Goal: Transaction & Acquisition: Purchase product/service

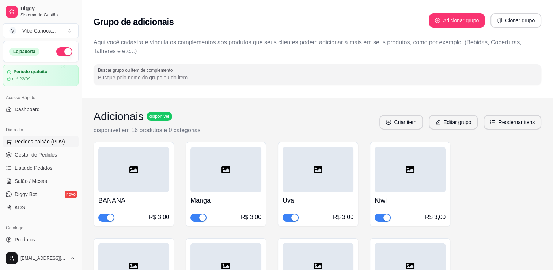
click at [43, 141] on span "Pedidos balcão (PDV)" at bounding box center [40, 141] width 50 height 7
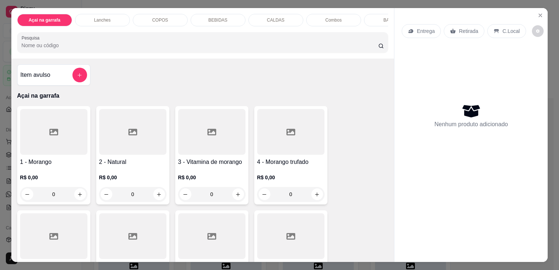
click at [161, 17] on p "COPOS" at bounding box center [160, 20] width 16 height 6
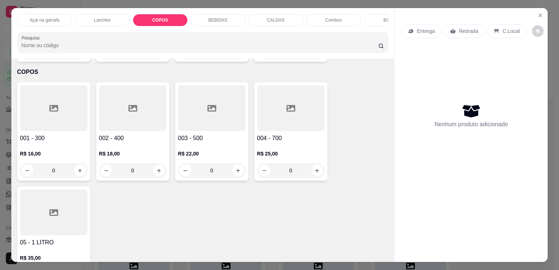
click at [198, 108] on div at bounding box center [211, 108] width 67 height 46
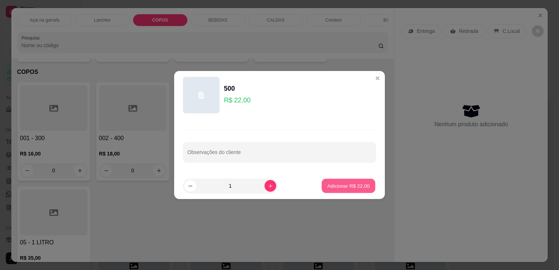
click at [338, 188] on p "Adicionar R$ 22,00" at bounding box center [348, 185] width 42 height 7
type input "1"
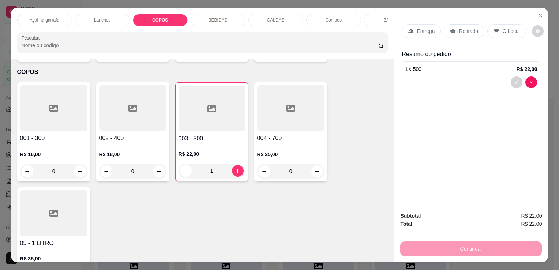
click at [497, 27] on div "C.Local" at bounding box center [506, 31] width 38 height 14
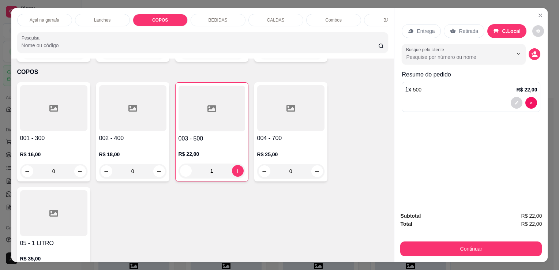
click at [450, 242] on button "Continuar" at bounding box center [471, 248] width 142 height 15
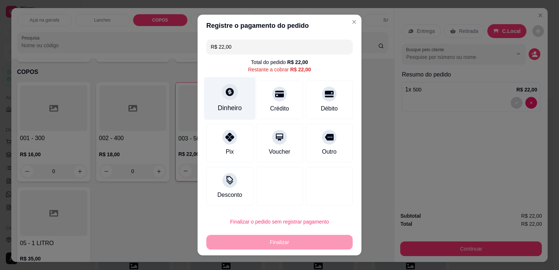
click at [230, 96] on icon at bounding box center [230, 92] width 10 height 10
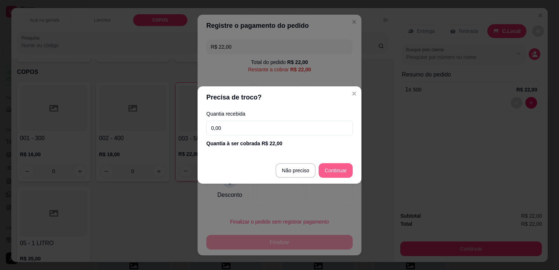
type input "R$ 0,00"
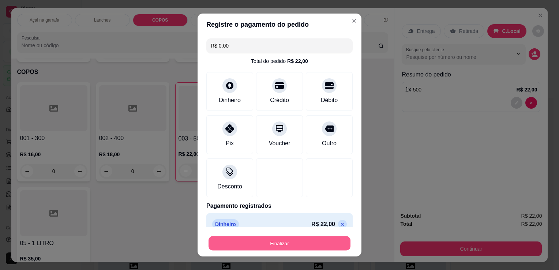
click at [287, 250] on button "Finalizar" at bounding box center [279, 243] width 142 height 14
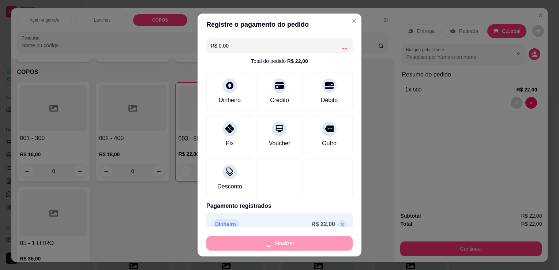
type input "0"
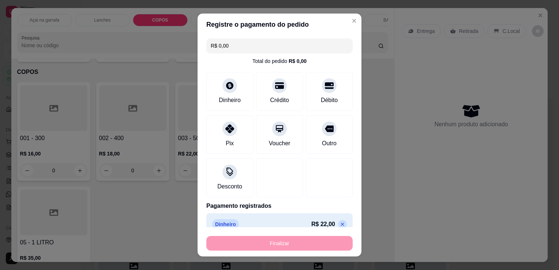
type input "-R$ 22,00"
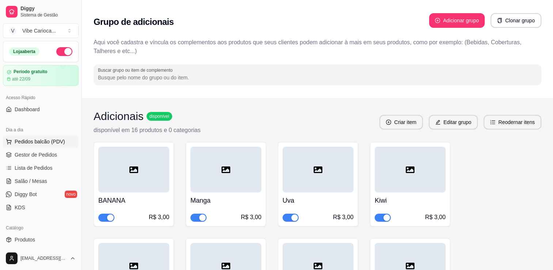
click at [18, 140] on span "Pedidos balcão (PDV)" at bounding box center [40, 141] width 50 height 7
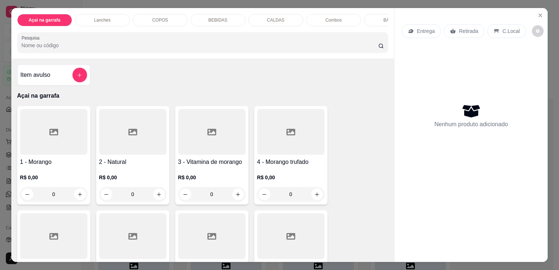
click at [304, 122] on div at bounding box center [290, 132] width 67 height 46
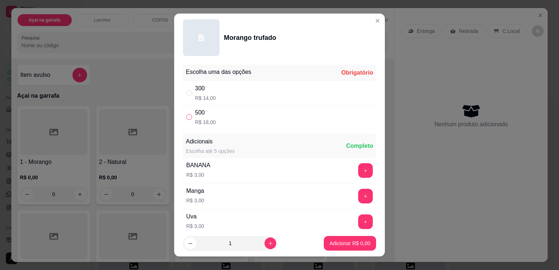
click at [186, 116] on input "" at bounding box center [189, 117] width 6 height 6
radio input "true"
click at [326, 249] on button "Adicionar R$ 18,00" at bounding box center [349, 243] width 54 height 14
type input "1"
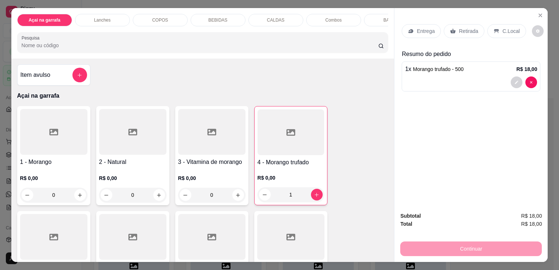
click at [286, 136] on icon at bounding box center [290, 132] width 9 height 7
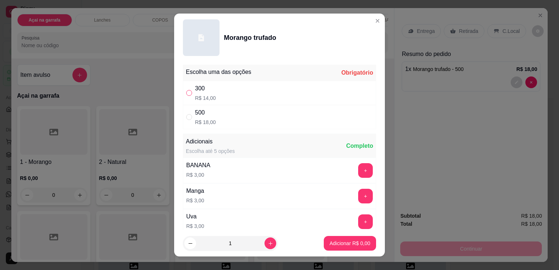
click at [187, 94] on input "" at bounding box center [189, 93] width 6 height 6
radio input "true"
click at [332, 243] on p "Adicionar R$ 14,00" at bounding box center [349, 243] width 44 height 7
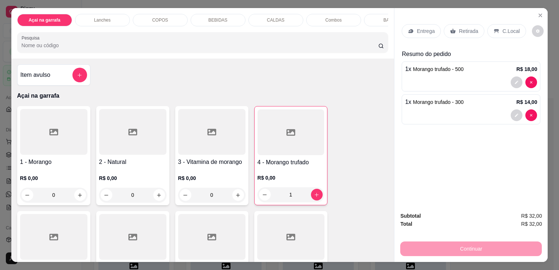
click at [507, 27] on p "C.Local" at bounding box center [510, 30] width 17 height 7
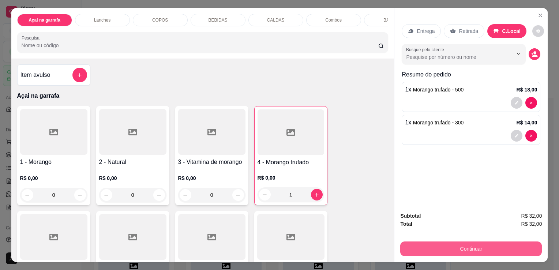
click at [426, 245] on button "Continuar" at bounding box center [471, 248] width 142 height 15
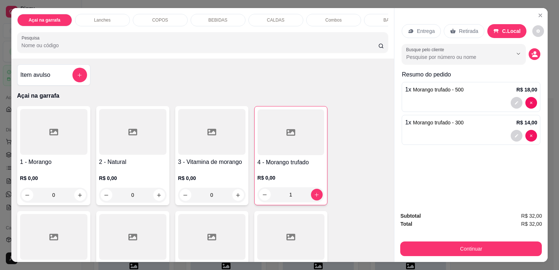
click at [158, 14] on div "COPOS" at bounding box center [160, 20] width 55 height 12
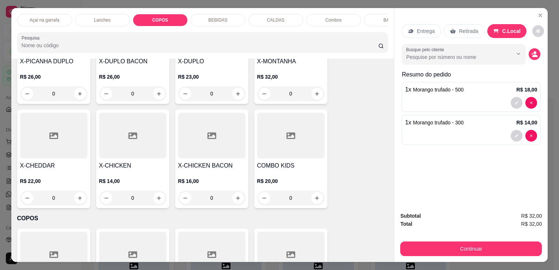
click at [213, 17] on p "BEBIDAS" at bounding box center [217, 20] width 19 height 6
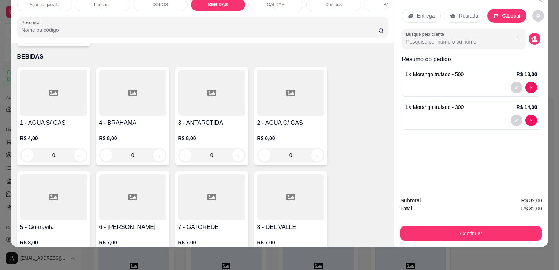
click at [53, 104] on div at bounding box center [53, 93] width 67 height 46
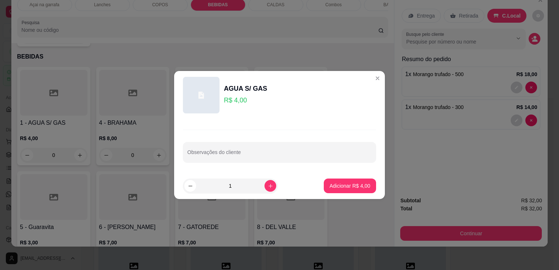
click at [347, 184] on p "Adicionar R$ 4,00" at bounding box center [350, 185] width 41 height 7
type input "1"
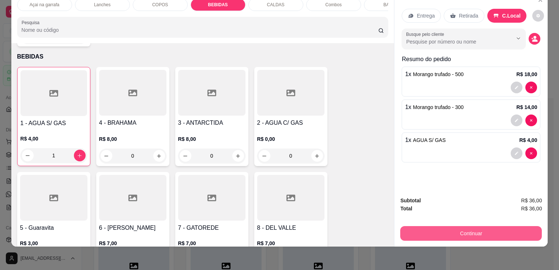
click at [482, 233] on button "Continuar" at bounding box center [471, 233] width 142 height 15
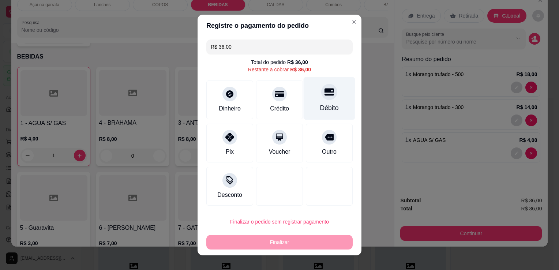
click at [316, 101] on div "Débito" at bounding box center [330, 98] width 52 height 43
type input "R$ 0,00"
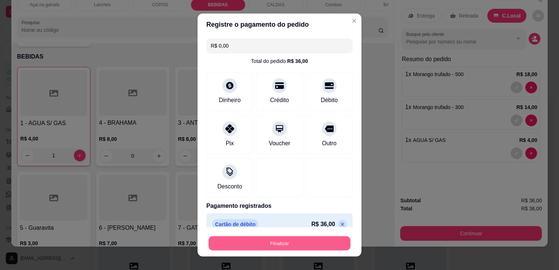
click at [262, 245] on button "Finalizar" at bounding box center [279, 243] width 142 height 14
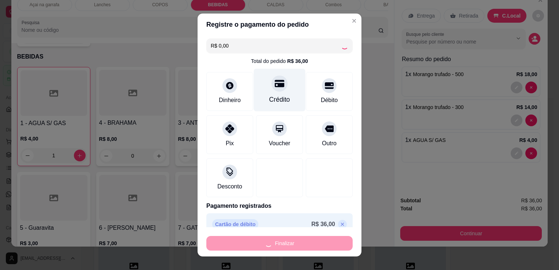
type input "0"
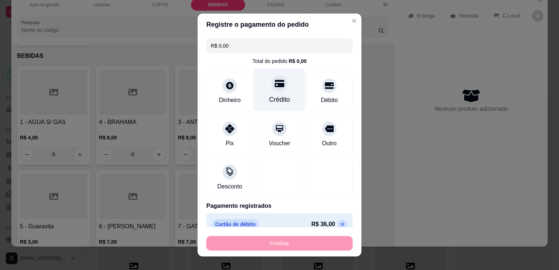
type input "-R$ 36,00"
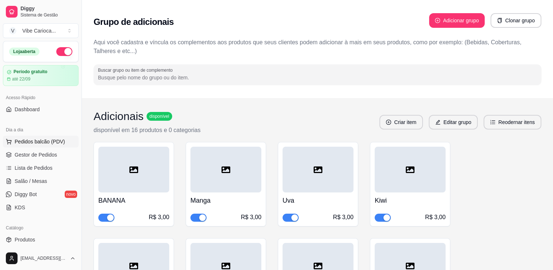
click at [34, 143] on span "Pedidos balcão (PDV)" at bounding box center [40, 141] width 50 height 7
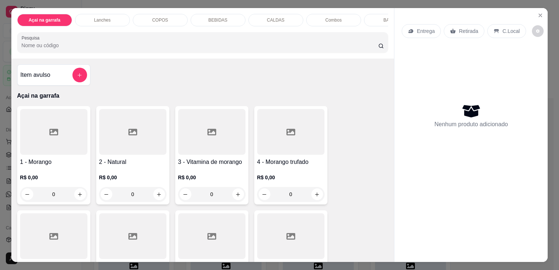
click at [159, 17] on p "COPOS" at bounding box center [160, 20] width 16 height 6
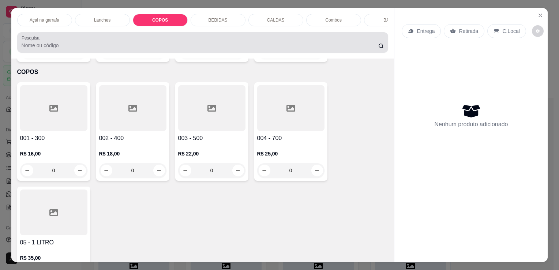
scroll to position [18, 0]
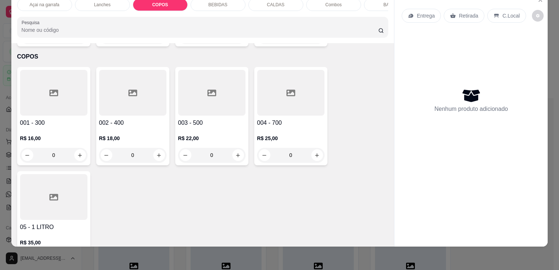
click at [49, 90] on icon at bounding box center [53, 93] width 9 height 7
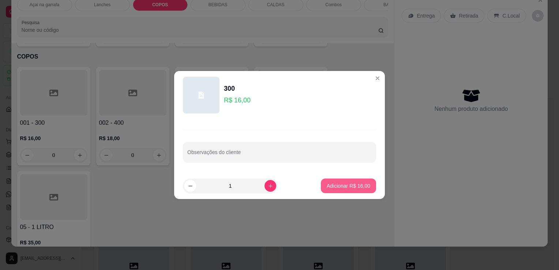
click at [335, 180] on button "Adicionar R$ 16,00" at bounding box center [348, 185] width 55 height 15
type input "1"
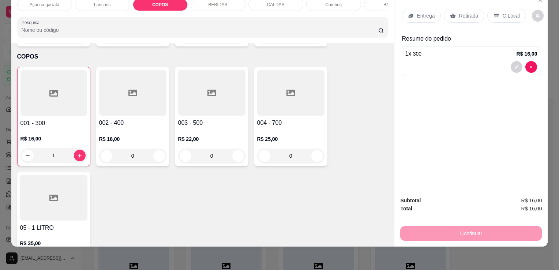
click at [502, 12] on p "C.Local" at bounding box center [510, 15] width 17 height 7
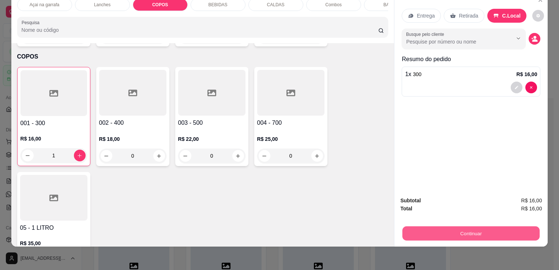
click at [433, 228] on button "Continuar" at bounding box center [470, 233] width 137 height 14
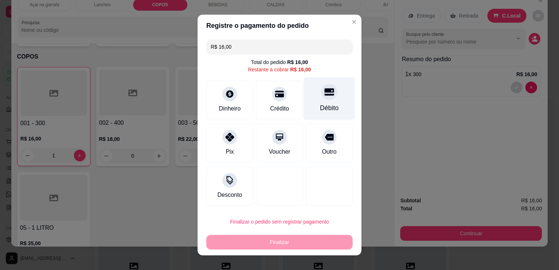
click at [324, 96] on icon at bounding box center [329, 92] width 10 height 10
type input "R$ 0,00"
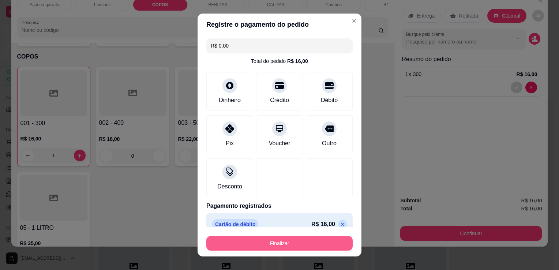
click at [277, 241] on button "Finalizar" at bounding box center [279, 243] width 146 height 15
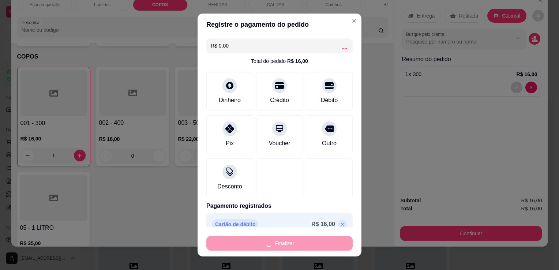
type input "0"
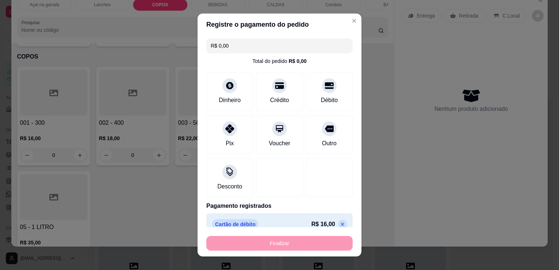
type input "-R$ 16,00"
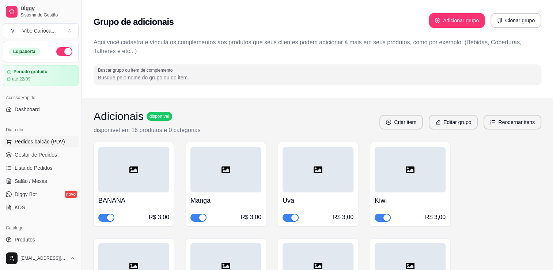
click at [29, 140] on span "Pedidos balcão (PDV)" at bounding box center [40, 141] width 50 height 7
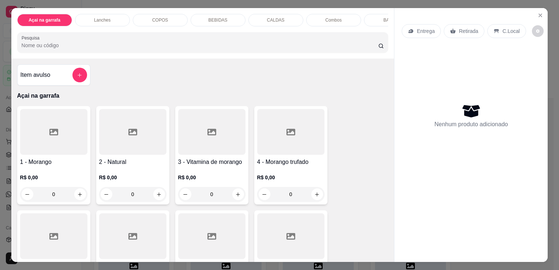
click at [41, 130] on div at bounding box center [53, 132] width 67 height 46
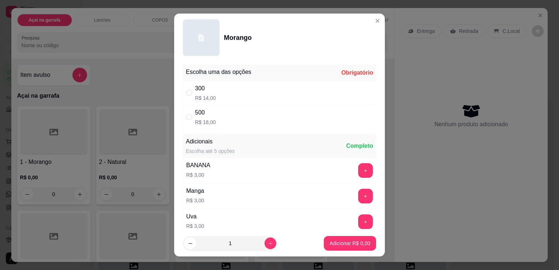
click at [178, 112] on div "Escolha uma das opções Obrigatório 300 R$ 14,00 500 R$ 18,00 Adicionais Escolha…" at bounding box center [279, 146] width 211 height 168
click at [186, 115] on input "" at bounding box center [189, 117] width 6 height 6
radio input "true"
click at [332, 242] on p "Adicionar R$ 18,00" at bounding box center [349, 243] width 44 height 7
type input "1"
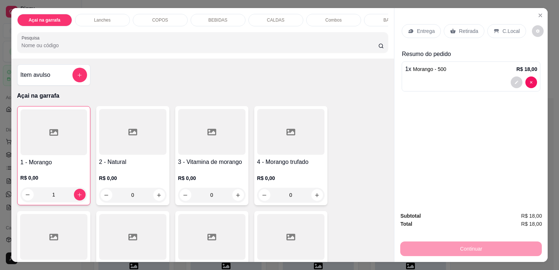
click at [78, 194] on div "1" at bounding box center [53, 194] width 67 height 15
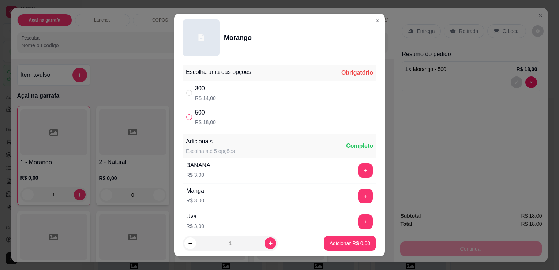
drag, startPoint x: 191, startPoint y: 112, endPoint x: 184, endPoint y: 115, distance: 7.7
click at [190, 112] on div "500 R$ 18,00" at bounding box center [279, 117] width 193 height 24
radio input "true"
click at [339, 241] on p "Adicionar R$ 18,00" at bounding box center [349, 243] width 44 height 7
type input "2"
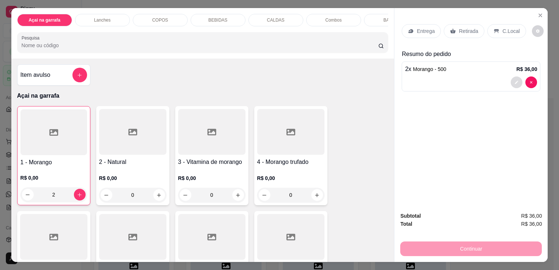
click at [511, 78] on button "decrease-product-quantity" at bounding box center [517, 82] width 12 height 12
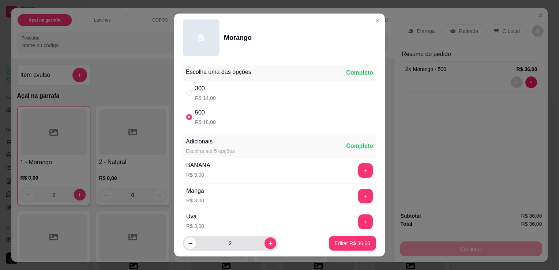
click at [188, 241] on icon "decrease-product-quantity" at bounding box center [190, 243] width 5 height 5
type input "1"
click at [347, 242] on p "Editar R$ 18,00" at bounding box center [352, 243] width 35 height 7
type input "1"
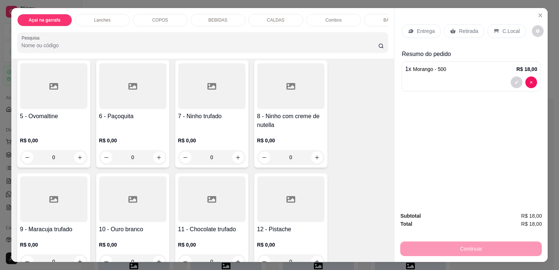
scroll to position [37, 0]
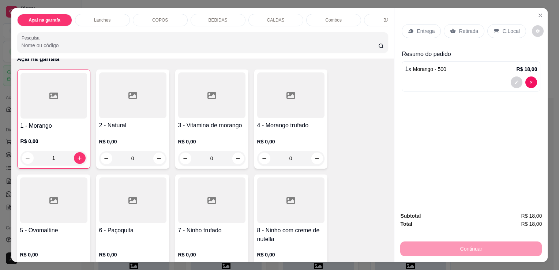
click at [46, 19] on p "Açai na garrafa" at bounding box center [45, 20] width 32 height 6
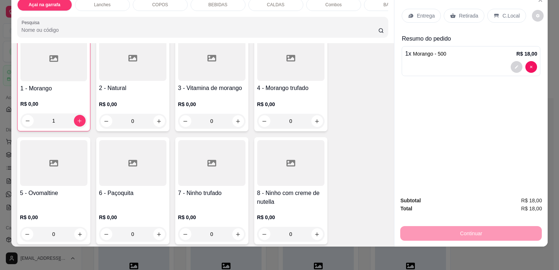
scroll to position [106, 0]
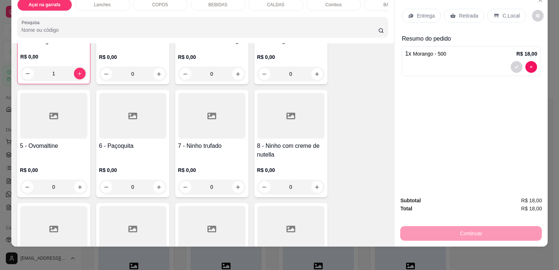
click at [61, 122] on div at bounding box center [53, 116] width 67 height 46
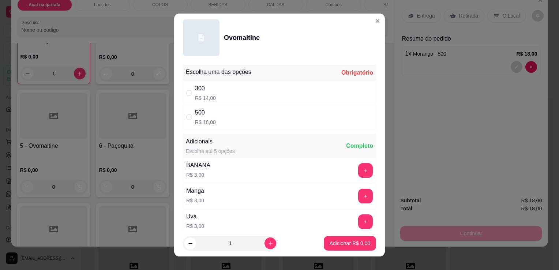
drag, startPoint x: 186, startPoint y: 117, endPoint x: 206, endPoint y: 125, distance: 22.0
click at [186, 116] on input "" at bounding box center [189, 117] width 6 height 6
radio input "true"
click at [337, 243] on p "Adicionar R$ 18,00" at bounding box center [348, 243] width 42 height 7
type input "1"
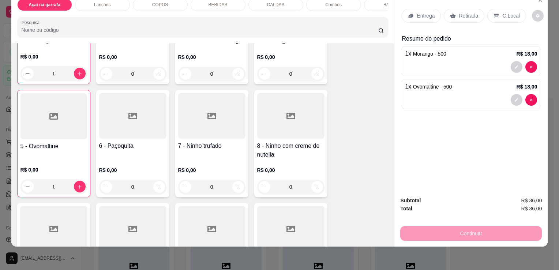
click at [502, 12] on p "C.Local" at bounding box center [510, 15] width 17 height 7
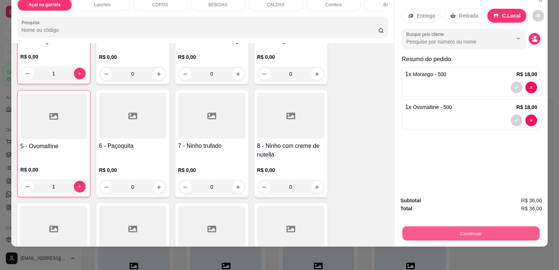
click at [461, 233] on button "Continuar" at bounding box center [470, 233] width 137 height 14
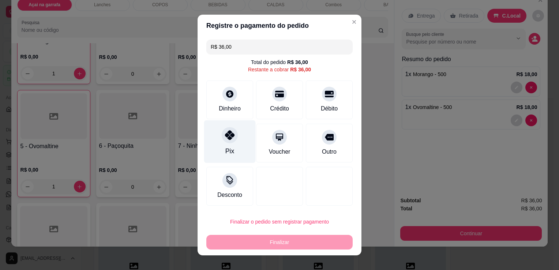
click at [218, 140] on div "Pix" at bounding box center [230, 141] width 52 height 43
type input "R$ 0,00"
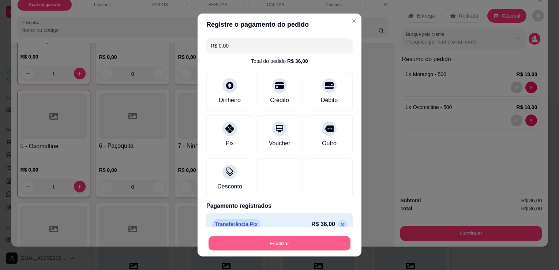
click at [284, 240] on button "Finalizar" at bounding box center [279, 243] width 142 height 14
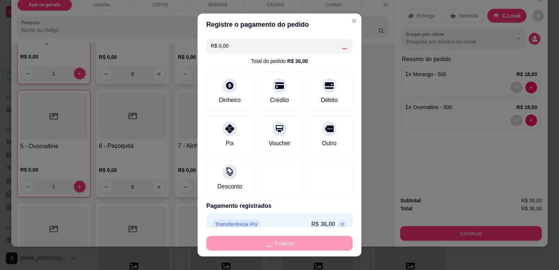
type input "0"
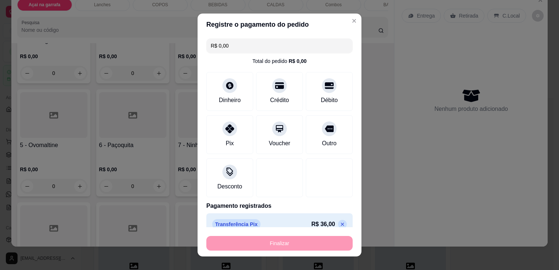
type input "-R$ 36,00"
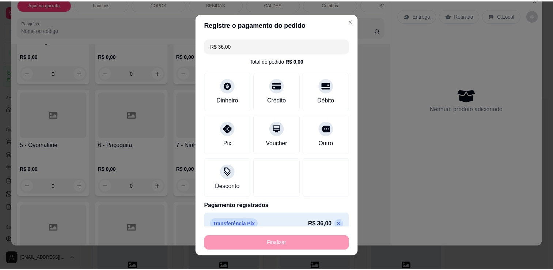
scroll to position [105, 0]
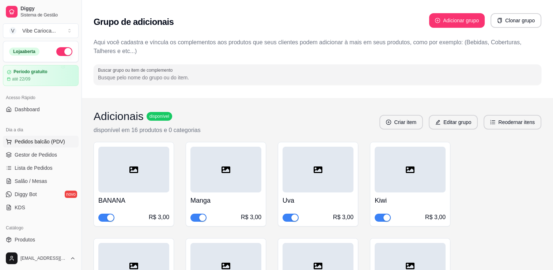
click at [56, 143] on span "Pedidos balcão (PDV)" at bounding box center [40, 141] width 50 height 7
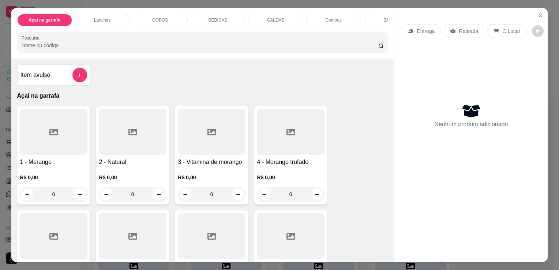
click at [152, 17] on p "COPOS" at bounding box center [160, 20] width 16 height 6
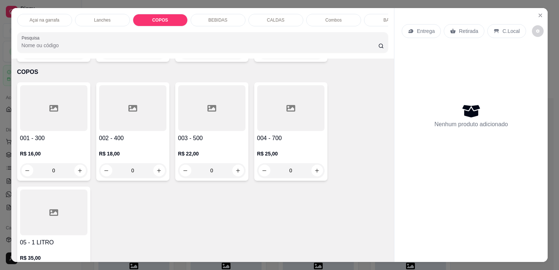
click at [55, 17] on p "Açai na garrafa" at bounding box center [45, 20] width 30 height 6
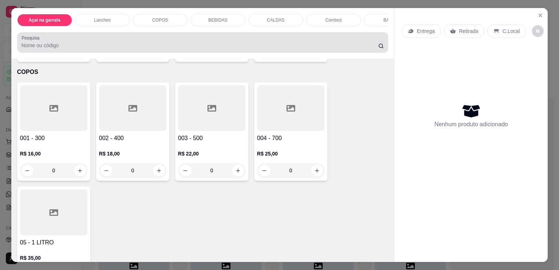
scroll to position [18, 0]
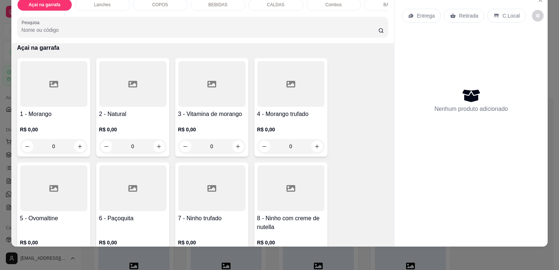
click at [33, 85] on div at bounding box center [53, 84] width 67 height 46
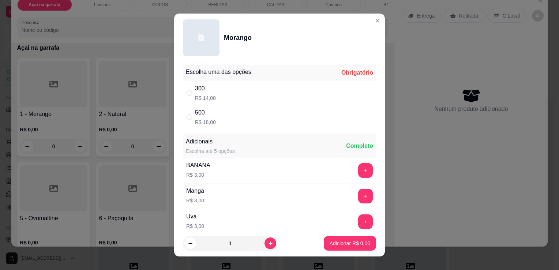
click at [183, 117] on div "500 R$ 18,00" at bounding box center [279, 117] width 193 height 24
click at [186, 115] on input "" at bounding box center [189, 117] width 6 height 6
radio input "true"
click at [264, 242] on button "increase-product-quantity" at bounding box center [270, 243] width 12 height 12
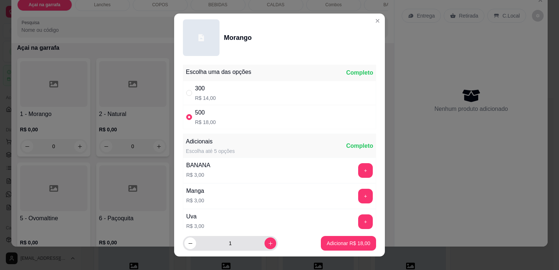
type input "2"
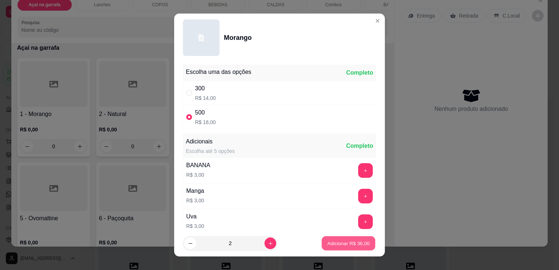
click at [329, 239] on button "Adicionar R$ 36,00" at bounding box center [349, 243] width 54 height 14
type input "2"
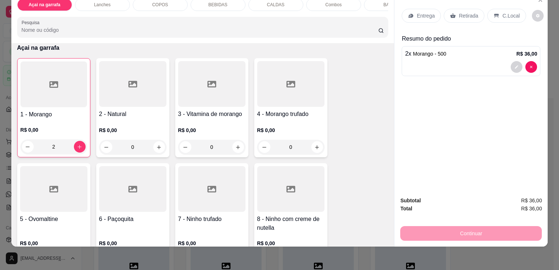
click at [502, 12] on p "C.Local" at bounding box center [510, 15] width 17 height 7
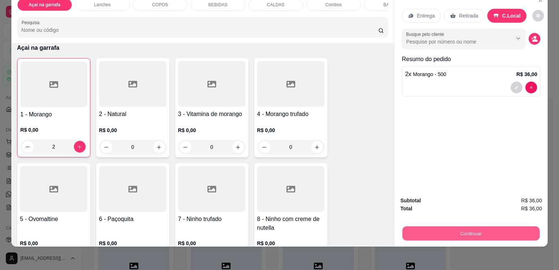
click at [436, 233] on button "Continuar" at bounding box center [470, 233] width 137 height 14
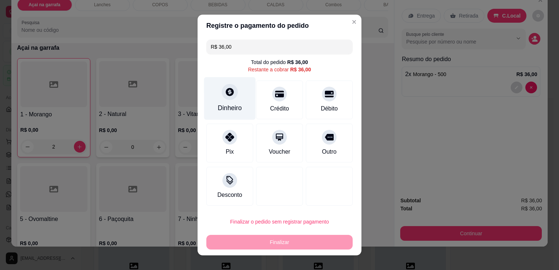
click at [222, 97] on div at bounding box center [230, 92] width 16 height 16
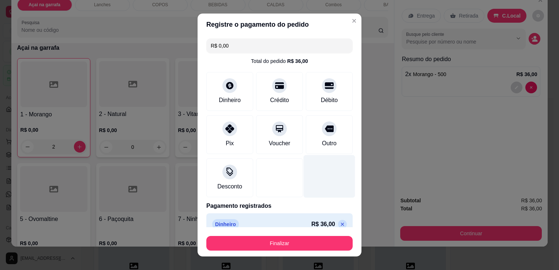
type input "R$ 0,00"
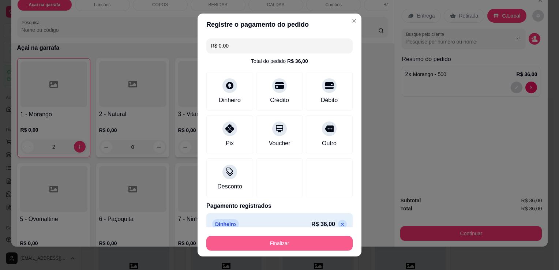
click at [270, 243] on button "Finalizar" at bounding box center [279, 243] width 146 height 15
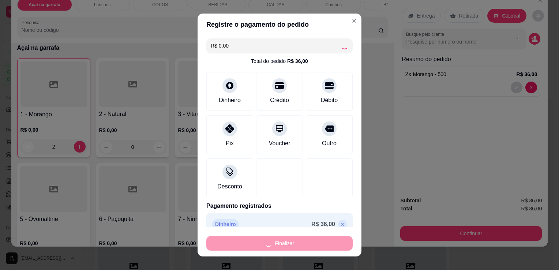
type input "0"
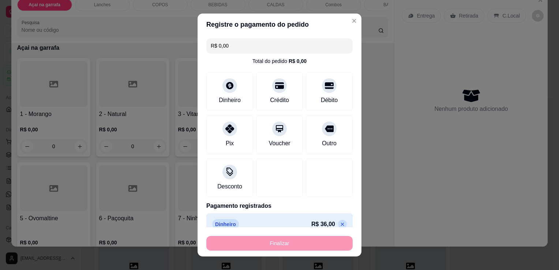
type input "-R$ 36,00"
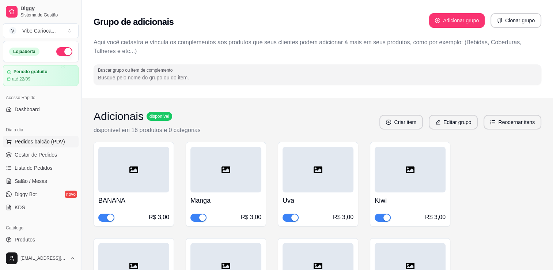
click at [52, 143] on span "Pedidos balcão (PDV)" at bounding box center [40, 141] width 50 height 7
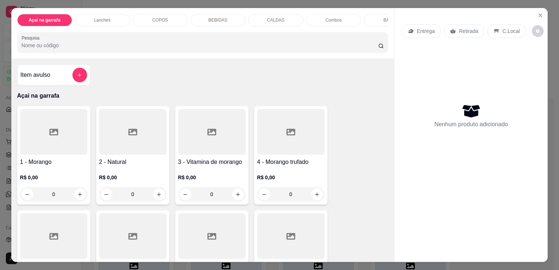
click at [164, 20] on p "COPOS" at bounding box center [160, 20] width 16 height 6
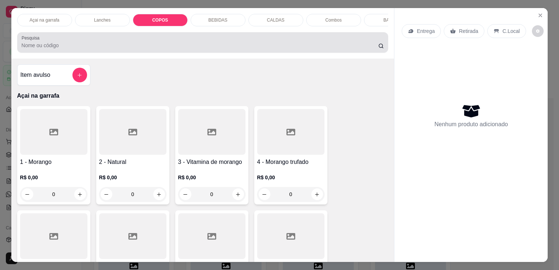
scroll to position [18, 0]
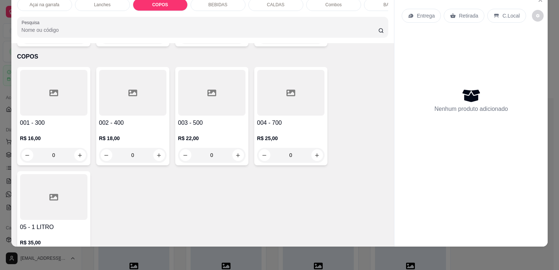
click at [215, 93] on div at bounding box center [211, 93] width 67 height 46
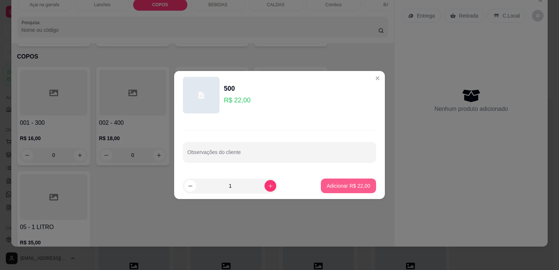
click at [336, 187] on p "Adicionar R$ 22,00" at bounding box center [349, 185] width 44 height 7
type input "1"
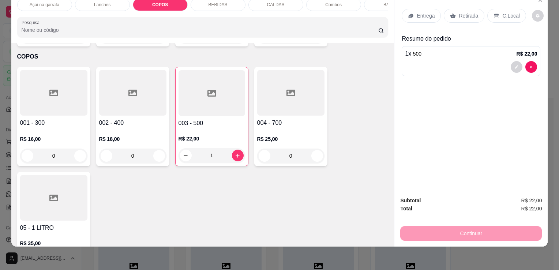
click at [502, 12] on p "C.Local" at bounding box center [510, 15] width 17 height 7
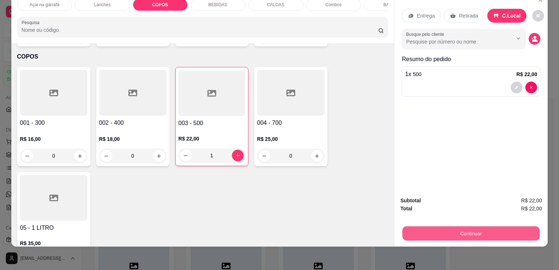
click at [441, 230] on button "Continuar" at bounding box center [470, 233] width 137 height 14
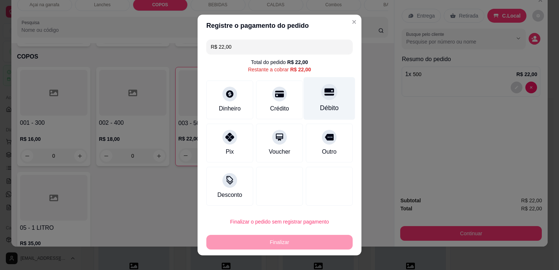
click at [324, 104] on div "Débito" at bounding box center [329, 108] width 19 height 10
type input "R$ 0,00"
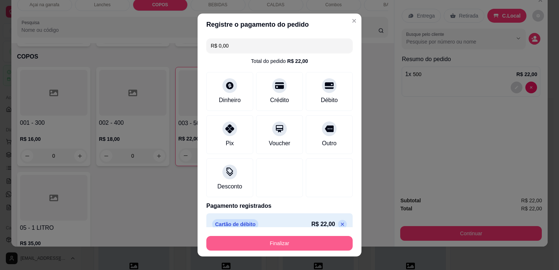
click at [283, 242] on button "Finalizar" at bounding box center [279, 243] width 146 height 15
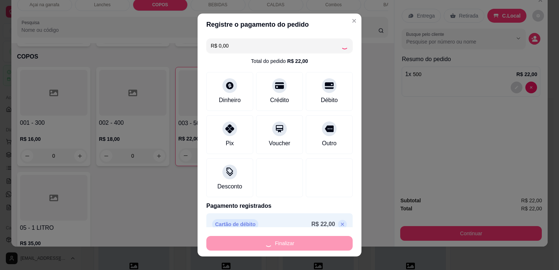
type input "0"
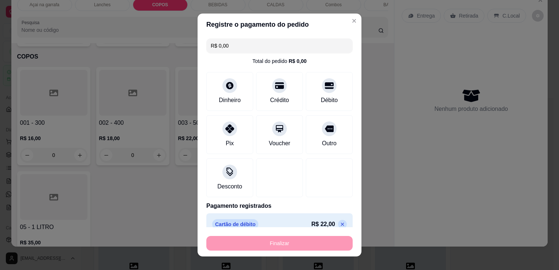
type input "-R$ 22,00"
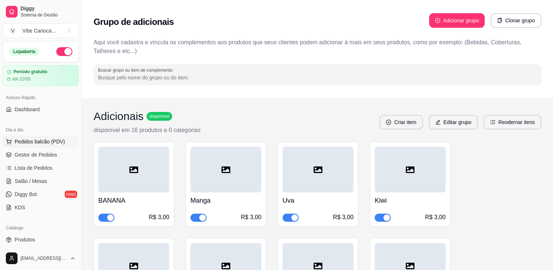
click at [42, 141] on span "Pedidos balcão (PDV)" at bounding box center [40, 141] width 50 height 7
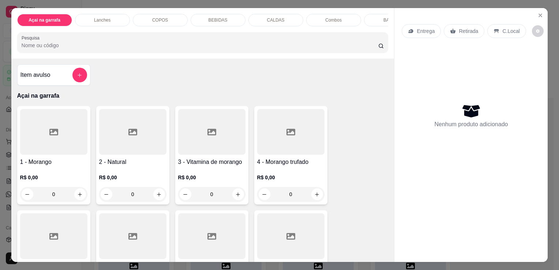
click at [173, 18] on div "COPOS" at bounding box center [160, 20] width 55 height 12
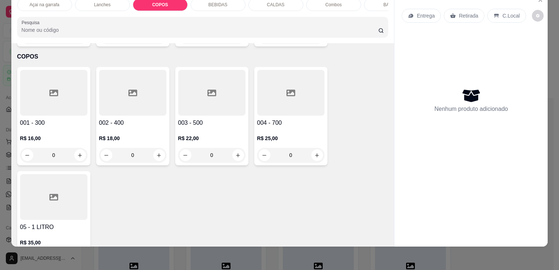
click at [222, 99] on div at bounding box center [211, 93] width 67 height 46
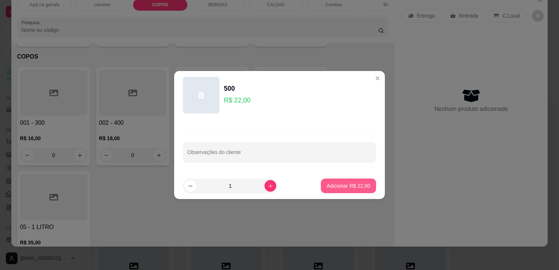
click at [364, 188] on p "Adicionar R$ 22,00" at bounding box center [349, 185] width 44 height 7
type input "1"
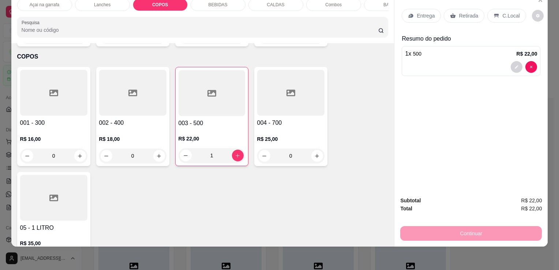
click at [509, 12] on p "C.Local" at bounding box center [510, 15] width 17 height 7
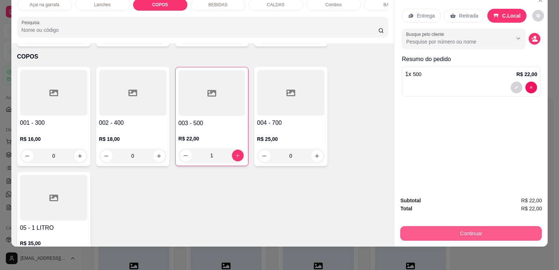
click at [488, 226] on button "Continuar" at bounding box center [471, 233] width 142 height 15
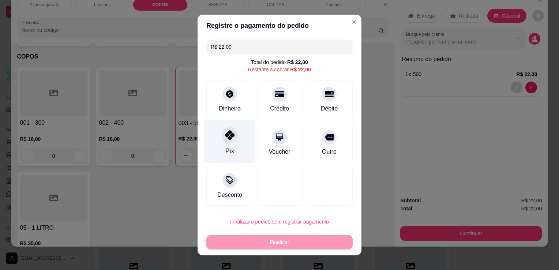
click at [232, 134] on div at bounding box center [230, 135] width 16 height 16
type input "R$ 0,00"
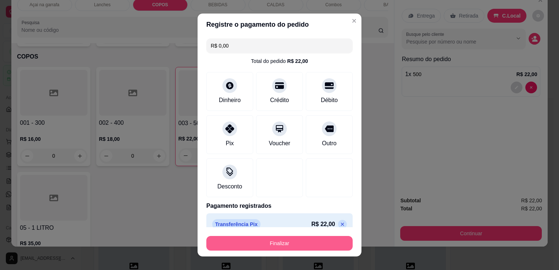
click at [263, 248] on button "Finalizar" at bounding box center [279, 243] width 146 height 15
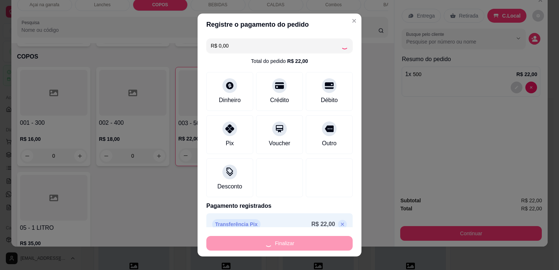
type input "0"
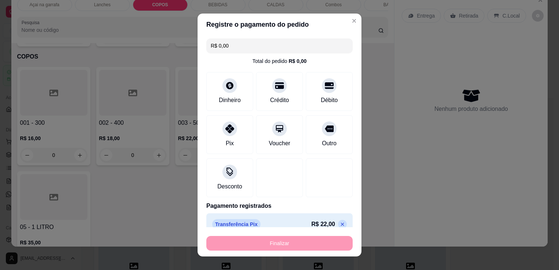
type input "-R$ 22,00"
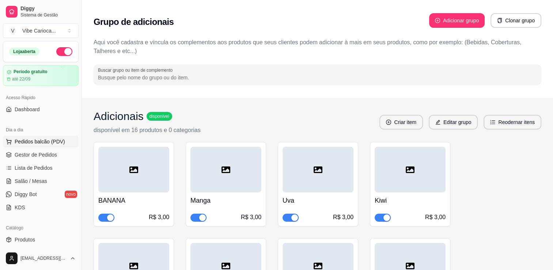
click at [45, 140] on span "Pedidos balcão (PDV)" at bounding box center [40, 141] width 50 height 7
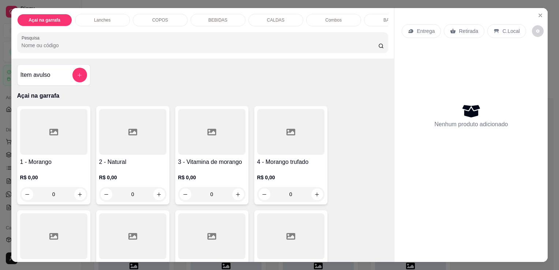
click at [167, 18] on div "COPOS" at bounding box center [160, 20] width 55 height 12
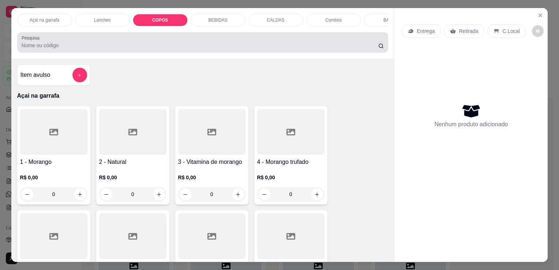
scroll to position [18, 0]
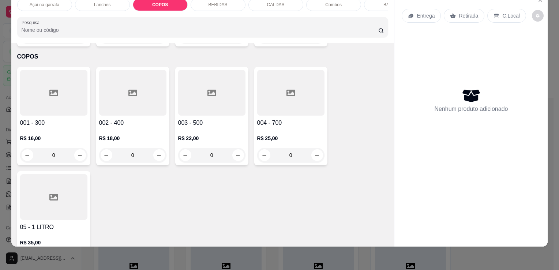
click at [202, 95] on div at bounding box center [211, 93] width 67 height 46
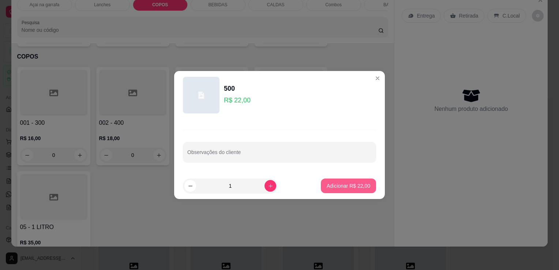
click at [356, 184] on p "Adicionar R$ 22,00" at bounding box center [349, 185] width 44 height 7
type input "1"
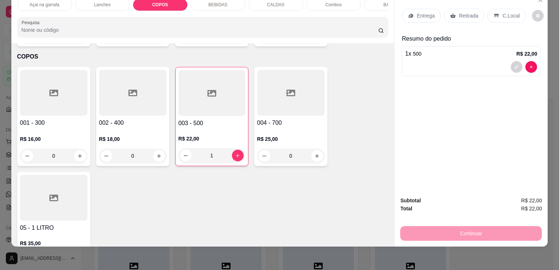
click at [503, 12] on p "C.Local" at bounding box center [510, 15] width 17 height 7
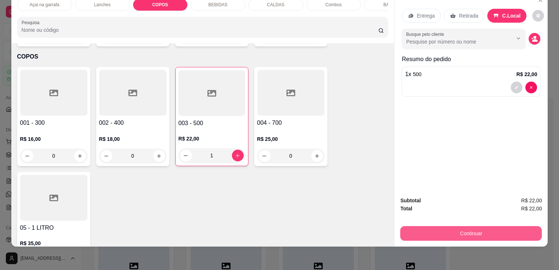
click at [444, 226] on button "Continuar" at bounding box center [471, 233] width 142 height 15
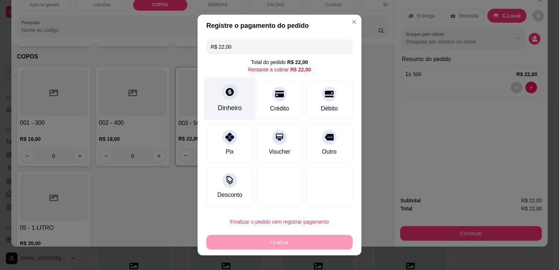
click at [232, 105] on div "Dinheiro" at bounding box center [230, 108] width 24 height 10
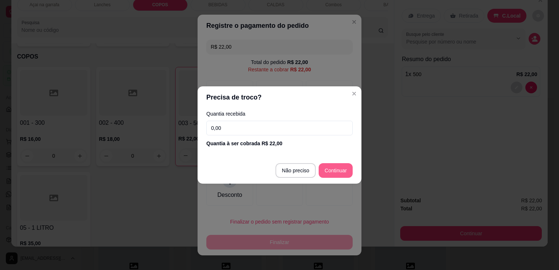
type input "R$ 0,00"
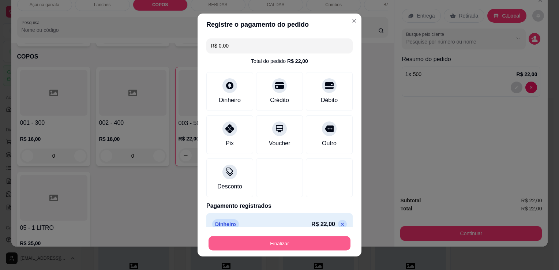
click at [314, 242] on button "Finalizar" at bounding box center [279, 243] width 142 height 14
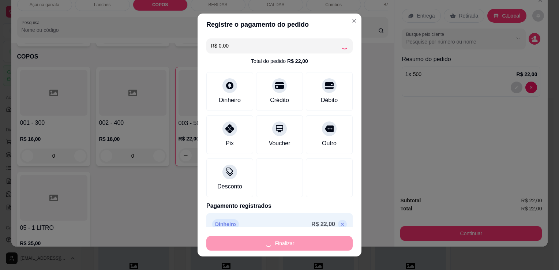
type input "0"
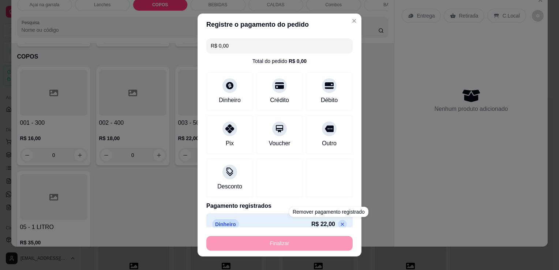
type input "-R$ 22,00"
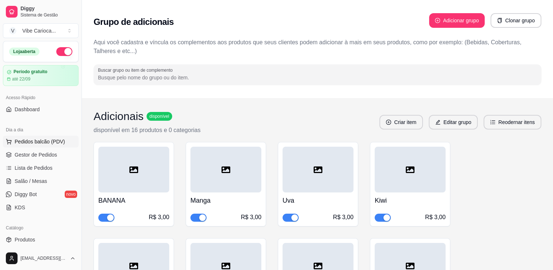
click at [42, 143] on span "Pedidos balcão (PDV)" at bounding box center [40, 141] width 50 height 7
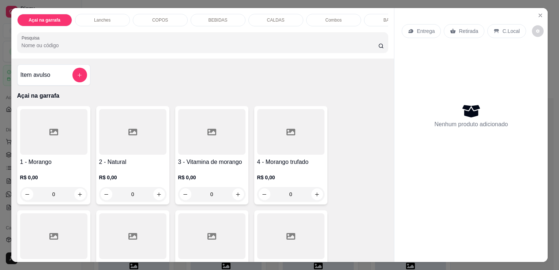
click at [157, 22] on div "COPOS" at bounding box center [160, 20] width 55 height 12
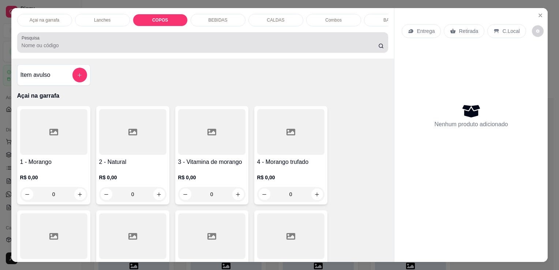
scroll to position [18, 0]
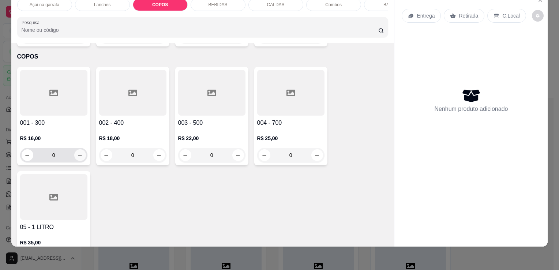
click at [79, 149] on button "increase-product-quantity" at bounding box center [80, 155] width 12 height 12
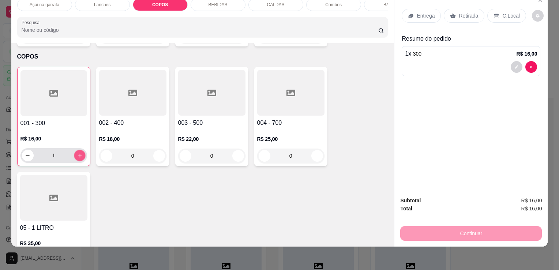
click at [79, 150] on button "increase-product-quantity" at bounding box center [79, 155] width 11 height 11
click at [79, 150] on button "increase-product-quantity" at bounding box center [80, 156] width 12 height 12
type input "3"
click at [494, 13] on icon at bounding box center [496, 16] width 6 height 6
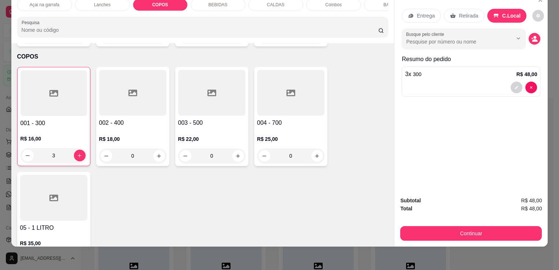
click at [473, 229] on button "Continuar" at bounding box center [471, 233] width 142 height 15
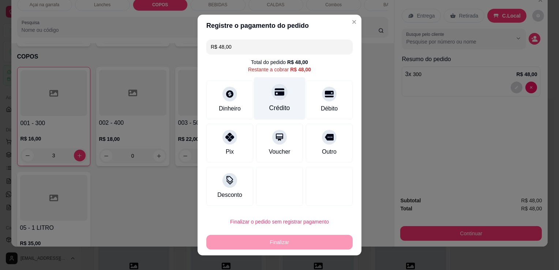
click at [264, 93] on div "Crédito" at bounding box center [280, 98] width 52 height 43
type input "R$ 0,00"
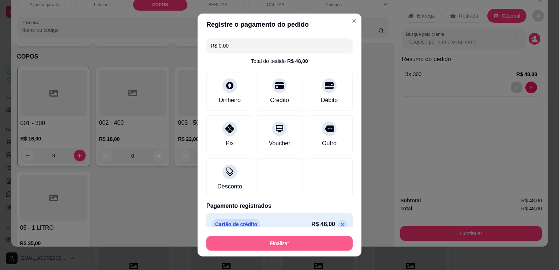
click at [273, 241] on button "Finalizar" at bounding box center [279, 243] width 146 height 15
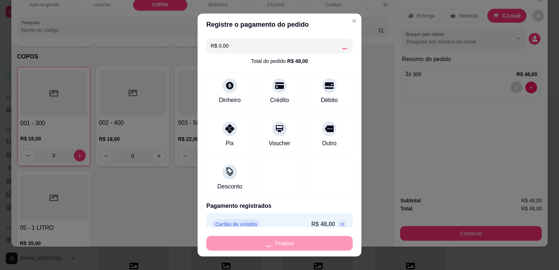
type input "0"
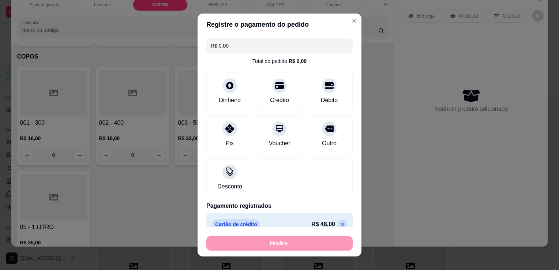
type input "-R$ 48,00"
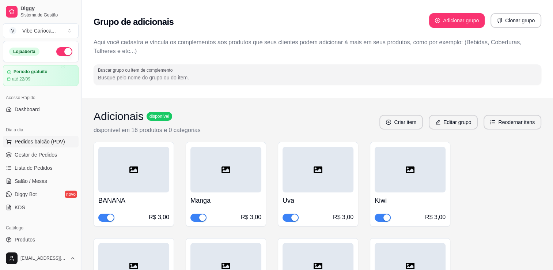
click at [50, 140] on span "Pedidos balcão (PDV)" at bounding box center [40, 141] width 50 height 7
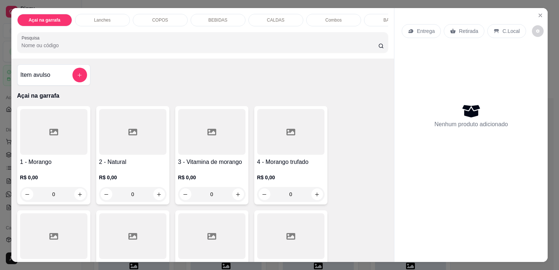
click at [162, 17] on p "COPOS" at bounding box center [160, 20] width 16 height 6
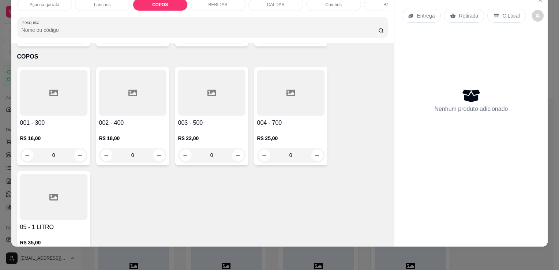
click at [123, 76] on div at bounding box center [132, 93] width 67 height 46
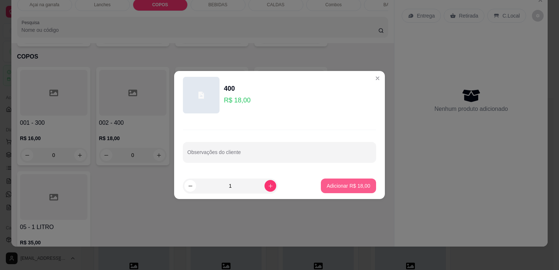
click at [327, 180] on button "Adicionar R$ 18,00" at bounding box center [348, 185] width 55 height 15
type input "1"
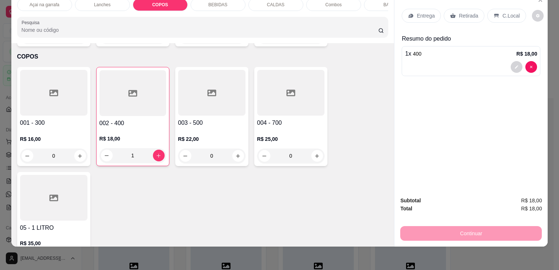
click at [56, 84] on div at bounding box center [53, 93] width 67 height 46
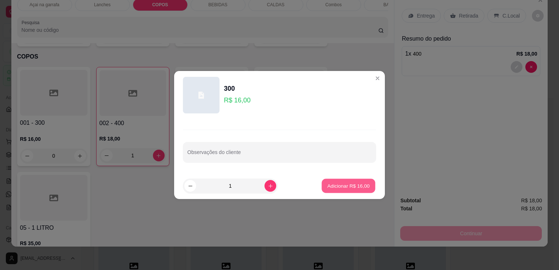
click at [326, 191] on button "Adicionar R$ 16,00" at bounding box center [349, 186] width 54 height 14
type input "1"
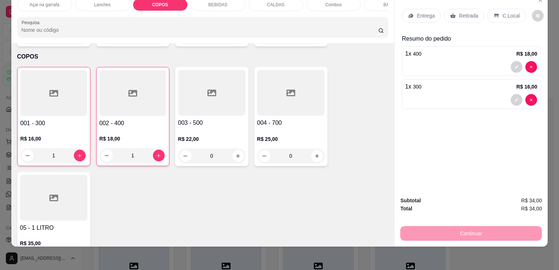
click at [512, 12] on p "C.Local" at bounding box center [510, 15] width 17 height 7
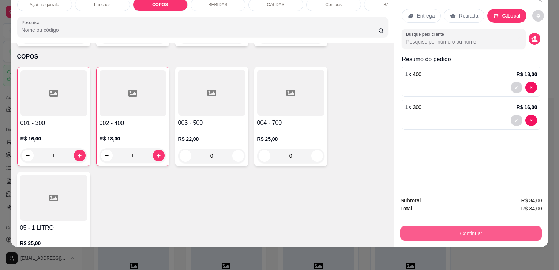
click at [474, 233] on button "Continuar" at bounding box center [471, 233] width 142 height 15
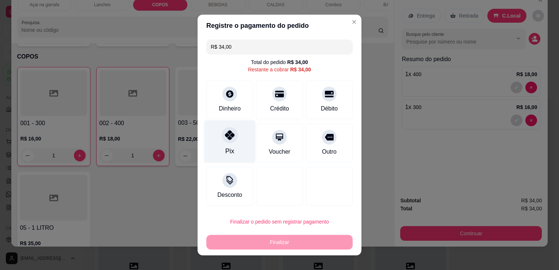
click at [225, 139] on icon at bounding box center [230, 135] width 10 height 10
type input "R$ 0,00"
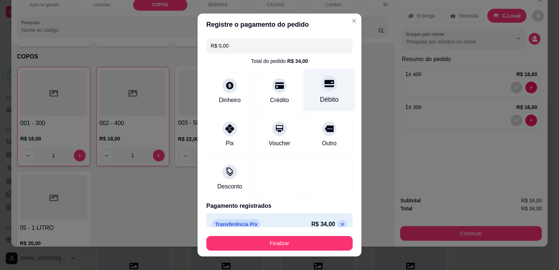
click at [324, 87] on icon at bounding box center [329, 84] width 10 height 10
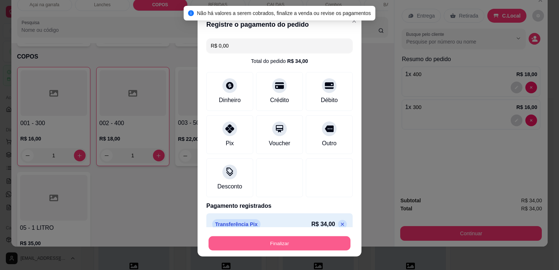
click at [293, 245] on button "Finalizar" at bounding box center [279, 243] width 142 height 14
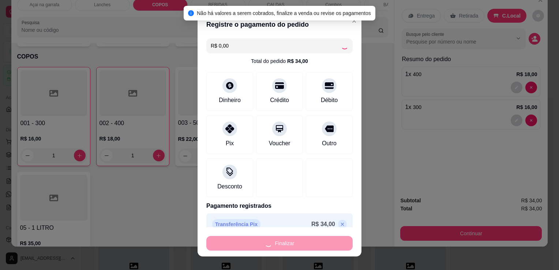
type input "0"
type input "-R$ 34,00"
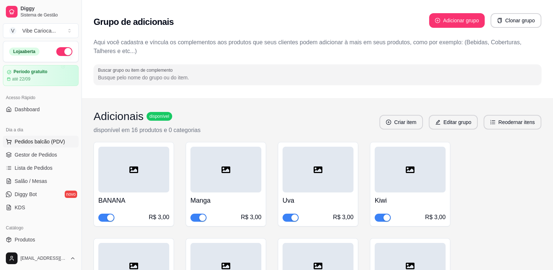
click at [56, 145] on button "Pedidos balcão (PDV)" at bounding box center [41, 142] width 76 height 12
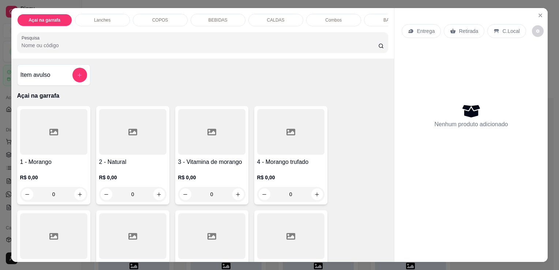
click at [295, 151] on div at bounding box center [290, 132] width 67 height 46
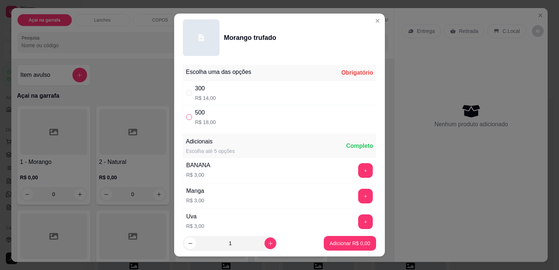
click at [186, 116] on input "" at bounding box center [189, 117] width 6 height 6
radio input "true"
click at [329, 239] on button "Adicionar R$ 18,00" at bounding box center [348, 243] width 55 height 15
type input "1"
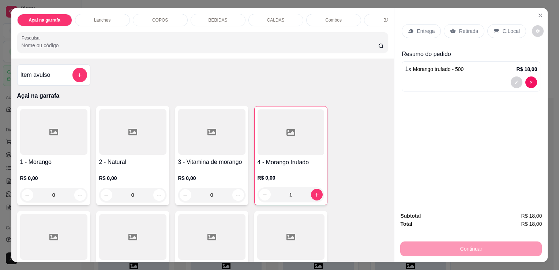
click at [494, 29] on icon at bounding box center [496, 31] width 5 height 4
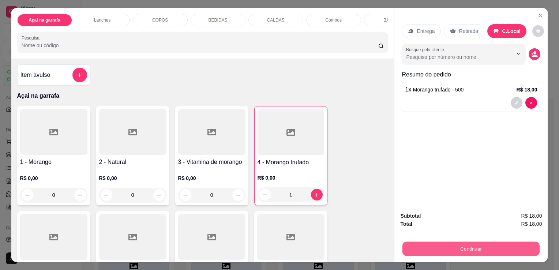
click at [429, 244] on button "Continuar" at bounding box center [470, 248] width 137 height 14
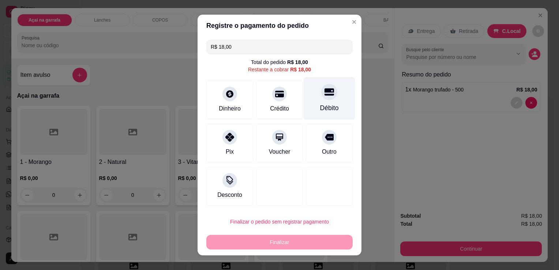
click at [320, 105] on div "Débito" at bounding box center [329, 108] width 19 height 10
type input "R$ 0,00"
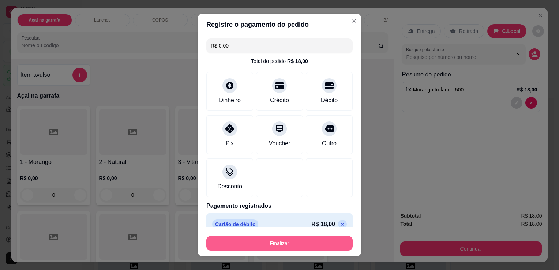
click at [270, 242] on button "Finalizar" at bounding box center [279, 243] width 146 height 15
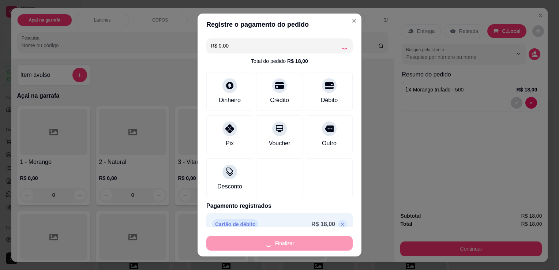
type input "0"
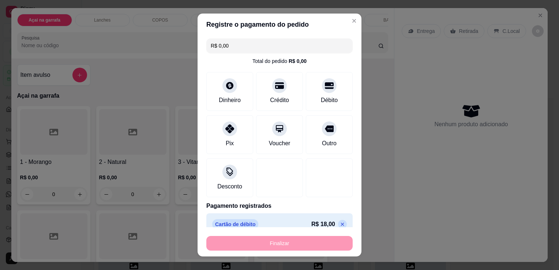
type input "-R$ 18,00"
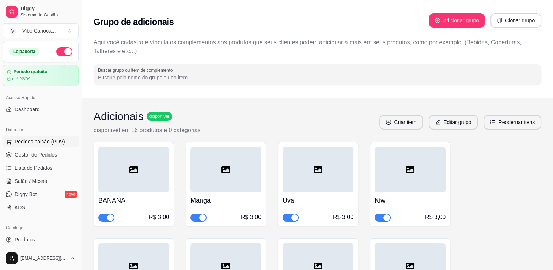
click at [28, 140] on span "Pedidos balcão (PDV)" at bounding box center [40, 141] width 50 height 7
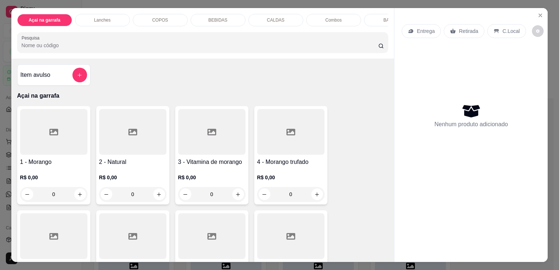
click at [144, 18] on div "COPOS" at bounding box center [160, 20] width 55 height 12
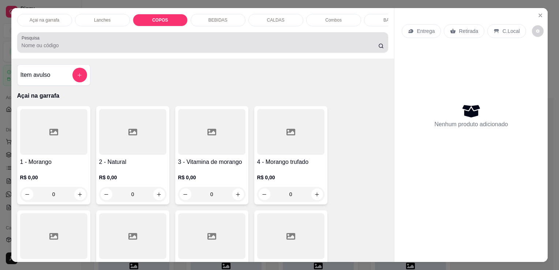
scroll to position [18, 0]
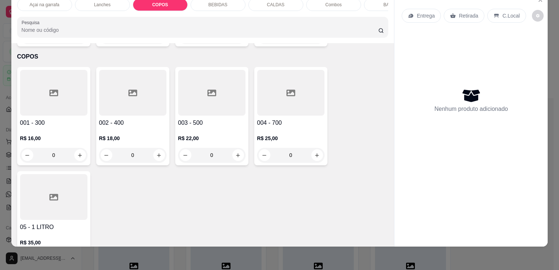
click at [114, 74] on div at bounding box center [132, 93] width 67 height 46
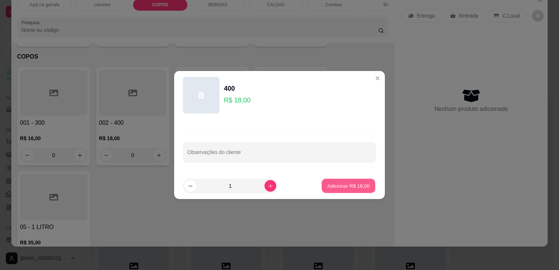
click at [334, 181] on button "Adicionar R$ 18,00" at bounding box center [349, 186] width 54 height 14
type input "1"
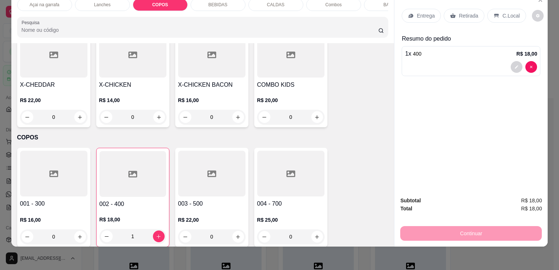
scroll to position [868, 0]
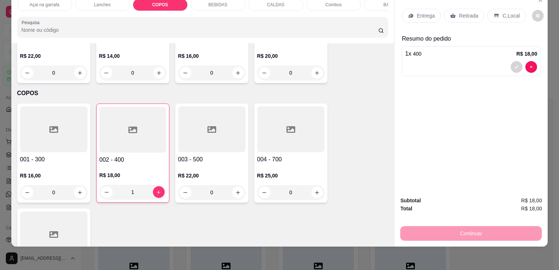
click at [504, 13] on p "C.Local" at bounding box center [510, 15] width 17 height 7
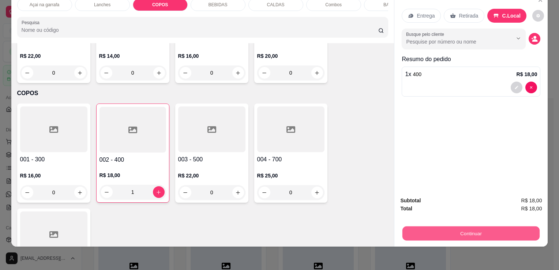
click at [473, 232] on button "Continuar" at bounding box center [470, 233] width 137 height 14
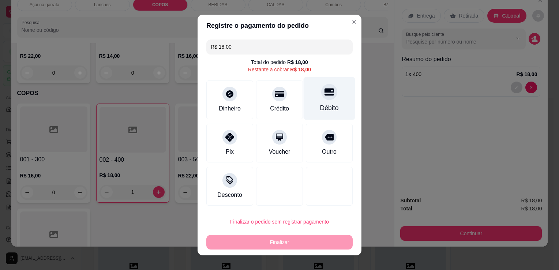
click at [321, 97] on div at bounding box center [329, 92] width 16 height 16
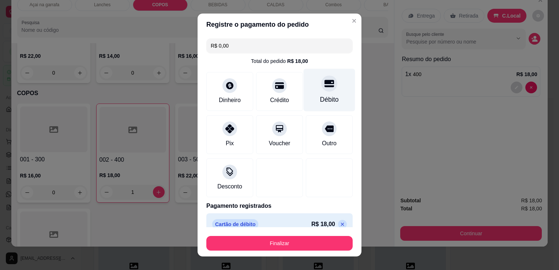
type input "R$ 0,00"
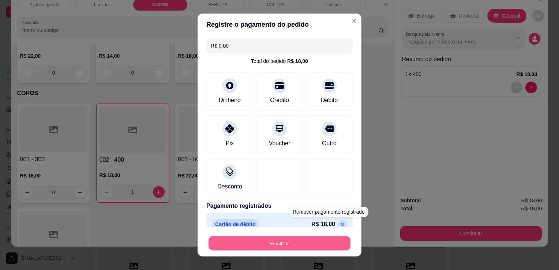
click at [315, 240] on button "Finalizar" at bounding box center [279, 243] width 142 height 14
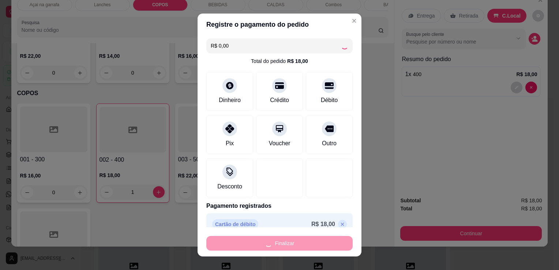
type input "0"
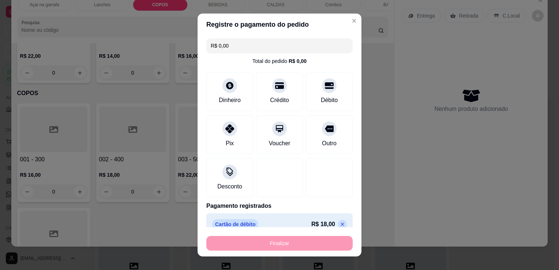
type input "-R$ 18,00"
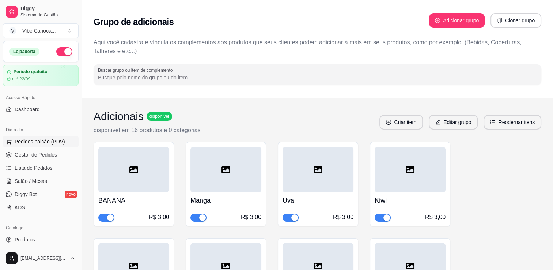
click at [26, 142] on span "Pedidos balcão (PDV)" at bounding box center [40, 141] width 50 height 7
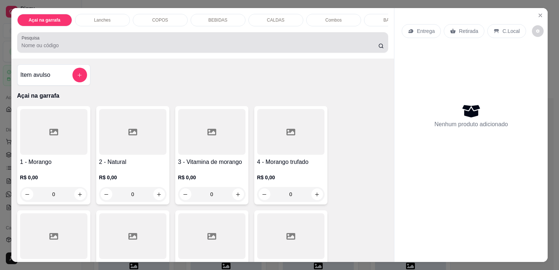
drag, startPoint x: 151, startPoint y: 53, endPoint x: 143, endPoint y: 56, distance: 8.8
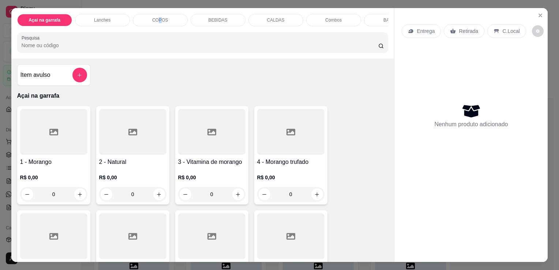
drag, startPoint x: 143, startPoint y: 56, endPoint x: 157, endPoint y: 18, distance: 40.3
click at [158, 18] on p "COPOS" at bounding box center [160, 20] width 16 height 6
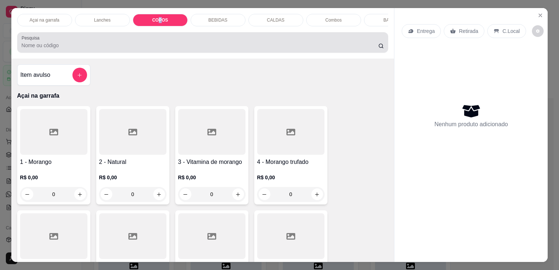
scroll to position [18, 0]
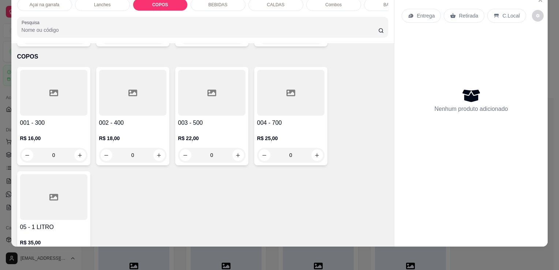
drag, startPoint x: 157, startPoint y: 18, endPoint x: 143, endPoint y: 1, distance: 21.8
click at [143, 1] on div "COPOS" at bounding box center [160, 5] width 55 height 12
click at [40, 84] on div at bounding box center [53, 93] width 67 height 46
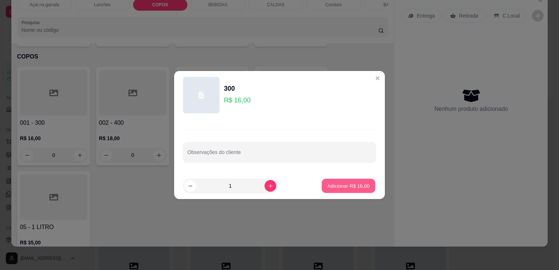
click at [339, 185] on p "Adicionar R$ 16,00" at bounding box center [348, 185] width 42 height 7
type input "1"
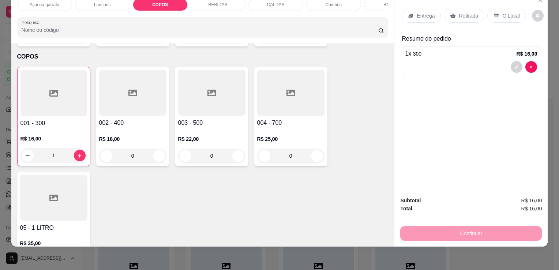
click at [505, 12] on p "C.Local" at bounding box center [510, 15] width 17 height 7
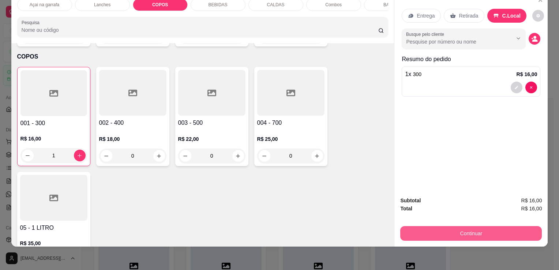
click at [420, 228] on button "Continuar" at bounding box center [471, 233] width 142 height 15
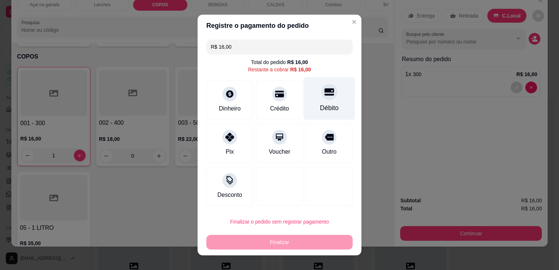
click at [324, 100] on div "Débito" at bounding box center [330, 98] width 52 height 43
type input "R$ 0,00"
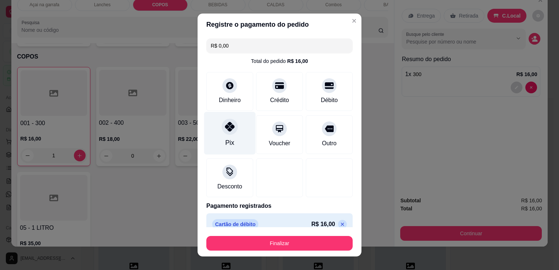
click at [227, 136] on div "Pix" at bounding box center [230, 133] width 52 height 43
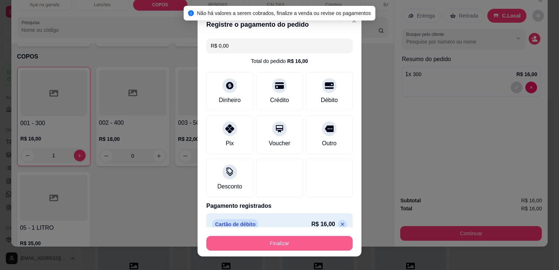
click at [308, 247] on button "Finalizar" at bounding box center [279, 243] width 146 height 15
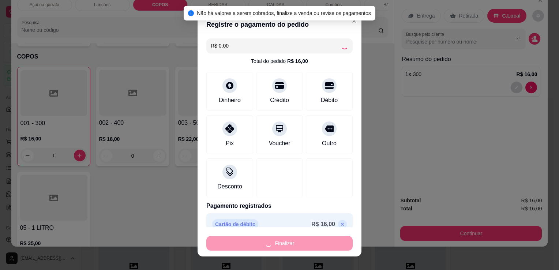
type input "0"
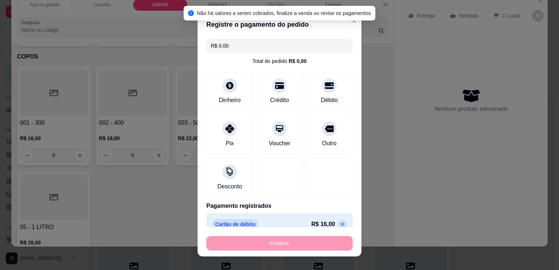
type input "-R$ 16,00"
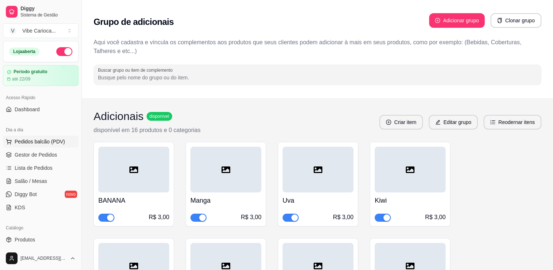
click at [55, 137] on button "Pedidos balcão (PDV)" at bounding box center [41, 142] width 76 height 12
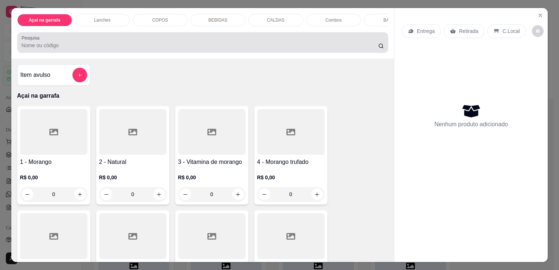
click at [110, 49] on input "Pesquisa" at bounding box center [200, 45] width 357 height 7
click at [113, 43] on div at bounding box center [203, 42] width 362 height 15
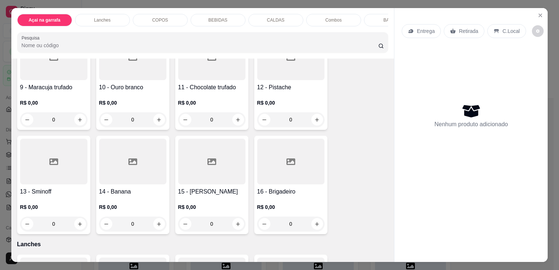
scroll to position [293, 0]
click at [209, 160] on icon at bounding box center [211, 161] width 9 height 9
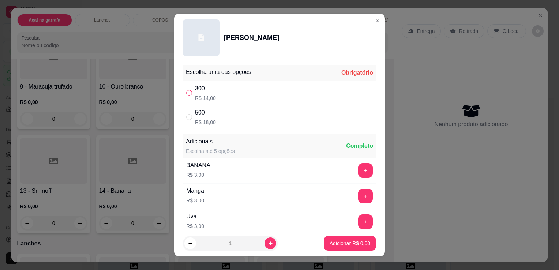
click at [186, 90] on input "" at bounding box center [189, 93] width 6 height 6
radio input "true"
click at [355, 248] on button "Adicionar R$ 14,00" at bounding box center [348, 243] width 55 height 15
type input "1"
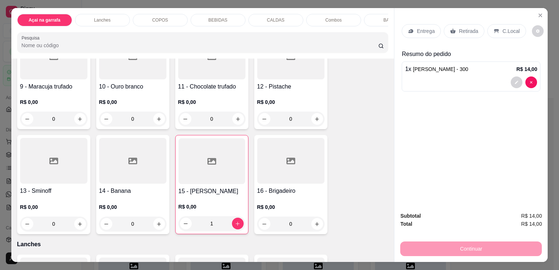
click at [506, 27] on p "C.Local" at bounding box center [510, 30] width 17 height 7
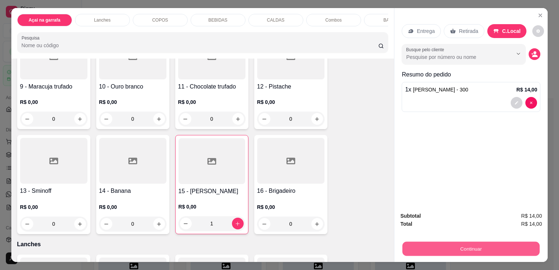
click at [418, 249] on button "Continuar" at bounding box center [470, 248] width 137 height 14
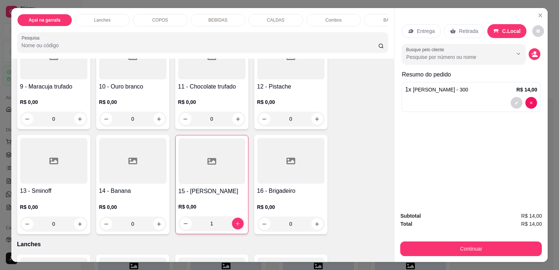
click at [423, 87] on span "[PERSON_NAME] - 300" at bounding box center [440, 90] width 55 height 6
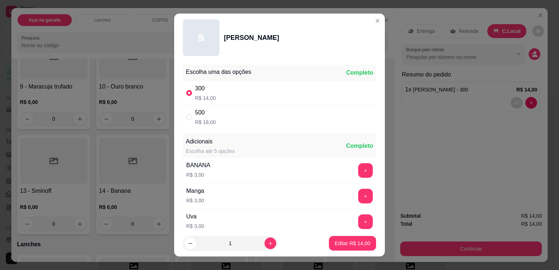
click at [189, 115] on div "" at bounding box center [190, 117] width 9 height 8
radio input "false"
radio input "true"
click at [346, 243] on p "Editar R$ 18,00" at bounding box center [352, 243] width 35 height 7
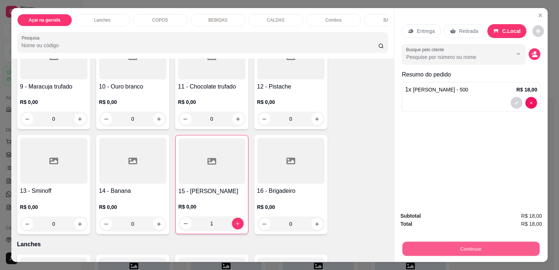
click at [445, 245] on button "Continuar" at bounding box center [470, 248] width 137 height 14
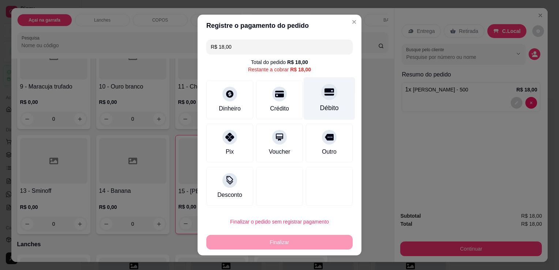
click at [331, 109] on div "Débito" at bounding box center [329, 108] width 19 height 10
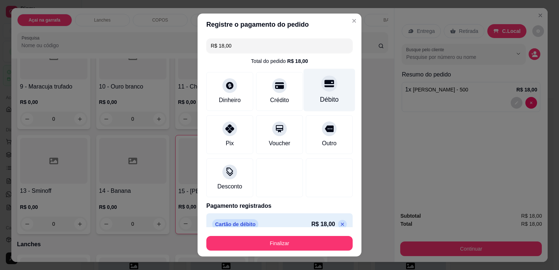
type input "R$ 0,00"
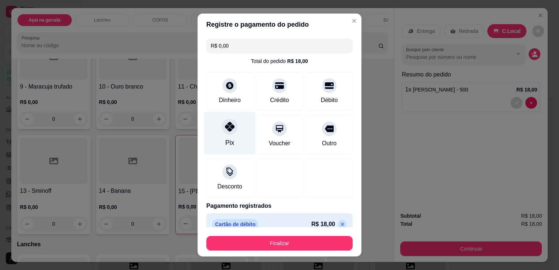
click at [235, 143] on div "Pix" at bounding box center [230, 133] width 52 height 43
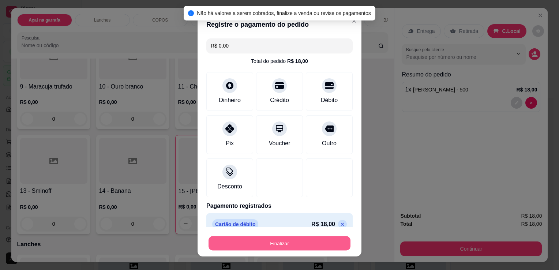
click at [268, 243] on button "Finalizar" at bounding box center [279, 243] width 142 height 14
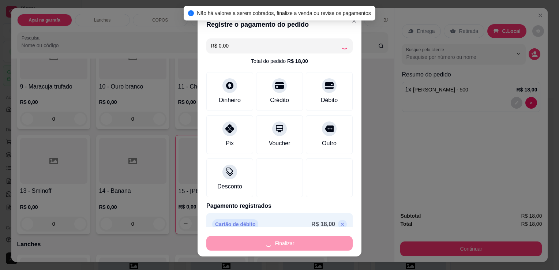
type input "0"
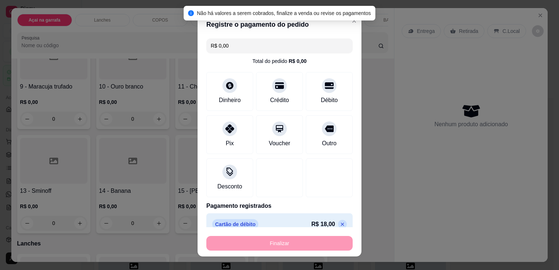
type input "-R$ 18,00"
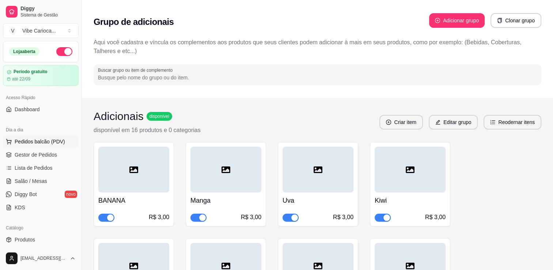
click at [35, 138] on span "Pedidos balcão (PDV)" at bounding box center [40, 141] width 50 height 7
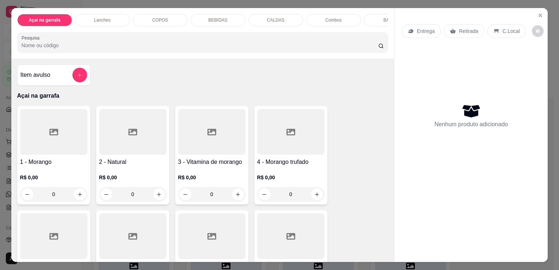
scroll to position [73, 0]
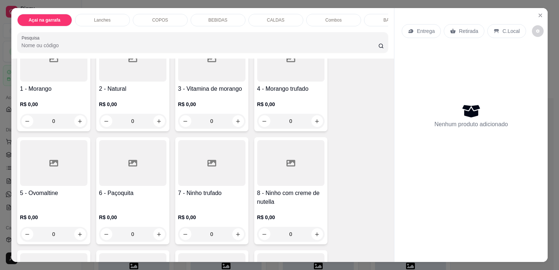
click at [211, 149] on div at bounding box center [211, 163] width 67 height 46
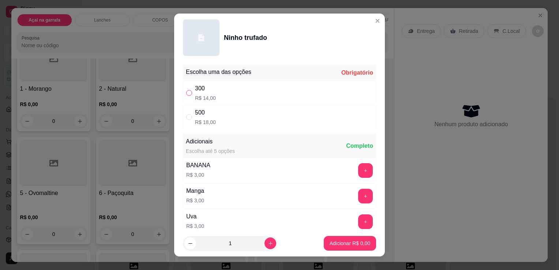
click at [186, 94] on input "" at bounding box center [189, 93] width 6 height 6
radio input "true"
click at [328, 249] on button "Adicionar R$ 14,00" at bounding box center [348, 243] width 55 height 15
type input "1"
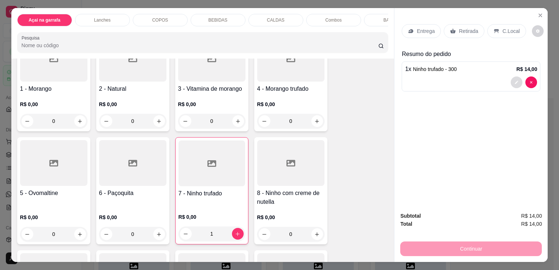
click at [518, 78] on button "decrease-product-quantity" at bounding box center [517, 82] width 12 height 12
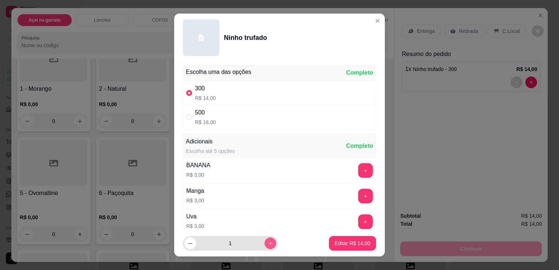
click at [268, 242] on icon "increase-product-quantity" at bounding box center [270, 243] width 5 height 5
type input "2"
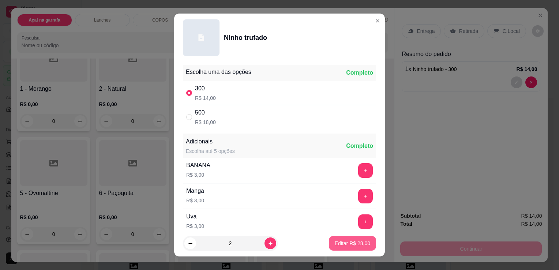
click at [351, 243] on p "Editar R$ 28,00" at bounding box center [352, 243] width 35 height 7
type input "2"
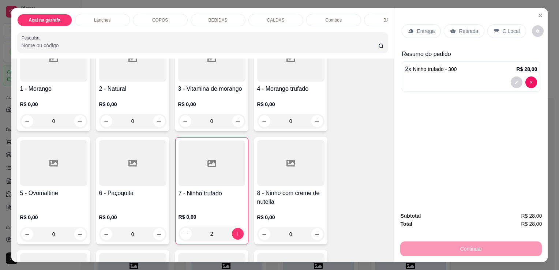
click at [516, 29] on div "C.Local" at bounding box center [506, 31] width 38 height 14
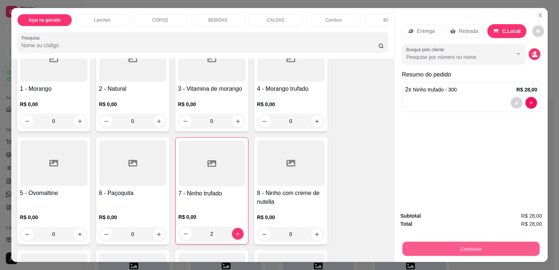
click at [485, 244] on button "Continuar" at bounding box center [470, 248] width 137 height 14
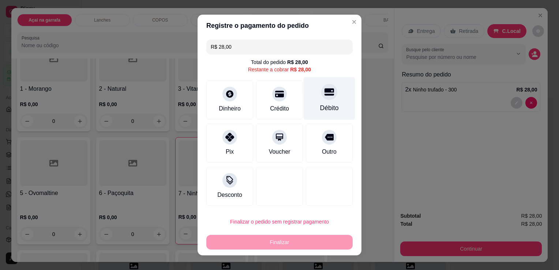
click at [324, 92] on icon at bounding box center [329, 92] width 10 height 7
type input "R$ 0,00"
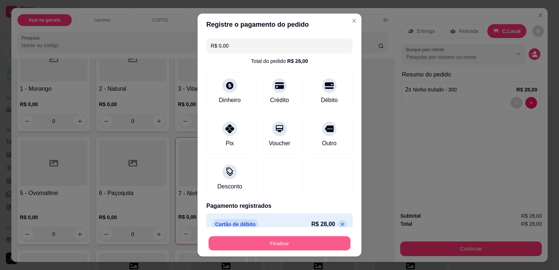
click at [304, 245] on button "Finalizar" at bounding box center [279, 243] width 142 height 14
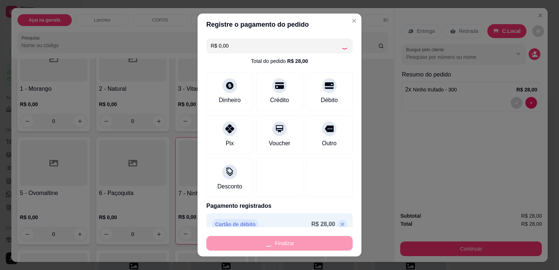
type input "0"
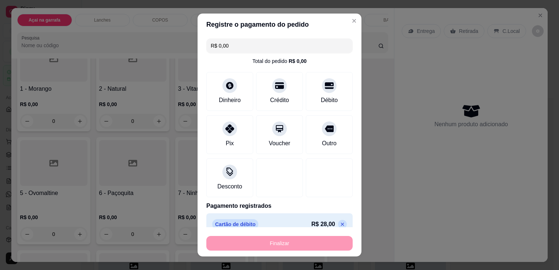
type input "-R$ 28,00"
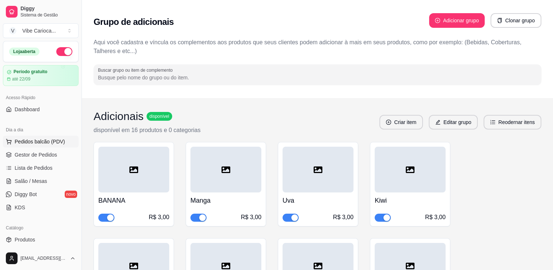
click at [21, 142] on span "Pedidos balcão (PDV)" at bounding box center [40, 141] width 50 height 7
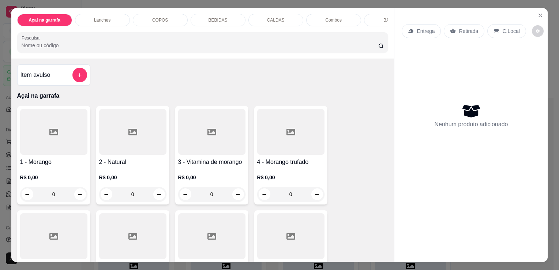
click at [76, 194] on div "0" at bounding box center [53, 194] width 67 height 15
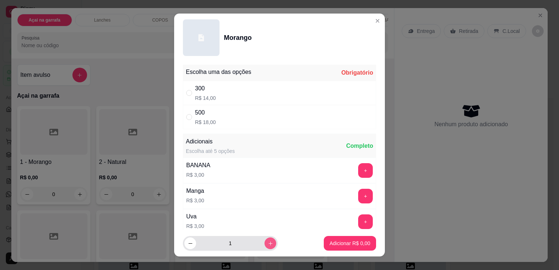
click at [268, 244] on icon "increase-product-quantity" at bounding box center [270, 243] width 5 height 5
type input "3"
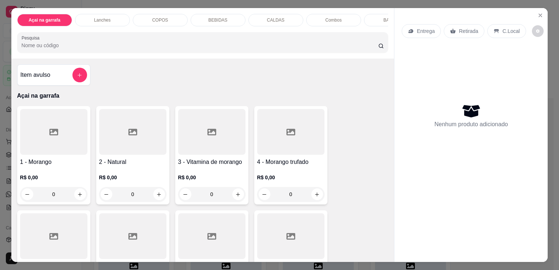
click at [159, 17] on p "COPOS" at bounding box center [160, 20] width 16 height 6
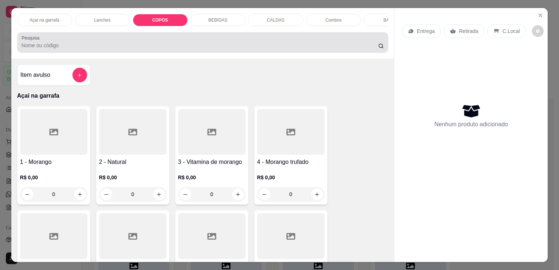
scroll to position [18, 0]
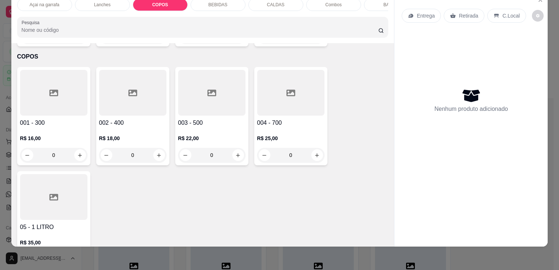
click at [54, 98] on div at bounding box center [53, 93] width 67 height 46
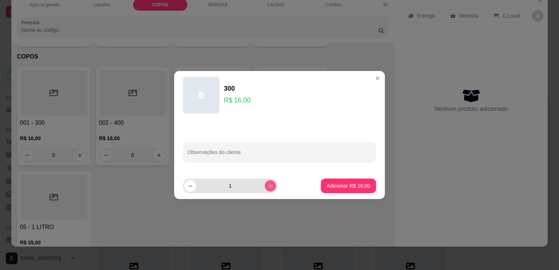
click at [264, 189] on button "increase-product-quantity" at bounding box center [269, 185] width 11 height 11
click at [264, 189] on button "increase-product-quantity" at bounding box center [270, 186] width 12 height 12
type input "3"
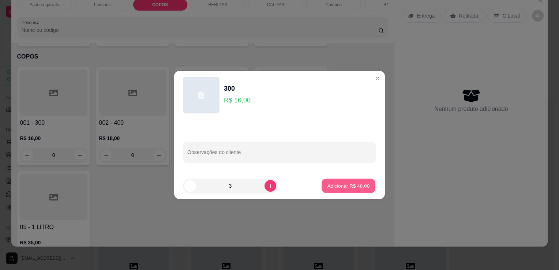
click at [345, 187] on p "Adicionar R$ 48,00" at bounding box center [348, 185] width 42 height 7
type input "3"
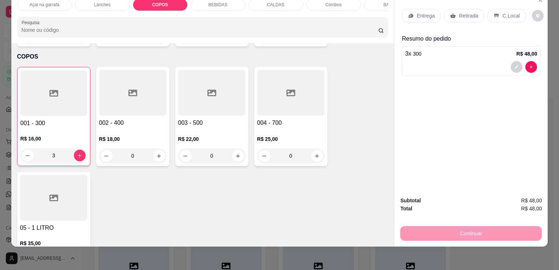
click at [502, 12] on p "C.Local" at bounding box center [510, 15] width 17 height 7
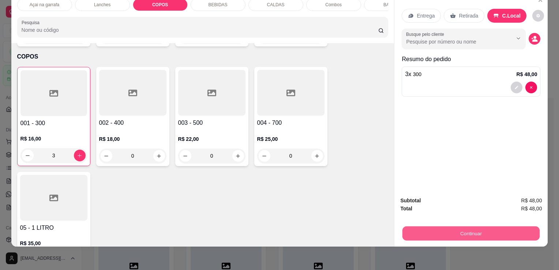
click at [458, 233] on button "Continuar" at bounding box center [470, 233] width 137 height 14
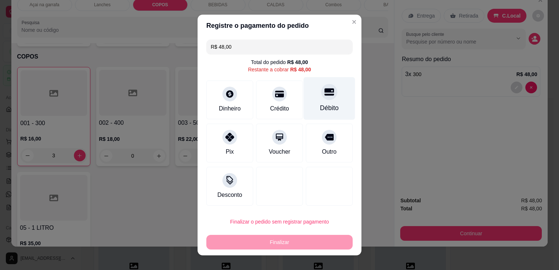
click at [313, 102] on div "Débito" at bounding box center [330, 98] width 52 height 43
type input "R$ 0,00"
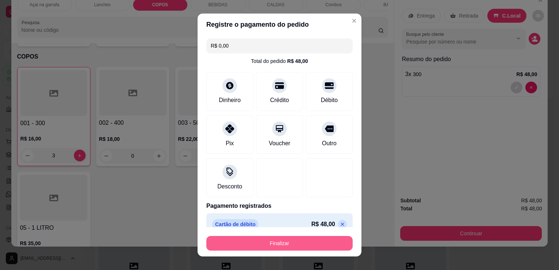
click at [278, 244] on button "Finalizar" at bounding box center [279, 243] width 146 height 15
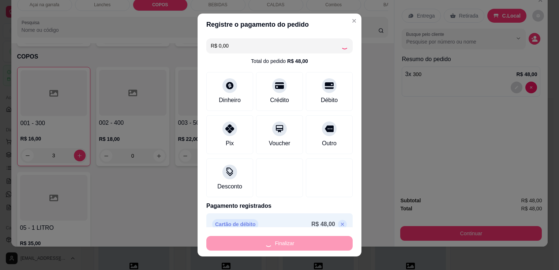
type input "0"
type input "-R$ 48,00"
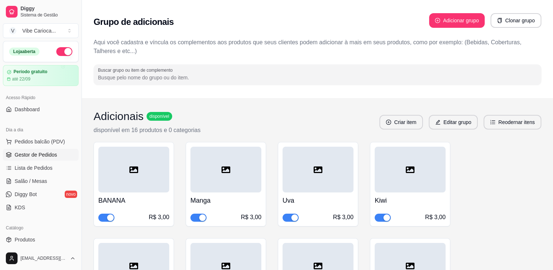
click at [28, 154] on span "Gestor de Pedidos" at bounding box center [36, 154] width 42 height 7
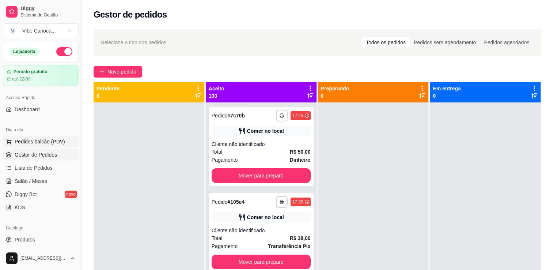
click at [41, 141] on span "Pedidos balcão (PDV)" at bounding box center [40, 141] width 50 height 7
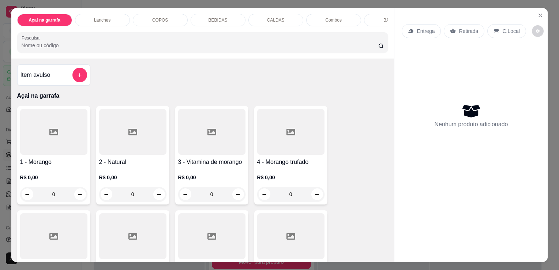
click at [44, 144] on div at bounding box center [53, 132] width 67 height 46
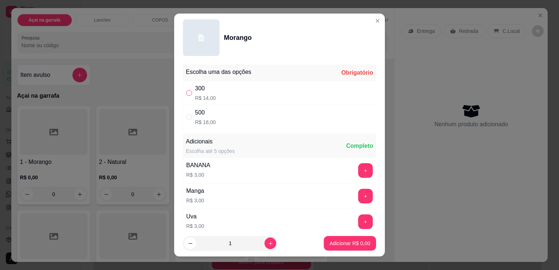
click at [187, 91] on input "" at bounding box center [189, 93] width 6 height 6
radio input "true"
click at [327, 242] on p "Adicionar R$ 14,00" at bounding box center [348, 243] width 42 height 7
type input "1"
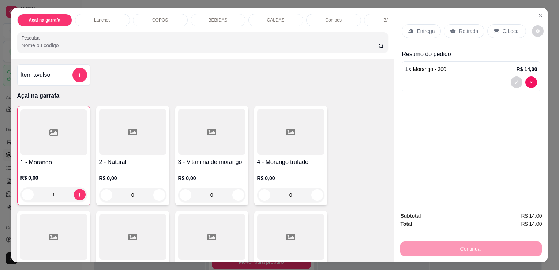
click at [487, 26] on div "C.Local" at bounding box center [506, 31] width 38 height 14
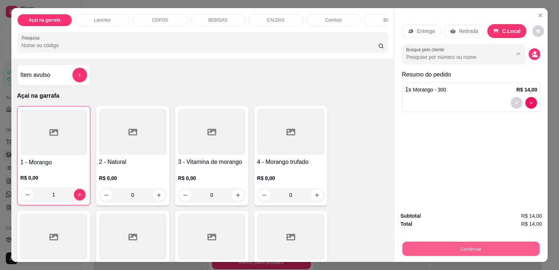
click at [449, 243] on button "Continuar" at bounding box center [470, 248] width 137 height 14
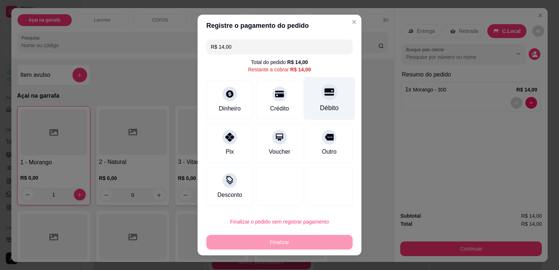
click at [324, 95] on icon at bounding box center [329, 92] width 10 height 7
type input "R$ 0,00"
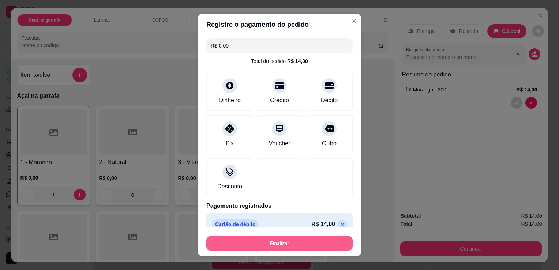
click at [282, 243] on button "Finalizar" at bounding box center [279, 243] width 146 height 15
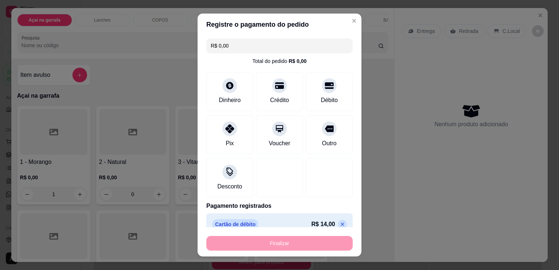
type input "0"
type input "-R$ 14,00"
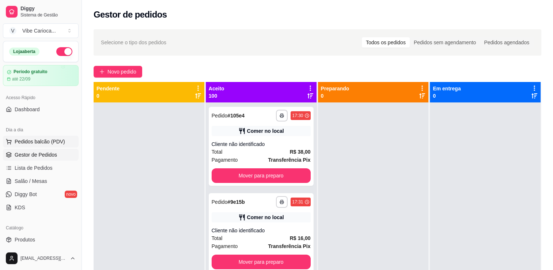
click at [37, 143] on span "Pedidos balcão (PDV)" at bounding box center [40, 141] width 50 height 7
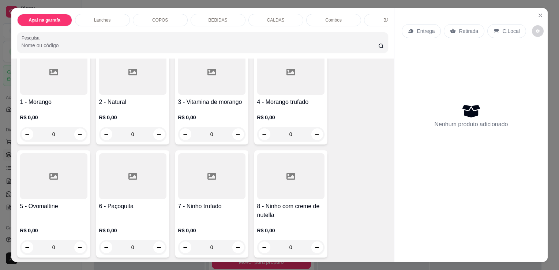
scroll to position [73, 0]
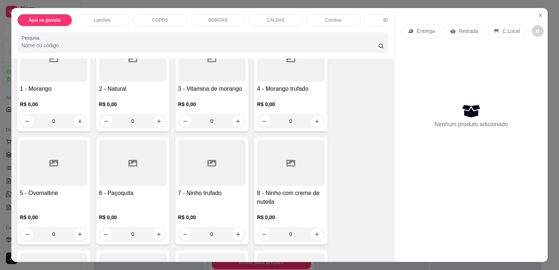
click at [219, 171] on div at bounding box center [211, 163] width 67 height 46
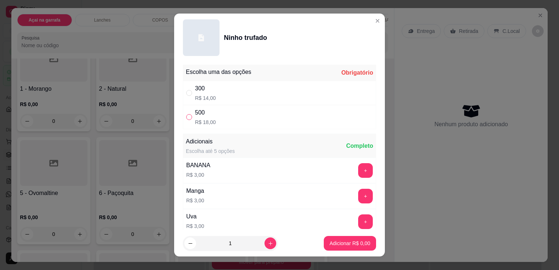
click at [186, 116] on input "" at bounding box center [189, 117] width 6 height 6
radio input "true"
click at [352, 240] on p "Adicionar R$ 18,00" at bounding box center [348, 243] width 42 height 7
type input "1"
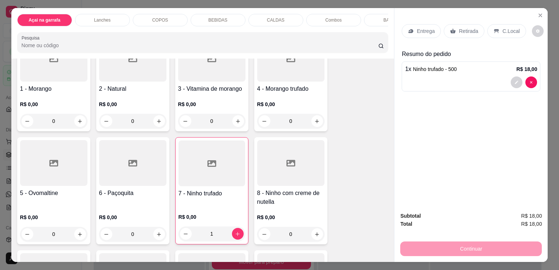
click at [148, 18] on div "COPOS" at bounding box center [160, 20] width 55 height 12
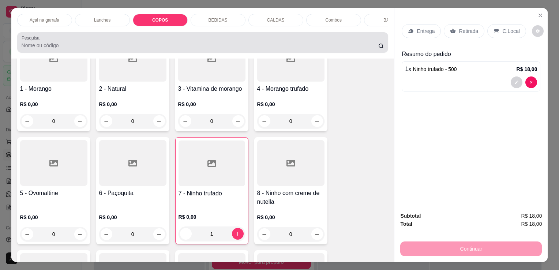
scroll to position [18, 0]
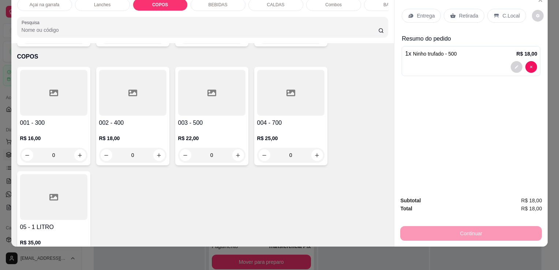
click at [274, 92] on div at bounding box center [290, 93] width 67 height 46
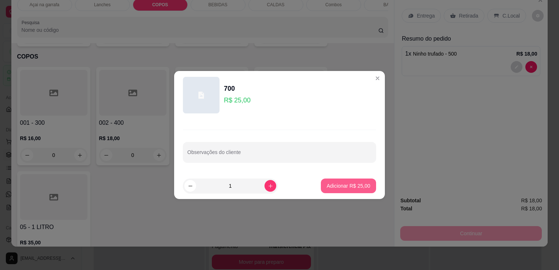
click at [349, 181] on button "Adicionar R$ 25,00" at bounding box center [348, 185] width 55 height 15
type input "1"
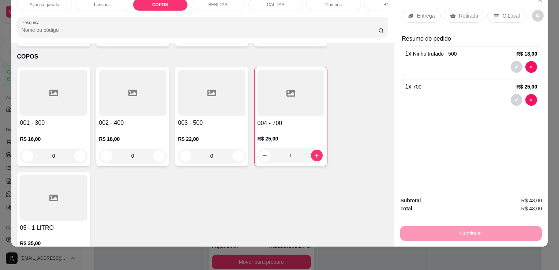
click at [506, 9] on div "C.Local" at bounding box center [506, 16] width 38 height 14
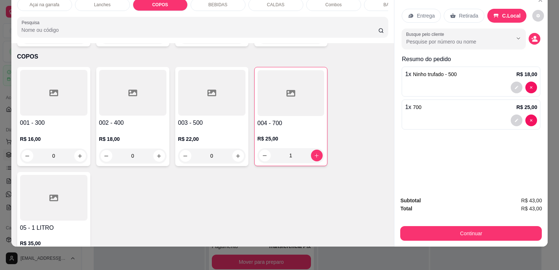
click at [472, 224] on div "Continuar" at bounding box center [471, 232] width 142 height 16
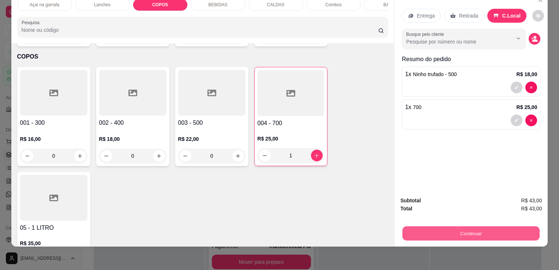
click at [465, 231] on button "Continuar" at bounding box center [470, 233] width 137 height 14
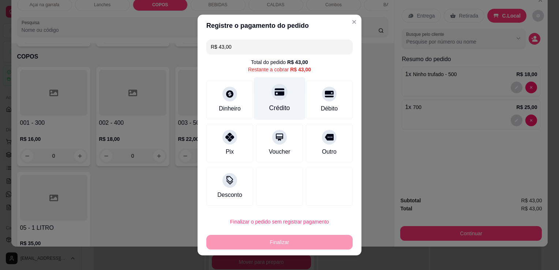
click at [271, 108] on div "Crédito" at bounding box center [279, 108] width 21 height 10
type input "R$ 0,00"
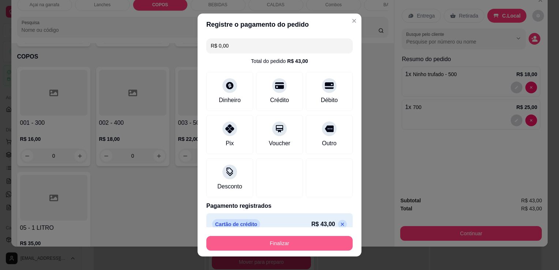
click at [300, 239] on button "Finalizar" at bounding box center [279, 243] width 146 height 15
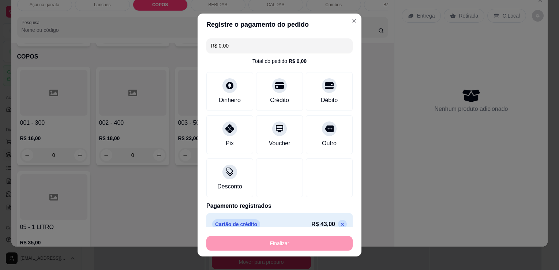
type input "0"
type input "-R$ 43,00"
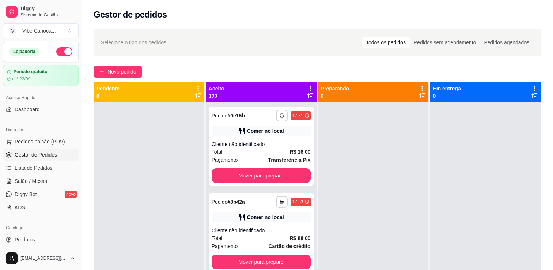
click at [50, 135] on div "Dia a dia" at bounding box center [41, 130] width 76 height 12
click at [50, 141] on span "Pedidos balcão (PDV)" at bounding box center [40, 141] width 50 height 7
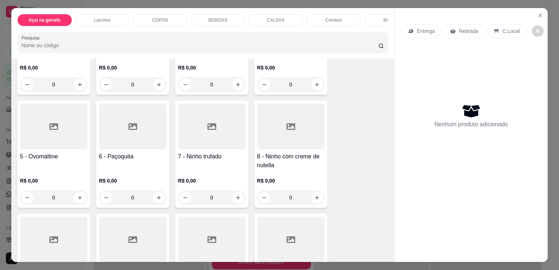
scroll to position [219, 0]
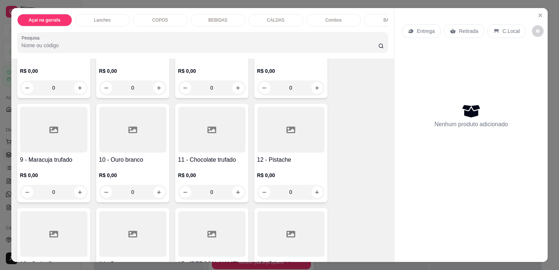
click at [74, 153] on div at bounding box center [53, 130] width 67 height 46
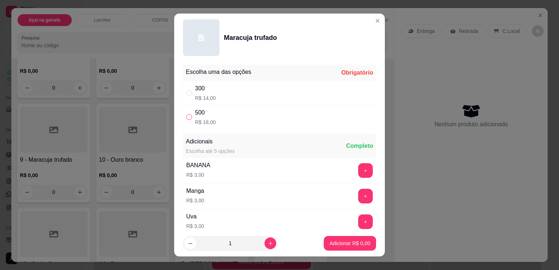
click at [189, 117] on input "" at bounding box center [189, 117] width 6 height 6
radio input "true"
click at [338, 240] on p "Adicionar R$ 18,00" at bounding box center [349, 243] width 44 height 7
type input "1"
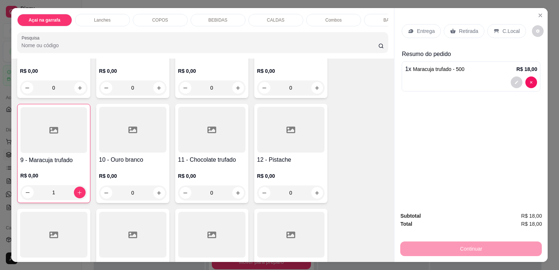
click at [502, 31] on p "C.Local" at bounding box center [510, 30] width 17 height 7
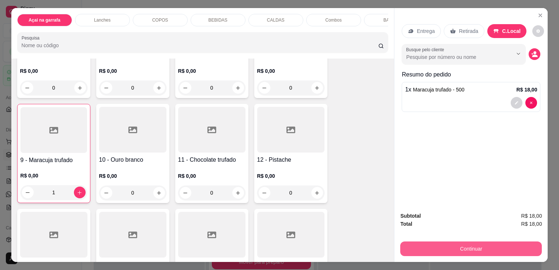
click at [440, 241] on button "Continuar" at bounding box center [471, 248] width 142 height 15
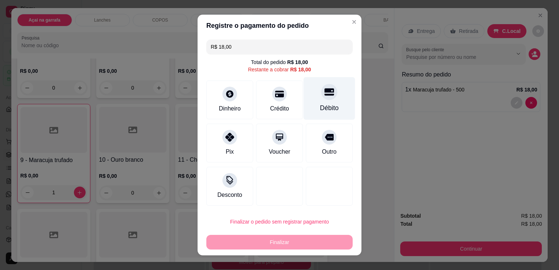
click at [320, 104] on div "Débito" at bounding box center [329, 108] width 19 height 10
type input "R$ 0,00"
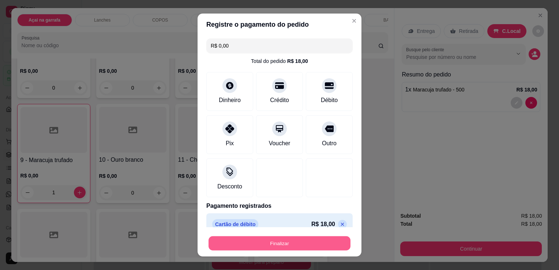
click at [269, 245] on button "Finalizar" at bounding box center [279, 243] width 142 height 14
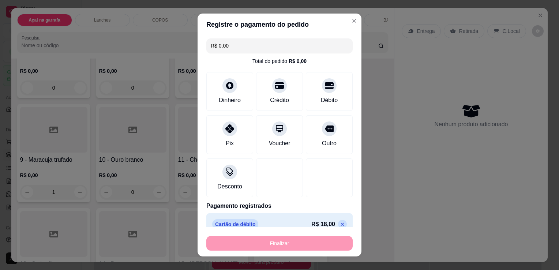
type input "0"
type input "-R$ 18,00"
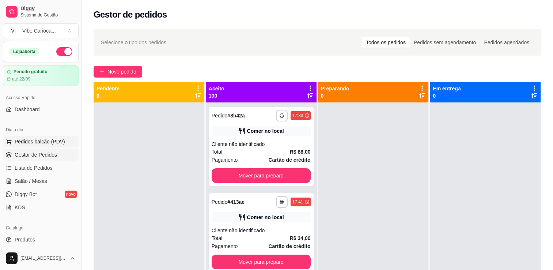
click at [38, 143] on span "Pedidos balcão (PDV)" at bounding box center [40, 141] width 50 height 7
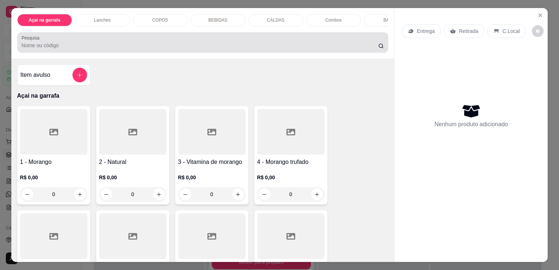
click at [133, 42] on div at bounding box center [203, 42] width 362 height 15
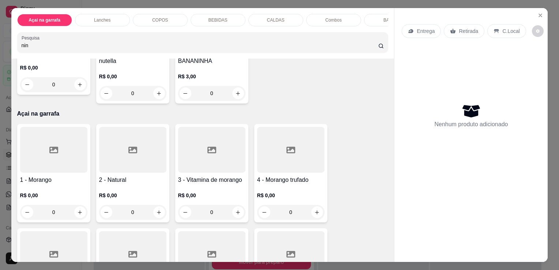
scroll to position [219, 0]
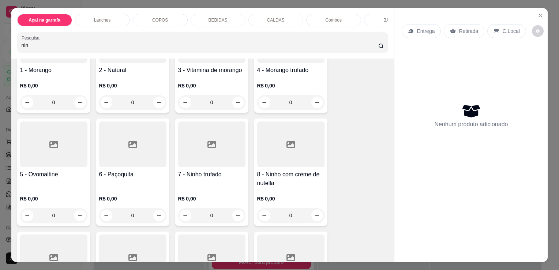
type input "nin"
click at [221, 145] on div at bounding box center [211, 144] width 67 height 46
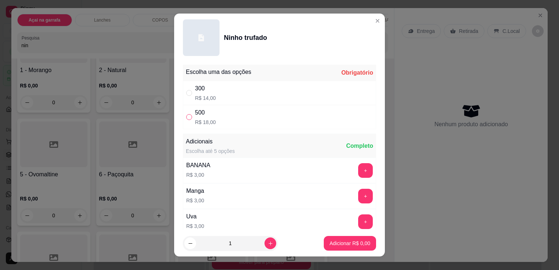
click at [187, 114] on input "" at bounding box center [189, 117] width 6 height 6
radio input "true"
click at [322, 238] on button "Adicionar R$ 18,00" at bounding box center [348, 243] width 55 height 15
type input "1"
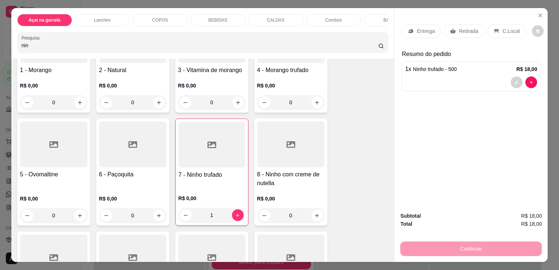
scroll to position [329, 0]
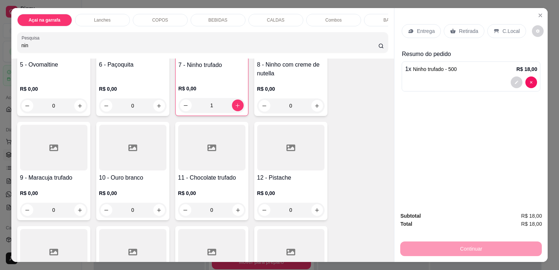
click at [67, 167] on div at bounding box center [53, 148] width 67 height 46
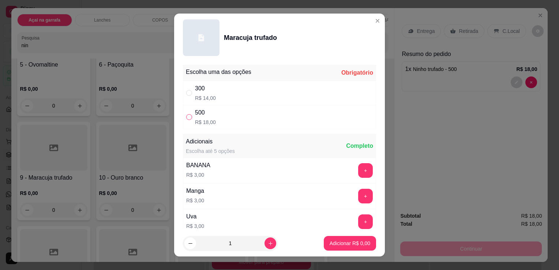
click at [189, 118] on input "" at bounding box center [189, 117] width 6 height 6
radio input "true"
click at [338, 242] on p "Adicionar R$ 18,00" at bounding box center [349, 243] width 44 height 7
type input "1"
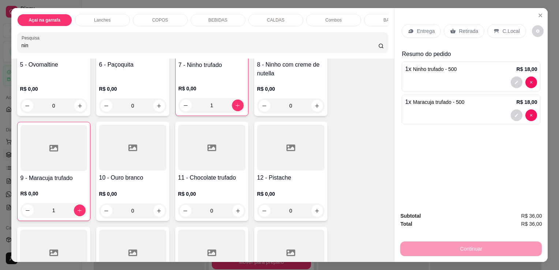
click at [494, 29] on icon at bounding box center [496, 31] width 5 height 4
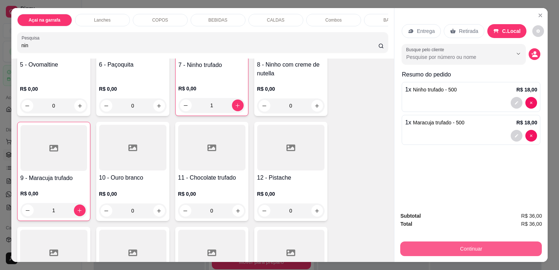
click at [450, 247] on button "Continuar" at bounding box center [471, 248] width 142 height 15
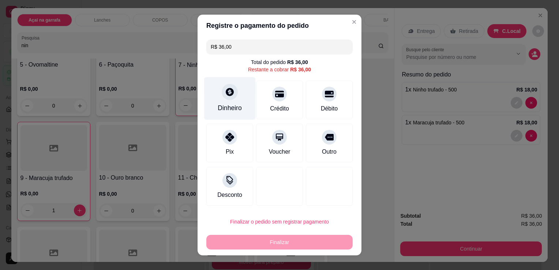
click at [223, 100] on div "Dinheiro" at bounding box center [230, 98] width 52 height 43
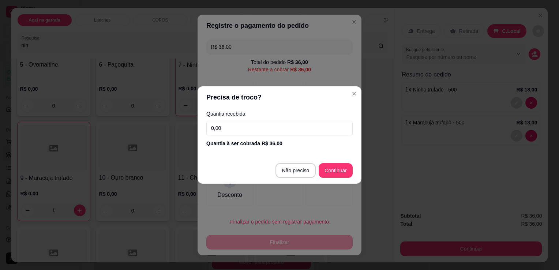
click at [260, 126] on input "0,00" at bounding box center [279, 128] width 146 height 15
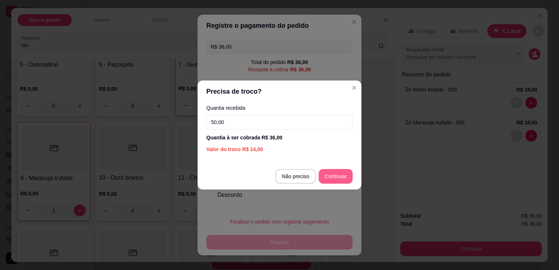
type input "50,00"
type input "R$ 0,00"
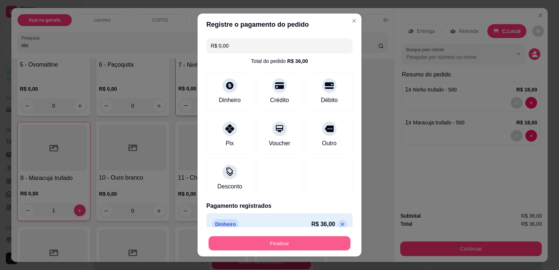
click at [257, 239] on button "Finalizar" at bounding box center [279, 243] width 142 height 14
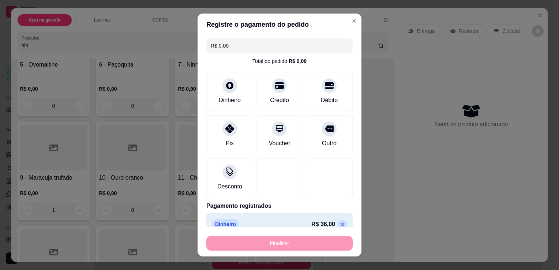
type input "0"
type input "-R$ 36,00"
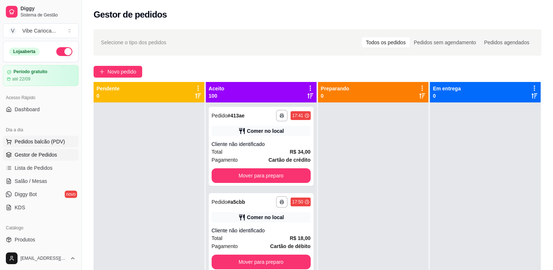
click at [41, 143] on span "Pedidos balcão (PDV)" at bounding box center [40, 141] width 50 height 7
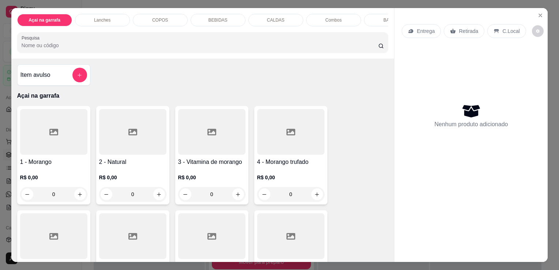
click at [148, 20] on div "COPOS" at bounding box center [160, 20] width 55 height 12
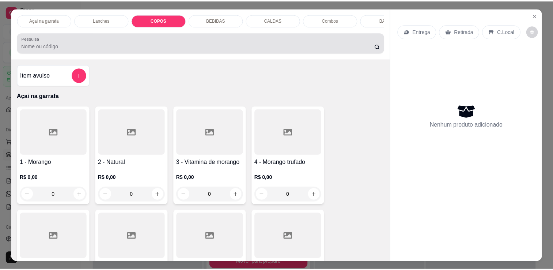
scroll to position [18, 0]
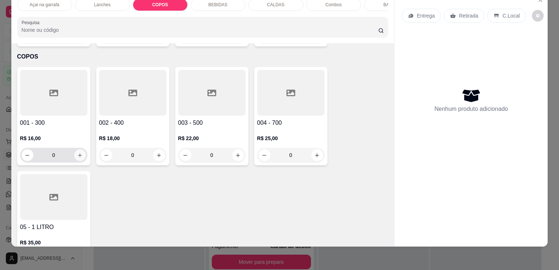
click at [81, 149] on button "increase-product-quantity" at bounding box center [80, 155] width 12 height 12
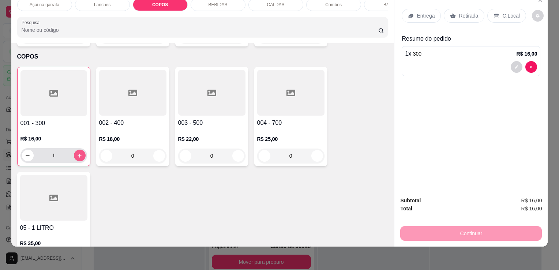
click at [81, 150] on button "increase-product-quantity" at bounding box center [80, 156] width 12 height 12
type input "2"
click at [496, 9] on div "C.Local" at bounding box center [506, 16] width 38 height 14
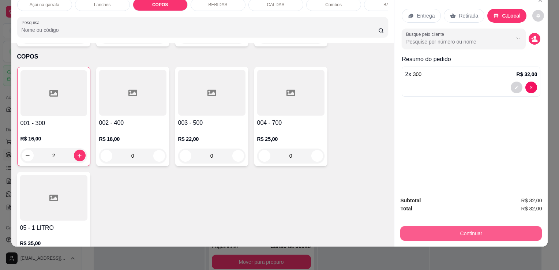
click at [456, 233] on button "Continuar" at bounding box center [471, 233] width 142 height 15
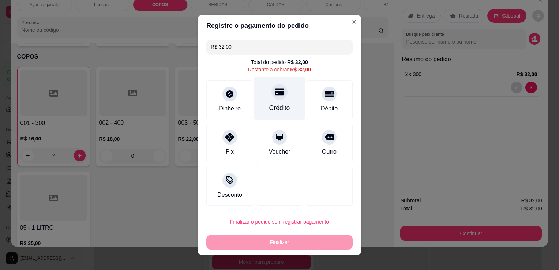
click at [276, 95] on icon at bounding box center [280, 92] width 10 height 7
type input "R$ 0,00"
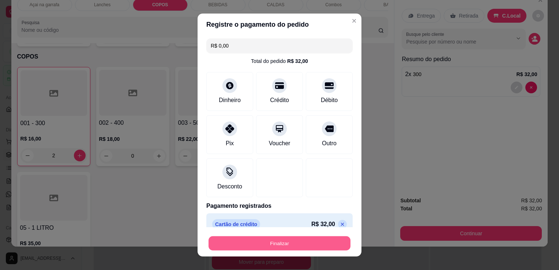
click at [257, 242] on button "Finalizar" at bounding box center [279, 243] width 142 height 14
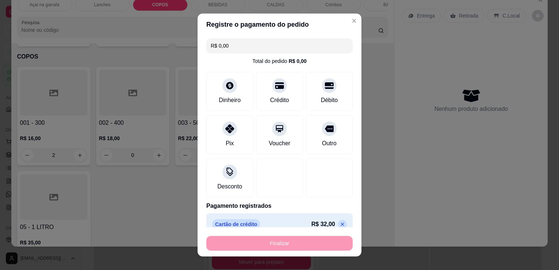
type input "0"
type input "-R$ 32,00"
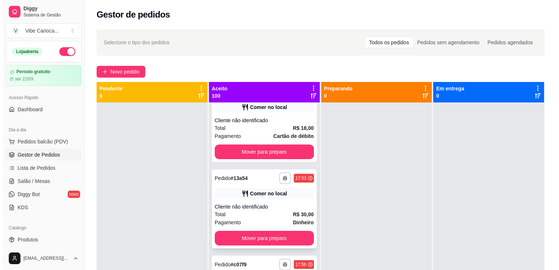
scroll to position [37, 0]
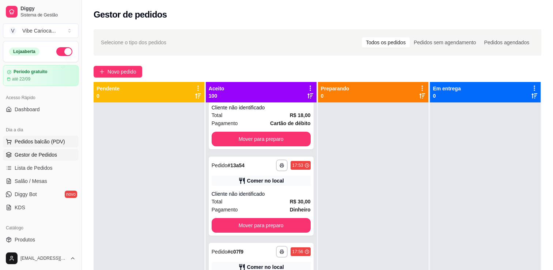
click at [40, 144] on span "Pedidos balcão (PDV)" at bounding box center [40, 141] width 50 height 7
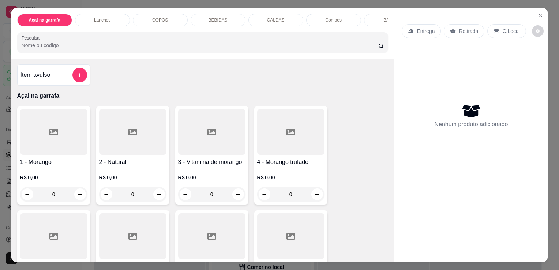
click at [162, 18] on p "COPOS" at bounding box center [160, 20] width 16 height 6
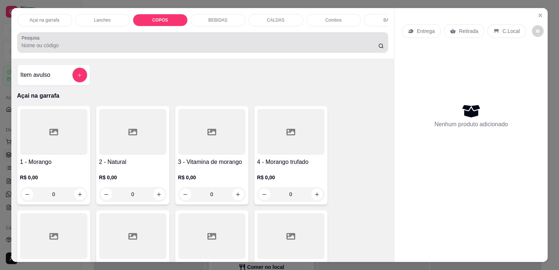
scroll to position [18, 0]
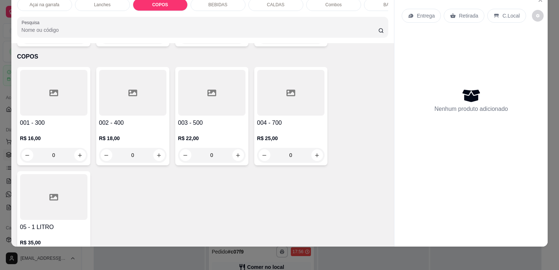
click at [191, 83] on div at bounding box center [211, 93] width 67 height 46
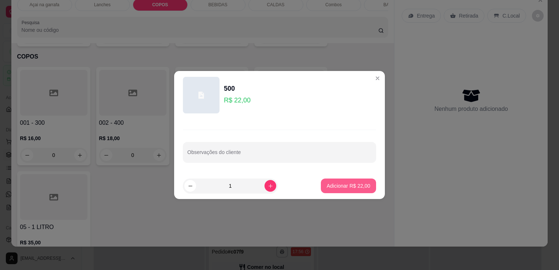
click at [340, 182] on button "Adicionar R$ 22,00" at bounding box center [348, 185] width 55 height 15
type input "1"
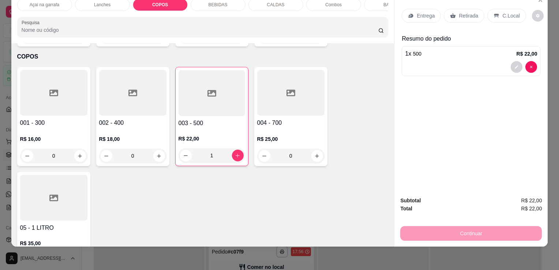
click at [493, 13] on icon at bounding box center [496, 16] width 6 height 6
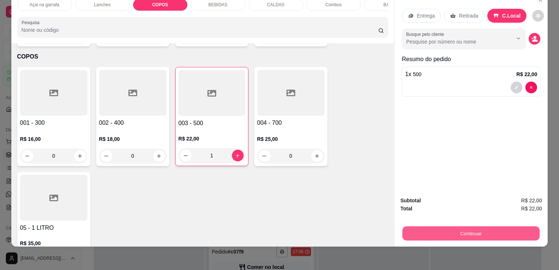
click at [520, 232] on button "Continuar" at bounding box center [470, 233] width 137 height 14
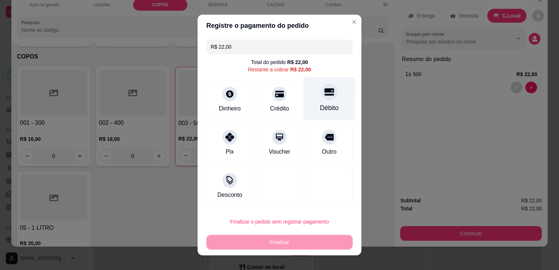
click at [331, 103] on div "Débito" at bounding box center [330, 98] width 52 height 43
type input "R$ 0,00"
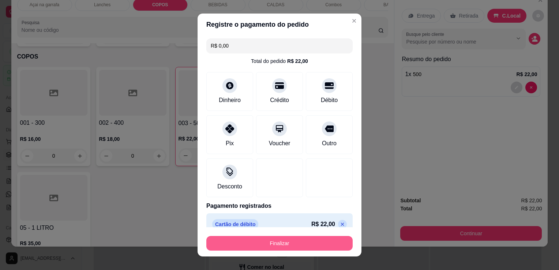
click at [264, 238] on button "Finalizar" at bounding box center [279, 243] width 146 height 15
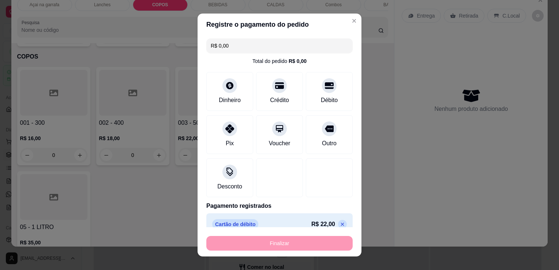
type input "0"
type input "-R$ 22,00"
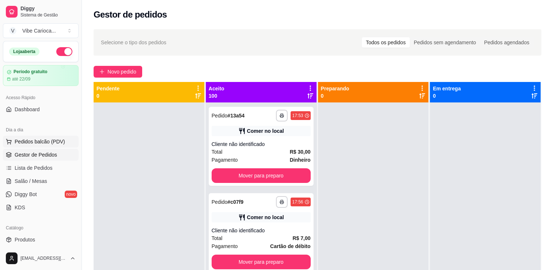
click at [16, 141] on span "Pedidos balcão (PDV)" at bounding box center [40, 141] width 50 height 7
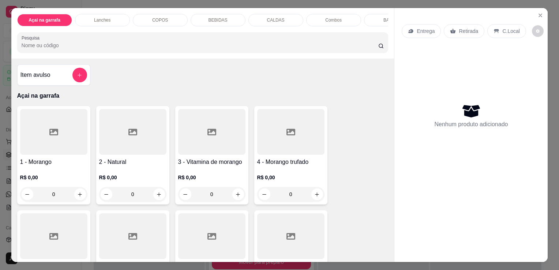
click at [152, 17] on p "COPOS" at bounding box center [160, 20] width 16 height 6
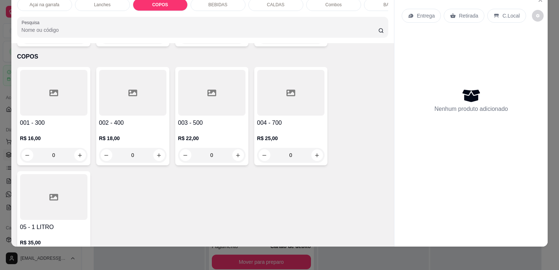
click at [212, 88] on div at bounding box center [211, 93] width 67 height 46
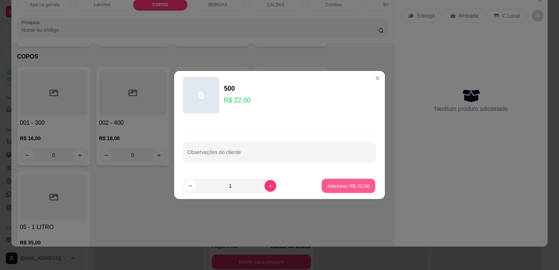
click at [345, 184] on p "Adicionar R$ 22,00" at bounding box center [348, 185] width 42 height 7
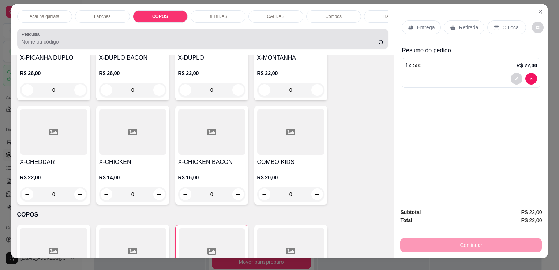
scroll to position [0, 0]
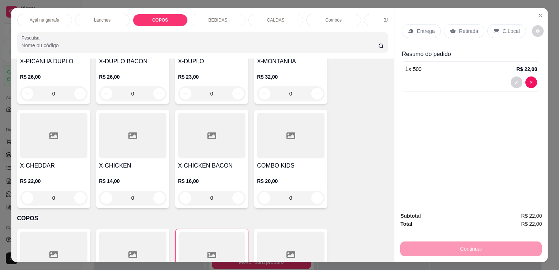
click at [54, 19] on p "Açai na garrafa" at bounding box center [45, 20] width 30 height 6
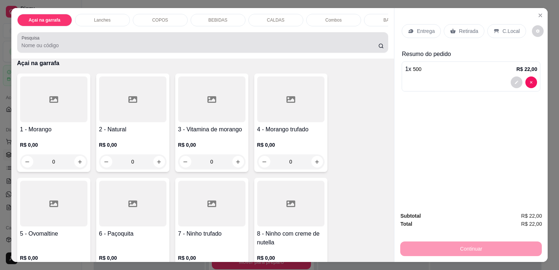
scroll to position [18, 0]
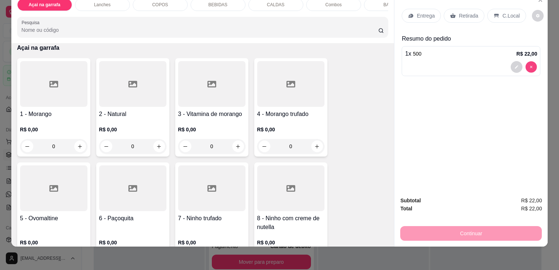
type input "0"
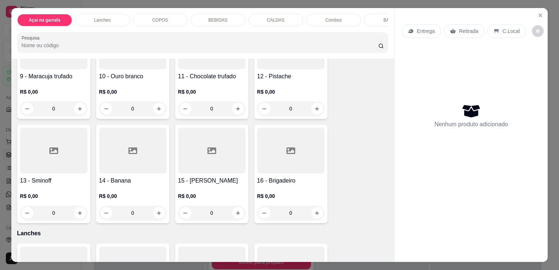
scroll to position [325, 0]
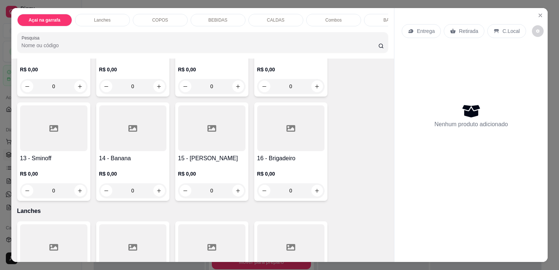
click at [200, 133] on div at bounding box center [211, 128] width 67 height 46
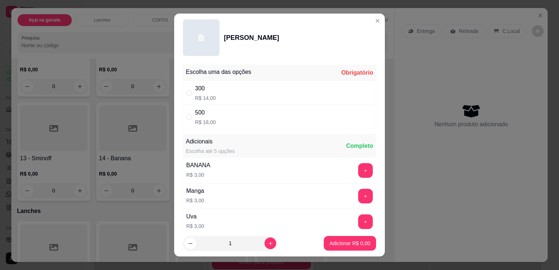
click at [189, 115] on div "" at bounding box center [190, 117] width 9 height 8
radio input "true"
click at [350, 240] on p "Adicionar R$ 18,00" at bounding box center [348, 243] width 42 height 7
type input "1"
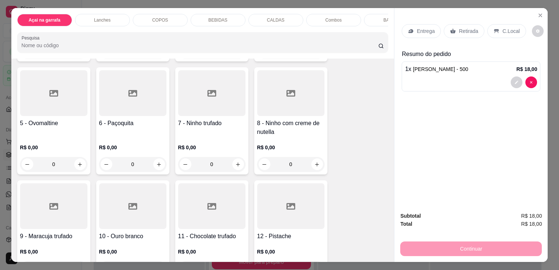
scroll to position [142, 0]
click at [200, 104] on div at bounding box center [211, 94] width 67 height 46
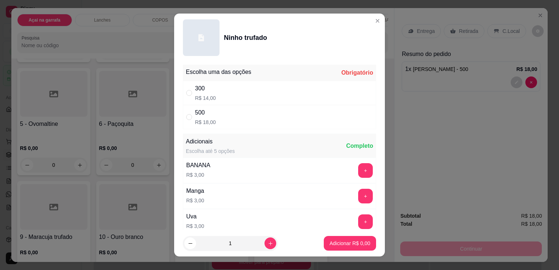
click at [183, 117] on div "500 R$ 18,00" at bounding box center [279, 117] width 193 height 24
radio input "true"
click at [341, 242] on p "Adicionar R$ 18,00" at bounding box center [348, 243] width 42 height 7
type input "1"
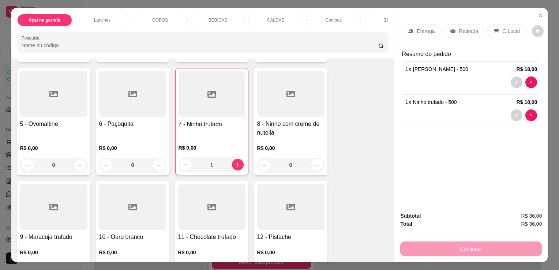
click at [512, 33] on div "C.Local" at bounding box center [506, 31] width 38 height 14
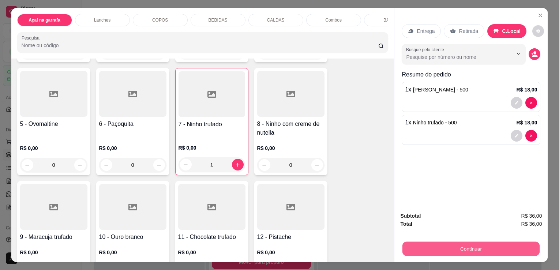
click at [482, 244] on button "Continuar" at bounding box center [470, 248] width 137 height 14
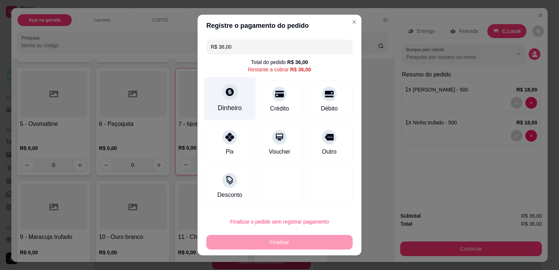
click at [232, 109] on div "Dinheiro" at bounding box center [230, 108] width 24 height 10
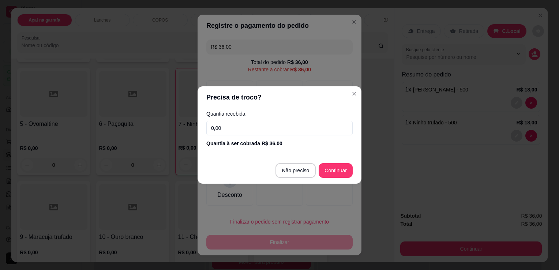
click at [279, 133] on input "0,00" at bounding box center [279, 128] width 146 height 15
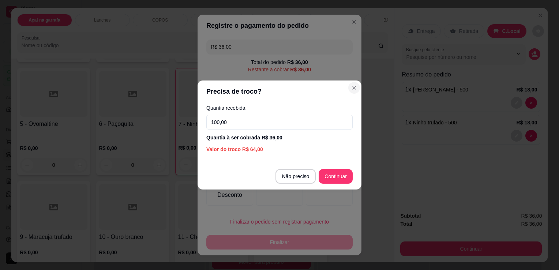
type input "100,00"
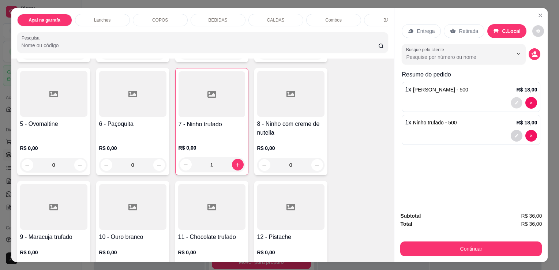
click at [515, 101] on icon "decrease-product-quantity" at bounding box center [517, 103] width 4 height 4
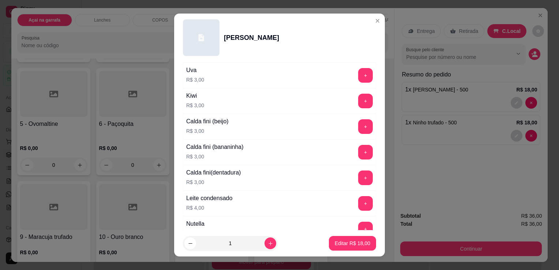
scroll to position [312, 0]
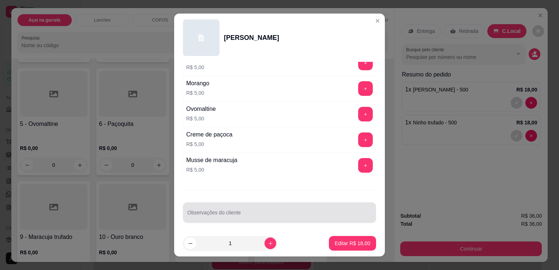
click at [214, 212] on input "Observações do cliente" at bounding box center [279, 215] width 184 height 7
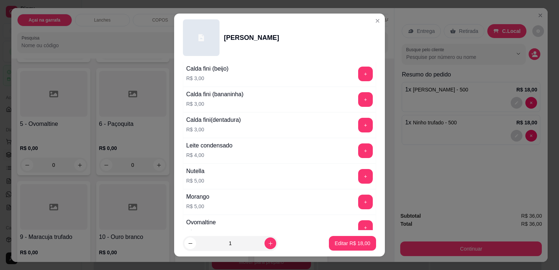
scroll to position [203, 0]
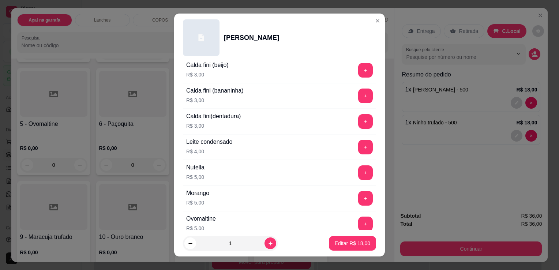
type input "bater com nutella"
click at [358, 170] on button "+" at bounding box center [365, 173] width 14 height 14
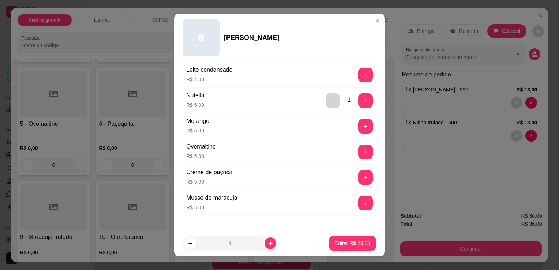
scroll to position [312, 0]
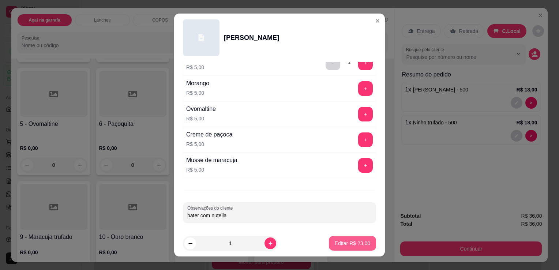
click at [337, 242] on p "Editar R$ 23,00" at bounding box center [352, 243] width 35 height 7
type input "0"
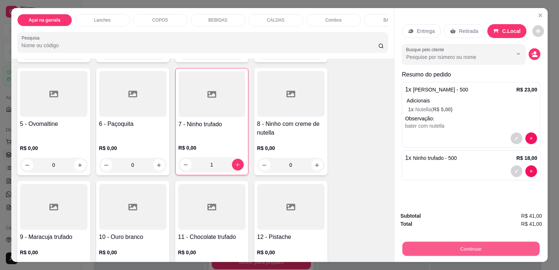
click at [460, 249] on button "Continuar" at bounding box center [470, 248] width 137 height 14
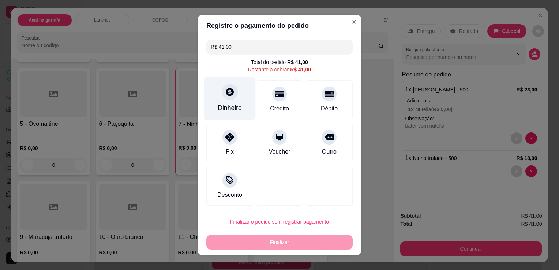
click at [236, 95] on div "Dinheiro" at bounding box center [230, 98] width 52 height 43
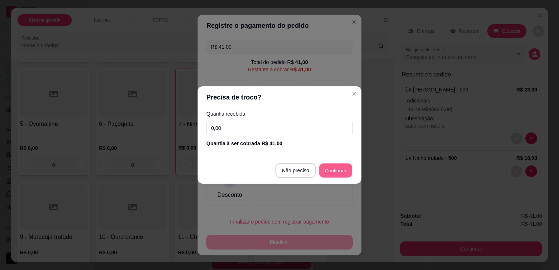
type input "R$ 0,00"
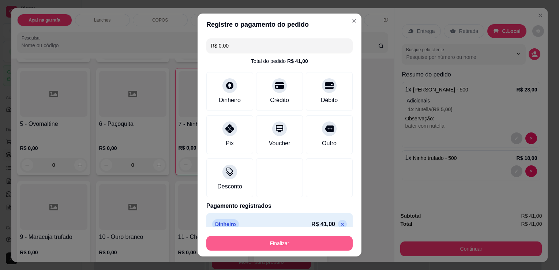
click at [298, 242] on button "Finalizar" at bounding box center [279, 243] width 146 height 15
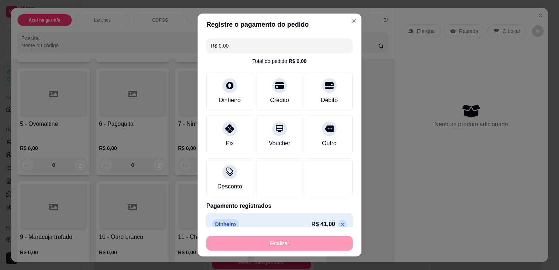
type input "0"
type input "-R$ 41,00"
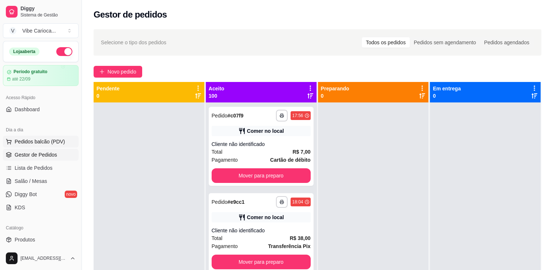
click at [50, 144] on span "Pedidos balcão (PDV)" at bounding box center [40, 141] width 50 height 7
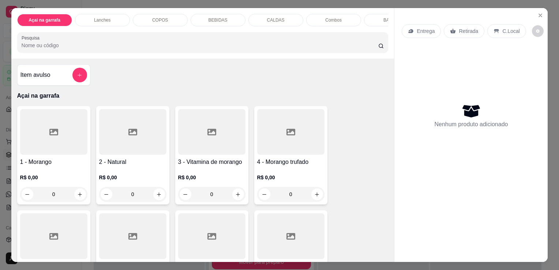
click at [144, 20] on div "COPOS" at bounding box center [160, 20] width 55 height 12
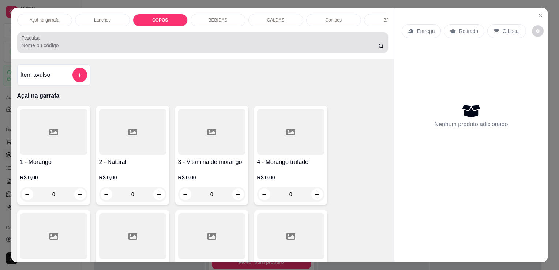
scroll to position [18, 0]
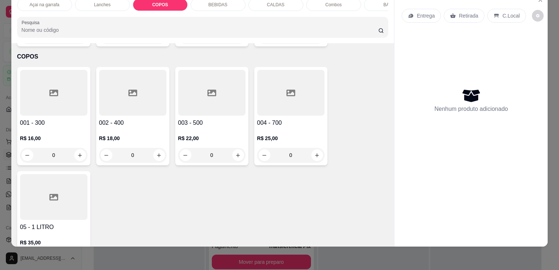
drag, startPoint x: 48, startPoint y: 87, endPoint x: 52, endPoint y: 84, distance: 4.2
click at [52, 89] on icon at bounding box center [53, 93] width 9 height 9
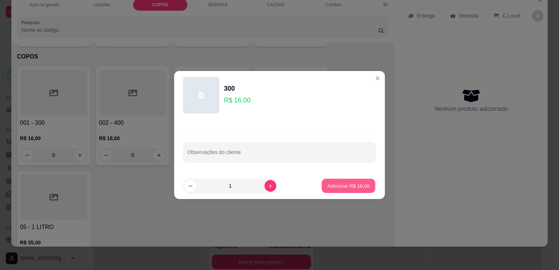
click at [358, 186] on p "Adicionar R$ 16,00" at bounding box center [348, 185] width 42 height 7
type input "1"
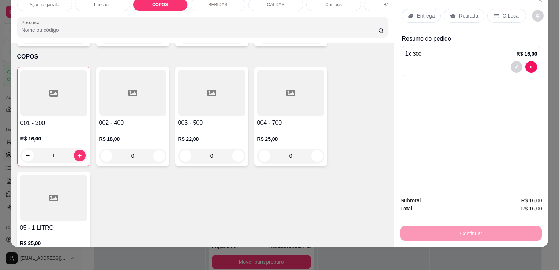
click at [506, 12] on p "C.Local" at bounding box center [510, 15] width 17 height 7
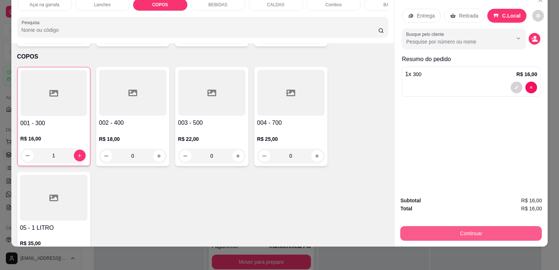
click at [463, 226] on button "Continuar" at bounding box center [471, 233] width 142 height 15
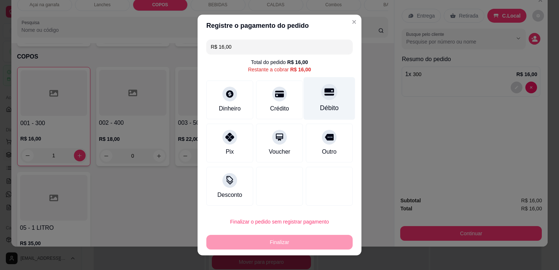
click at [324, 91] on icon at bounding box center [329, 92] width 10 height 7
type input "R$ 0,00"
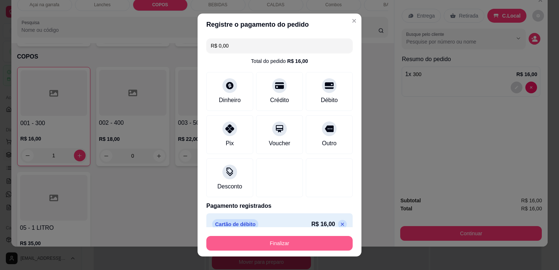
click at [290, 244] on button "Finalizar" at bounding box center [279, 243] width 146 height 15
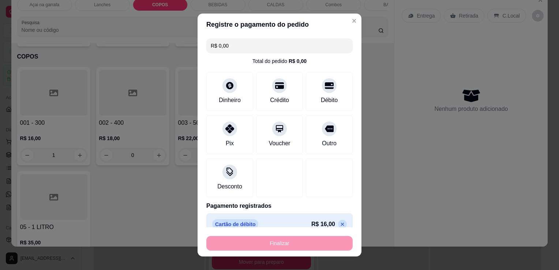
type input "0"
type input "-R$ 16,00"
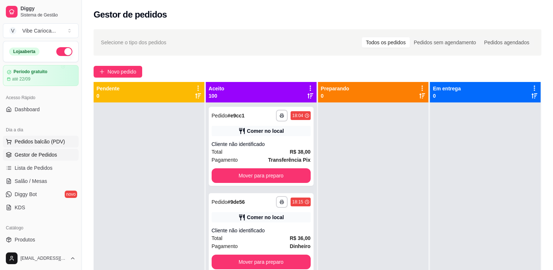
click at [45, 140] on span "Pedidos balcão (PDV)" at bounding box center [40, 141] width 50 height 7
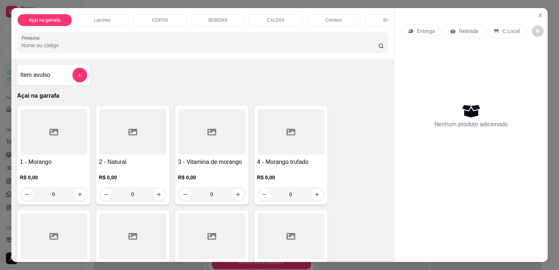
click at [206, 14] on div "BEBIDAS" at bounding box center [218, 20] width 55 height 12
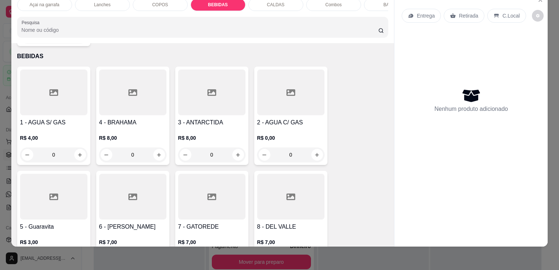
click at [71, 191] on div at bounding box center [53, 197] width 67 height 46
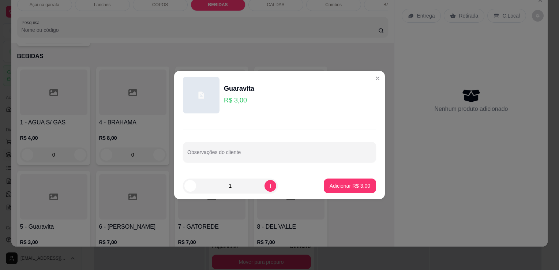
drag, startPoint x: 263, startPoint y: 195, endPoint x: 265, endPoint y: 191, distance: 5.2
click at [264, 192] on footer "1 Adicionar R$ 3,00" at bounding box center [279, 186] width 211 height 26
click at [268, 187] on icon "increase-product-quantity" at bounding box center [270, 185] width 5 height 5
type input "2"
click at [343, 185] on p "Adicionar R$ 6,00" at bounding box center [350, 185] width 40 height 7
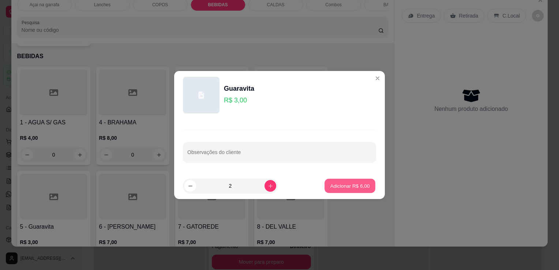
type input "2"
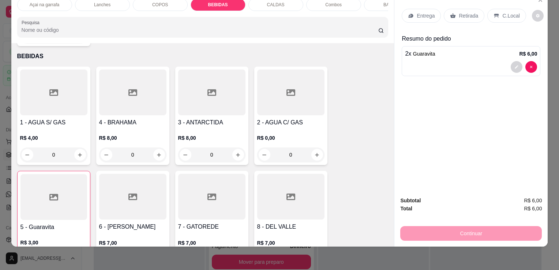
click at [52, 93] on div at bounding box center [53, 92] width 67 height 46
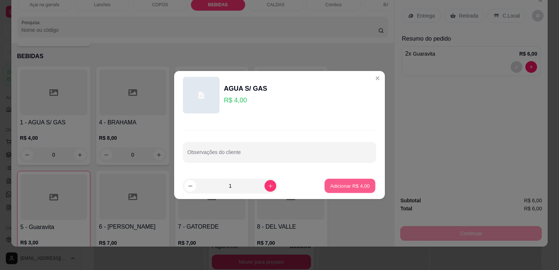
click at [330, 184] on p "Adicionar R$ 4,00" at bounding box center [350, 185] width 40 height 7
type input "1"
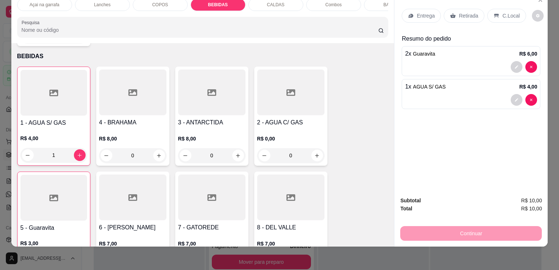
click at [496, 11] on div "C.Local" at bounding box center [506, 16] width 38 height 14
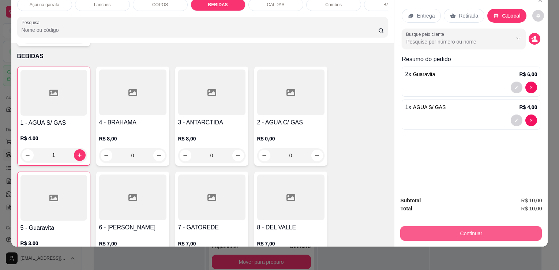
click at [471, 232] on button "Continuar" at bounding box center [471, 233] width 142 height 15
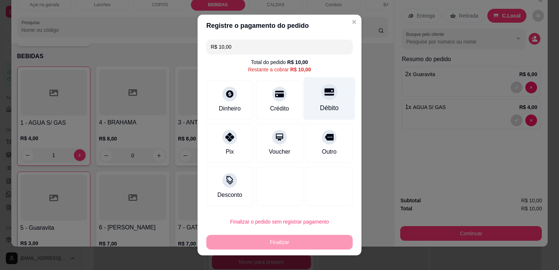
click at [314, 97] on div "Débito" at bounding box center [330, 98] width 52 height 43
type input "R$ 0,00"
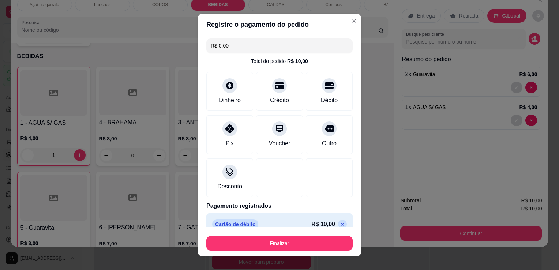
click at [276, 253] on footer "Finalizar" at bounding box center [280, 241] width 164 height 29
click at [278, 244] on button "Finalizar" at bounding box center [279, 243] width 146 height 15
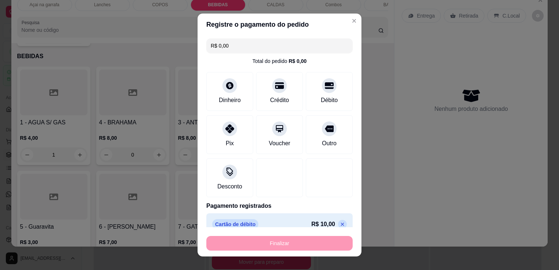
type input "0"
type input "-R$ 10,00"
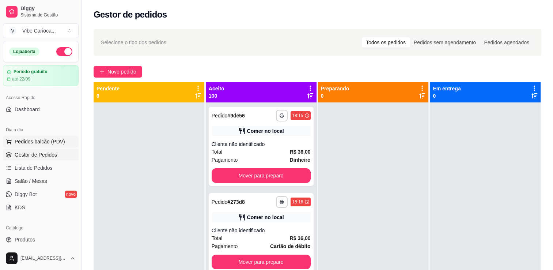
click at [44, 141] on span "Pedidos balcão (PDV)" at bounding box center [40, 141] width 50 height 7
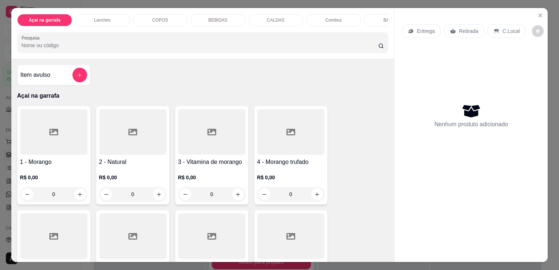
click at [154, 19] on p "COPOS" at bounding box center [160, 20] width 16 height 6
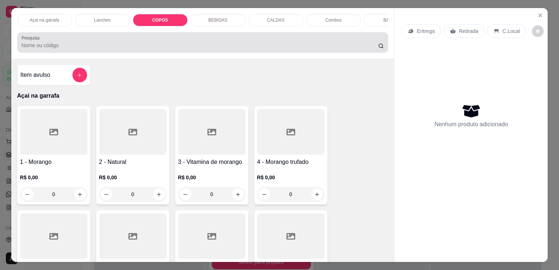
scroll to position [18, 0]
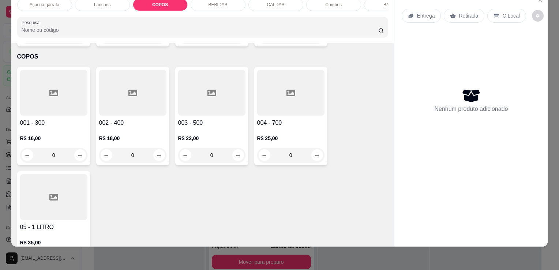
click at [36, 94] on div at bounding box center [53, 93] width 67 height 46
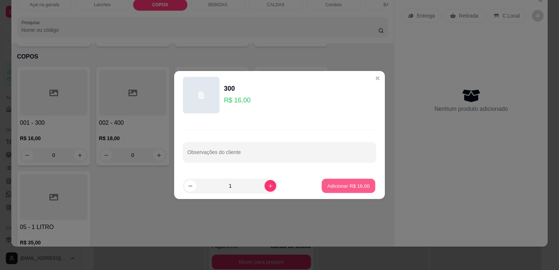
click at [342, 185] on p "Adicionar R$ 16,00" at bounding box center [348, 185] width 42 height 7
type input "1"
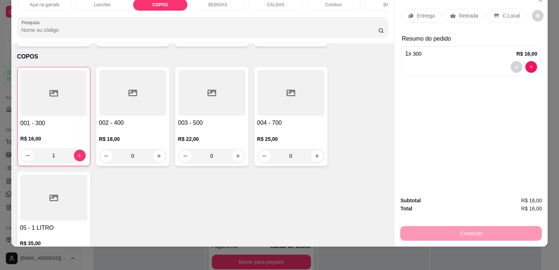
click at [134, 101] on div at bounding box center [132, 93] width 67 height 46
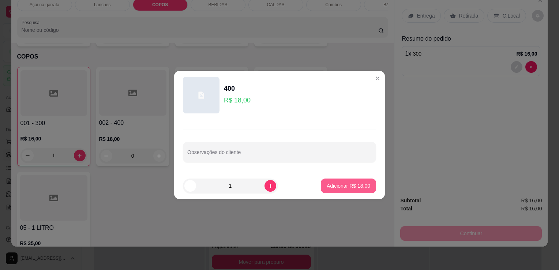
click at [335, 185] on p "Adicionar R$ 18,00" at bounding box center [349, 185] width 44 height 7
type input "1"
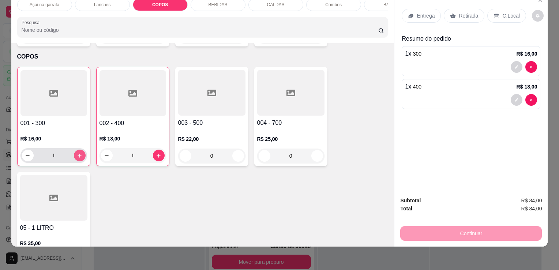
click at [79, 153] on icon "increase-product-quantity" at bounding box center [79, 155] width 5 height 5
type input "2"
click at [495, 13] on icon at bounding box center [496, 16] width 6 height 6
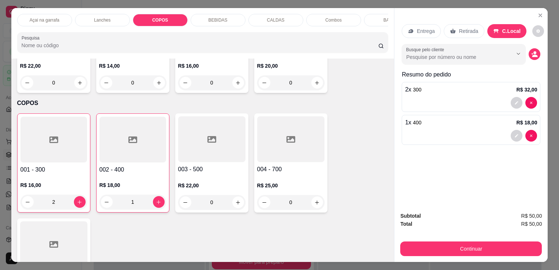
scroll to position [905, 0]
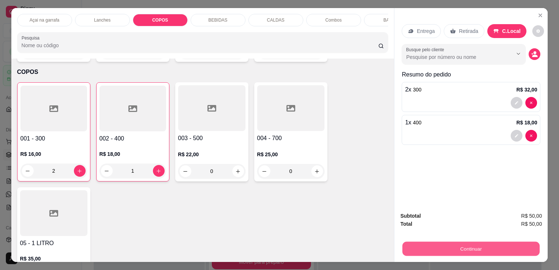
click at [442, 243] on button "Continuar" at bounding box center [470, 248] width 137 height 14
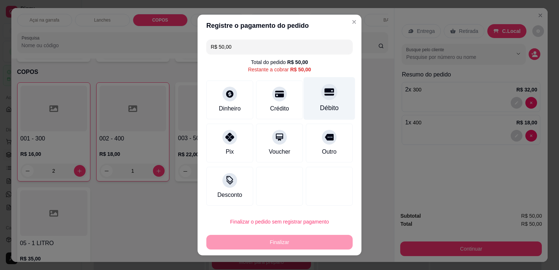
click at [317, 100] on div "Débito" at bounding box center [330, 98] width 52 height 43
type input "R$ 0,00"
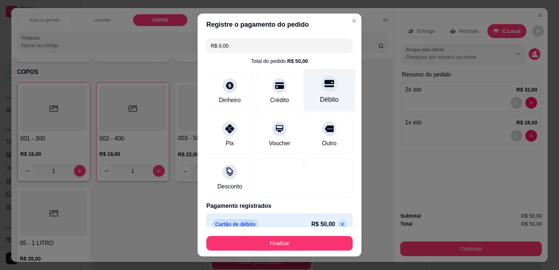
click at [321, 84] on div at bounding box center [329, 83] width 16 height 16
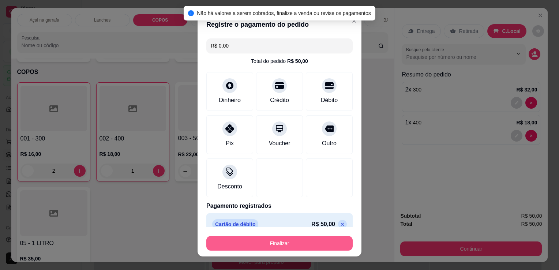
click at [280, 249] on button "Finalizar" at bounding box center [279, 243] width 146 height 15
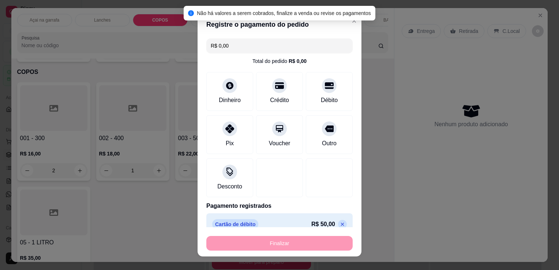
type input "0"
type input "-R$ 50,00"
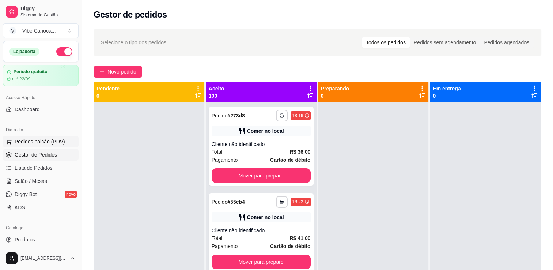
click at [41, 138] on span "Pedidos balcão (PDV)" at bounding box center [40, 141] width 50 height 7
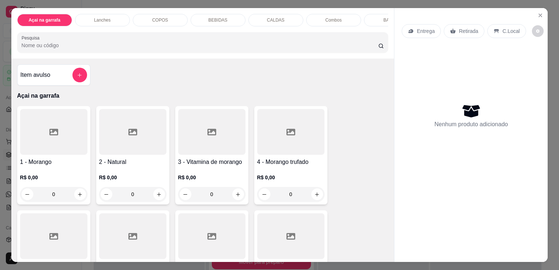
click at [155, 17] on p "COPOS" at bounding box center [160, 20] width 16 height 6
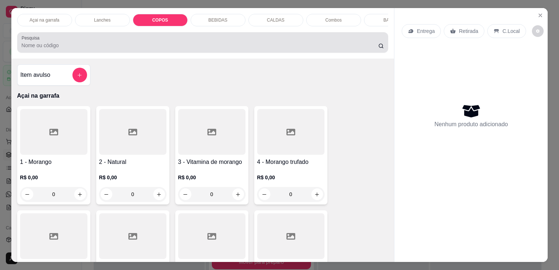
scroll to position [18, 0]
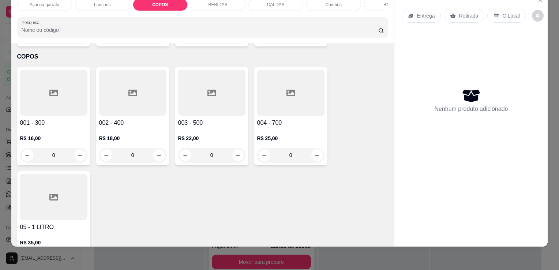
click at [50, 74] on div at bounding box center [53, 93] width 67 height 46
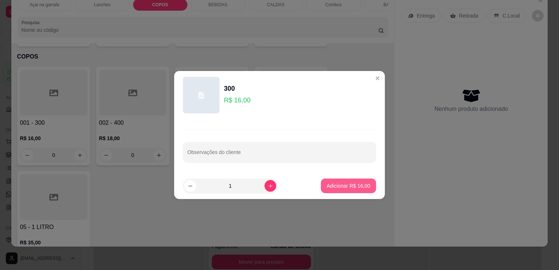
click at [365, 181] on button "Adicionar R$ 16,00" at bounding box center [348, 185] width 55 height 15
type input "1"
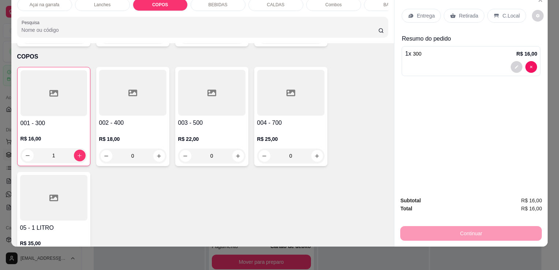
click at [493, 13] on icon at bounding box center [496, 16] width 6 height 6
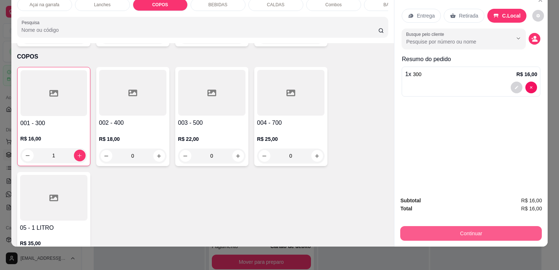
click at [439, 226] on button "Continuar" at bounding box center [471, 233] width 142 height 15
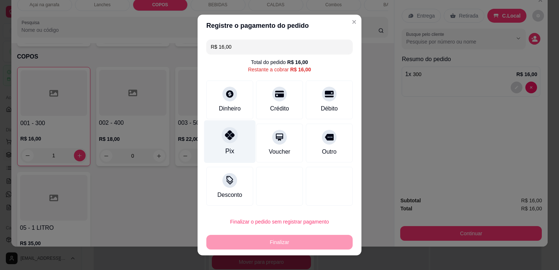
click at [229, 138] on icon at bounding box center [230, 135] width 10 height 10
type input "R$ 0,00"
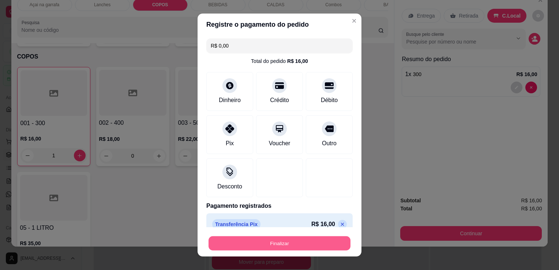
click at [241, 241] on button "Finalizar" at bounding box center [279, 243] width 142 height 14
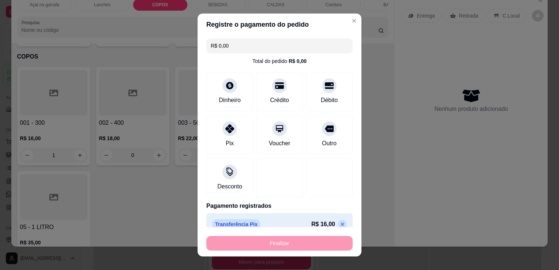
type input "0"
type input "-R$ 16,00"
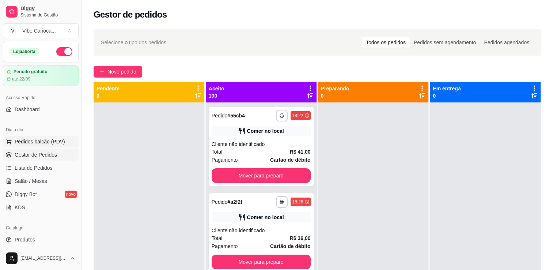
click at [34, 144] on span "Pedidos balcão (PDV)" at bounding box center [40, 141] width 50 height 7
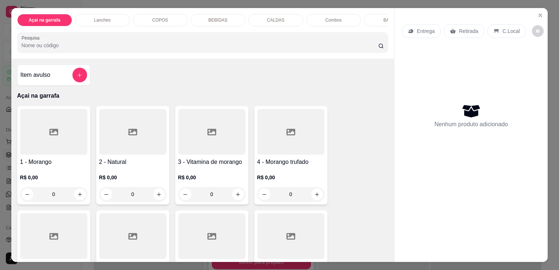
click at [108, 115] on div at bounding box center [132, 132] width 67 height 46
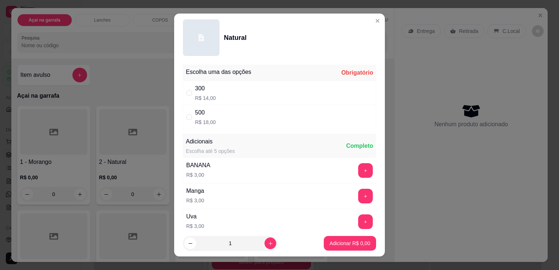
click at [186, 115] on input "" at bounding box center [189, 117] width 6 height 6
radio input "true"
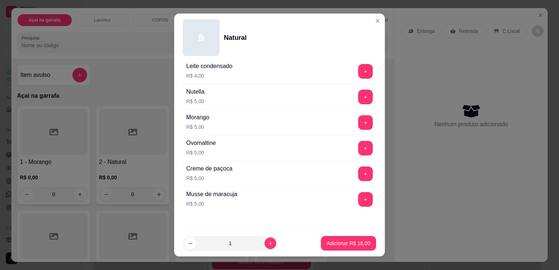
scroll to position [312, 0]
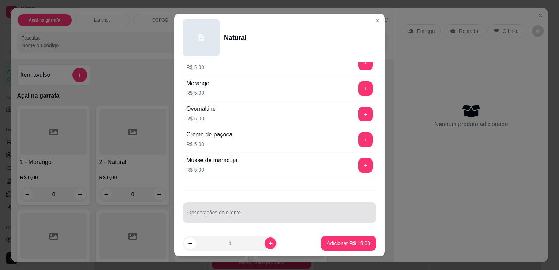
click at [250, 205] on div at bounding box center [279, 212] width 184 height 15
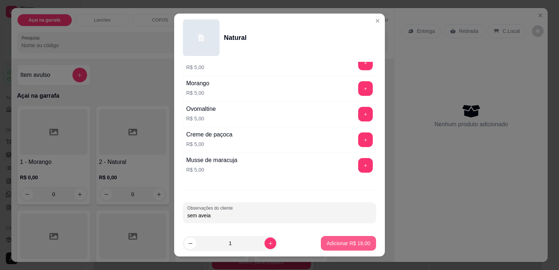
type input "sem aveia"
click at [325, 248] on button "Adicionar R$ 18,00" at bounding box center [348, 243] width 55 height 15
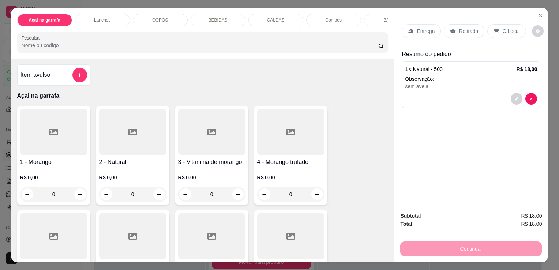
click at [505, 27] on p "C.Local" at bounding box center [510, 30] width 17 height 7
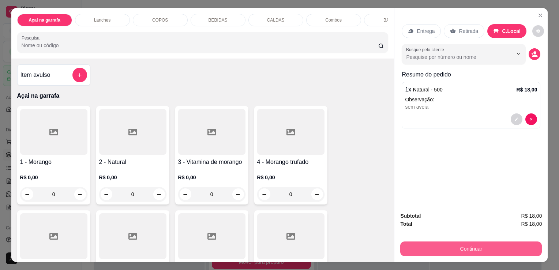
click at [459, 249] on button "Continuar" at bounding box center [471, 248] width 142 height 15
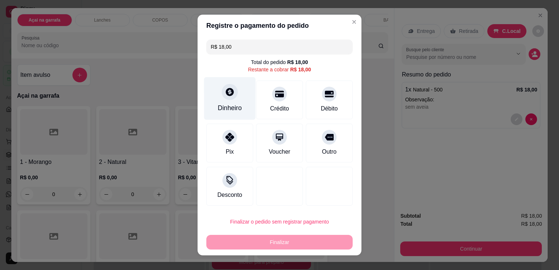
click at [213, 92] on div "Dinheiro" at bounding box center [230, 98] width 52 height 43
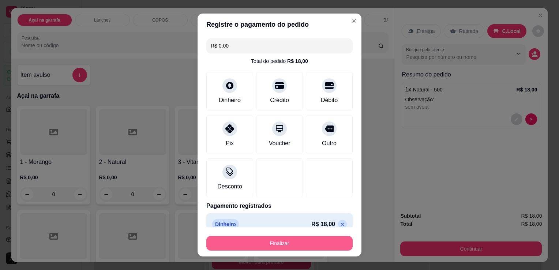
click at [275, 236] on button "Finalizar" at bounding box center [279, 243] width 146 height 15
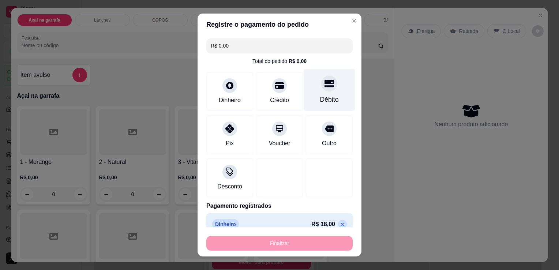
type input "-R$ 18,00"
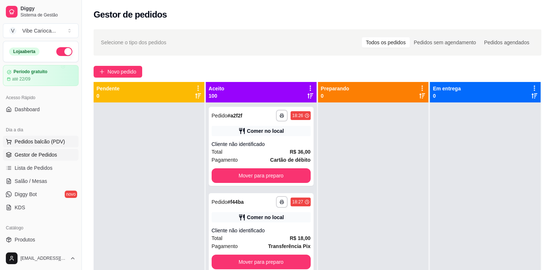
click at [48, 137] on button "Pedidos balcão (PDV)" at bounding box center [41, 142] width 76 height 12
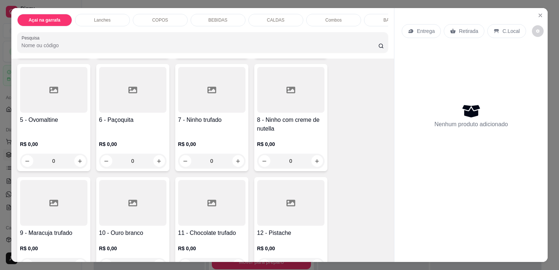
scroll to position [183, 0]
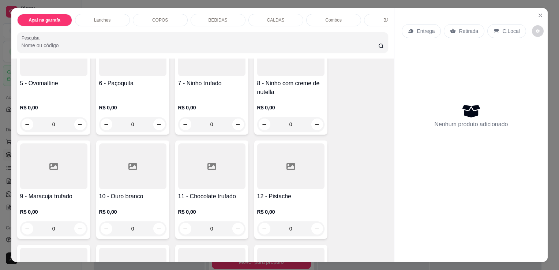
click at [110, 158] on div at bounding box center [132, 166] width 67 height 46
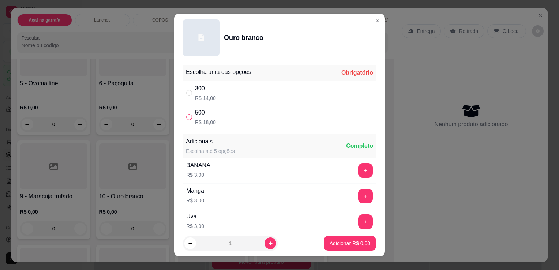
click at [189, 116] on input "" at bounding box center [189, 117] width 6 height 6
radio input "true"
click at [326, 239] on button "Adicionar R$ 18,00" at bounding box center [348, 243] width 55 height 15
type input "1"
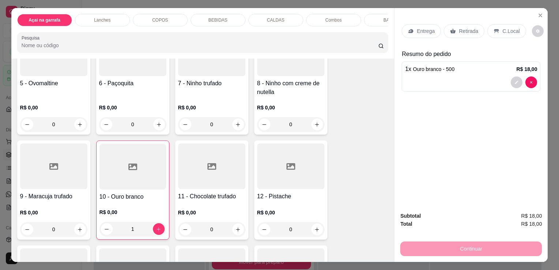
click at [499, 33] on div "C.Local" at bounding box center [506, 31] width 38 height 14
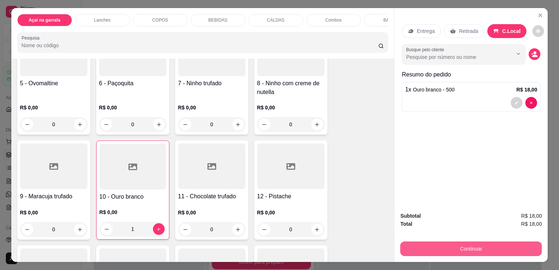
click at [428, 242] on button "Continuar" at bounding box center [471, 248] width 142 height 15
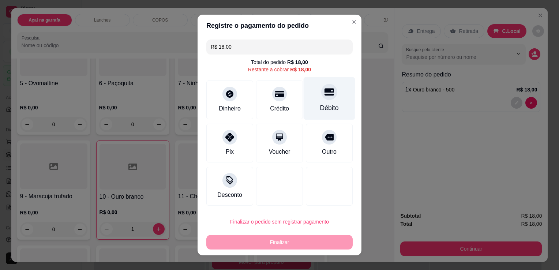
click at [324, 93] on icon at bounding box center [329, 92] width 10 height 7
type input "R$ 0,00"
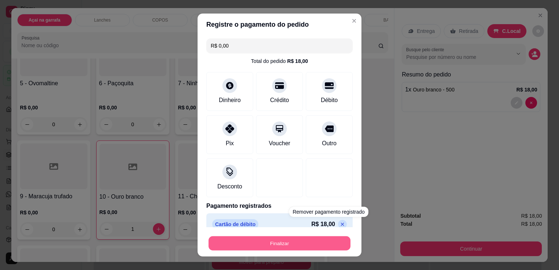
click at [309, 241] on button "Finalizar" at bounding box center [279, 243] width 142 height 14
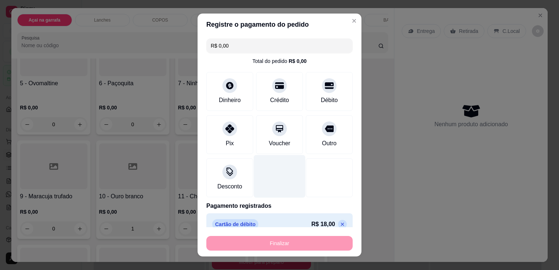
type input "0"
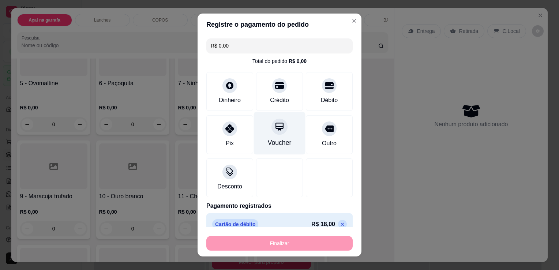
type input "-R$ 18,00"
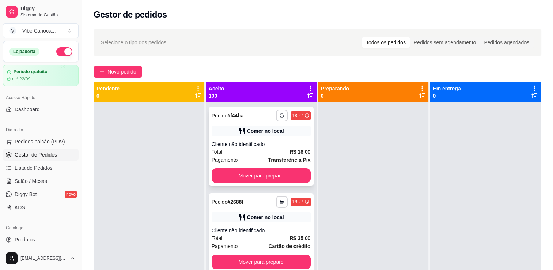
click at [238, 141] on div "Cliente não identificado" at bounding box center [261, 143] width 99 height 7
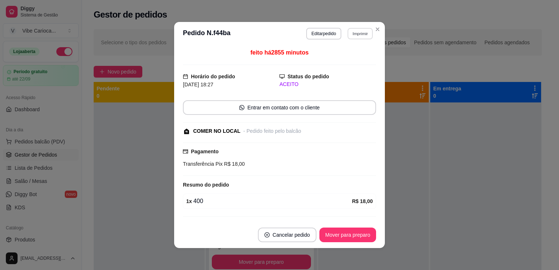
click at [364, 35] on button "Imprimir" at bounding box center [359, 33] width 25 height 11
click at [357, 57] on button "IMPRESSORA" at bounding box center [344, 59] width 53 height 12
click at [361, 31] on button "Imprimir" at bounding box center [359, 33] width 25 height 11
click at [338, 67] on div "feito há 2855 minutos Horário do pedido [DATE] 18:27 Status do pedido ACEITO En…" at bounding box center [279, 133] width 193 height 170
click at [345, 59] on div "feito há 2855 minutos" at bounding box center [279, 56] width 193 height 17
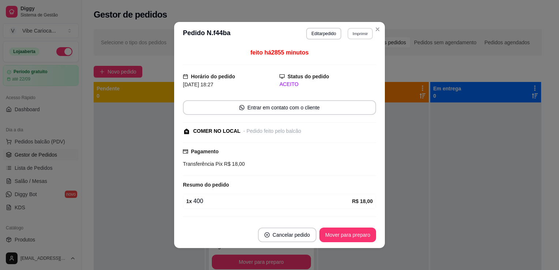
click at [358, 32] on button "Imprimir" at bounding box center [359, 33] width 25 height 11
click at [349, 63] on button "IMPRESSORA" at bounding box center [344, 58] width 51 height 11
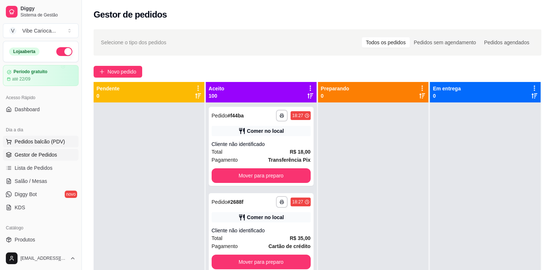
click at [27, 141] on span "Pedidos balcão (PDV)" at bounding box center [40, 141] width 50 height 7
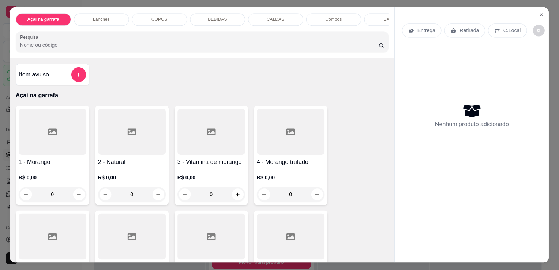
click at [260, 142] on div at bounding box center [291, 132] width 68 height 46
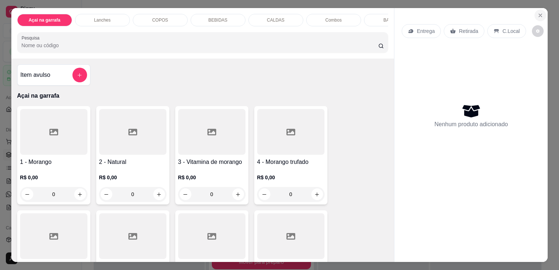
click at [539, 14] on icon "Close" at bounding box center [540, 15] width 3 height 3
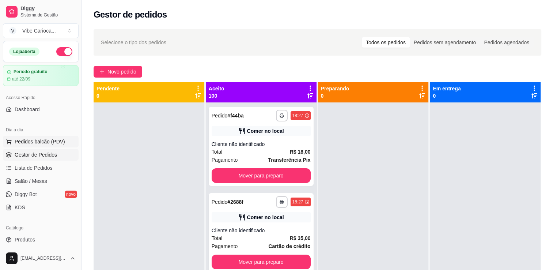
click at [34, 144] on span "Pedidos balcão (PDV)" at bounding box center [40, 141] width 50 height 7
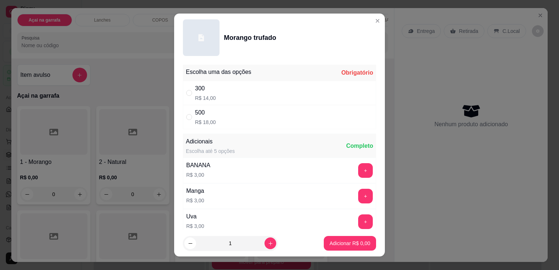
click at [360, 17] on header "Morango trufado" at bounding box center [279, 38] width 211 height 48
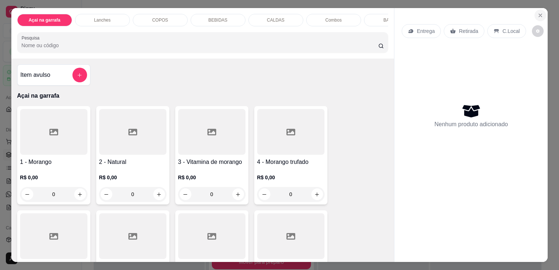
click at [537, 12] on icon "Close" at bounding box center [540, 15] width 6 height 6
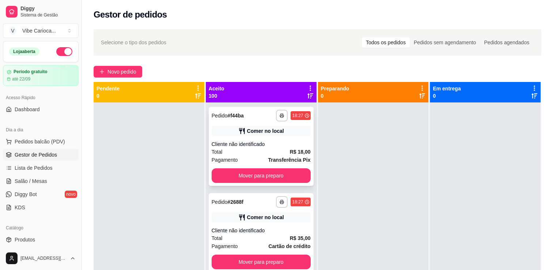
click at [228, 137] on div "**********" at bounding box center [261, 146] width 105 height 79
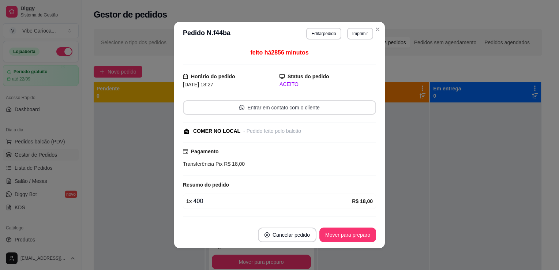
scroll to position [18, 0]
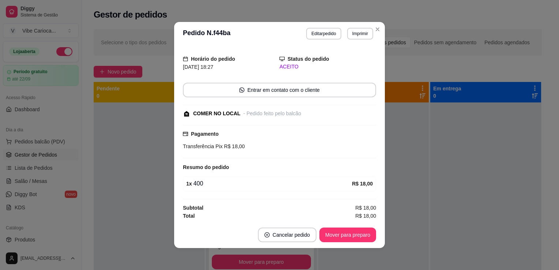
click at [267, 160] on div "feito há 2856 minutos Horário do pedido [DATE] 18:27 Status do pedido ACEITO En…" at bounding box center [279, 133] width 193 height 170
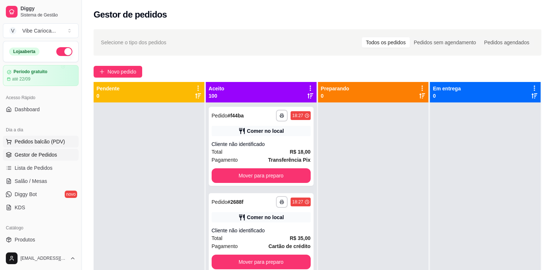
click at [34, 137] on button "Pedidos balcão (PDV)" at bounding box center [41, 142] width 76 height 12
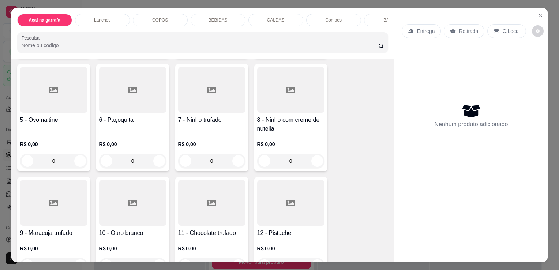
scroll to position [256, 0]
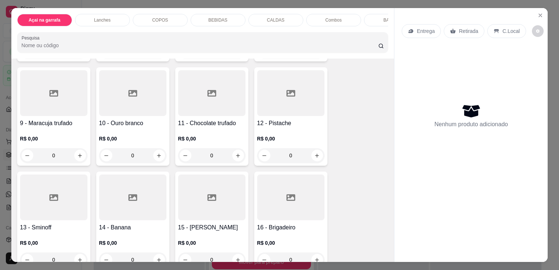
click at [134, 107] on div at bounding box center [132, 93] width 67 height 46
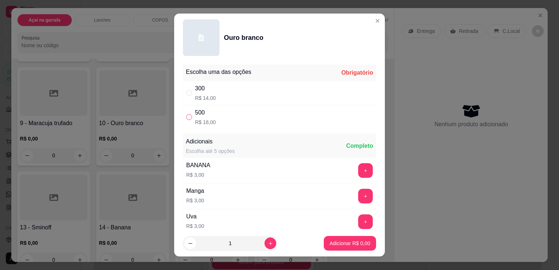
click at [186, 114] on input "" at bounding box center [189, 117] width 6 height 6
radio input "true"
click at [335, 241] on p "Adicionar R$ 18,00" at bounding box center [348, 243] width 42 height 7
type input "1"
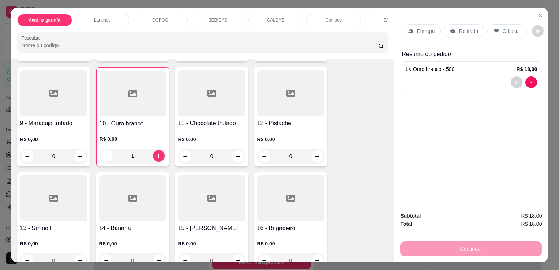
click at [515, 30] on div "C.Local" at bounding box center [506, 31] width 38 height 14
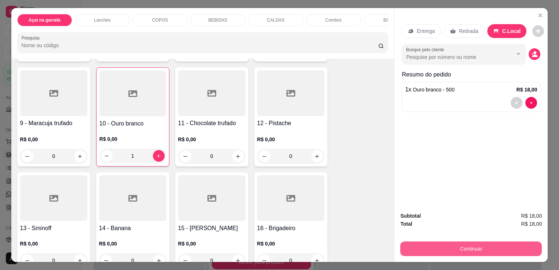
click at [436, 245] on button "Continuar" at bounding box center [471, 248] width 142 height 15
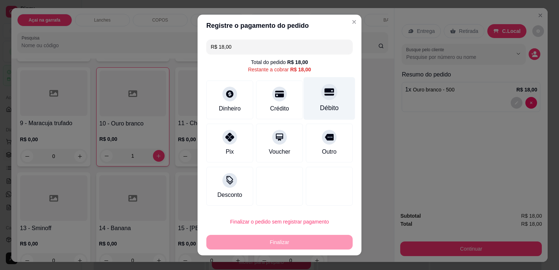
click at [323, 103] on div "Débito" at bounding box center [330, 98] width 52 height 43
type input "R$ 0,00"
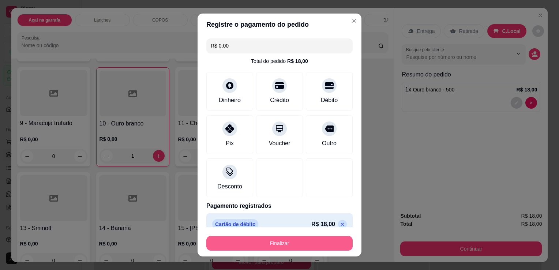
click at [300, 243] on button "Finalizar" at bounding box center [279, 243] width 146 height 15
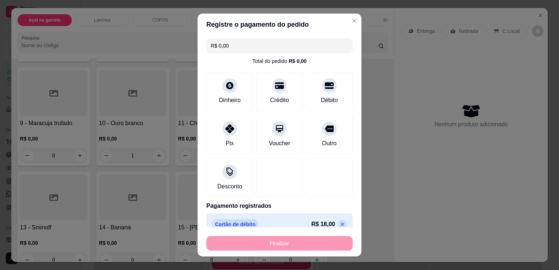
type input "0"
type input "-R$ 18,00"
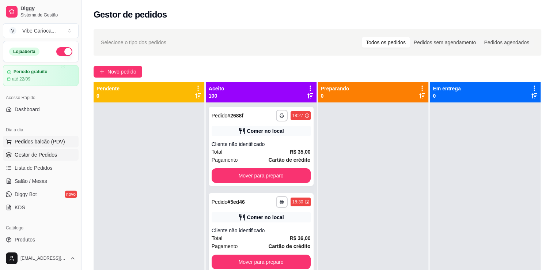
click at [47, 140] on span "Pedidos balcão (PDV)" at bounding box center [40, 141] width 50 height 7
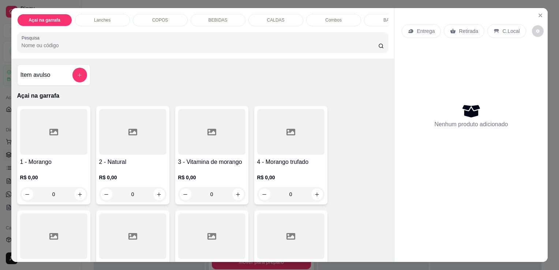
click at [167, 20] on div "COPOS" at bounding box center [160, 20] width 55 height 12
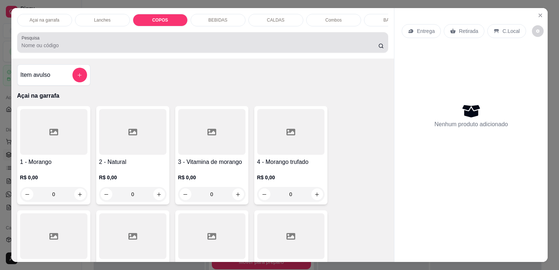
scroll to position [18, 0]
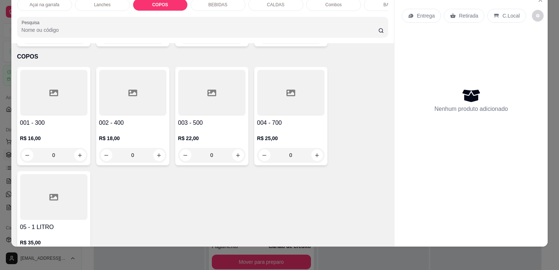
click at [203, 86] on div at bounding box center [211, 93] width 67 height 46
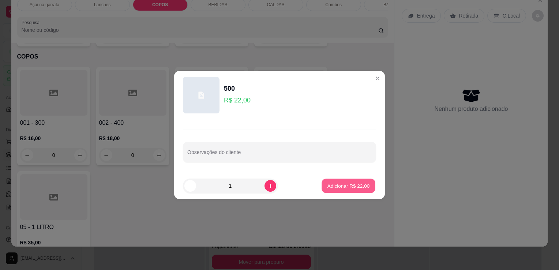
click at [347, 192] on button "Adicionar R$ 22,00" at bounding box center [349, 186] width 54 height 14
type input "1"
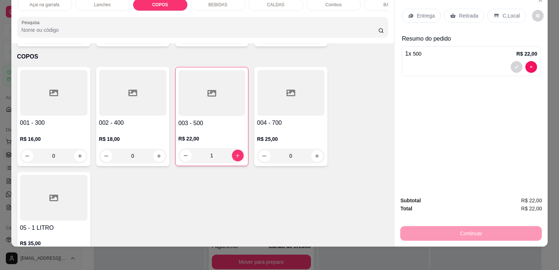
click at [494, 14] on icon at bounding box center [496, 16] width 5 height 4
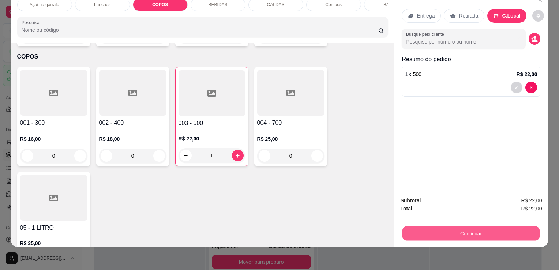
click at [427, 226] on button "Continuar" at bounding box center [470, 233] width 137 height 14
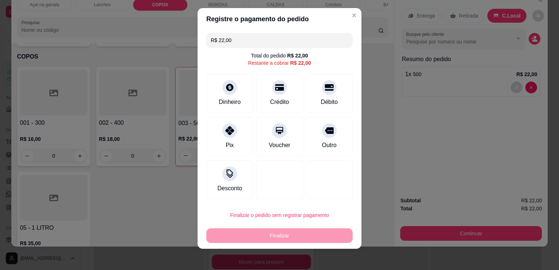
scroll to position [8, 0]
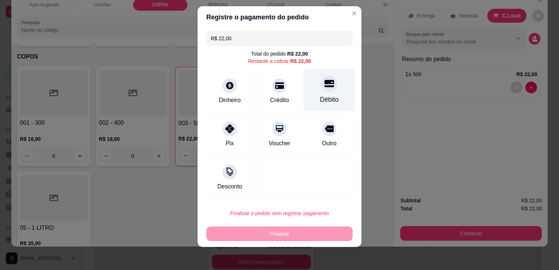
click at [325, 85] on icon at bounding box center [329, 84] width 10 height 10
type input "R$ 0,00"
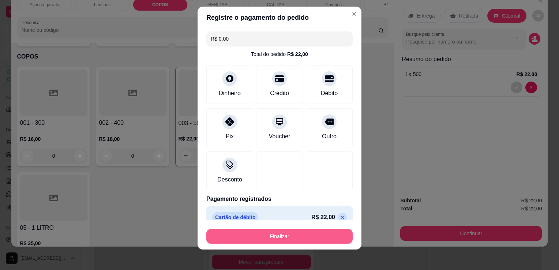
click at [313, 241] on button "Finalizar" at bounding box center [279, 236] width 146 height 15
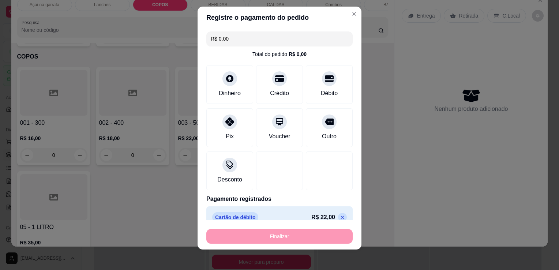
type input "0"
type input "-R$ 22,00"
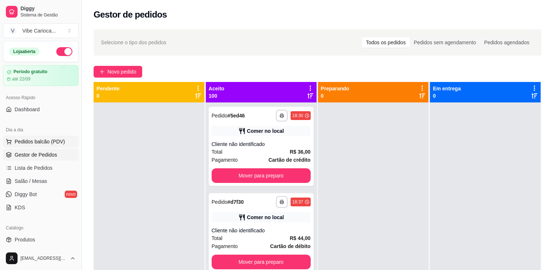
click at [45, 143] on span "Pedidos balcão (PDV)" at bounding box center [40, 141] width 50 height 7
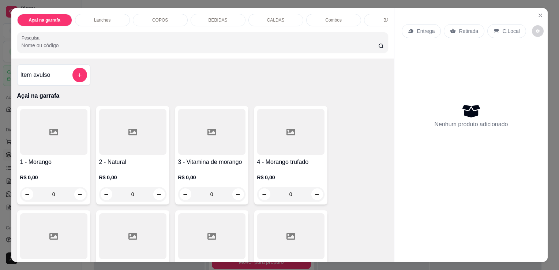
click at [159, 18] on p "COPOS" at bounding box center [160, 20] width 16 height 6
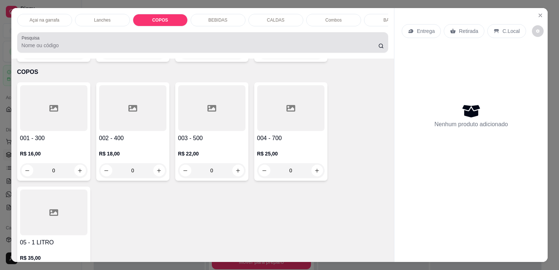
scroll to position [18, 0]
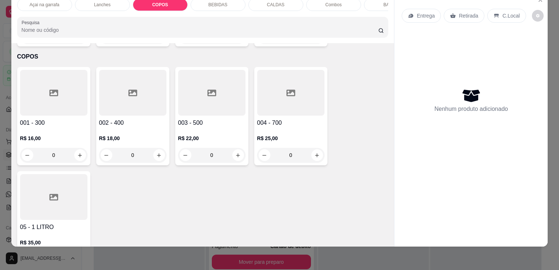
click at [275, 86] on div at bounding box center [290, 93] width 67 height 46
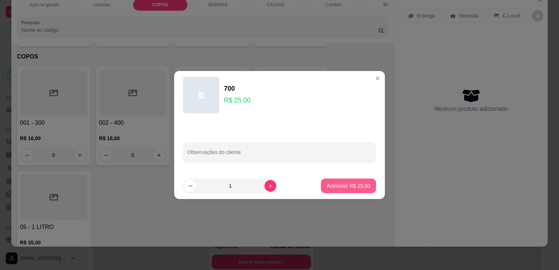
click at [355, 184] on p "Adicionar R$ 25,00" at bounding box center [349, 185] width 44 height 7
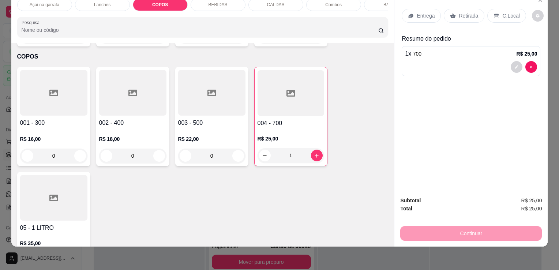
type input "1"
click at [502, 12] on p "C.Local" at bounding box center [510, 15] width 17 height 7
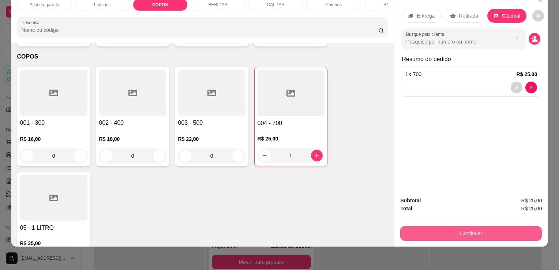
click at [468, 230] on button "Continuar" at bounding box center [471, 233] width 142 height 15
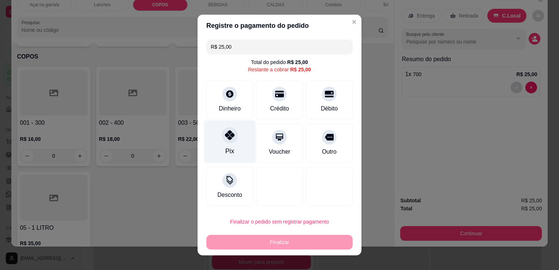
click at [235, 143] on div "Pix" at bounding box center [230, 141] width 52 height 43
type input "R$ 0,00"
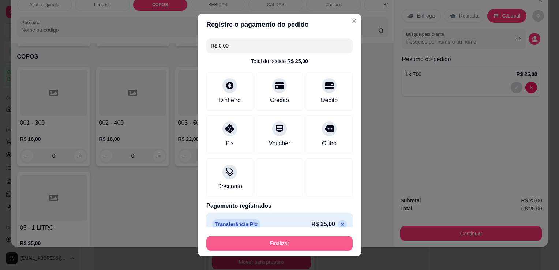
click at [304, 241] on button "Finalizar" at bounding box center [279, 243] width 146 height 15
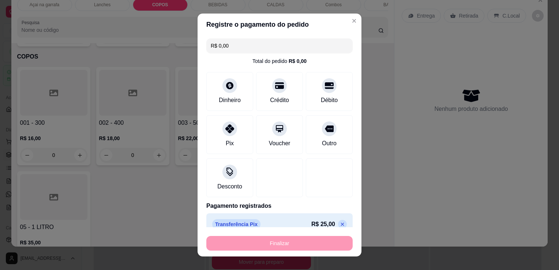
type input "0"
type input "-R$ 25,00"
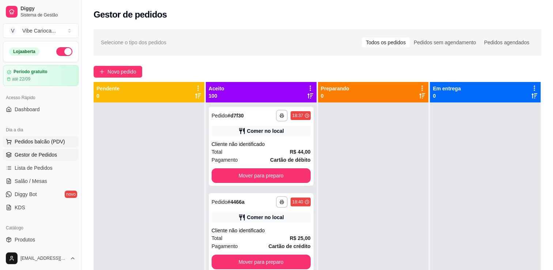
click at [24, 142] on span "Pedidos balcão (PDV)" at bounding box center [40, 141] width 50 height 7
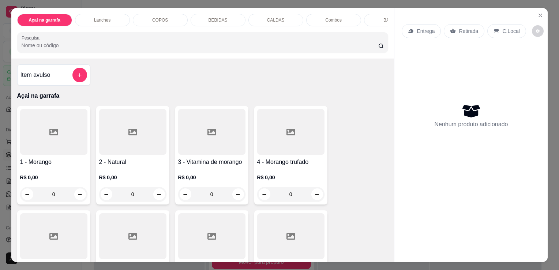
click at [152, 17] on p "COPOS" at bounding box center [160, 20] width 16 height 6
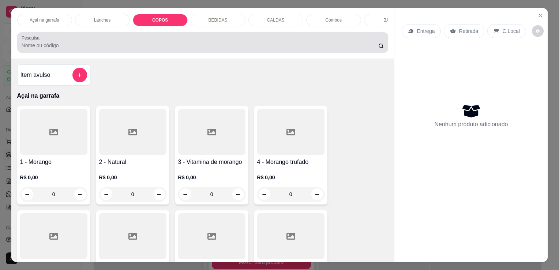
scroll to position [18, 0]
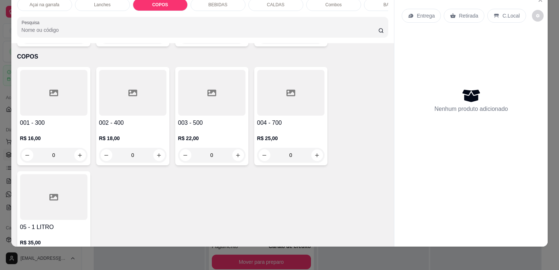
click at [145, 91] on div at bounding box center [132, 93] width 67 height 46
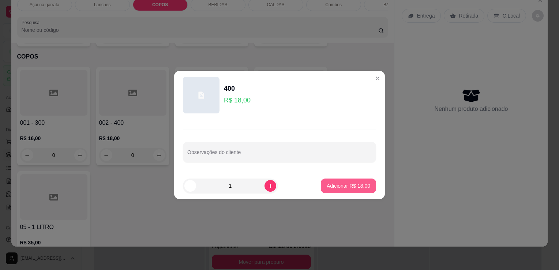
click at [349, 184] on p "Adicionar R$ 18,00" at bounding box center [349, 185] width 44 height 7
type input "1"
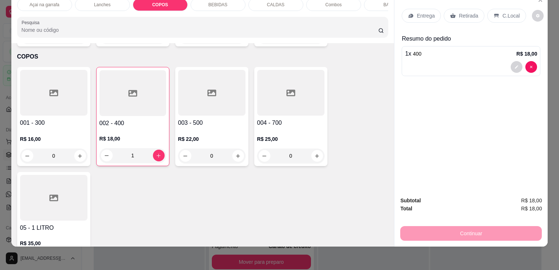
click at [487, 11] on div "C.Local" at bounding box center [506, 16] width 38 height 14
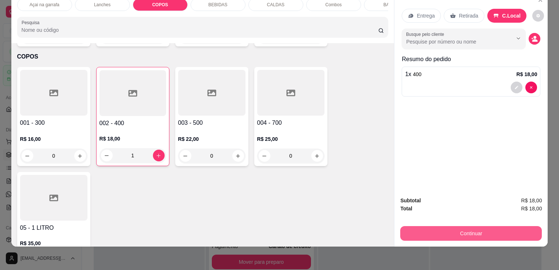
click at [434, 226] on button "Continuar" at bounding box center [471, 233] width 142 height 15
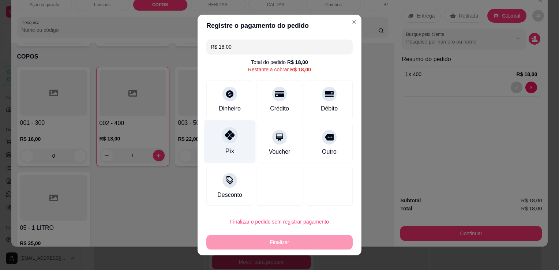
click at [220, 148] on div "Pix" at bounding box center [230, 141] width 52 height 43
type input "R$ 0,00"
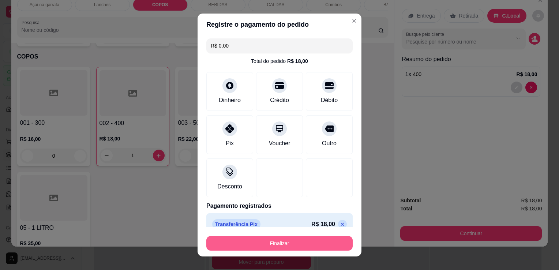
click at [283, 244] on button "Finalizar" at bounding box center [279, 243] width 146 height 15
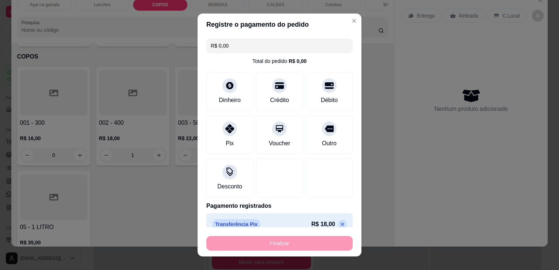
type input "0"
type input "-R$ 18,00"
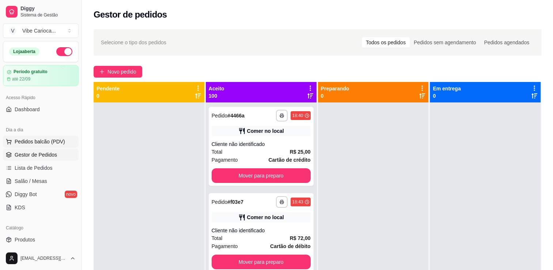
click at [26, 146] on button "Pedidos balcão (PDV)" at bounding box center [41, 142] width 76 height 12
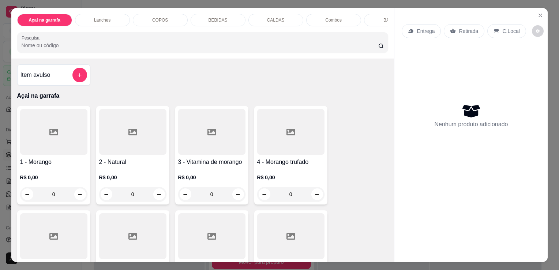
click at [157, 18] on p "COPOS" at bounding box center [160, 20] width 16 height 6
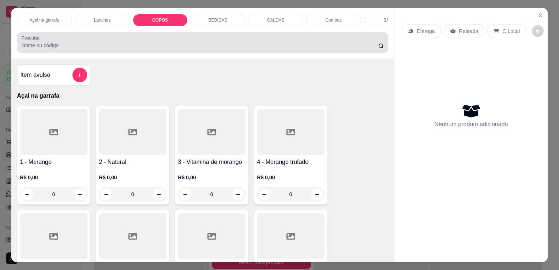
scroll to position [18, 0]
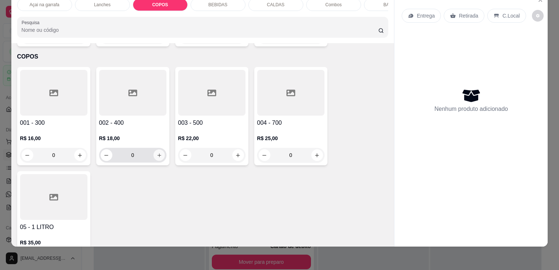
click at [159, 150] on button "increase-product-quantity" at bounding box center [158, 155] width 11 height 11
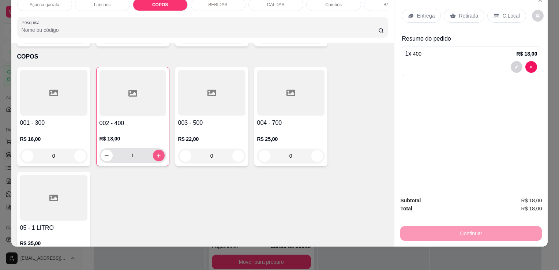
click at [159, 150] on button "increase-product-quantity" at bounding box center [159, 156] width 12 height 12
type input "2"
click at [506, 12] on p "C.Local" at bounding box center [510, 15] width 17 height 7
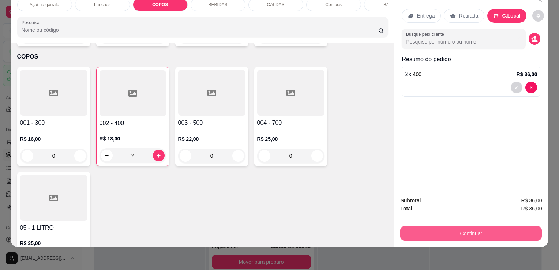
click at [451, 226] on button "Continuar" at bounding box center [471, 233] width 142 height 15
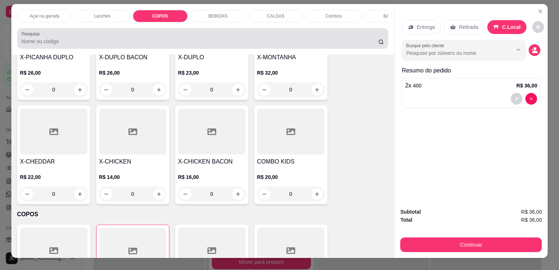
scroll to position [0, 0]
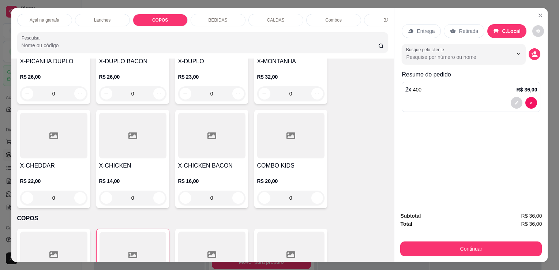
click at [213, 19] on p "BEBIDAS" at bounding box center [217, 20] width 19 height 6
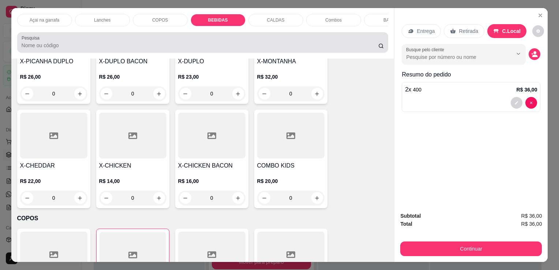
scroll to position [18, 0]
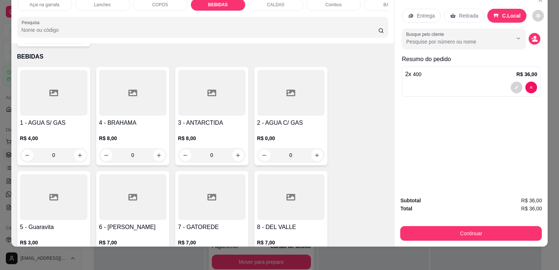
click at [46, 86] on div at bounding box center [53, 93] width 67 height 46
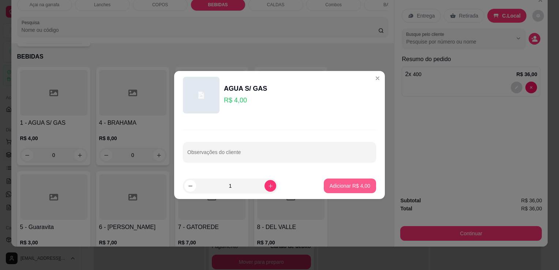
click at [335, 188] on p "Adicionar R$ 4,00" at bounding box center [350, 185] width 41 height 7
type input "1"
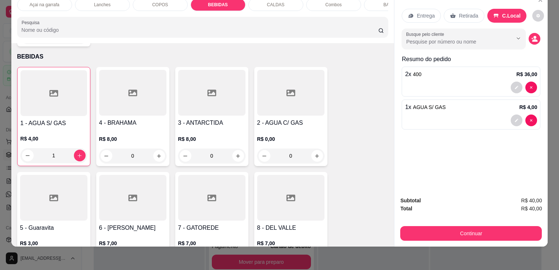
click at [505, 9] on div "C.Local" at bounding box center [506, 16] width 39 height 14
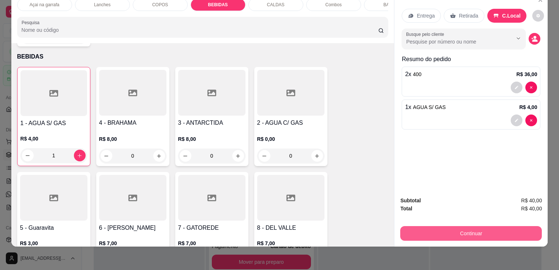
click at [472, 229] on button "Continuar" at bounding box center [471, 233] width 142 height 15
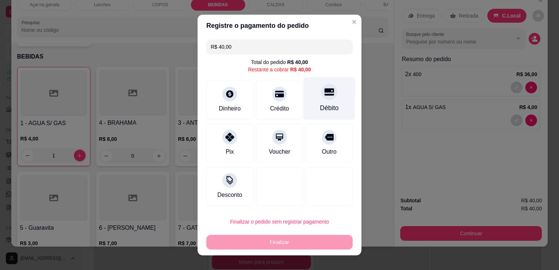
click at [321, 98] on div at bounding box center [329, 92] width 16 height 16
type input "R$ 0,00"
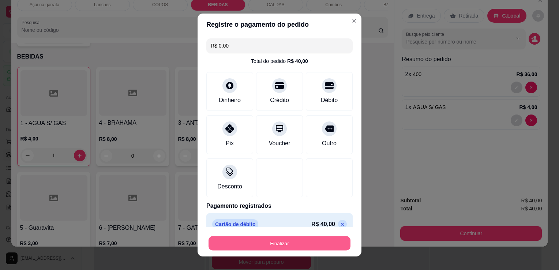
click at [277, 242] on button "Finalizar" at bounding box center [279, 243] width 142 height 14
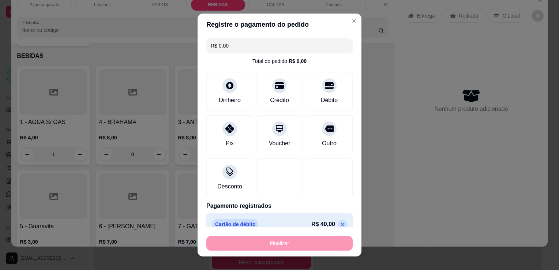
type input "0"
type input "-R$ 40,00"
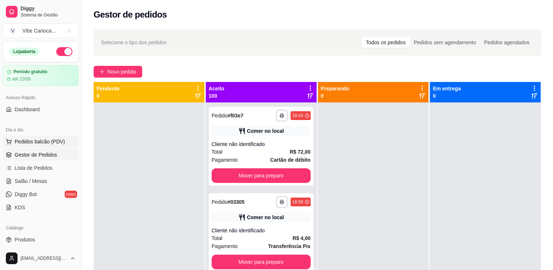
click at [22, 141] on span "Pedidos balcão (PDV)" at bounding box center [40, 141] width 50 height 7
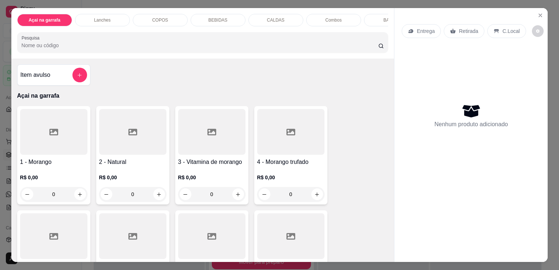
click at [154, 17] on p "COPOS" at bounding box center [160, 20] width 16 height 6
click at [45, 18] on p "Açai na garrafa" at bounding box center [45, 20] width 30 height 6
click at [148, 18] on div "COPOS" at bounding box center [160, 20] width 55 height 12
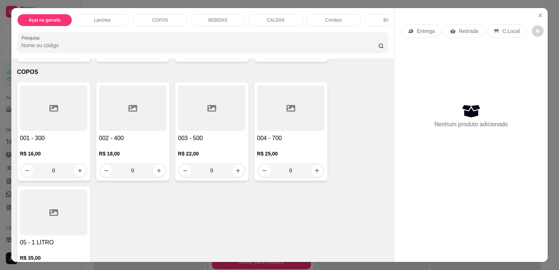
scroll to position [18, 0]
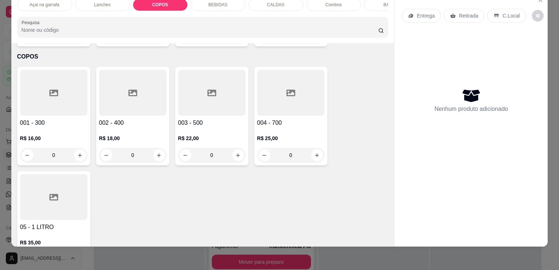
click at [63, 99] on div at bounding box center [53, 93] width 67 height 46
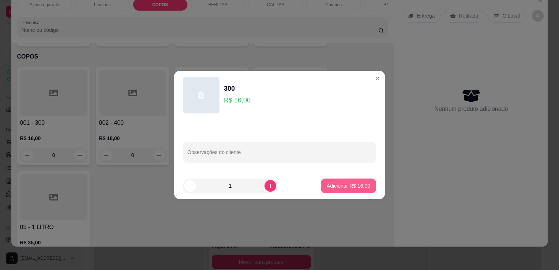
click at [321, 181] on button "Adicionar R$ 16,00" at bounding box center [348, 185] width 55 height 15
type input "1"
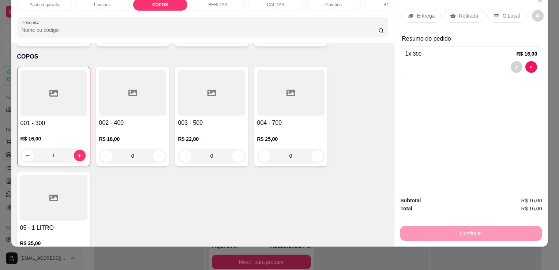
click at [505, 12] on p "C.Local" at bounding box center [510, 15] width 17 height 7
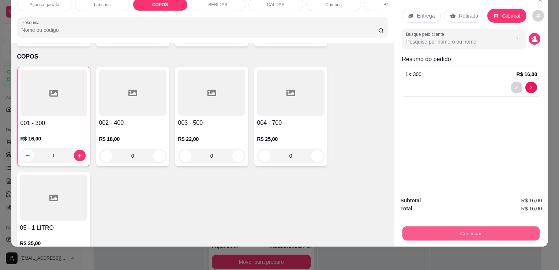
click at [493, 226] on button "Continuar" at bounding box center [470, 233] width 137 height 14
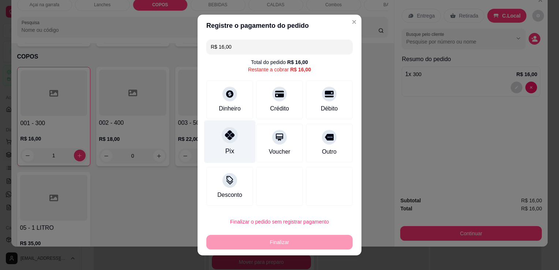
click at [222, 146] on div "Pix" at bounding box center [230, 141] width 52 height 43
type input "R$ 0,00"
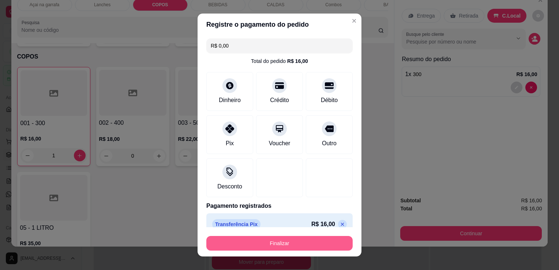
click at [255, 248] on button "Finalizar" at bounding box center [279, 243] width 146 height 15
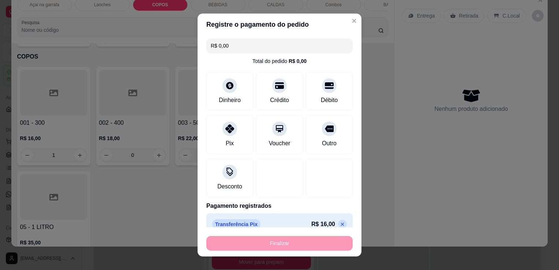
type input "0"
type input "-R$ 16,00"
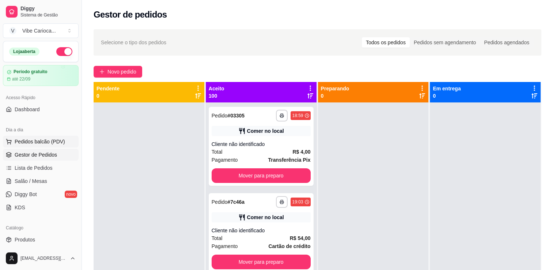
click at [42, 140] on span "Pedidos balcão (PDV)" at bounding box center [40, 141] width 50 height 7
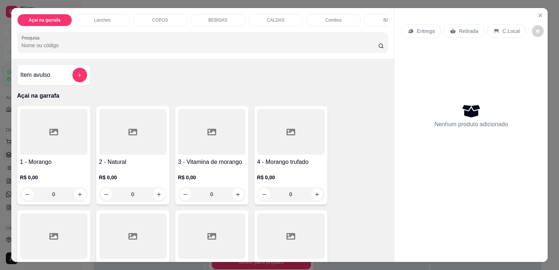
click at [139, 16] on div "COPOS" at bounding box center [160, 20] width 55 height 12
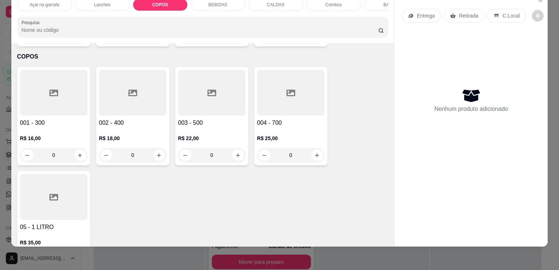
click at [116, 83] on div at bounding box center [132, 93] width 67 height 46
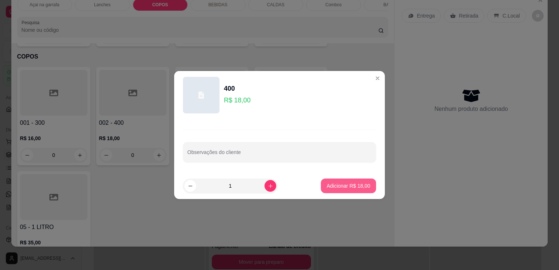
click at [357, 192] on button "Adicionar R$ 18,00" at bounding box center [348, 185] width 55 height 15
type input "1"
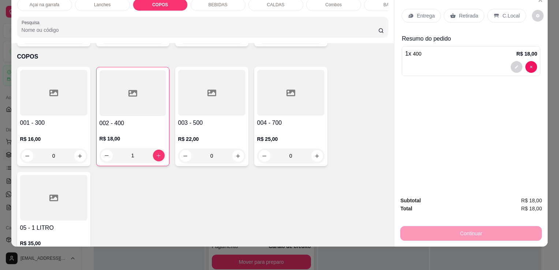
click at [502, 12] on p "C.Local" at bounding box center [510, 15] width 17 height 7
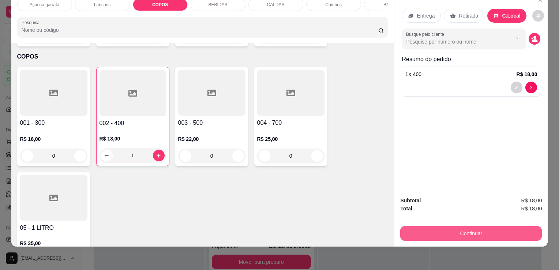
click at [469, 226] on button "Continuar" at bounding box center [471, 233] width 142 height 15
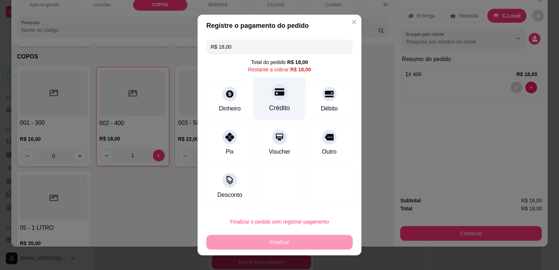
click at [271, 99] on div at bounding box center [279, 92] width 16 height 16
type input "R$ 0,00"
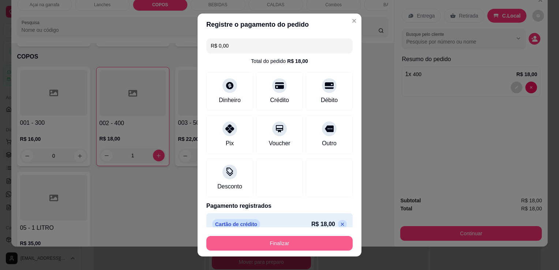
click at [249, 247] on button "Finalizar" at bounding box center [279, 243] width 146 height 15
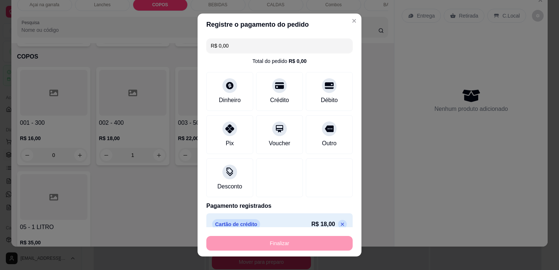
type input "0"
type input "-R$ 18,00"
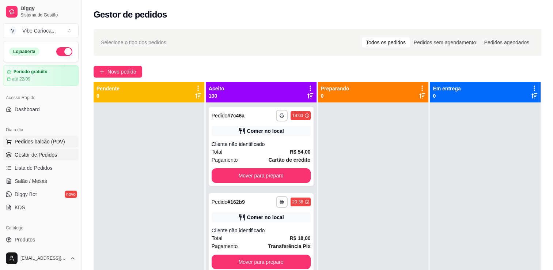
click at [9, 140] on icon at bounding box center [9, 142] width 6 height 6
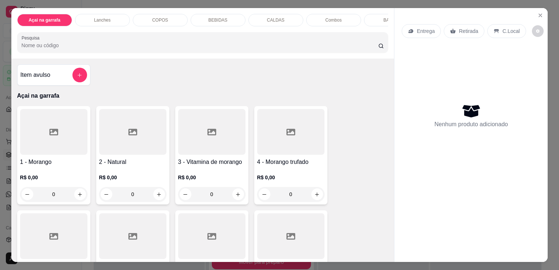
scroll to position [110, 0]
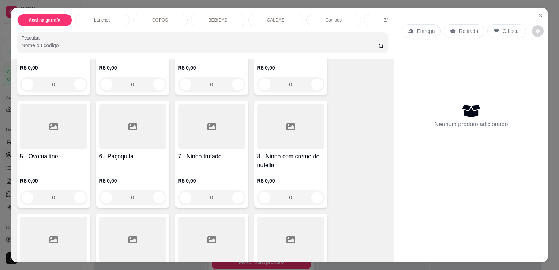
click at [47, 116] on div at bounding box center [53, 127] width 67 height 46
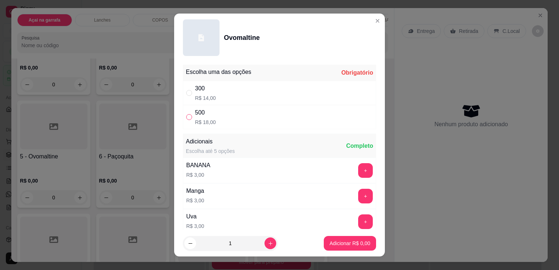
click at [186, 117] on input "" at bounding box center [189, 117] width 6 height 6
radio input "true"
click at [328, 244] on p "Adicionar R$ 18,00" at bounding box center [349, 243] width 44 height 7
type input "1"
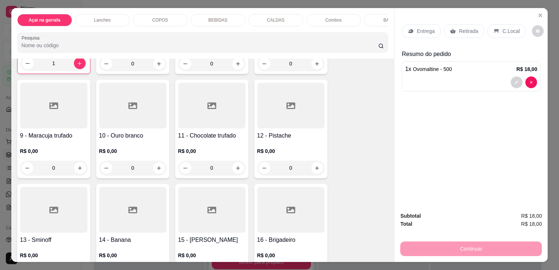
scroll to position [256, 0]
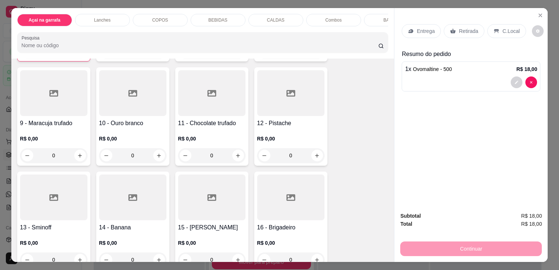
click at [224, 206] on div at bounding box center [211, 197] width 67 height 46
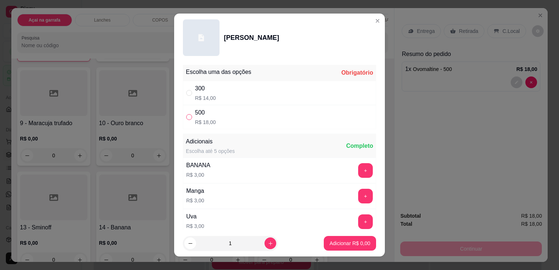
click at [186, 117] on input "" at bounding box center [189, 117] width 6 height 6
click at [329, 242] on p "Adicionar R$ 18,00" at bounding box center [348, 243] width 42 height 7
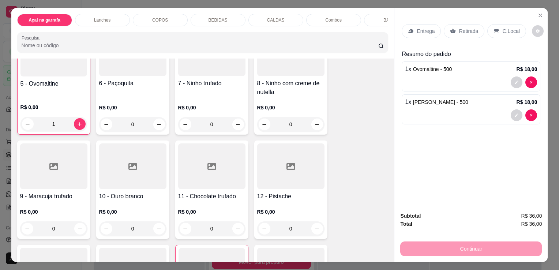
scroll to position [183, 0]
click at [235, 126] on div "0" at bounding box center [211, 124] width 67 height 15
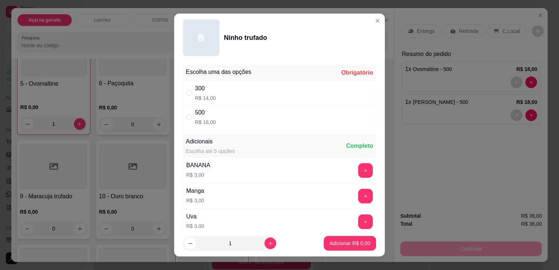
click at [192, 119] on div "" at bounding box center [190, 117] width 9 height 8
click at [268, 241] on icon "increase-product-quantity" at bounding box center [270, 243] width 5 height 5
click at [344, 245] on p "Adicionar R$ 36,00" at bounding box center [349, 243] width 44 height 7
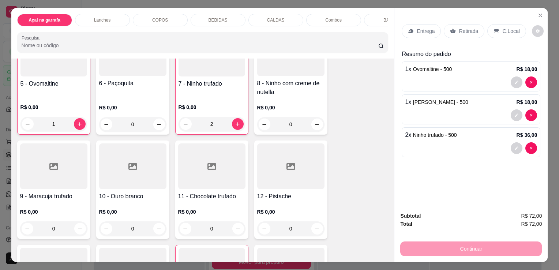
click at [502, 27] on p "C.Local" at bounding box center [510, 30] width 17 height 7
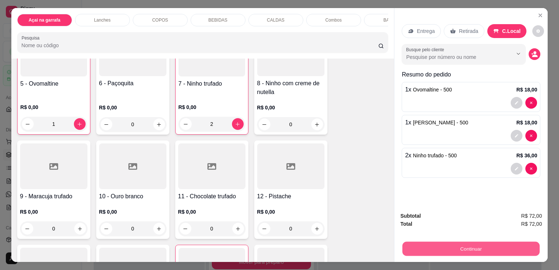
click at [479, 244] on button "Continuar" at bounding box center [470, 248] width 137 height 14
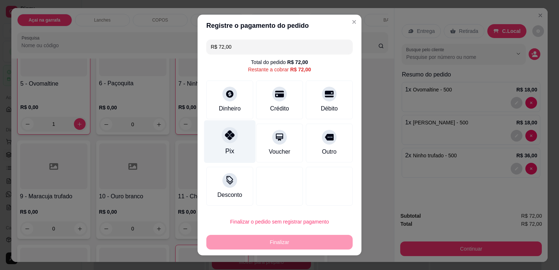
click at [225, 138] on icon at bounding box center [230, 135] width 10 height 10
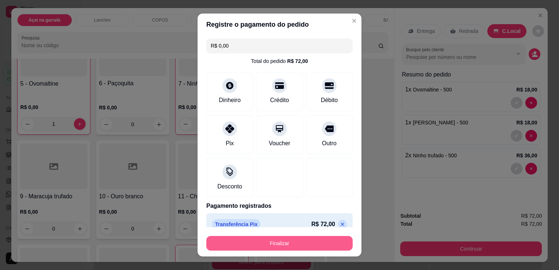
click at [298, 242] on button "Finalizar" at bounding box center [279, 243] width 146 height 15
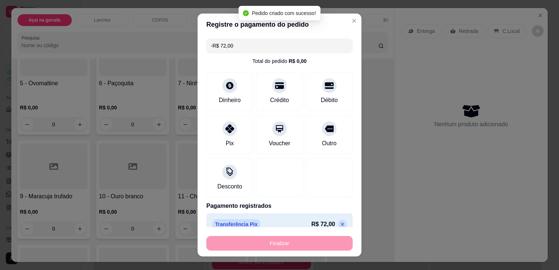
scroll to position [183, 0]
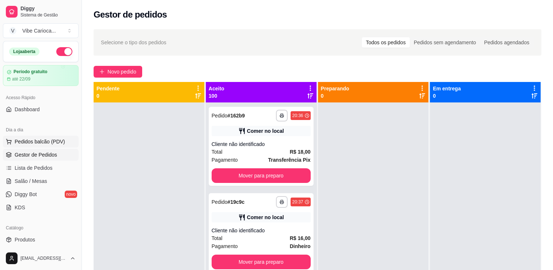
click at [46, 143] on span "Pedidos balcão (PDV)" at bounding box center [40, 141] width 50 height 7
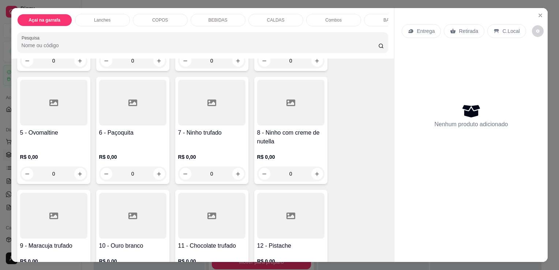
scroll to position [146, 0]
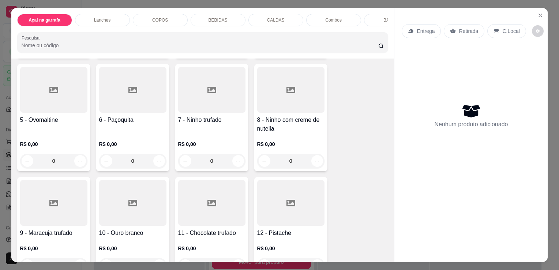
click at [120, 210] on div at bounding box center [132, 203] width 67 height 46
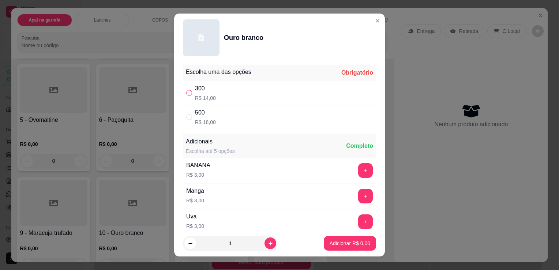
click at [187, 92] on input "" at bounding box center [189, 93] width 6 height 6
click at [347, 247] on p "Adicionar R$ 14,00" at bounding box center [349, 243] width 44 height 7
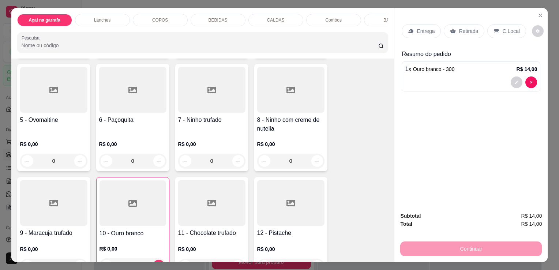
click at [508, 29] on p "C.Local" at bounding box center [510, 30] width 17 height 7
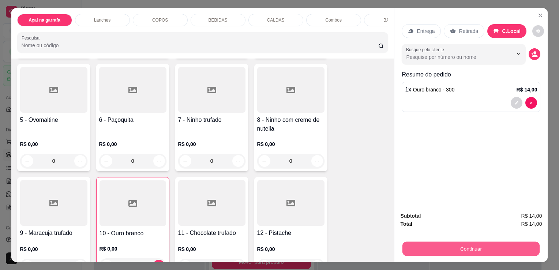
click at [489, 252] on button "Continuar" at bounding box center [470, 248] width 137 height 14
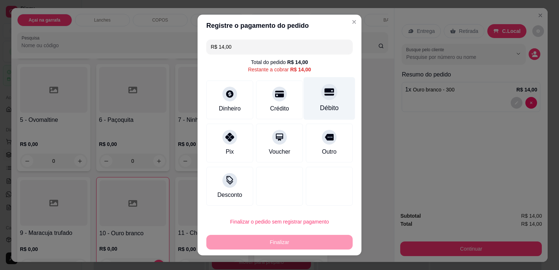
click at [321, 93] on div at bounding box center [329, 92] width 16 height 16
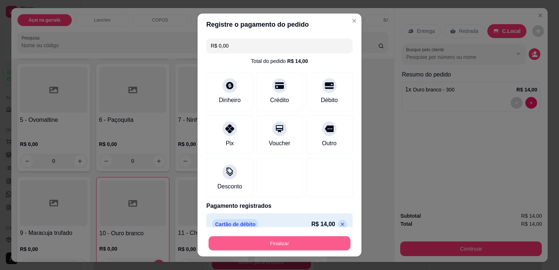
click at [285, 239] on button "Finalizar" at bounding box center [279, 243] width 142 height 14
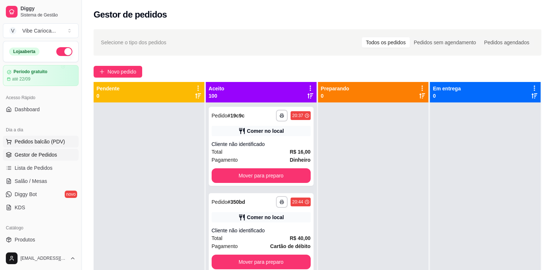
click at [50, 139] on span "Pedidos balcão (PDV)" at bounding box center [40, 141] width 50 height 7
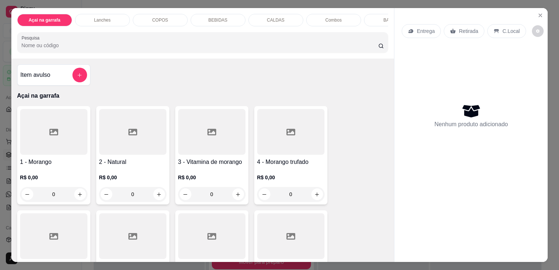
click at [154, 19] on p "COPOS" at bounding box center [160, 20] width 16 height 6
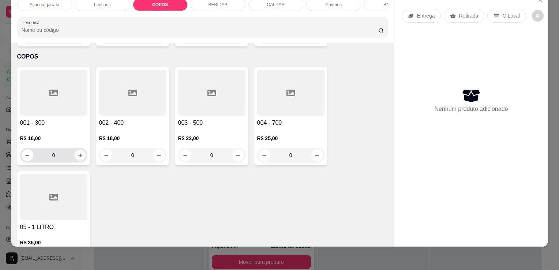
click at [78, 153] on icon "increase-product-quantity" at bounding box center [79, 155] width 5 height 5
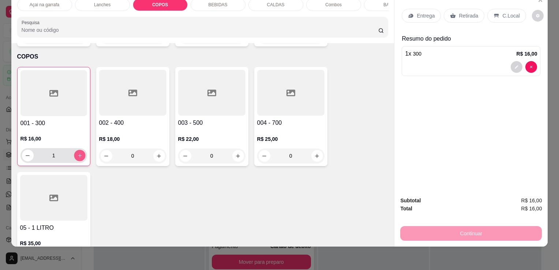
click at [78, 153] on icon "increase-product-quantity" at bounding box center [79, 155] width 5 height 5
click at [506, 12] on p "C.Local" at bounding box center [510, 15] width 17 height 7
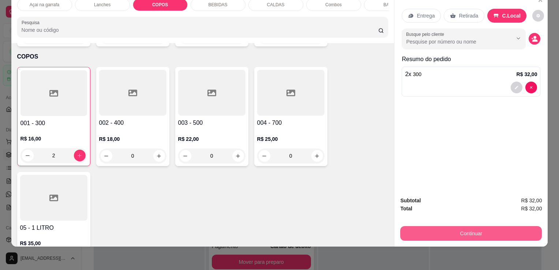
click at [470, 227] on button "Continuar" at bounding box center [471, 233] width 142 height 15
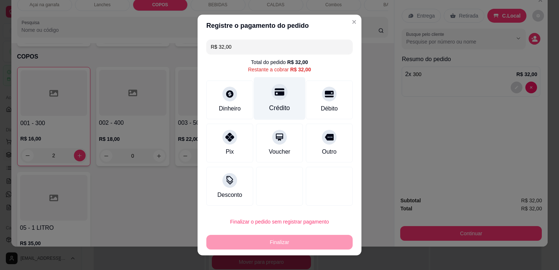
click at [260, 105] on div "Crédito" at bounding box center [280, 98] width 52 height 43
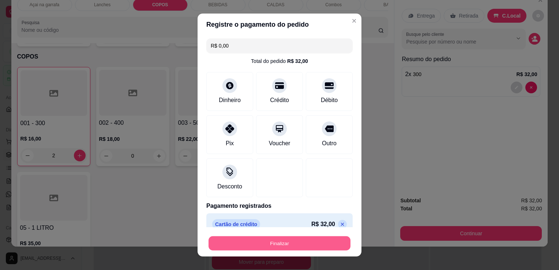
click at [306, 245] on button "Finalizar" at bounding box center [279, 243] width 142 height 14
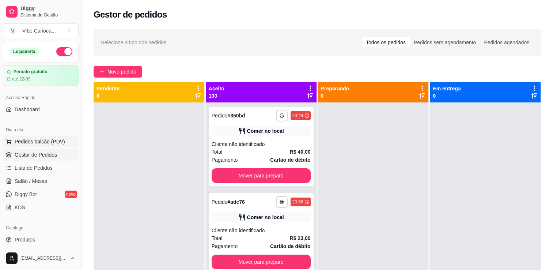
click at [34, 144] on span "Pedidos balcão (PDV)" at bounding box center [40, 141] width 50 height 7
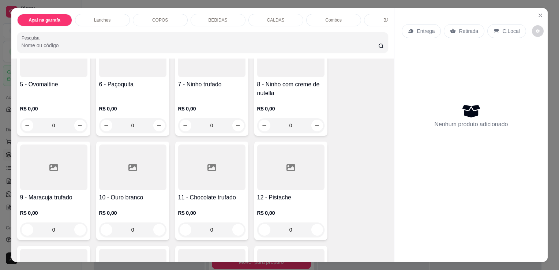
scroll to position [183, 0]
click at [226, 80] on div "7 - Ninho trufado R$ 0,00 0" at bounding box center [211, 80] width 73 height 107
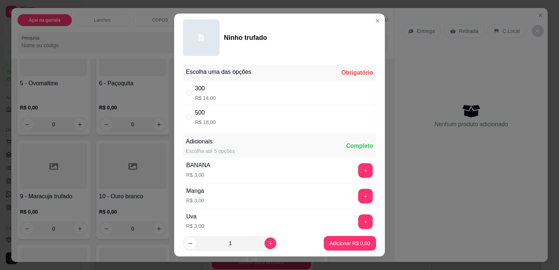
click at [190, 94] on div "" at bounding box center [190, 93] width 9 height 8
click at [353, 238] on button "Adicionar R$ 14,00" at bounding box center [349, 243] width 54 height 14
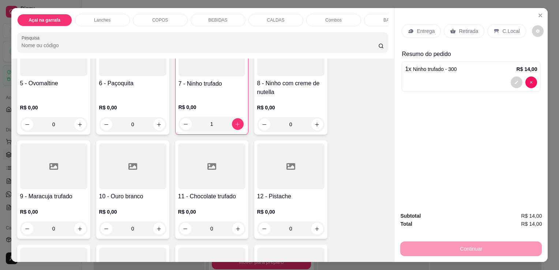
click at [511, 32] on div "C.Local" at bounding box center [506, 31] width 38 height 14
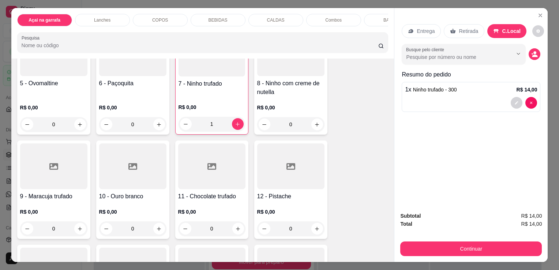
click at [468, 241] on button "Continuar" at bounding box center [471, 248] width 142 height 15
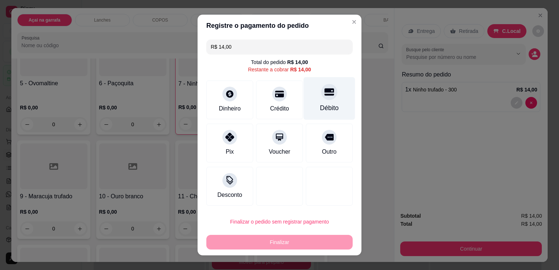
click at [311, 95] on div "Débito" at bounding box center [330, 98] width 52 height 43
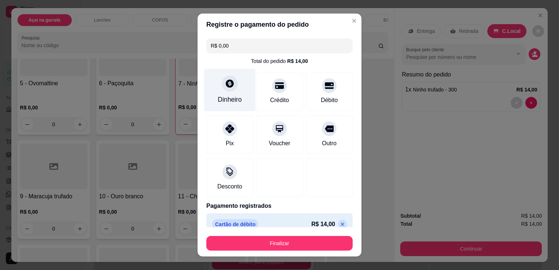
click at [225, 93] on div "Dinheiro" at bounding box center [230, 90] width 52 height 43
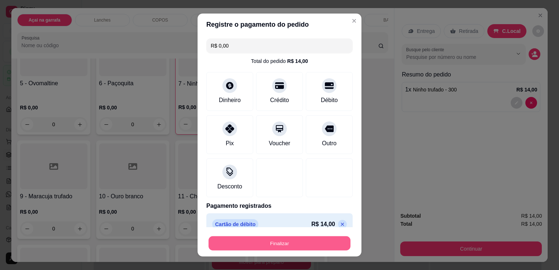
click at [286, 244] on button "Finalizar" at bounding box center [279, 243] width 142 height 14
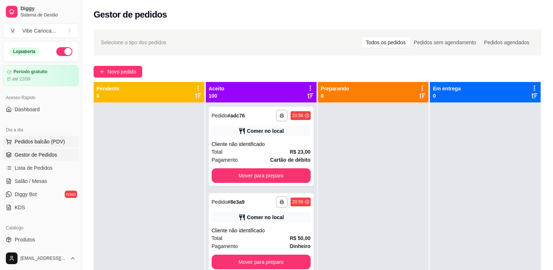
click at [40, 137] on button "Pedidos balcão (PDV)" at bounding box center [41, 142] width 76 height 12
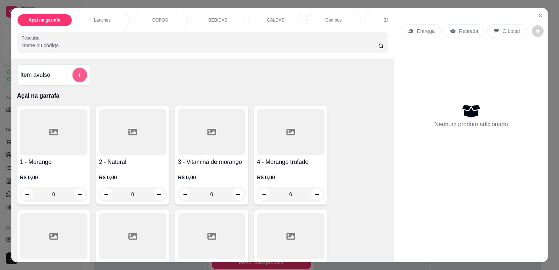
click at [73, 81] on button "add-separate-item" at bounding box center [79, 75] width 15 height 15
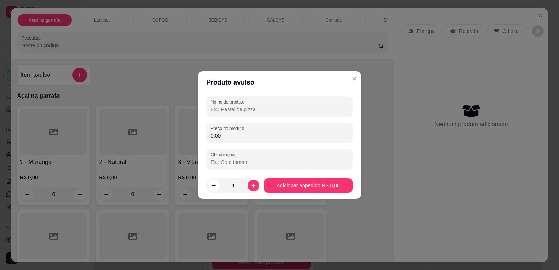
click at [262, 109] on input "Nome do produto" at bounding box center [280, 109] width 138 height 7
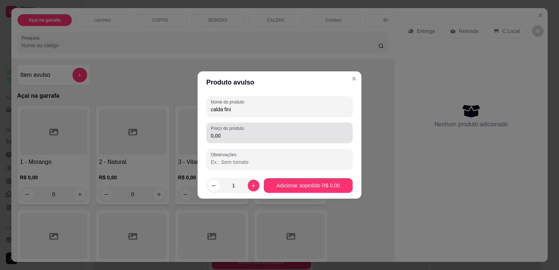
click at [244, 139] on input "0,00" at bounding box center [280, 135] width 138 height 7
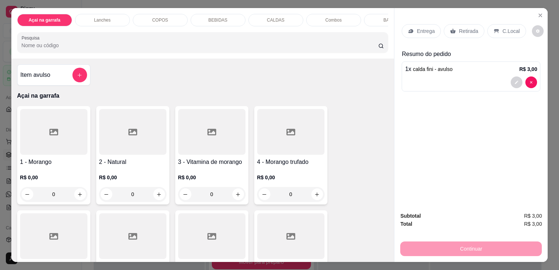
click at [502, 29] on p "C.Local" at bounding box center [510, 30] width 17 height 7
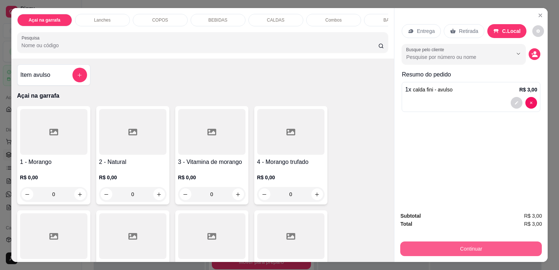
click at [417, 245] on button "Continuar" at bounding box center [471, 248] width 142 height 15
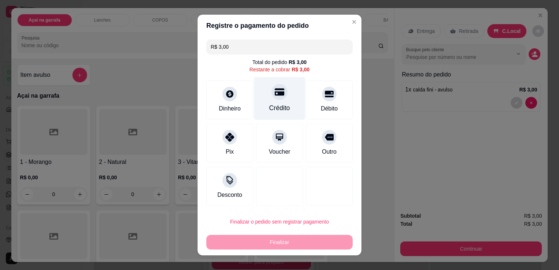
click at [286, 93] on div "Crédito" at bounding box center [280, 98] width 52 height 43
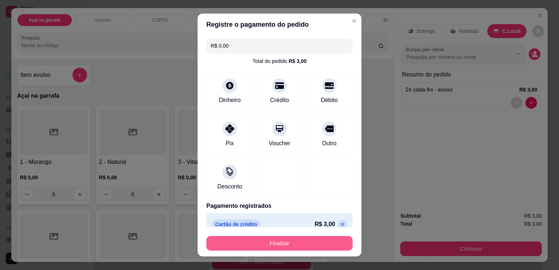
click at [306, 243] on button "Finalizar" at bounding box center [279, 243] width 146 height 15
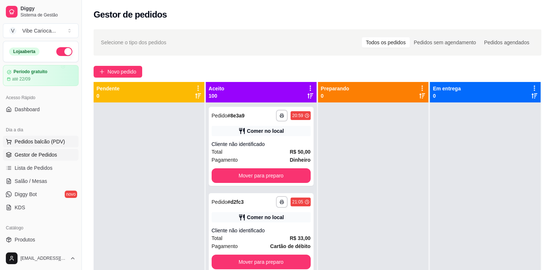
click at [49, 142] on span "Pedidos balcão (PDV)" at bounding box center [40, 141] width 50 height 7
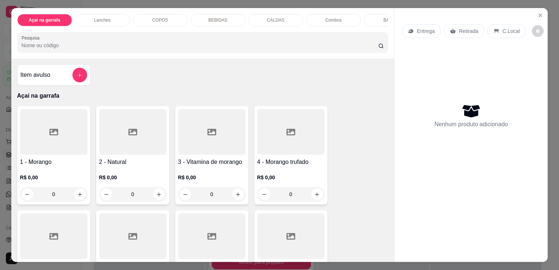
click at [147, 19] on div "COPOS" at bounding box center [160, 20] width 55 height 12
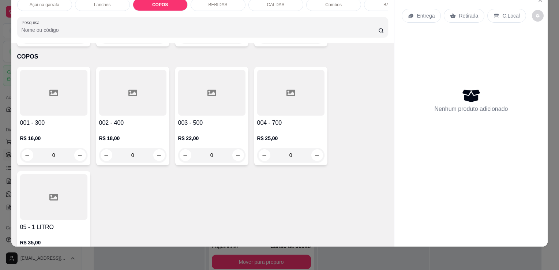
click at [136, 91] on div at bounding box center [132, 93] width 67 height 46
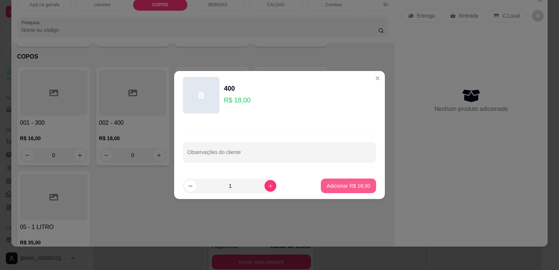
click at [330, 188] on p "Adicionar R$ 18,00" at bounding box center [349, 185] width 44 height 7
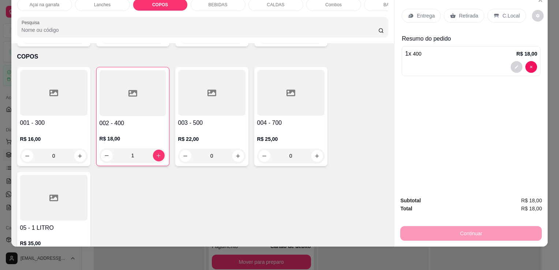
click at [503, 12] on p "C.Local" at bounding box center [510, 15] width 17 height 7
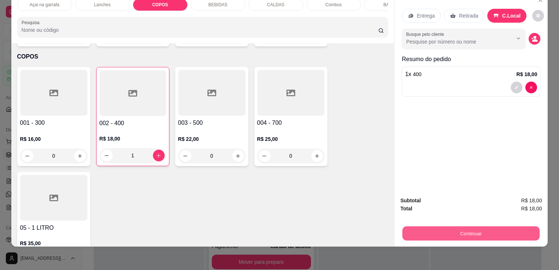
click at [482, 231] on button "Continuar" at bounding box center [470, 233] width 137 height 14
click at [435, 226] on button "Continuar" at bounding box center [471, 233] width 142 height 15
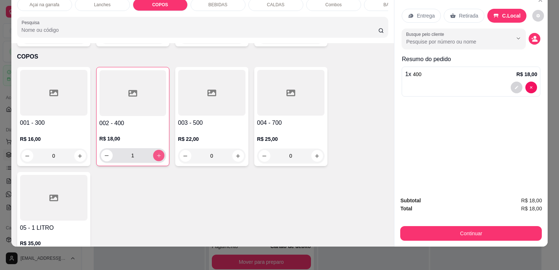
click at [160, 150] on button "increase-product-quantity" at bounding box center [158, 155] width 11 height 11
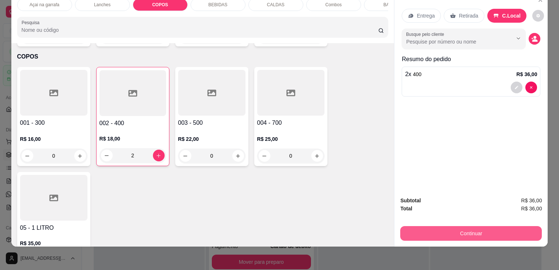
click at [437, 226] on button "Continuar" at bounding box center [471, 233] width 142 height 15
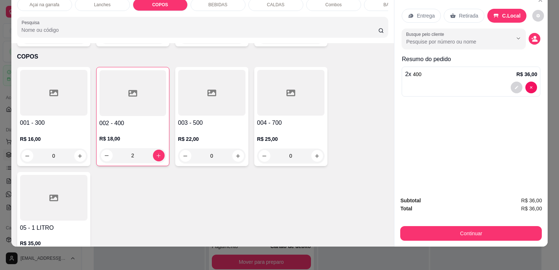
click at [286, 92] on div at bounding box center [290, 93] width 67 height 46
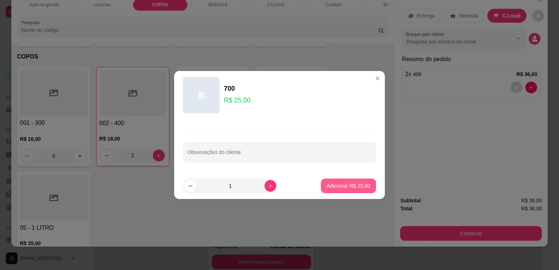
click at [336, 182] on p "Adicionar R$ 25,00" at bounding box center [349, 185] width 44 height 7
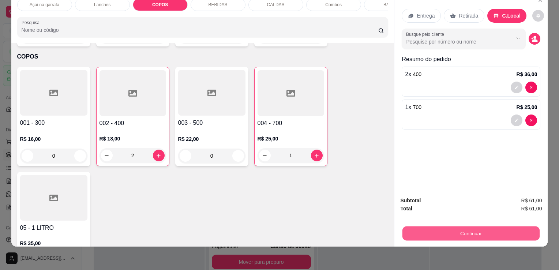
click at [407, 228] on button "Continuar" at bounding box center [470, 233] width 137 height 14
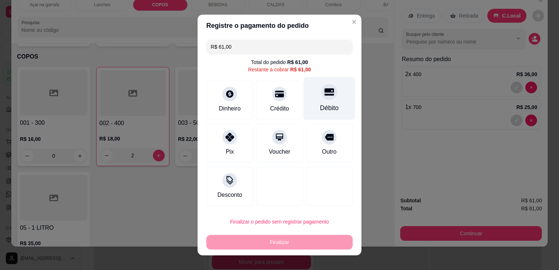
click at [324, 105] on div "Débito" at bounding box center [329, 108] width 19 height 10
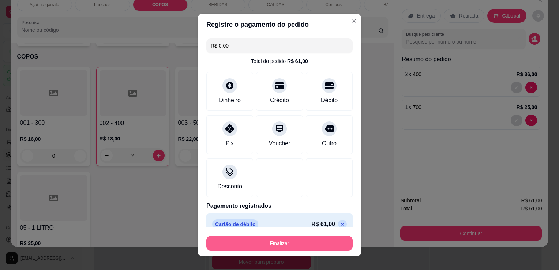
click at [323, 238] on button "Finalizar" at bounding box center [279, 243] width 146 height 15
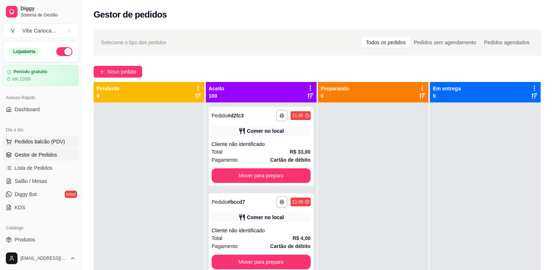
click at [54, 146] on button "Pedidos balcão (PDV)" at bounding box center [41, 142] width 76 height 12
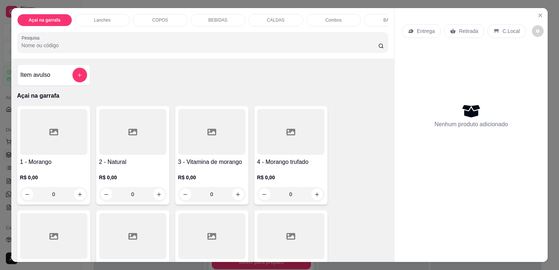
click at [156, 17] on p "COPOS" at bounding box center [160, 20] width 16 height 6
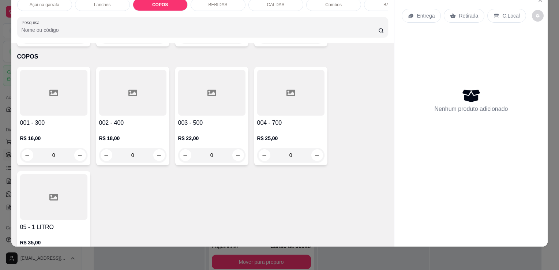
click at [205, 93] on div at bounding box center [211, 93] width 67 height 46
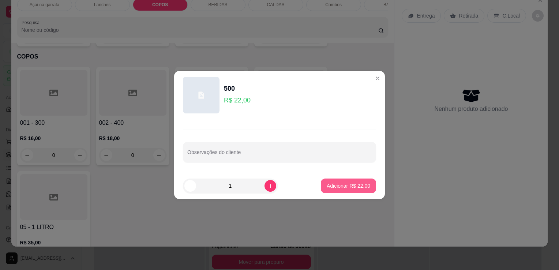
click at [356, 185] on p "Adicionar R$ 22,00" at bounding box center [349, 185] width 44 height 7
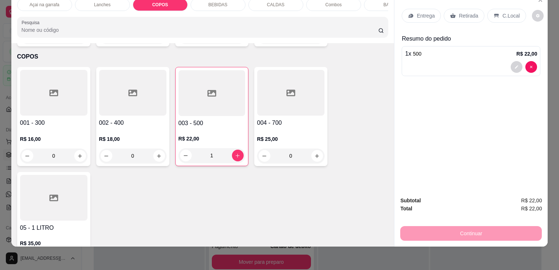
click at [126, 106] on div "002 - 400 R$ 18,00 0" at bounding box center [132, 116] width 73 height 99
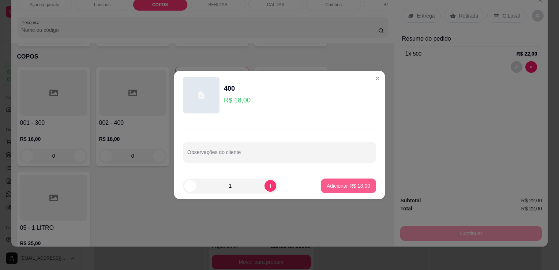
click at [348, 185] on p "Adicionar R$ 18,00" at bounding box center [349, 185] width 44 height 7
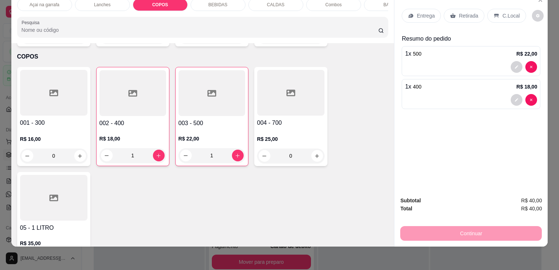
click at [505, 12] on p "C.Local" at bounding box center [510, 15] width 17 height 7
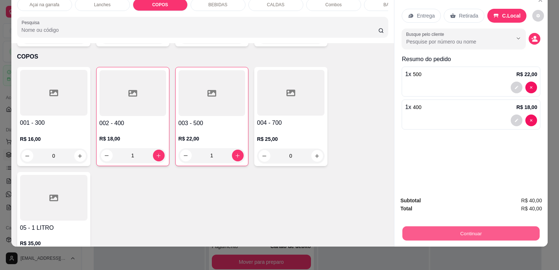
click at [452, 226] on button "Continuar" at bounding box center [470, 233] width 137 height 14
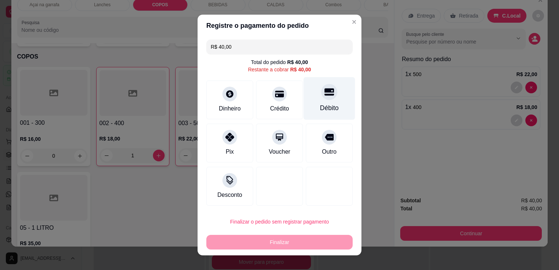
click at [321, 92] on div at bounding box center [329, 92] width 16 height 16
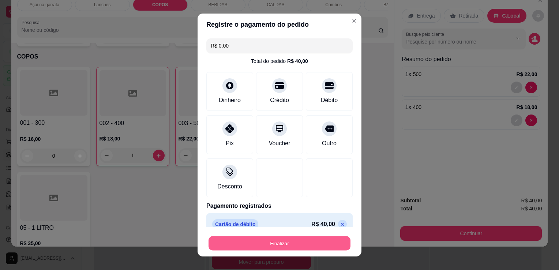
click at [282, 246] on button "Finalizar" at bounding box center [279, 243] width 142 height 14
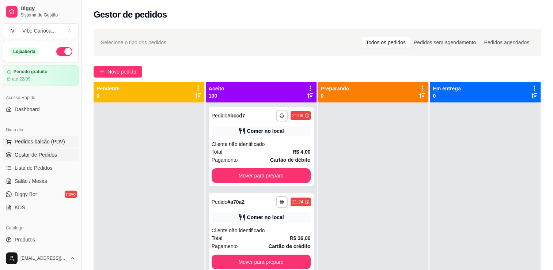
click at [35, 139] on span "Pedidos balcão (PDV)" at bounding box center [40, 141] width 50 height 7
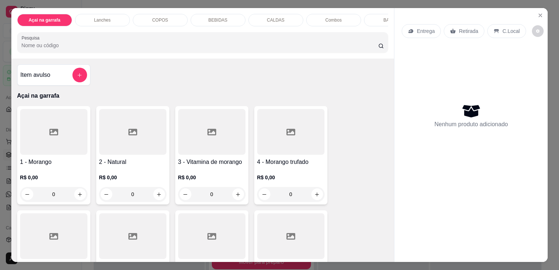
click at [138, 18] on div "COPOS" at bounding box center [160, 20] width 55 height 12
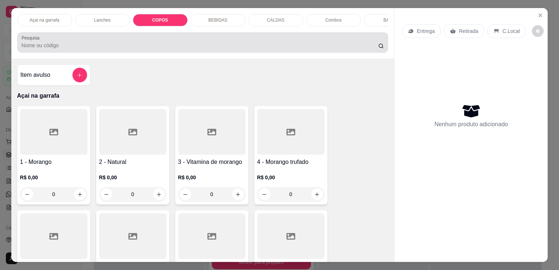
scroll to position [18, 0]
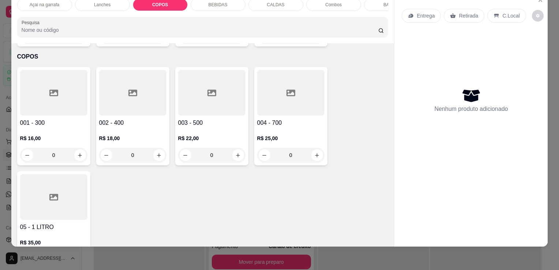
click at [237, 96] on div at bounding box center [211, 93] width 67 height 46
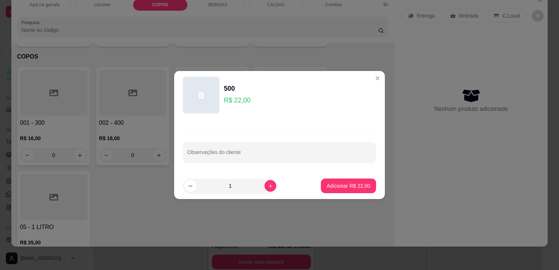
click at [342, 176] on footer "1 Adicionar R$ 22,00" at bounding box center [279, 186] width 211 height 26
click at [339, 186] on p "Adicionar R$ 22,00" at bounding box center [349, 185] width 44 height 7
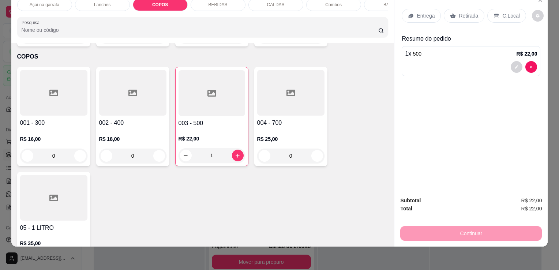
click at [505, 12] on p "C.Local" at bounding box center [510, 15] width 17 height 7
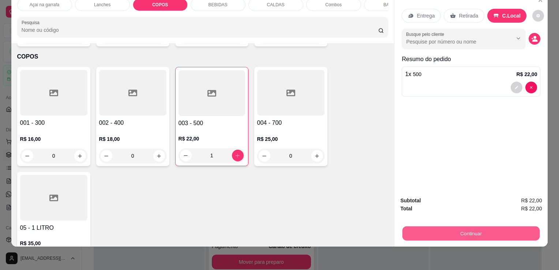
click at [470, 226] on button "Continuar" at bounding box center [470, 233] width 137 height 14
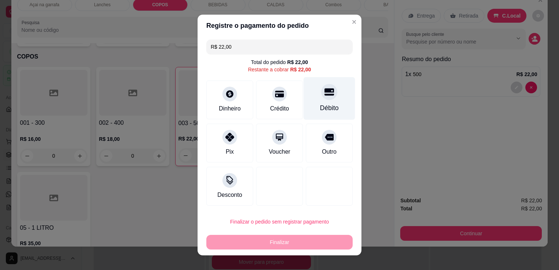
click at [325, 93] on icon at bounding box center [329, 92] width 10 height 7
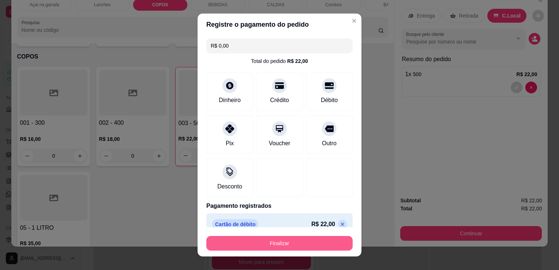
click at [287, 248] on button "Finalizar" at bounding box center [279, 243] width 146 height 15
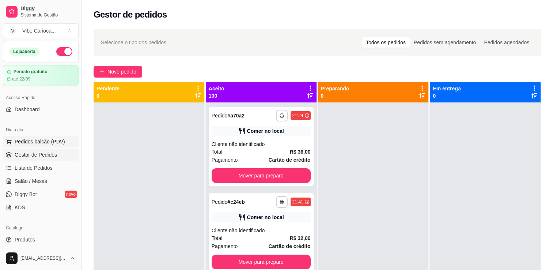
click at [29, 141] on span "Pedidos balcão (PDV)" at bounding box center [40, 141] width 50 height 7
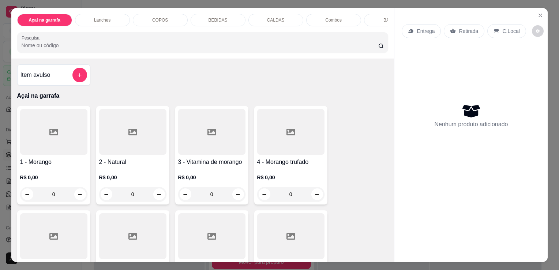
click at [152, 17] on p "COPOS" at bounding box center [160, 20] width 16 height 6
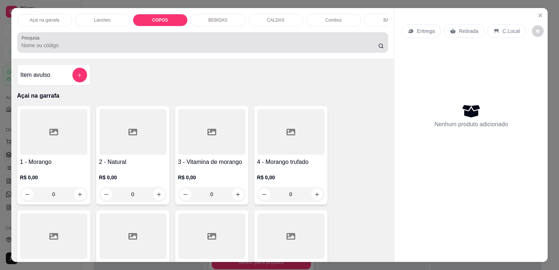
scroll to position [18, 0]
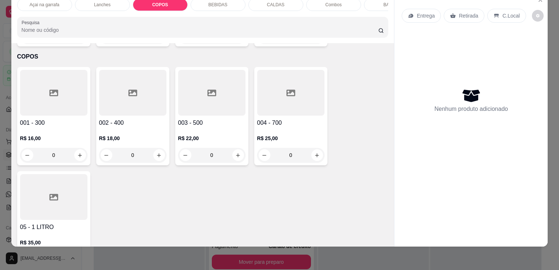
click at [60, 80] on div at bounding box center [53, 93] width 67 height 46
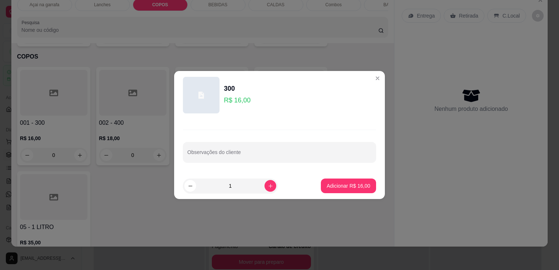
click at [335, 193] on footer "1 Adicionar R$ 16,00" at bounding box center [279, 186] width 211 height 26
click at [334, 184] on p "Adicionar R$ 16,00" at bounding box center [349, 185] width 44 height 7
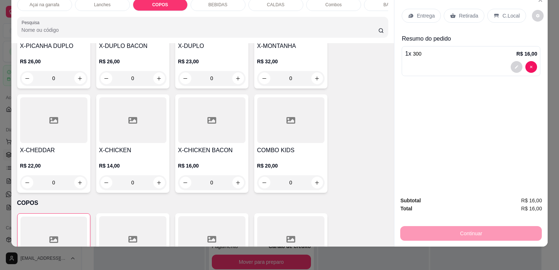
scroll to position [0, 0]
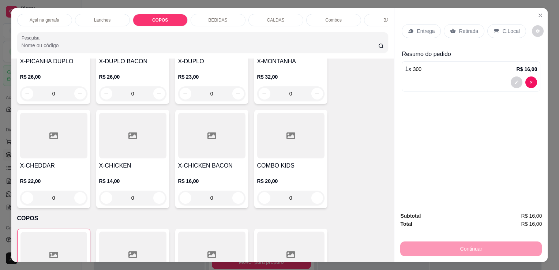
click at [53, 18] on p "Açai na garrafa" at bounding box center [45, 20] width 30 height 6
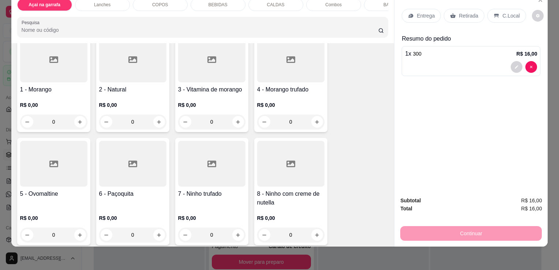
scroll to position [69, 0]
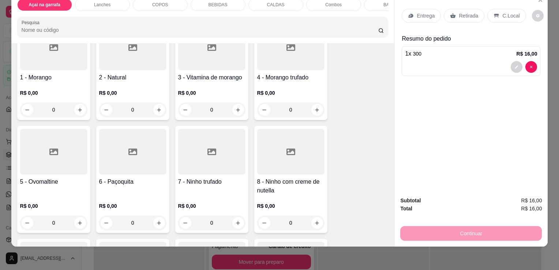
click at [114, 144] on div at bounding box center [132, 152] width 67 height 46
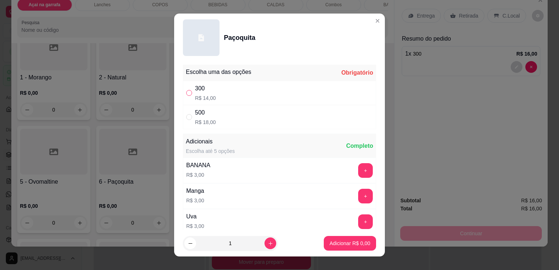
click at [187, 92] on input "" at bounding box center [189, 93] width 6 height 6
click at [345, 247] on p "Adicionar R$ 14,00" at bounding box center [349, 243] width 44 height 7
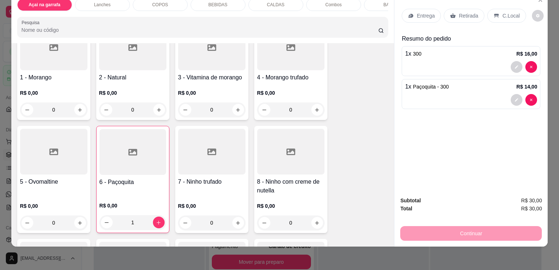
click at [505, 3] on div "Entrega Retirada C.Local" at bounding box center [471, 16] width 139 height 26
click at [503, 12] on p "C.Local" at bounding box center [510, 15] width 17 height 7
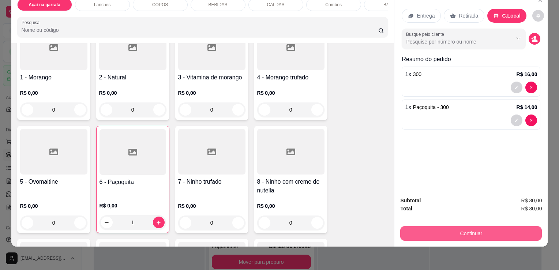
click at [455, 226] on button "Continuar" at bounding box center [471, 233] width 142 height 15
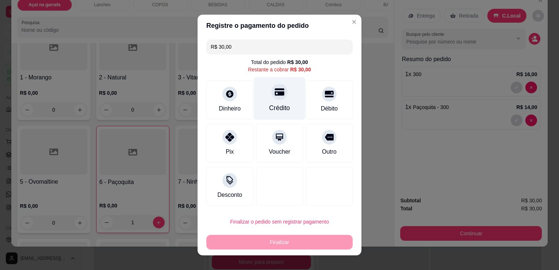
click at [286, 106] on div "Crédito" at bounding box center [280, 98] width 52 height 43
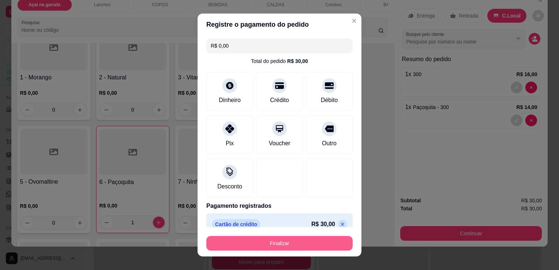
click at [321, 245] on button "Finalizar" at bounding box center [279, 243] width 146 height 15
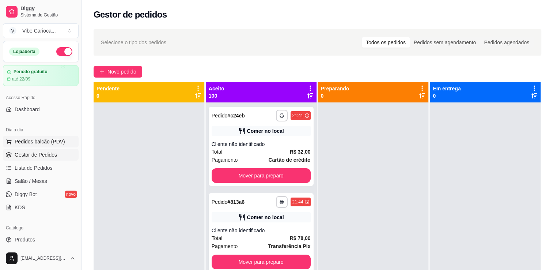
click at [44, 141] on span "Pedidos balcão (PDV)" at bounding box center [40, 141] width 50 height 7
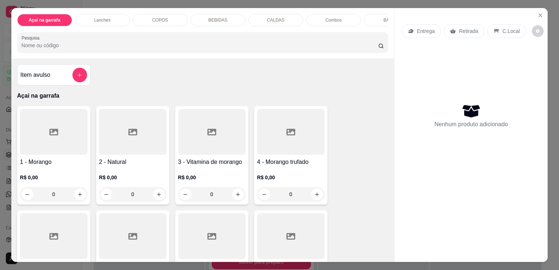
click at [146, 18] on div "COPOS" at bounding box center [160, 20] width 55 height 12
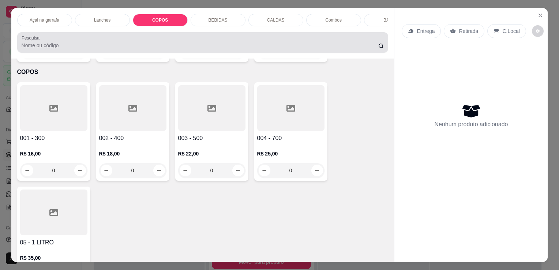
scroll to position [18, 0]
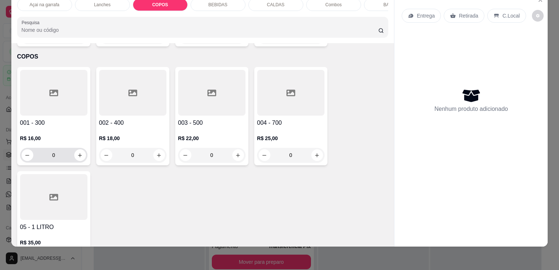
click at [77, 153] on icon "increase-product-quantity" at bounding box center [79, 155] width 5 height 5
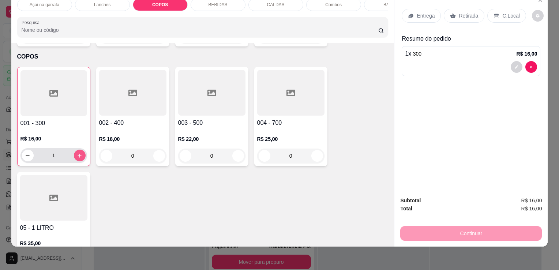
click at [77, 153] on icon "increase-product-quantity" at bounding box center [79, 155] width 5 height 5
click at [157, 153] on icon "increase-product-quantity" at bounding box center [158, 155] width 5 height 5
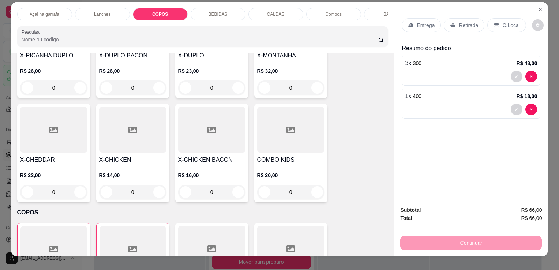
scroll to position [0, 0]
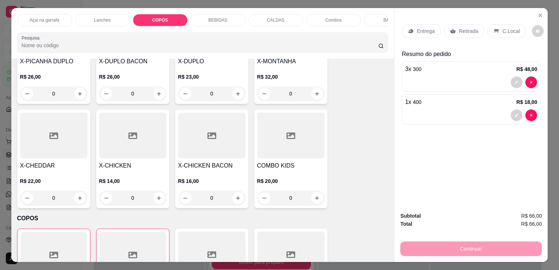
click at [49, 19] on p "Açai na garrafa" at bounding box center [45, 20] width 30 height 6
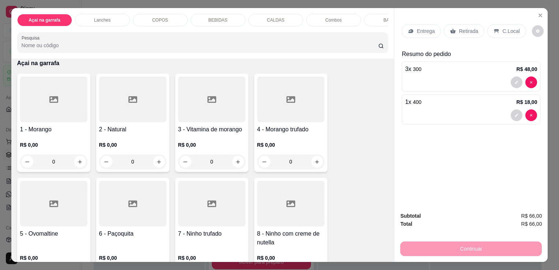
click at [198, 18] on div "BEBIDAS" at bounding box center [218, 20] width 55 height 12
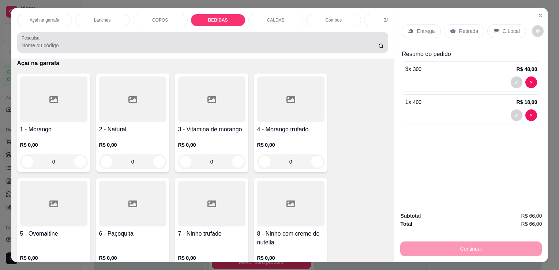
scroll to position [18, 0]
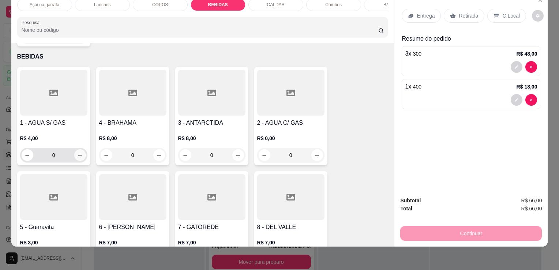
click at [75, 149] on button "increase-product-quantity" at bounding box center [80, 155] width 12 height 12
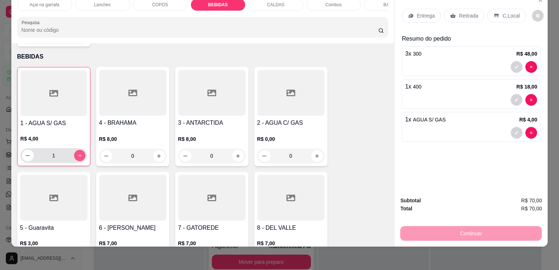
click at [75, 150] on button "increase-product-quantity" at bounding box center [79, 155] width 11 height 11
click at [508, 12] on p "C.Local" at bounding box center [510, 15] width 17 height 7
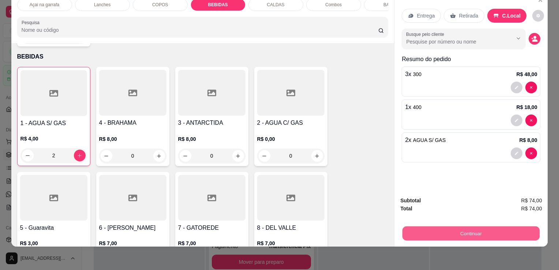
click at [502, 228] on button "Continuar" at bounding box center [470, 233] width 137 height 14
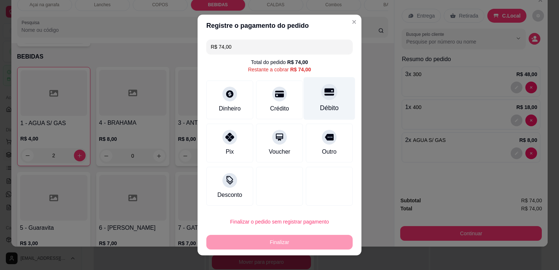
click at [321, 98] on div at bounding box center [329, 92] width 16 height 16
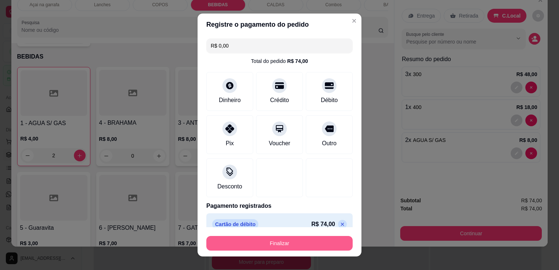
click at [296, 247] on button "Finalizar" at bounding box center [279, 243] width 146 height 15
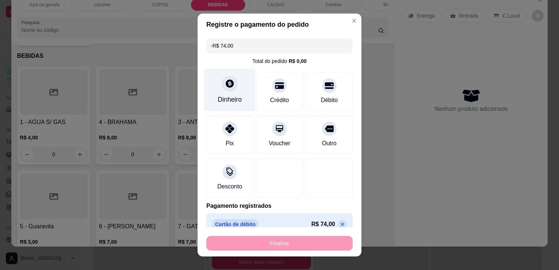
scroll to position [1128, 0]
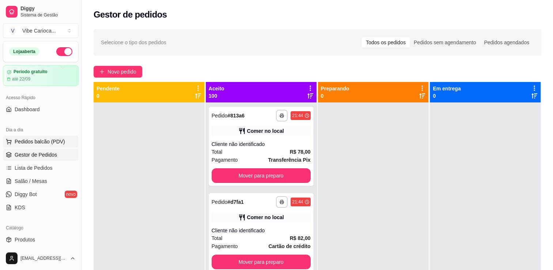
click at [52, 144] on span "Pedidos balcão (PDV)" at bounding box center [40, 141] width 50 height 7
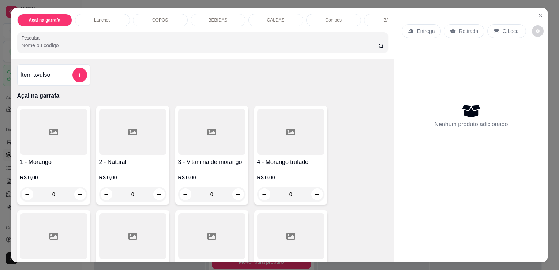
click at [136, 16] on div "COPOS" at bounding box center [160, 20] width 55 height 12
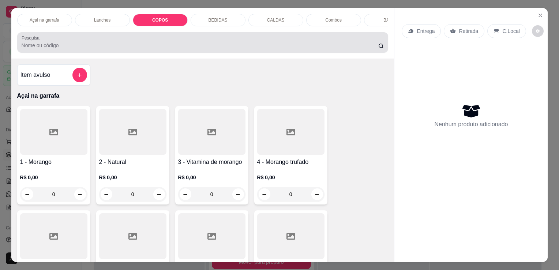
scroll to position [18, 0]
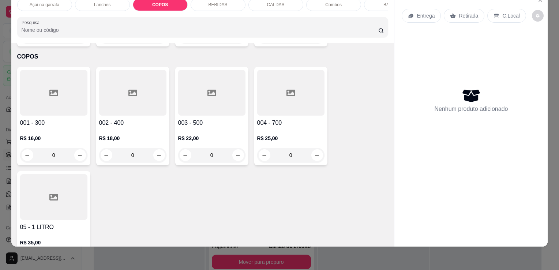
click at [101, 103] on div at bounding box center [132, 93] width 67 height 46
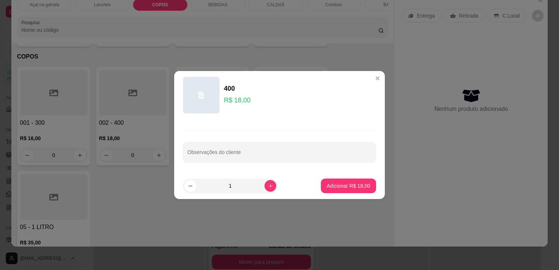
click at [330, 188] on p "Adicionar R$ 18,00" at bounding box center [349, 185] width 44 height 7
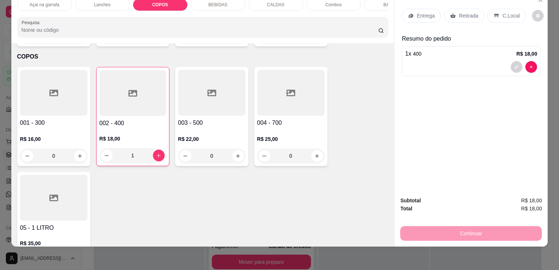
click at [502, 12] on p "C.Local" at bounding box center [510, 15] width 17 height 7
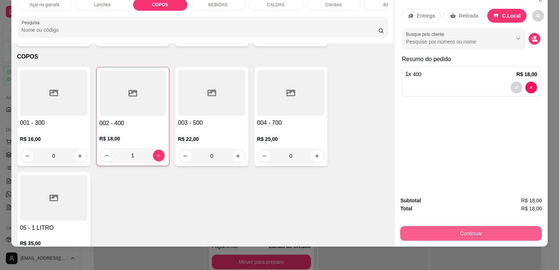
click at [472, 232] on button "Continuar" at bounding box center [471, 233] width 142 height 15
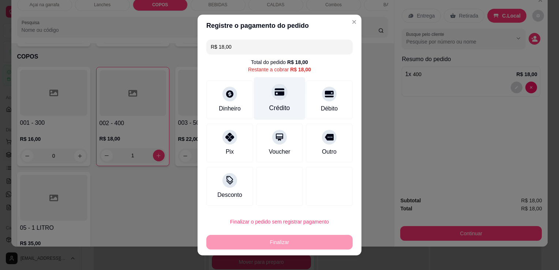
click at [283, 95] on div "Crédito" at bounding box center [280, 98] width 52 height 43
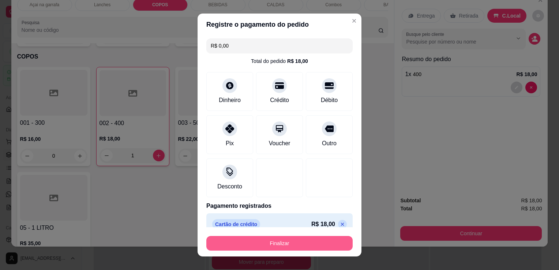
click at [298, 245] on button "Finalizar" at bounding box center [279, 243] width 146 height 15
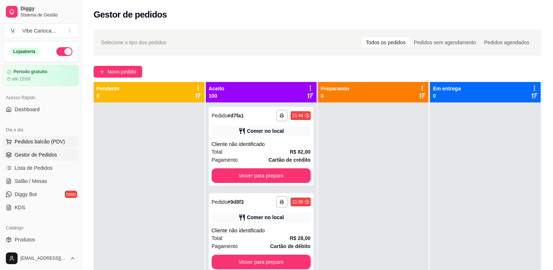
click at [35, 146] on button "Pedidos balcão (PDV)" at bounding box center [41, 142] width 76 height 12
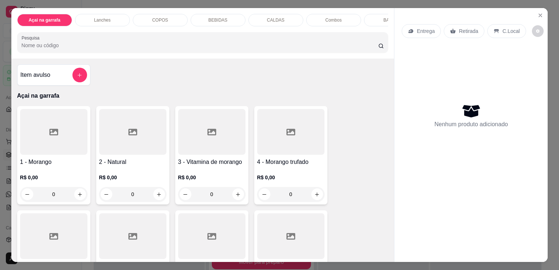
click at [170, 20] on div "COPOS" at bounding box center [160, 20] width 55 height 12
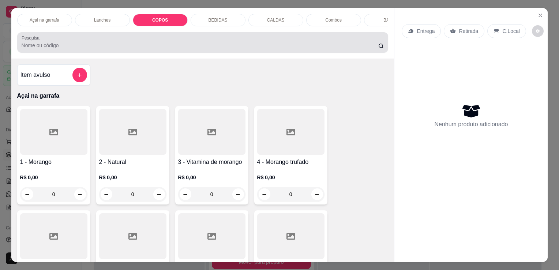
scroll to position [18, 0]
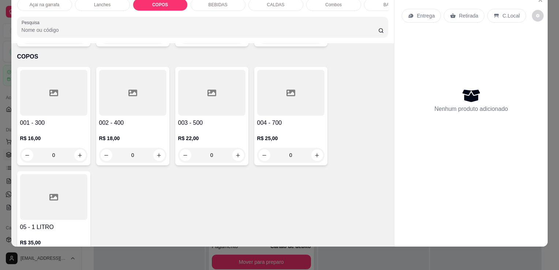
click at [223, 83] on div at bounding box center [211, 93] width 67 height 46
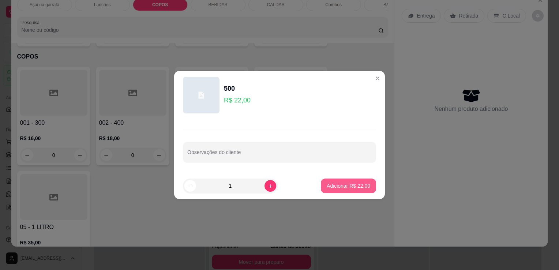
click at [350, 187] on p "Adicionar R$ 22,00" at bounding box center [349, 185] width 44 height 7
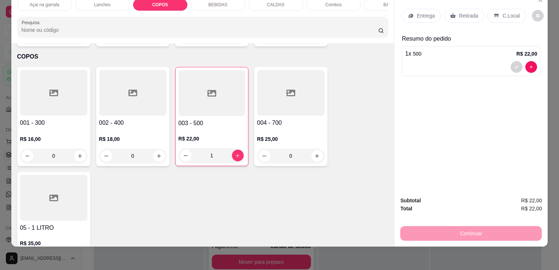
click at [514, 9] on div "C.Local" at bounding box center [506, 16] width 38 height 14
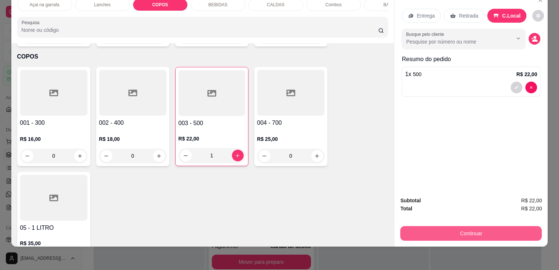
click at [504, 228] on button "Continuar" at bounding box center [471, 233] width 142 height 15
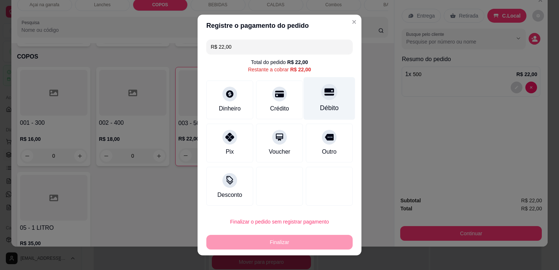
click at [321, 98] on div at bounding box center [329, 92] width 16 height 16
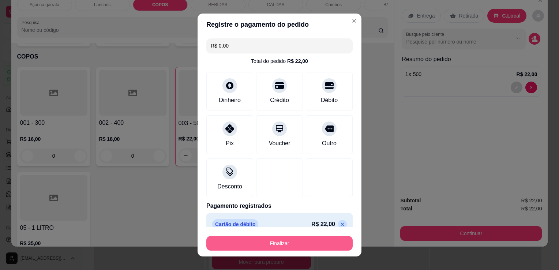
click at [308, 250] on button "Finalizar" at bounding box center [279, 243] width 146 height 15
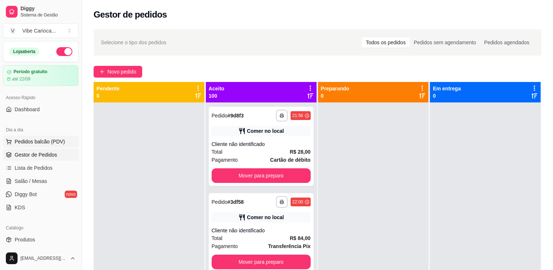
click at [28, 140] on span "Pedidos balcão (PDV)" at bounding box center [40, 141] width 50 height 7
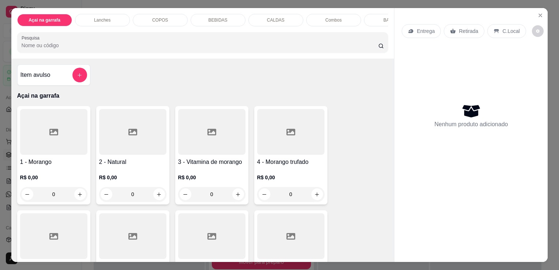
click at [166, 18] on div "COPOS" at bounding box center [160, 20] width 55 height 12
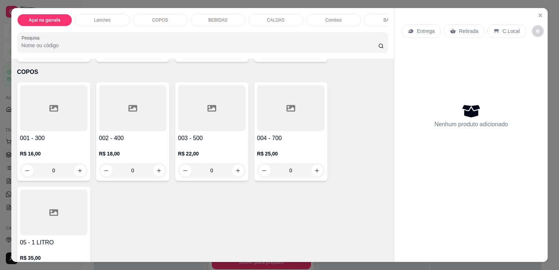
scroll to position [18, 0]
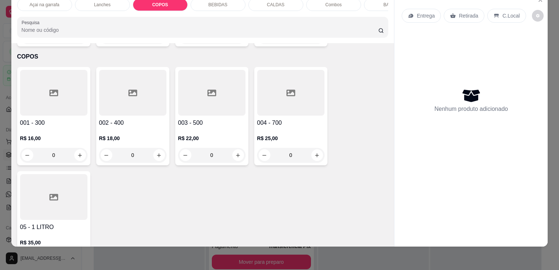
click at [205, 94] on div at bounding box center [211, 93] width 67 height 46
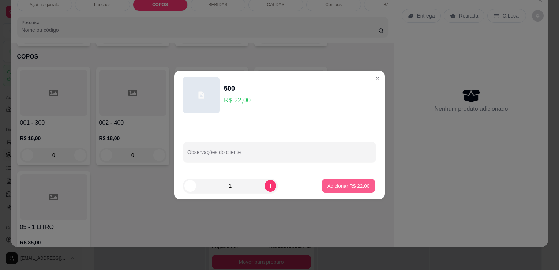
click at [327, 184] on p "Adicionar R$ 22,00" at bounding box center [348, 185] width 42 height 7
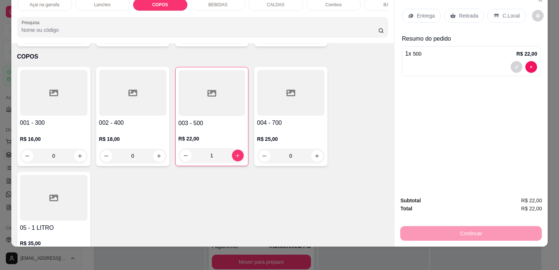
click at [213, 105] on div at bounding box center [211, 93] width 67 height 46
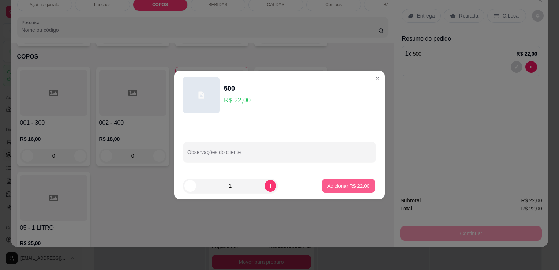
click at [344, 182] on p "Adicionar R$ 22,00" at bounding box center [348, 185] width 42 height 7
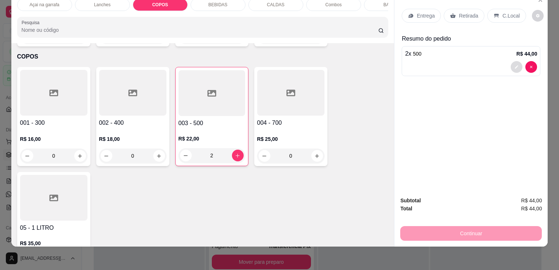
click at [514, 65] on icon "decrease-product-quantity" at bounding box center [516, 67] width 4 height 4
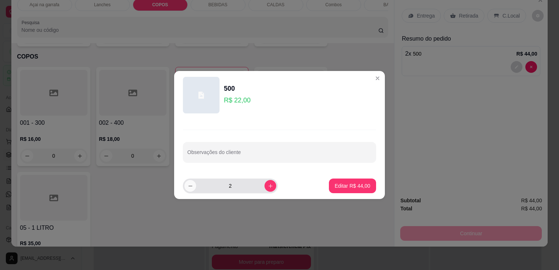
click at [193, 187] on icon "decrease-product-quantity" at bounding box center [190, 185] width 5 height 5
click at [363, 189] on p "Editar R$ 22,00" at bounding box center [352, 185] width 35 height 7
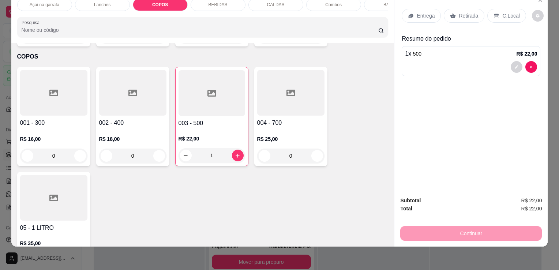
click at [275, 82] on div at bounding box center [290, 93] width 67 height 46
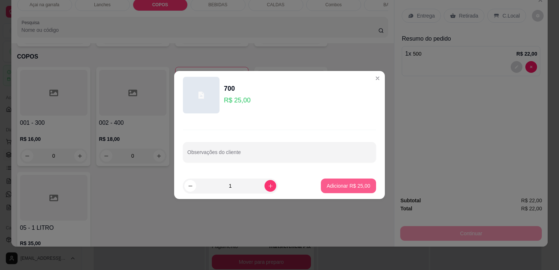
click at [339, 186] on p "Adicionar R$ 25,00" at bounding box center [349, 185] width 44 height 7
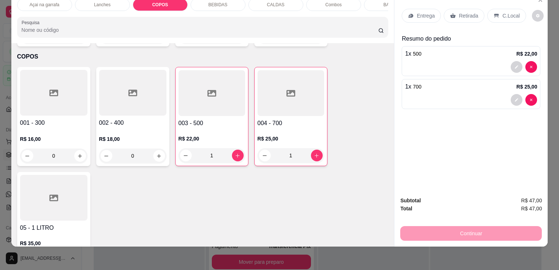
click at [509, 12] on p "C.Local" at bounding box center [510, 15] width 17 height 7
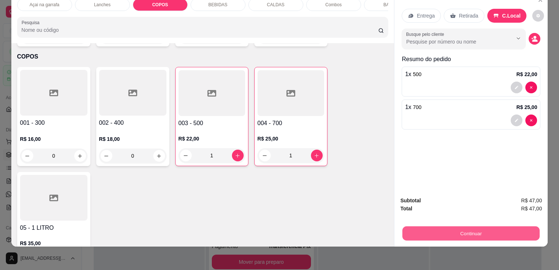
click at [460, 226] on button "Continuar" at bounding box center [470, 233] width 137 height 14
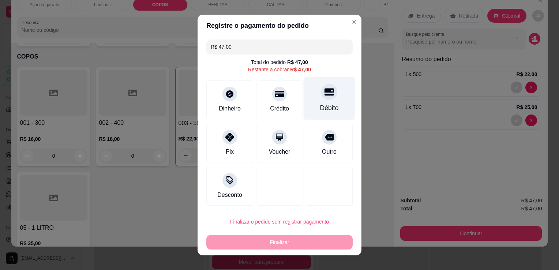
click at [311, 102] on div "Débito" at bounding box center [330, 98] width 52 height 43
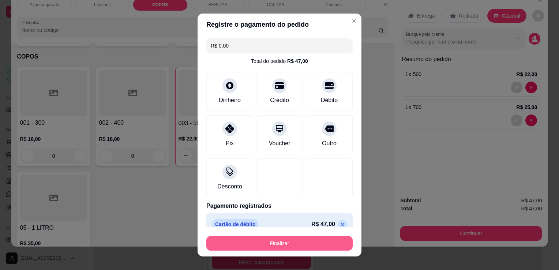
click at [307, 241] on button "Finalizar" at bounding box center [279, 243] width 146 height 15
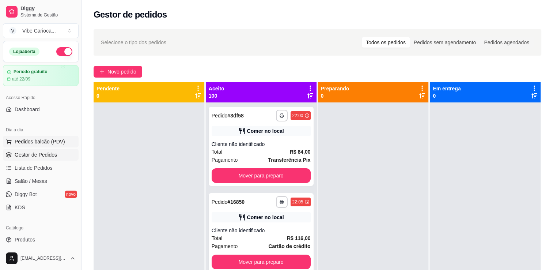
click at [54, 140] on span "Pedidos balcão (PDV)" at bounding box center [40, 141] width 50 height 7
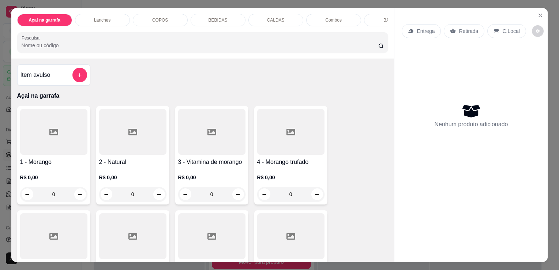
click at [166, 22] on div "COPOS" at bounding box center [160, 20] width 55 height 12
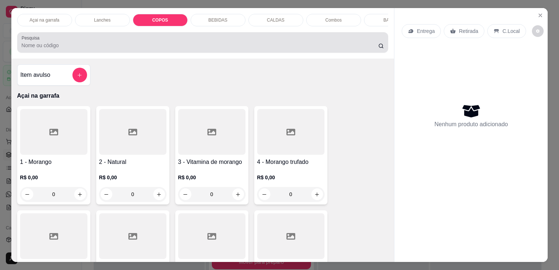
scroll to position [18, 0]
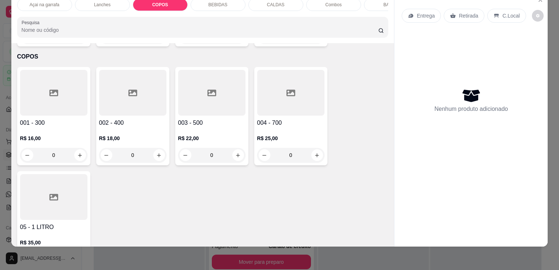
click at [138, 95] on div at bounding box center [132, 93] width 67 height 46
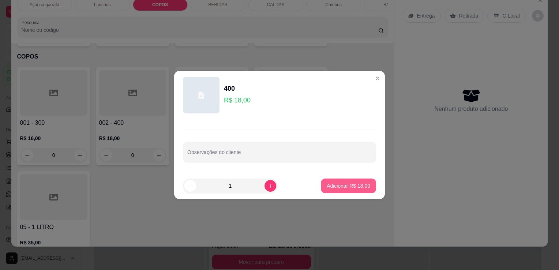
click at [334, 182] on p "Adicionar R$ 18,00" at bounding box center [349, 185] width 44 height 7
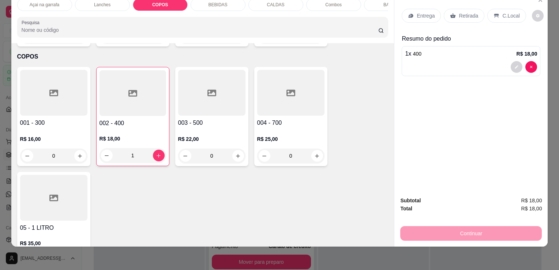
click at [493, 13] on icon at bounding box center [496, 16] width 6 height 6
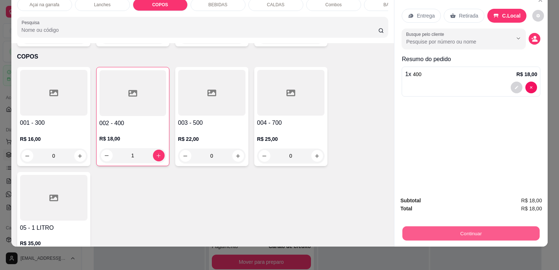
click at [434, 228] on button "Continuar" at bounding box center [470, 233] width 137 height 14
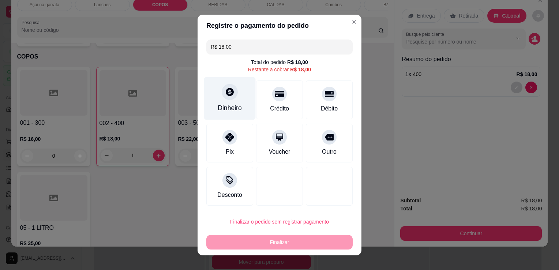
click at [247, 96] on div "Dinheiro" at bounding box center [230, 98] width 52 height 43
click at [214, 94] on div "Dinheiro" at bounding box center [230, 98] width 52 height 43
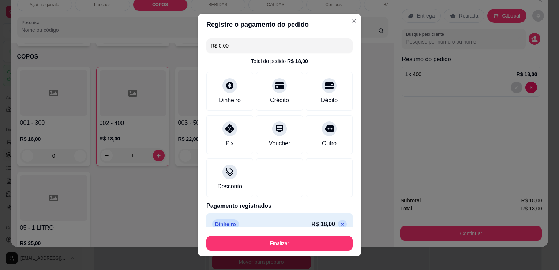
click at [268, 251] on footer "Finalizar" at bounding box center [280, 241] width 164 height 29
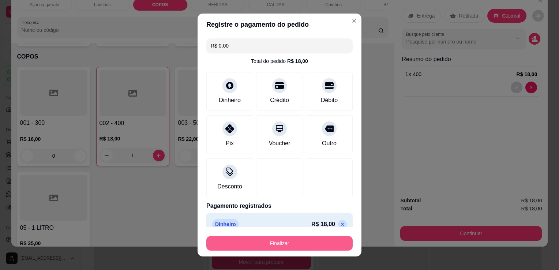
click at [271, 245] on button "Finalizar" at bounding box center [279, 243] width 146 height 15
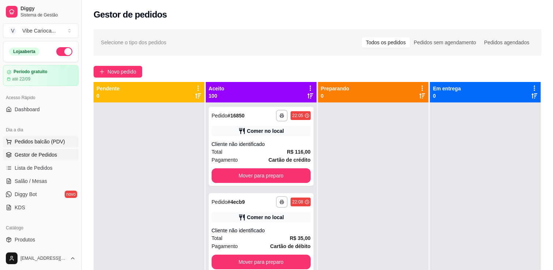
click at [40, 140] on span "Pedidos balcão (PDV)" at bounding box center [40, 141] width 50 height 7
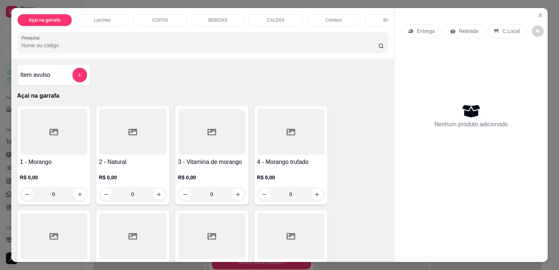
click at [158, 14] on div "COPOS" at bounding box center [160, 20] width 55 height 12
click at [169, 14] on div "COPOS" at bounding box center [160, 20] width 55 height 12
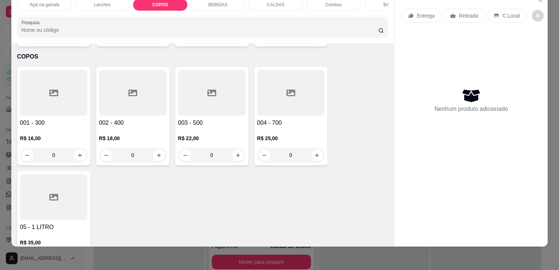
click at [52, 95] on div at bounding box center [53, 93] width 67 height 46
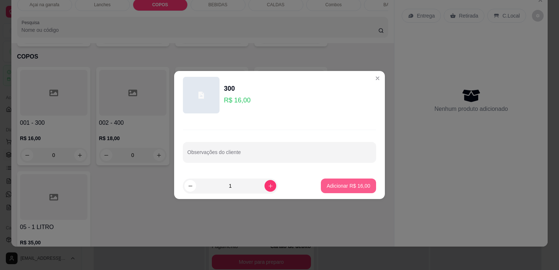
click at [331, 186] on p "Adicionar R$ 16,00" at bounding box center [349, 185] width 44 height 7
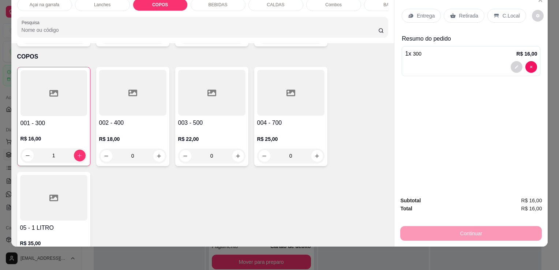
click at [502, 12] on p "C.Local" at bounding box center [510, 15] width 17 height 7
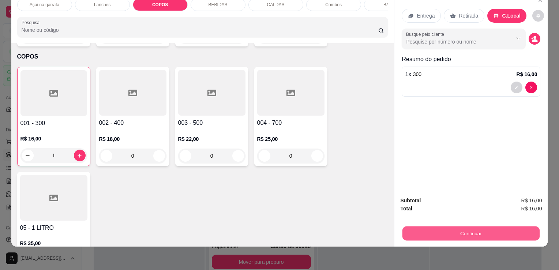
click at [455, 226] on button "Continuar" at bounding box center [470, 233] width 137 height 14
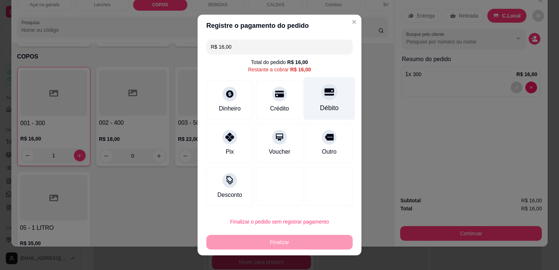
click at [328, 112] on div "Débito" at bounding box center [329, 108] width 19 height 10
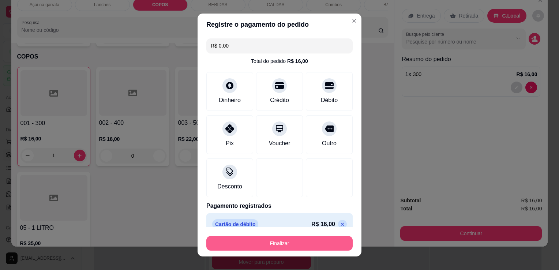
click at [300, 238] on button "Finalizar" at bounding box center [279, 243] width 146 height 15
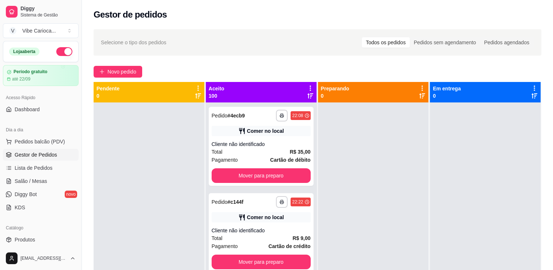
click at [225, 34] on div "Selecione o tipo dos pedidos Todos os pedidos Pedidos sem agendamento Pedidos a…" at bounding box center [318, 42] width 448 height 26
click at [24, 141] on span "Pedidos balcão (PDV)" at bounding box center [40, 141] width 50 height 7
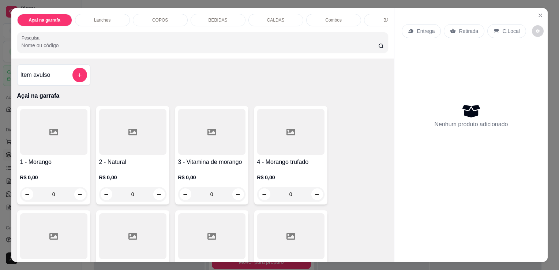
click at [148, 22] on div "COPOS" at bounding box center [160, 20] width 55 height 12
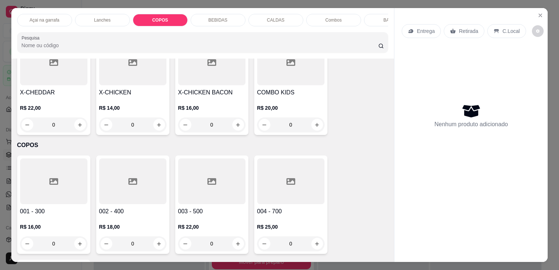
click at [45, 17] on p "Açai na garrafa" at bounding box center [45, 20] width 30 height 6
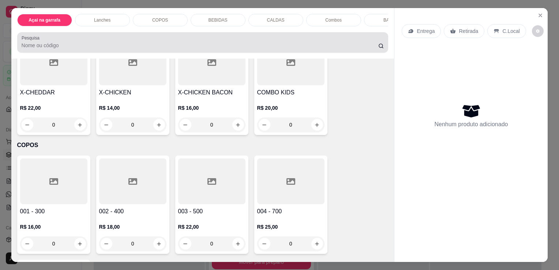
scroll to position [18, 0]
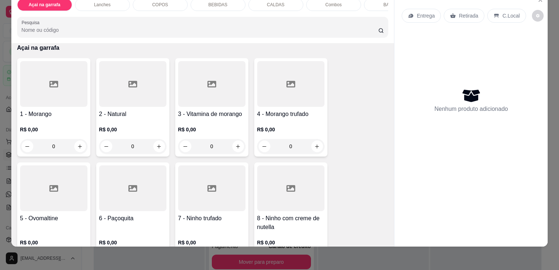
click at [276, 186] on div at bounding box center [290, 188] width 67 height 46
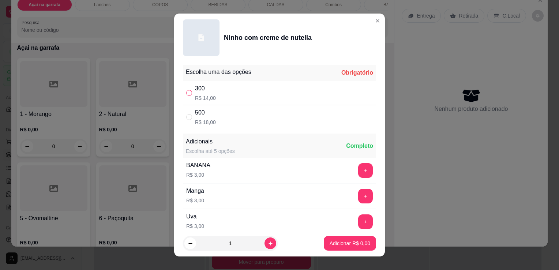
click at [186, 94] on input "" at bounding box center [189, 93] width 6 height 6
click at [268, 244] on icon "increase-product-quantity" at bounding box center [270, 243] width 5 height 5
click at [351, 248] on button "Adicionar R$ 42,00" at bounding box center [349, 243] width 54 height 14
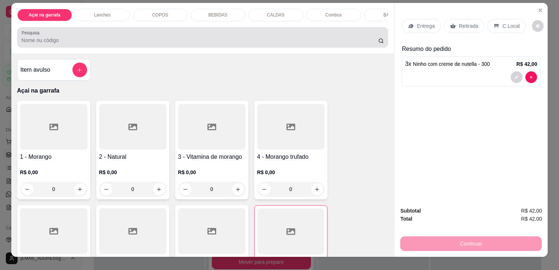
scroll to position [0, 0]
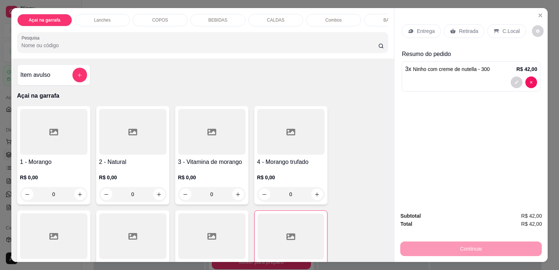
click at [146, 18] on div "COPOS" at bounding box center [160, 20] width 55 height 12
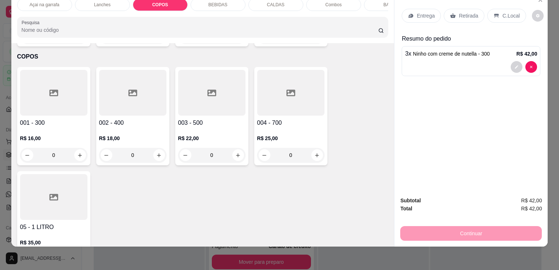
click at [50, 89] on icon at bounding box center [53, 93] width 9 height 9
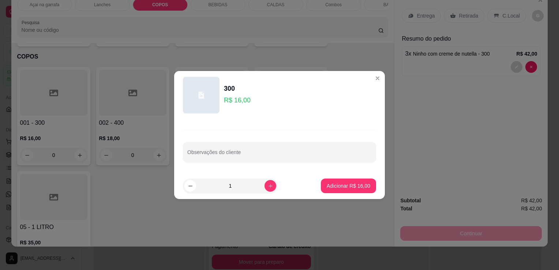
click at [350, 185] on p "Adicionar R$ 16,00" at bounding box center [349, 185] width 44 height 7
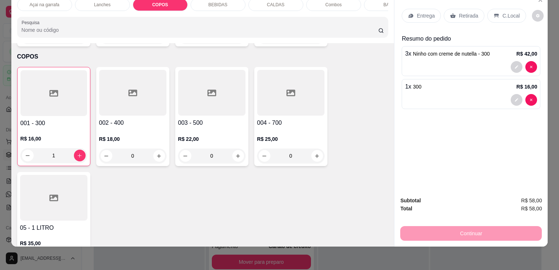
click at [508, 12] on p "C.Local" at bounding box center [510, 15] width 17 height 7
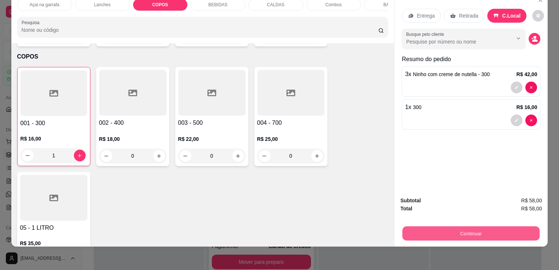
click at [486, 226] on button "Continuar" at bounding box center [470, 233] width 137 height 14
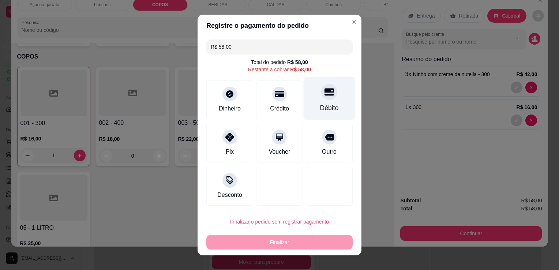
click at [327, 97] on div at bounding box center [329, 92] width 16 height 16
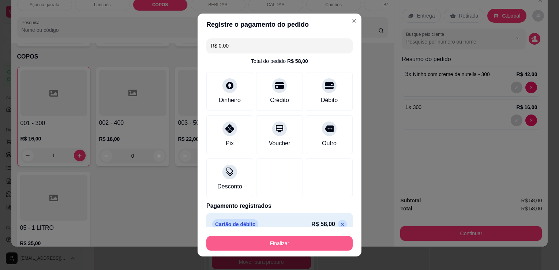
click at [310, 245] on button "Finalizar" at bounding box center [279, 243] width 146 height 15
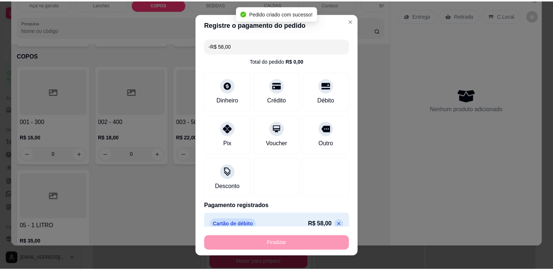
scroll to position [905, 0]
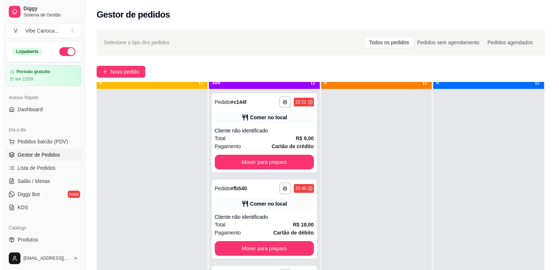
scroll to position [20, 0]
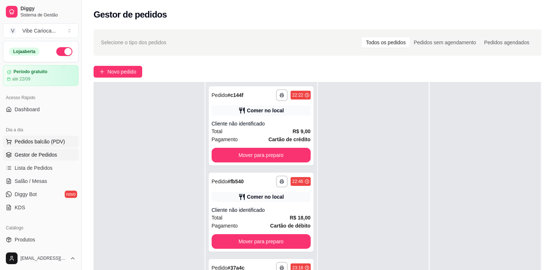
click at [18, 136] on button "Pedidos balcão (PDV)" at bounding box center [41, 142] width 76 height 12
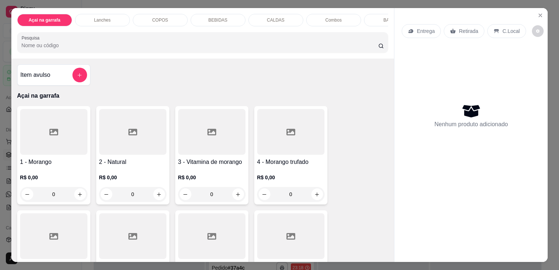
click at [159, 17] on p "COPOS" at bounding box center [160, 20] width 16 height 6
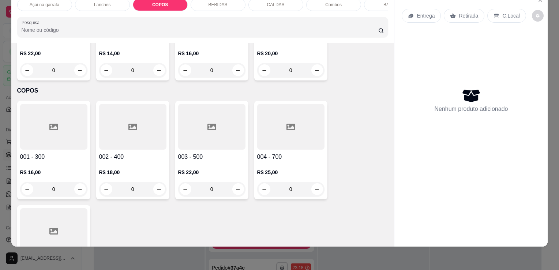
scroll to position [831, 0]
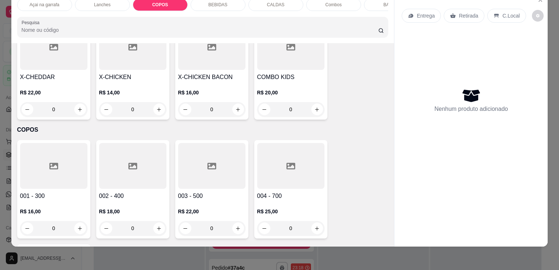
click at [47, 151] on div at bounding box center [53, 166] width 67 height 46
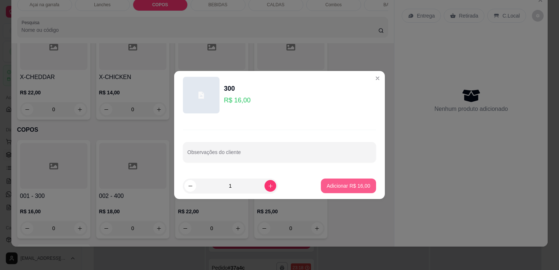
click at [331, 187] on p "Adicionar R$ 16,00" at bounding box center [349, 185] width 44 height 7
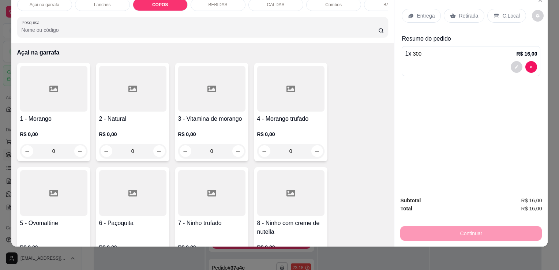
scroll to position [0, 0]
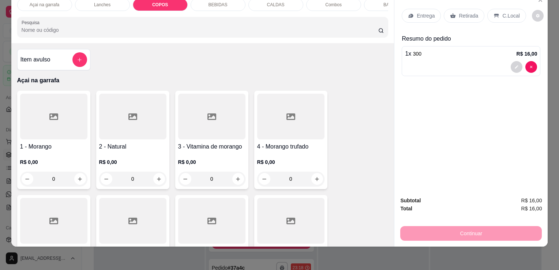
click at [510, 12] on p "C.Local" at bounding box center [510, 15] width 17 height 7
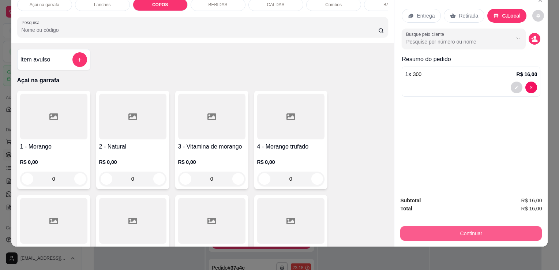
click at [441, 226] on button "Continuar" at bounding box center [471, 233] width 142 height 15
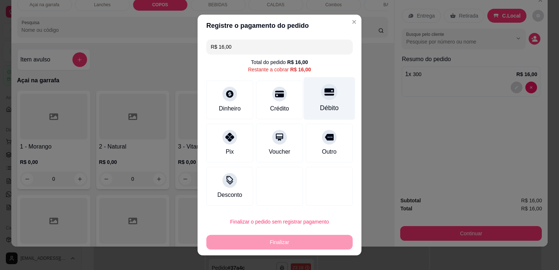
click at [315, 97] on div "Débito" at bounding box center [330, 98] width 52 height 43
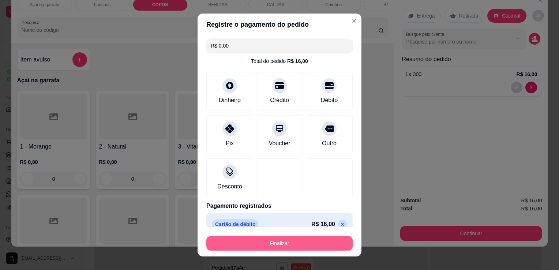
click at [276, 242] on button "Finalizar" at bounding box center [279, 243] width 146 height 15
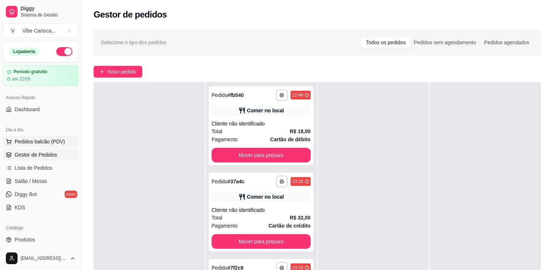
click at [22, 144] on span "Pedidos balcão (PDV)" at bounding box center [40, 141] width 50 height 7
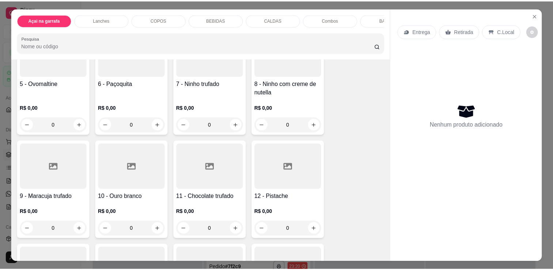
scroll to position [219, 0]
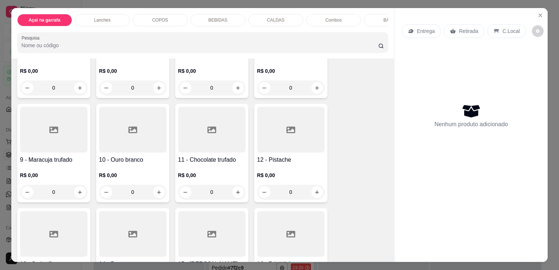
click at [51, 144] on div at bounding box center [53, 130] width 67 height 46
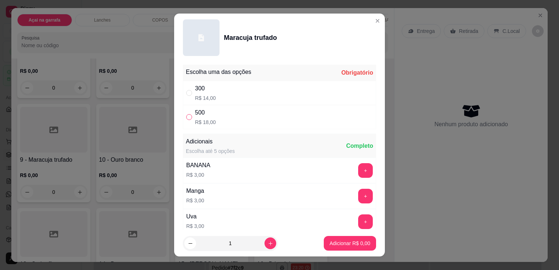
click at [187, 117] on input "" at bounding box center [189, 117] width 6 height 6
click at [264, 248] on button "increase-product-quantity" at bounding box center [270, 243] width 12 height 12
click at [342, 244] on p "Adicionar R$ 36,00" at bounding box center [348, 243] width 42 height 7
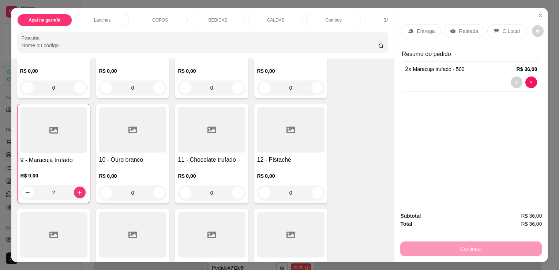
click at [497, 28] on div "C.Local" at bounding box center [506, 31] width 38 height 14
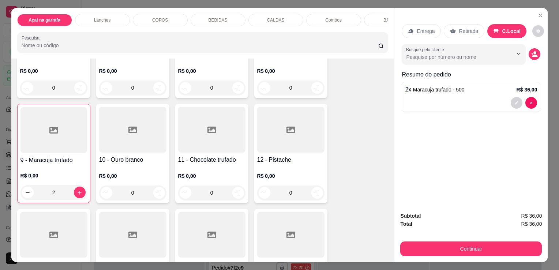
click at [478, 245] on button "Continuar" at bounding box center [471, 248] width 142 height 15
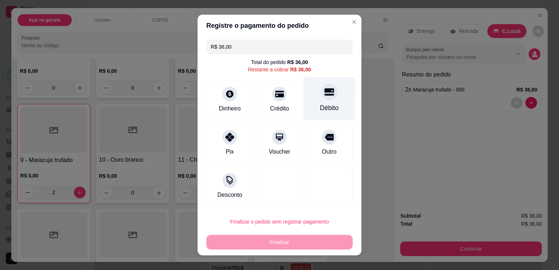
click at [324, 93] on icon at bounding box center [329, 92] width 10 height 10
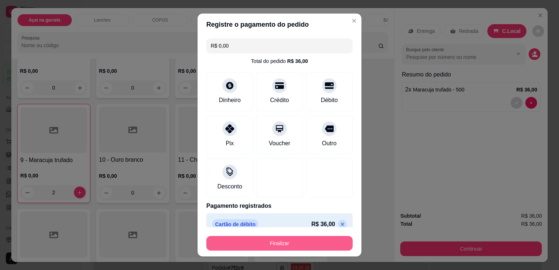
click at [310, 236] on button "Finalizar" at bounding box center [279, 243] width 146 height 15
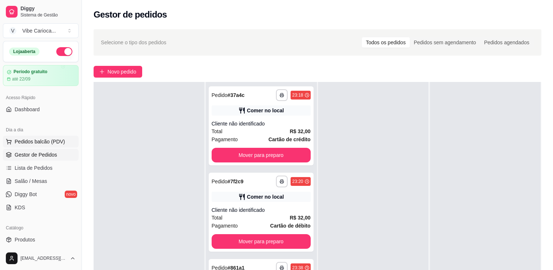
click at [37, 141] on span "Pedidos balcão (PDV)" at bounding box center [40, 141] width 50 height 7
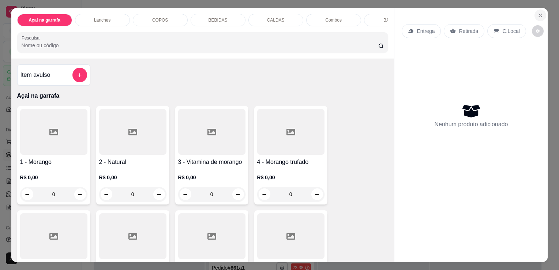
click at [539, 14] on icon "Close" at bounding box center [540, 15] width 3 height 3
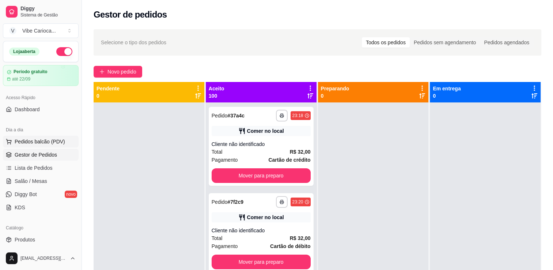
click at [32, 143] on span "Pedidos balcão (PDV)" at bounding box center [40, 141] width 50 height 7
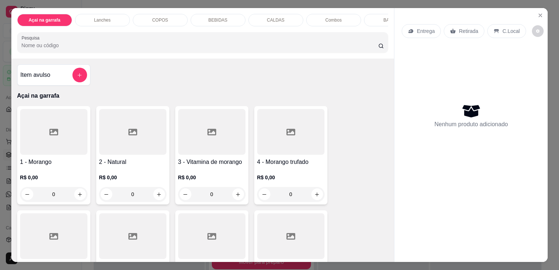
click at [163, 17] on p "COPOS" at bounding box center [160, 20] width 16 height 6
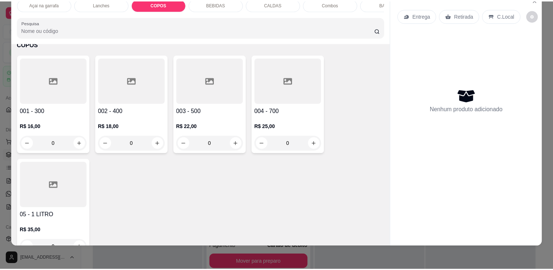
scroll to position [905, 0]
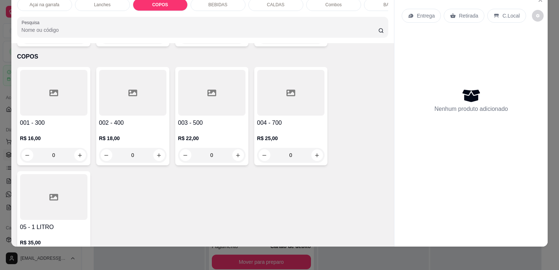
click at [56, 90] on div at bounding box center [53, 93] width 67 height 46
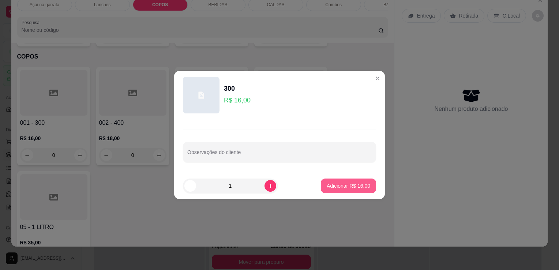
click at [339, 185] on p "Adicionar R$ 16,00" at bounding box center [349, 185] width 44 height 7
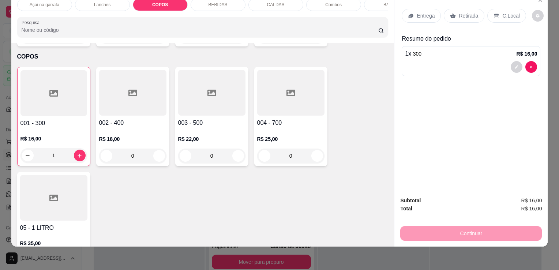
click at [507, 12] on p "C.Local" at bounding box center [510, 15] width 17 height 7
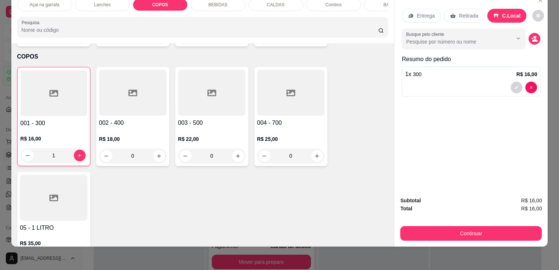
drag, startPoint x: 511, startPoint y: 238, endPoint x: 514, endPoint y: 235, distance: 4.2
click at [513, 236] on div "Subtotal R$ 16,00 Total R$ 16,00 Continuar" at bounding box center [470, 219] width 153 height 56
click at [514, 235] on button "Continuar" at bounding box center [471, 233] width 142 height 15
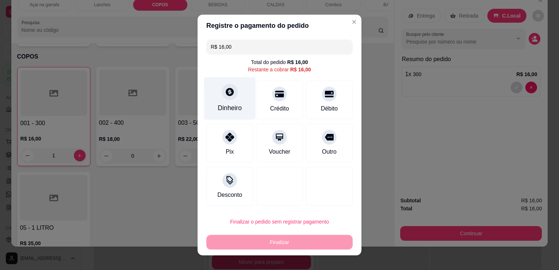
click at [227, 93] on icon at bounding box center [230, 92] width 10 height 10
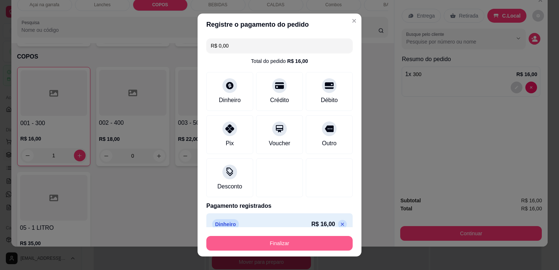
click at [284, 245] on button "Finalizar" at bounding box center [279, 243] width 146 height 15
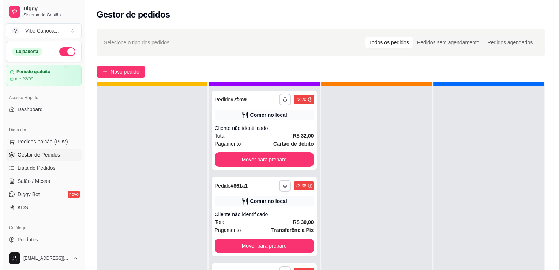
scroll to position [20, 0]
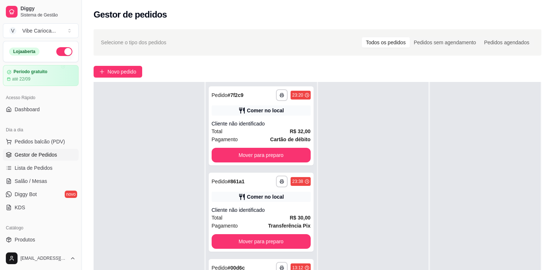
drag, startPoint x: 195, startPoint y: 257, endPoint x: 189, endPoint y: 264, distance: 9.9
click at [218, 56] on div "**********" at bounding box center [317, 193] width 471 height 336
click at [63, 138] on button "Pedidos balcão (PDV)" at bounding box center [41, 142] width 76 height 12
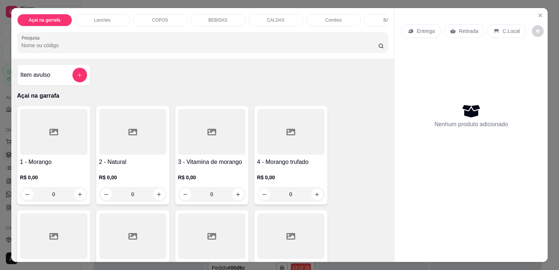
click at [143, 14] on div "COPOS" at bounding box center [160, 20] width 55 height 12
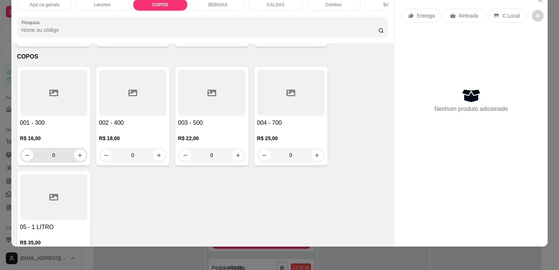
click at [74, 148] on div "0" at bounding box center [54, 155] width 64 height 15
click at [77, 153] on icon "increase-product-quantity" at bounding box center [79, 155] width 5 height 5
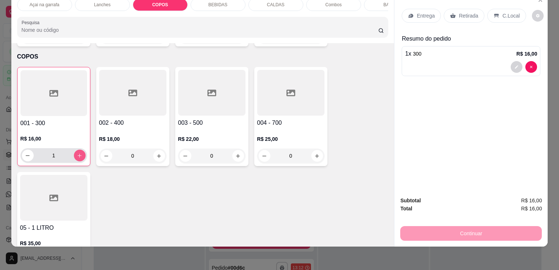
click at [78, 154] on icon "increase-product-quantity" at bounding box center [80, 156] width 4 height 4
click at [513, 12] on p "C.Local" at bounding box center [510, 15] width 17 height 7
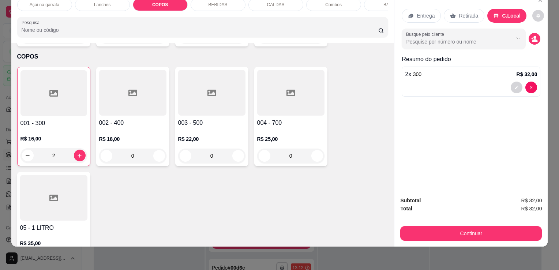
click at [442, 227] on button "Continuar" at bounding box center [471, 233] width 142 height 15
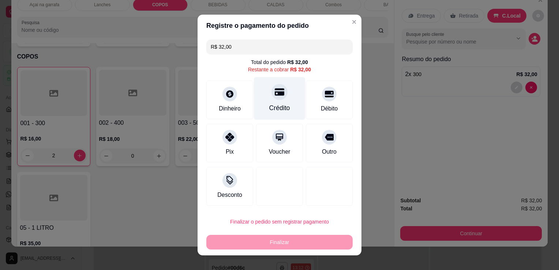
click at [279, 98] on div "Crédito" at bounding box center [280, 98] width 52 height 43
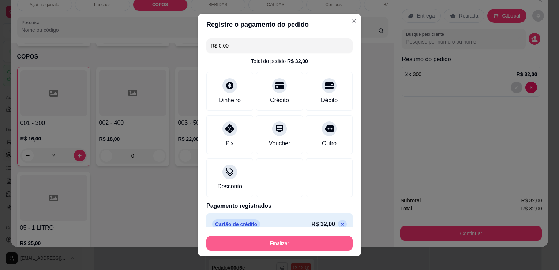
click at [313, 241] on button "Finalizar" at bounding box center [279, 243] width 146 height 15
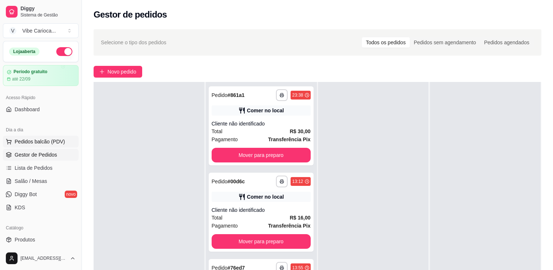
click at [29, 143] on span "Pedidos balcão (PDV)" at bounding box center [40, 141] width 50 height 7
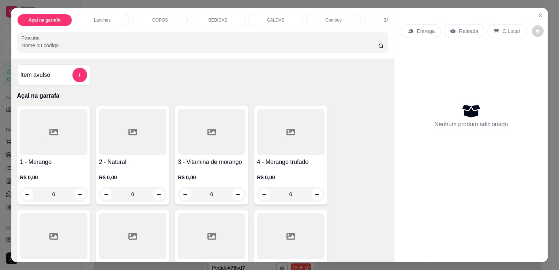
click at [162, 11] on div "Açai na garrafa Lanches COPOS BEBIDAS CALDAS Combos BATATA Pesquisa" at bounding box center [202, 33] width 383 height 50
click at [163, 17] on p "COPOS" at bounding box center [160, 20] width 16 height 6
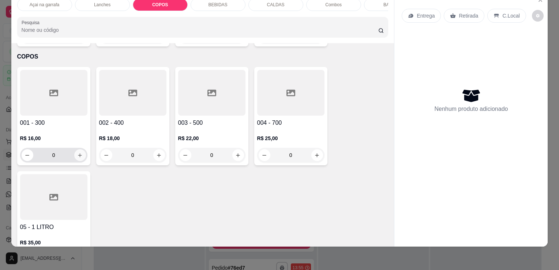
click at [77, 153] on icon "increase-product-quantity" at bounding box center [79, 155] width 5 height 5
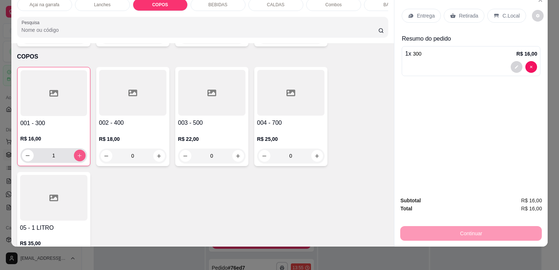
click at [78, 154] on icon "increase-product-quantity" at bounding box center [80, 156] width 4 height 4
click at [505, 12] on p "C.Local" at bounding box center [510, 15] width 17 height 7
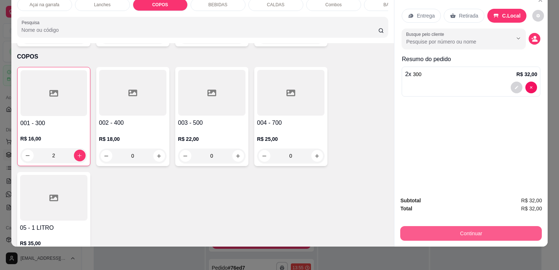
click at [480, 230] on button "Continuar" at bounding box center [471, 233] width 142 height 15
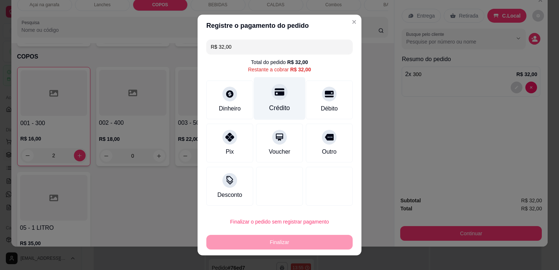
click at [276, 101] on div "Crédito" at bounding box center [280, 98] width 52 height 43
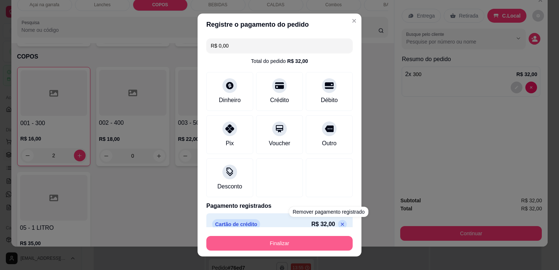
click at [310, 241] on button "Finalizar" at bounding box center [279, 243] width 146 height 15
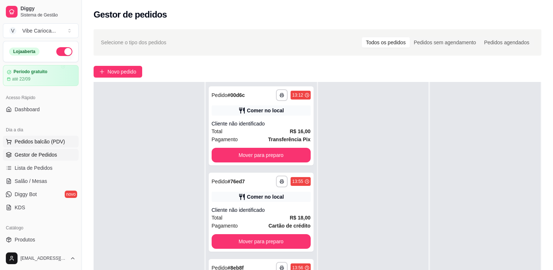
click at [16, 140] on span "Pedidos balcão (PDV)" at bounding box center [40, 141] width 50 height 7
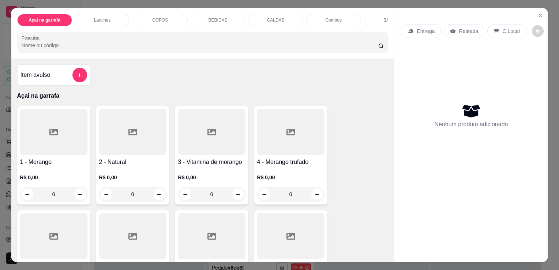
drag, startPoint x: 31, startPoint y: 42, endPoint x: 281, endPoint y: 71, distance: 251.8
click at [281, 71] on div "Item avulso Açai na garrafa 1 - Morango R$ 0,00 0 2 - Natural R$ 0,00 0 3 - Vit…" at bounding box center [202, 160] width 383 height 203
click at [150, 14] on div "COPOS" at bounding box center [160, 20] width 55 height 12
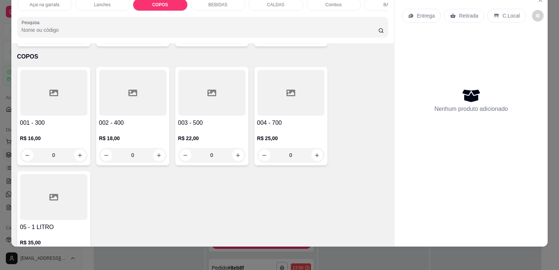
click at [57, 84] on div at bounding box center [53, 93] width 67 height 46
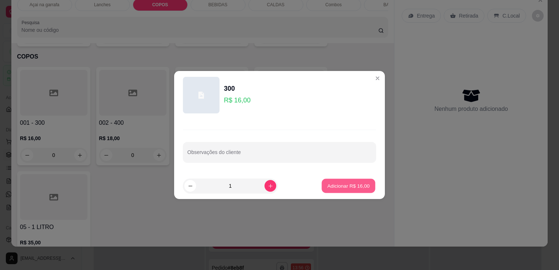
click at [322, 185] on button "Adicionar R$ 16,00" at bounding box center [349, 186] width 54 height 14
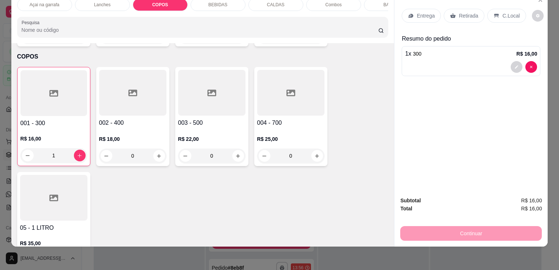
click at [496, 11] on div "C.Local" at bounding box center [506, 16] width 38 height 14
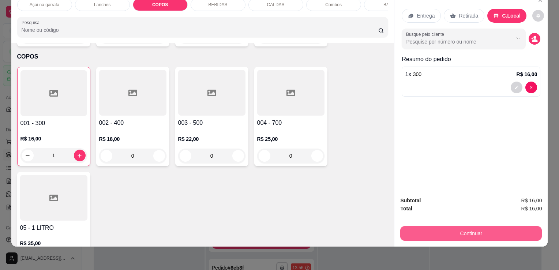
click at [455, 226] on button "Continuar" at bounding box center [471, 233] width 142 height 15
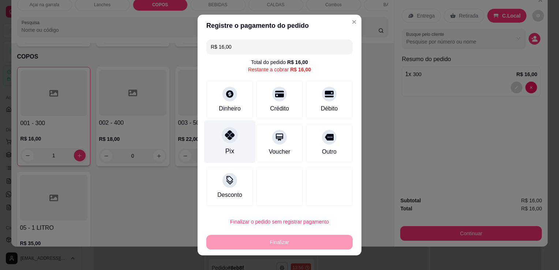
click at [221, 147] on div "Pix" at bounding box center [230, 141] width 52 height 43
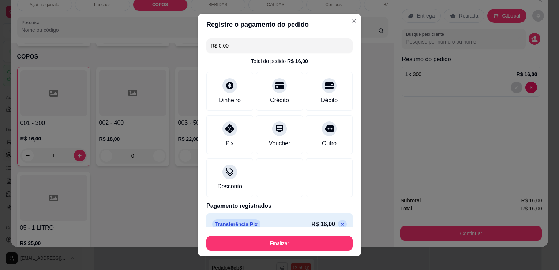
click at [245, 236] on div "Finalizar" at bounding box center [279, 242] width 146 height 18
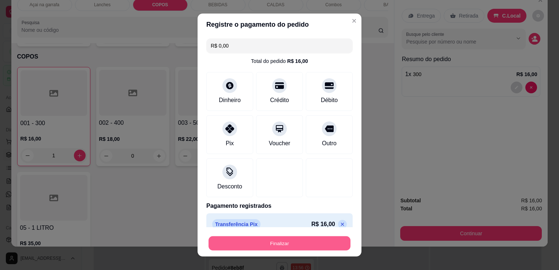
click at [245, 239] on button "Finalizar" at bounding box center [279, 243] width 142 height 14
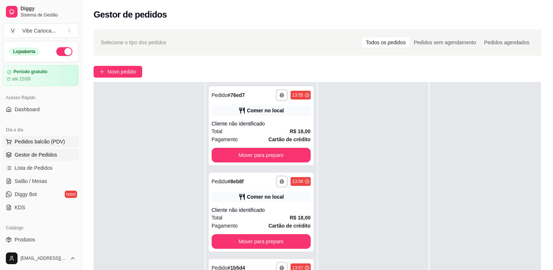
click at [40, 138] on span "Pedidos balcão (PDV)" at bounding box center [40, 141] width 50 height 7
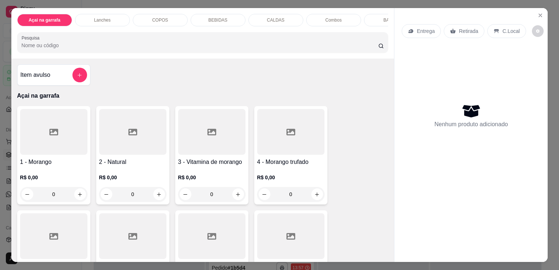
click at [156, 18] on p "COPOS" at bounding box center [160, 20] width 16 height 6
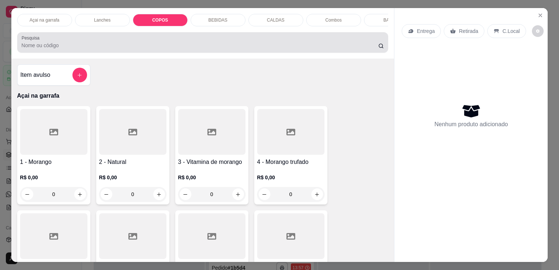
scroll to position [18, 0]
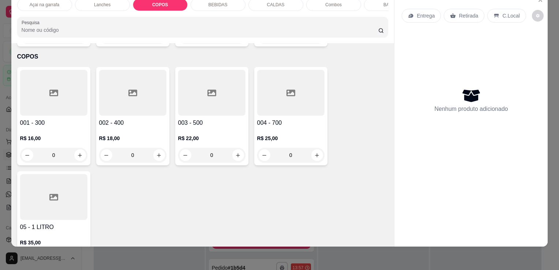
click at [287, 90] on icon at bounding box center [290, 93] width 9 height 7
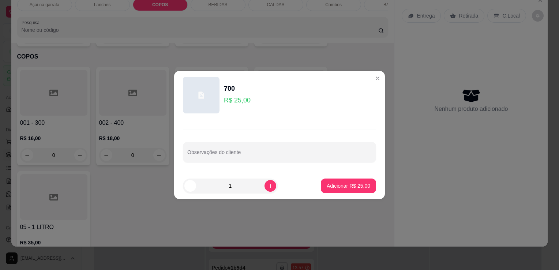
click at [345, 182] on p "Adicionar R$ 25,00" at bounding box center [349, 185] width 44 height 7
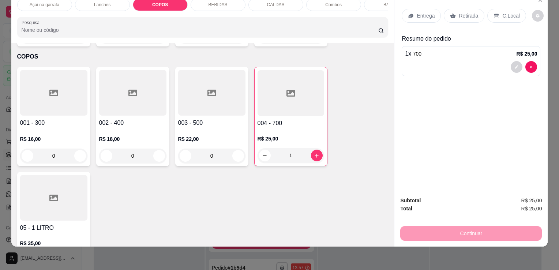
click at [506, 12] on p "C.Local" at bounding box center [510, 15] width 17 height 7
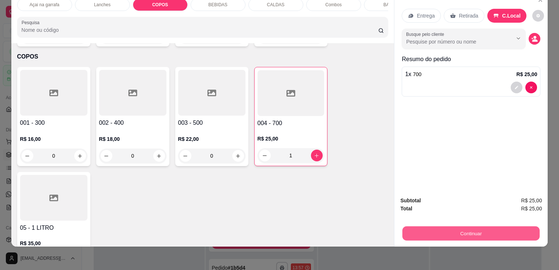
click at [472, 232] on button "Continuar" at bounding box center [470, 233] width 137 height 14
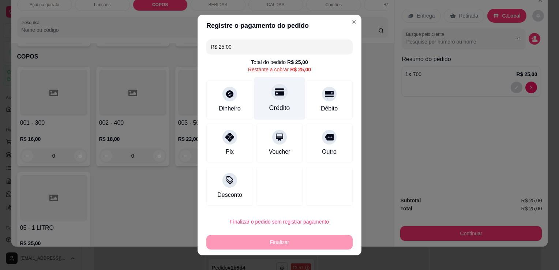
click at [271, 97] on div at bounding box center [279, 92] width 16 height 16
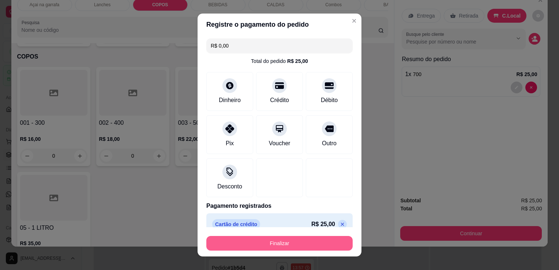
click at [294, 242] on button "Finalizar" at bounding box center [279, 243] width 146 height 15
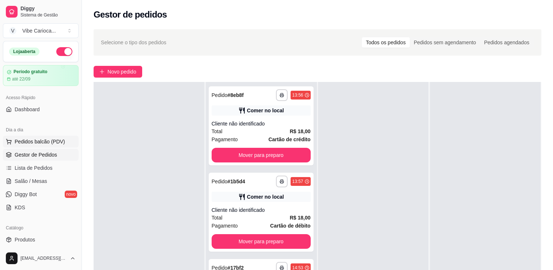
click at [60, 144] on span "Pedidos balcão (PDV)" at bounding box center [40, 141] width 50 height 7
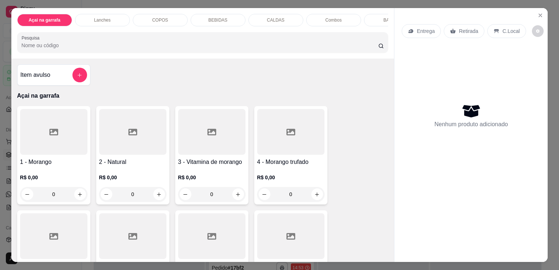
click at [169, 23] on div "COPOS" at bounding box center [160, 20] width 55 height 12
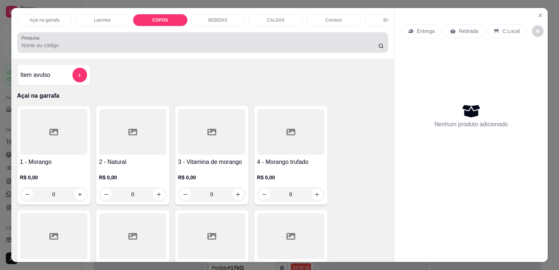
scroll to position [18, 0]
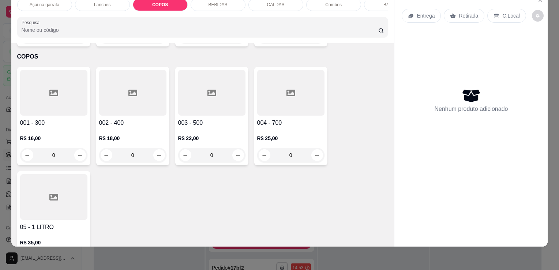
click at [61, 91] on div at bounding box center [53, 93] width 67 height 46
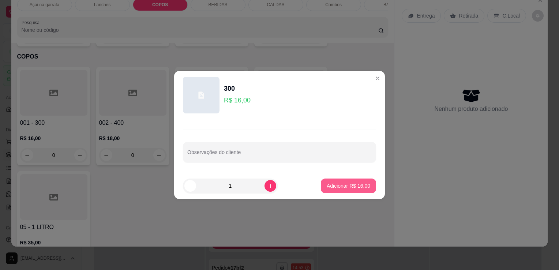
click at [341, 192] on button "Adicionar R$ 16,00" at bounding box center [348, 185] width 55 height 15
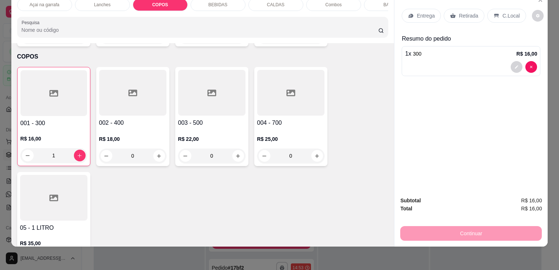
click at [132, 89] on icon at bounding box center [132, 93] width 9 height 9
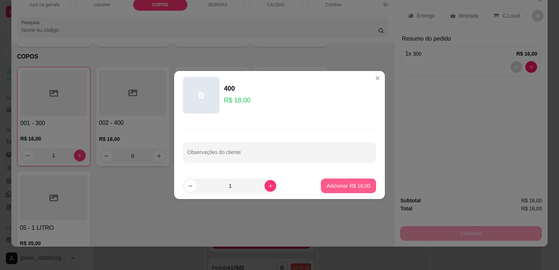
click at [352, 179] on button "Adicionar R$ 18,00" at bounding box center [348, 185] width 55 height 15
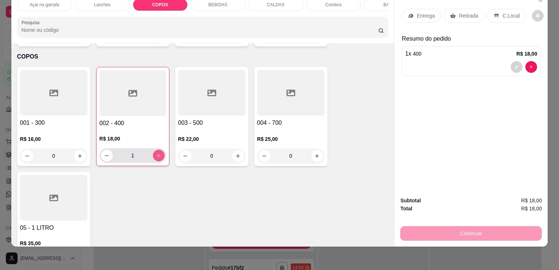
click at [157, 153] on icon "increase-product-quantity" at bounding box center [158, 155] width 5 height 5
click at [434, 232] on div "Continuar" at bounding box center [471, 232] width 142 height 16
click at [497, 11] on div "C.Local" at bounding box center [506, 16] width 38 height 14
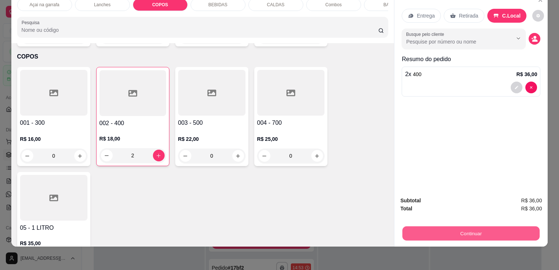
click at [481, 235] on button "Continuar" at bounding box center [470, 233] width 137 height 14
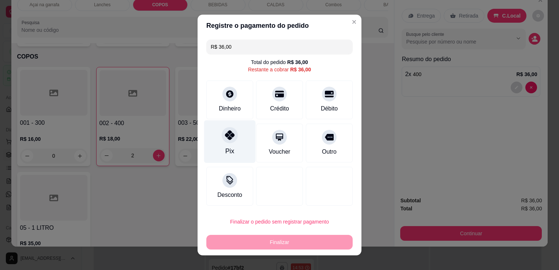
click at [226, 132] on icon at bounding box center [230, 135] width 10 height 10
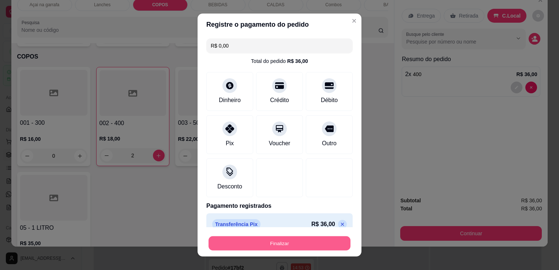
click at [282, 238] on button "Finalizar" at bounding box center [279, 243] width 142 height 14
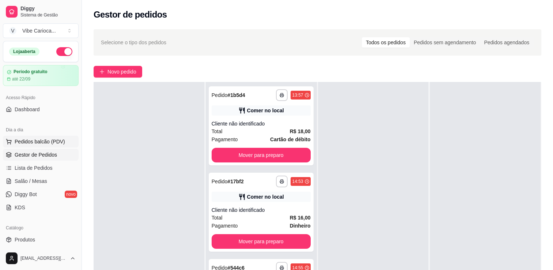
click at [16, 144] on span "Pedidos balcão (PDV)" at bounding box center [40, 141] width 50 height 7
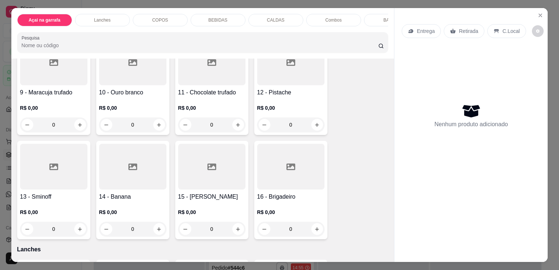
scroll to position [293, 0]
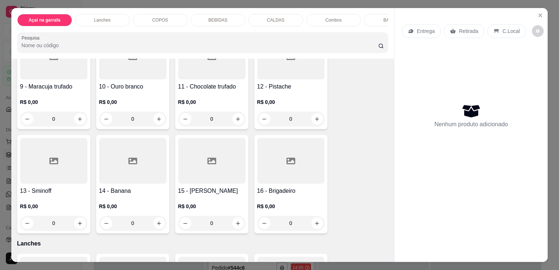
click at [199, 172] on div at bounding box center [211, 161] width 67 height 46
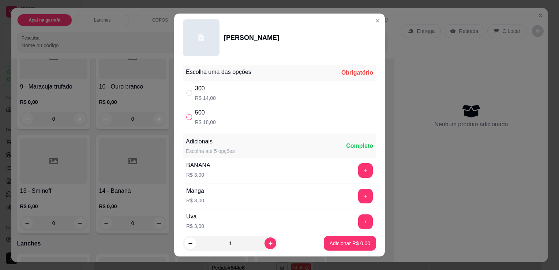
click at [186, 119] on input "" at bounding box center [189, 117] width 6 height 6
click at [330, 240] on p "Adicionar R$ 18,00" at bounding box center [349, 243] width 44 height 7
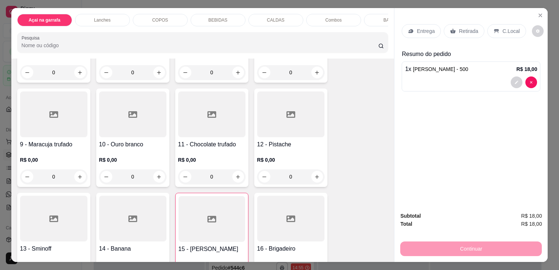
scroll to position [146, 0]
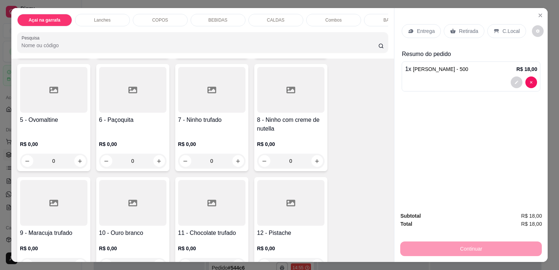
click at [286, 108] on div at bounding box center [290, 90] width 67 height 46
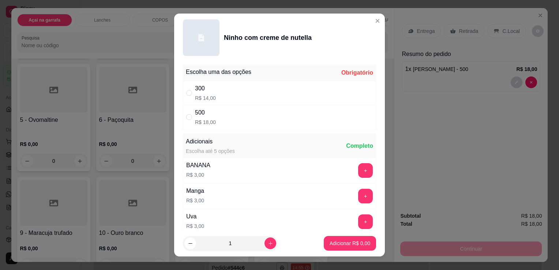
click at [187, 111] on div "500 R$ 18,00" at bounding box center [279, 117] width 193 height 24
click at [347, 239] on button "Adicionar R$ 18,00" at bounding box center [349, 243] width 54 height 14
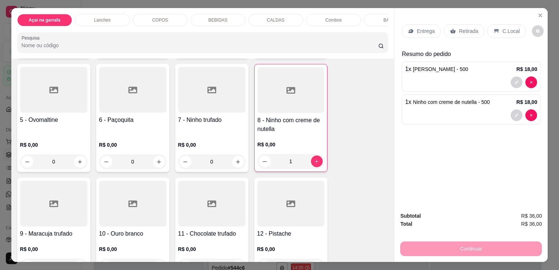
click at [506, 27] on p "C.Local" at bounding box center [510, 30] width 17 height 7
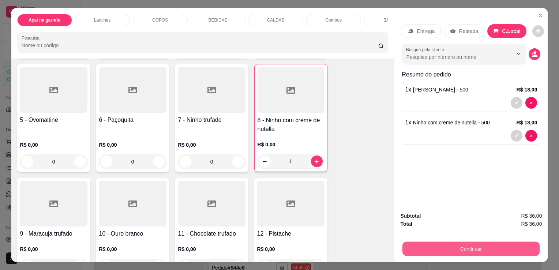
click at [459, 244] on button "Continuar" at bounding box center [470, 248] width 137 height 14
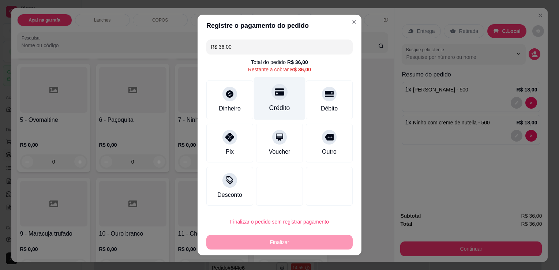
click at [272, 102] on div "Crédito" at bounding box center [280, 98] width 52 height 43
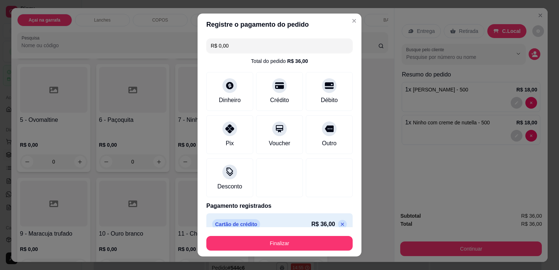
click at [287, 240] on button "Finalizar" at bounding box center [279, 243] width 146 height 15
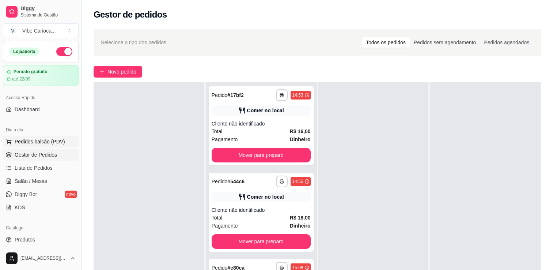
click at [45, 138] on span "Pedidos balcão (PDV)" at bounding box center [40, 141] width 50 height 7
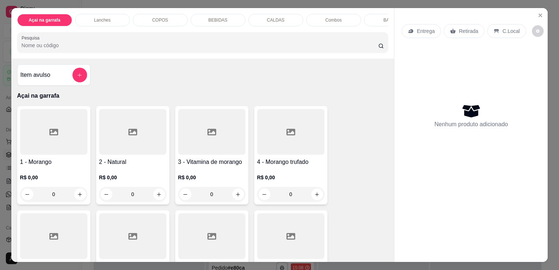
click at [61, 135] on div at bounding box center [53, 132] width 67 height 46
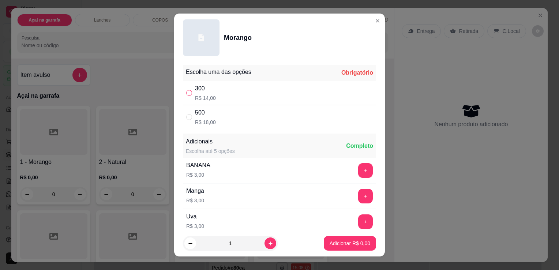
click at [186, 95] on input "" at bounding box center [189, 93] width 6 height 6
click at [346, 244] on p "Adicionar R$ 14,00" at bounding box center [349, 243] width 44 height 7
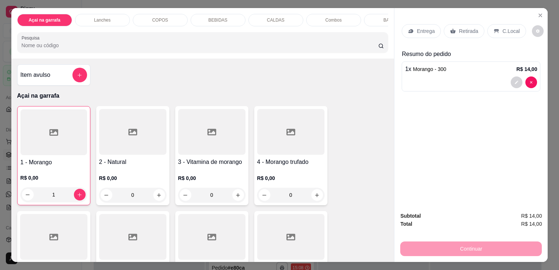
click at [157, 17] on p "COPOS" at bounding box center [160, 20] width 16 height 6
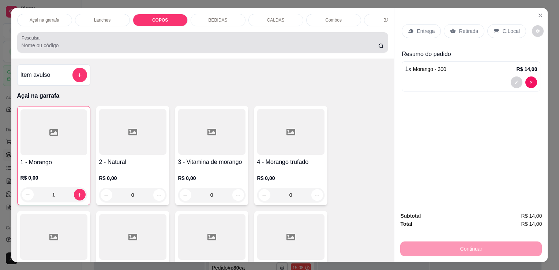
scroll to position [18, 0]
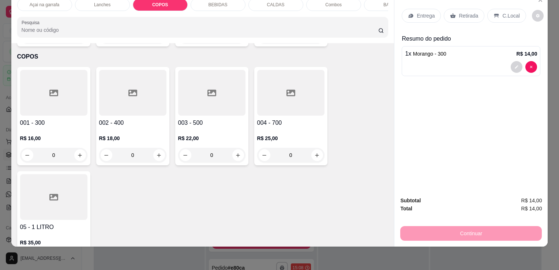
click at [129, 93] on div at bounding box center [132, 93] width 67 height 46
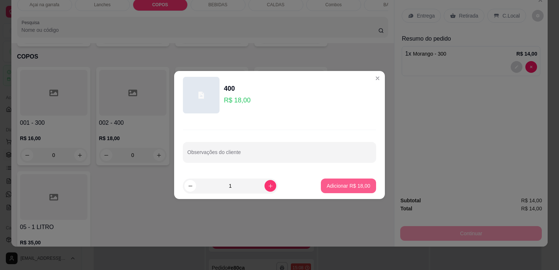
click at [340, 186] on p "Adicionar R$ 18,00" at bounding box center [349, 185] width 44 height 7
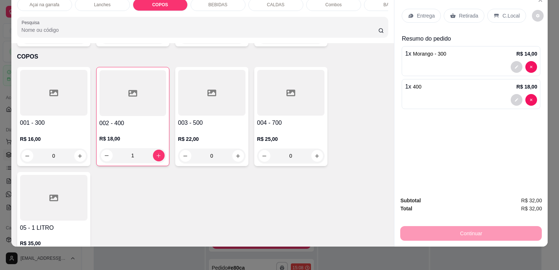
click at [150, 119] on h4 "002 - 400" at bounding box center [132, 123] width 67 height 9
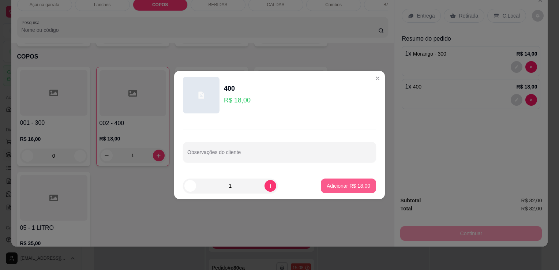
click at [327, 183] on p "Adicionar R$ 18,00" at bounding box center [349, 185] width 44 height 7
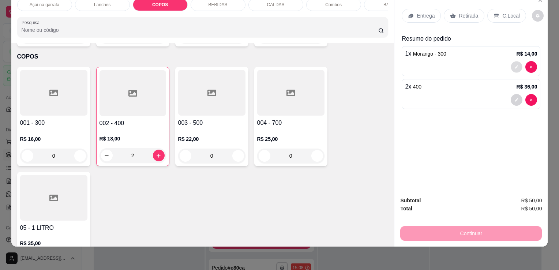
click at [512, 63] on button "decrease-product-quantity" at bounding box center [516, 66] width 11 height 11
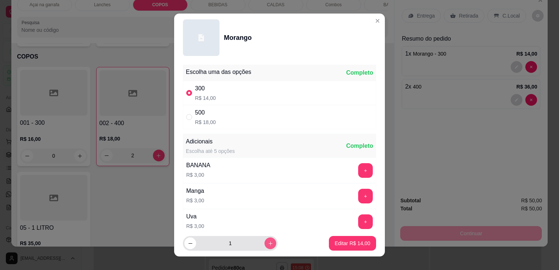
click at [268, 242] on icon "increase-product-quantity" at bounding box center [270, 243] width 5 height 5
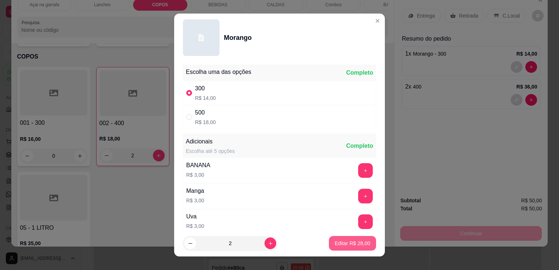
click at [361, 245] on button "Editar R$ 28,00" at bounding box center [352, 243] width 47 height 15
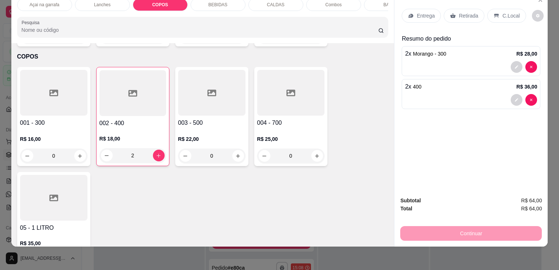
click at [502, 12] on p "C.Local" at bounding box center [510, 15] width 17 height 7
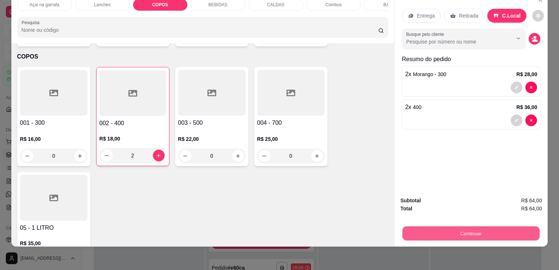
click at [474, 230] on button "Continuar" at bounding box center [470, 233] width 137 height 14
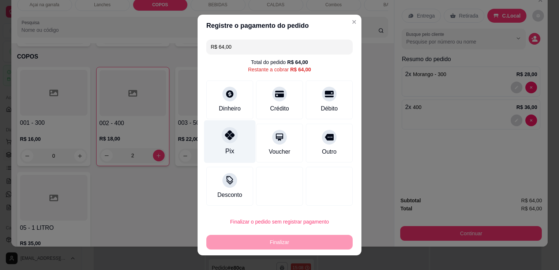
click at [225, 150] on div "Pix" at bounding box center [229, 151] width 9 height 10
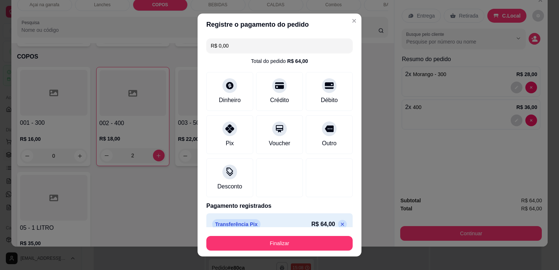
click at [268, 233] on div "Finalizar" at bounding box center [279, 242] width 146 height 18
click at [264, 241] on button "Finalizar" at bounding box center [279, 243] width 146 height 15
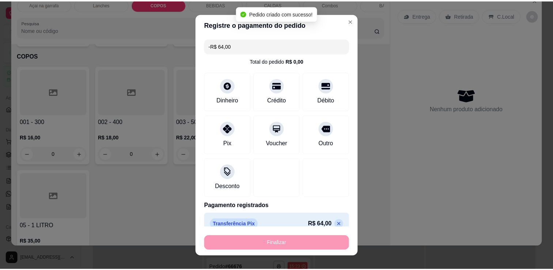
scroll to position [905, 0]
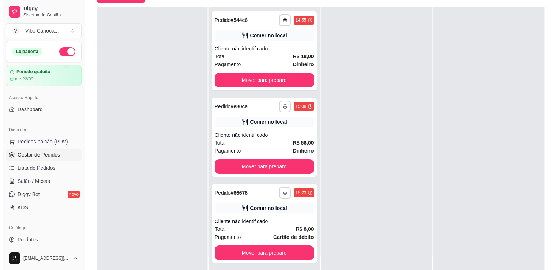
scroll to position [110, 0]
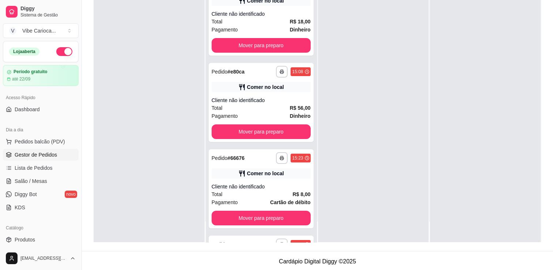
click at [147, 83] on div at bounding box center [149, 107] width 111 height 270
click at [37, 145] on button "Pedidos balcão (PDV)" at bounding box center [41, 142] width 76 height 12
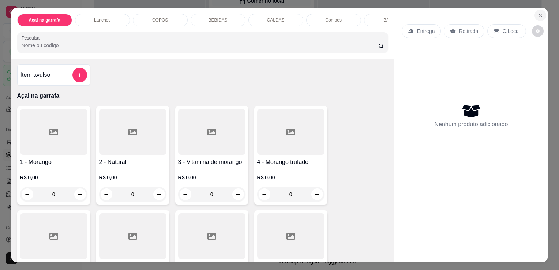
click at [537, 13] on icon "Close" at bounding box center [540, 15] width 6 height 6
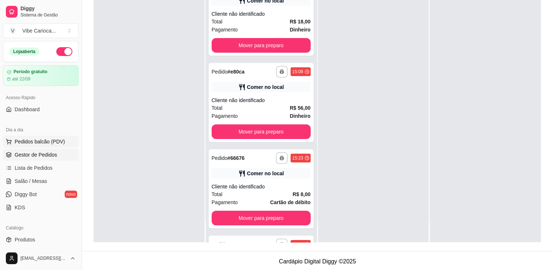
click at [55, 136] on button "Pedidos balcão (PDV)" at bounding box center [41, 142] width 76 height 12
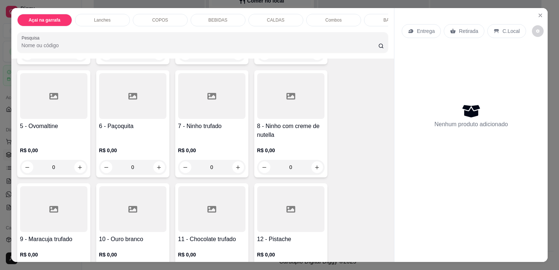
scroll to position [146, 0]
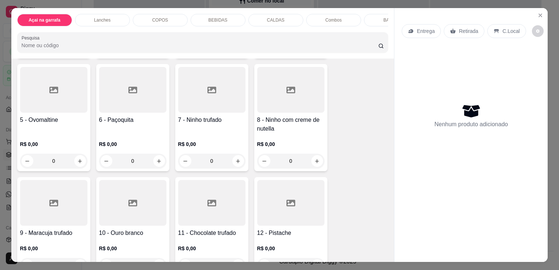
click at [222, 112] on div at bounding box center [211, 90] width 67 height 46
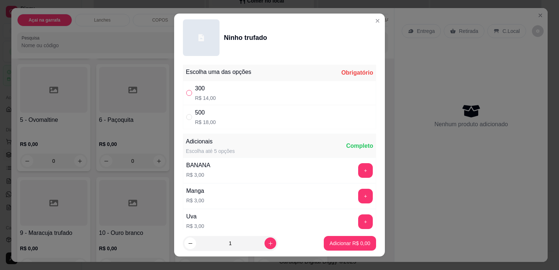
click at [186, 95] on input "" at bounding box center [189, 93] width 6 height 6
click at [336, 240] on p "Adicionar R$ 14,00" at bounding box center [349, 243] width 44 height 7
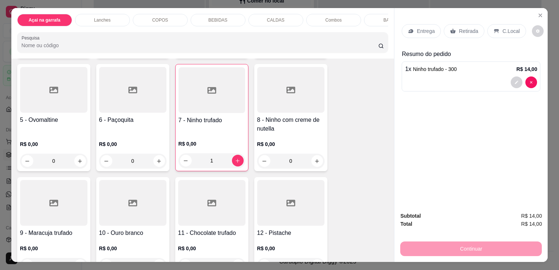
click at [155, 17] on p "COPOS" at bounding box center [160, 20] width 16 height 6
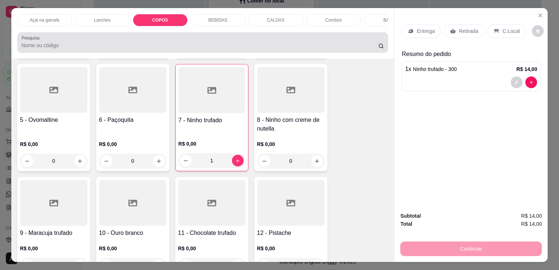
scroll to position [18, 0]
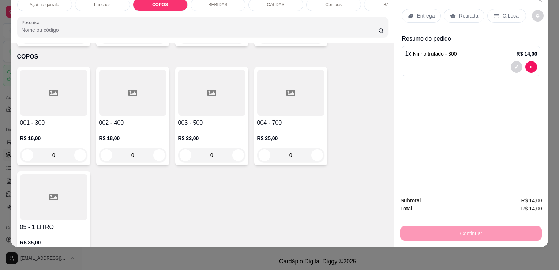
click at [114, 91] on div at bounding box center [132, 93] width 67 height 46
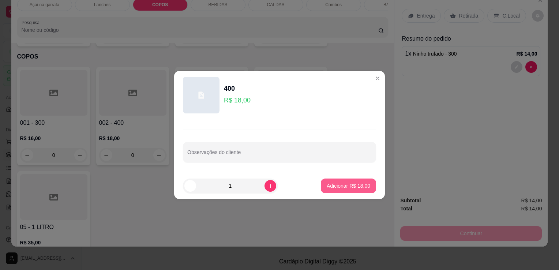
click at [338, 181] on button "Adicionar R$ 18,00" at bounding box center [348, 185] width 55 height 15
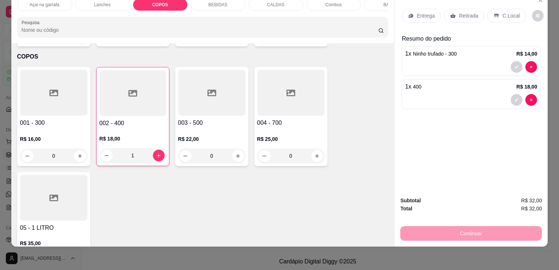
click at [502, 12] on p "C.Local" at bounding box center [510, 15] width 17 height 7
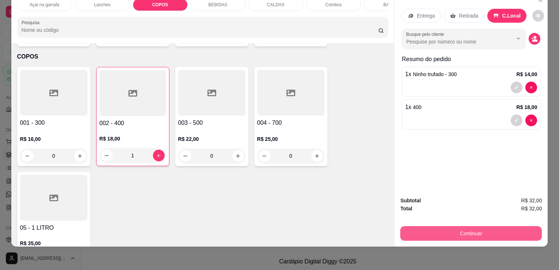
click at [441, 226] on button "Continuar" at bounding box center [471, 233] width 142 height 15
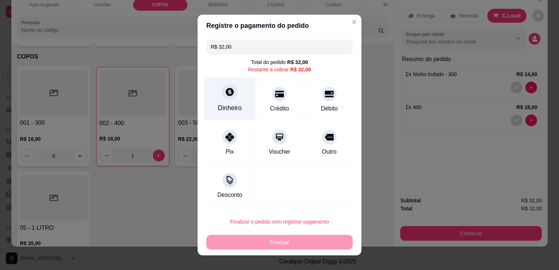
click at [235, 89] on div "Dinheiro" at bounding box center [230, 98] width 52 height 43
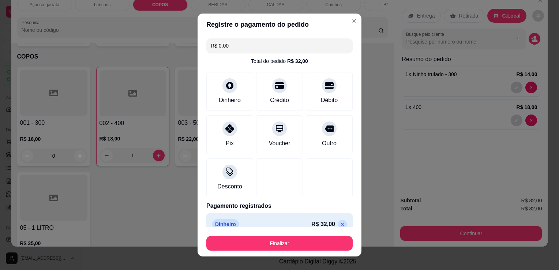
click at [285, 251] on footer "Finalizar" at bounding box center [280, 241] width 164 height 29
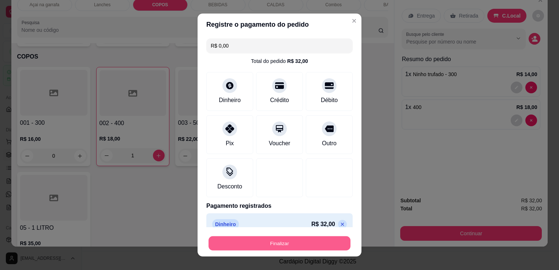
click at [285, 249] on button "Finalizar" at bounding box center [279, 243] width 142 height 14
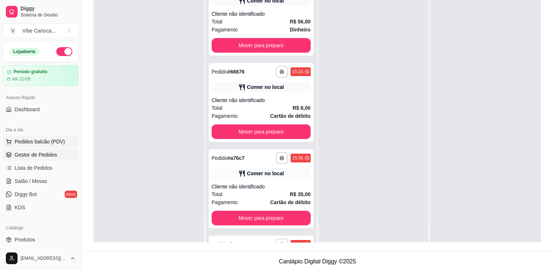
click at [23, 139] on span "Pedidos balcão (PDV)" at bounding box center [40, 141] width 50 height 7
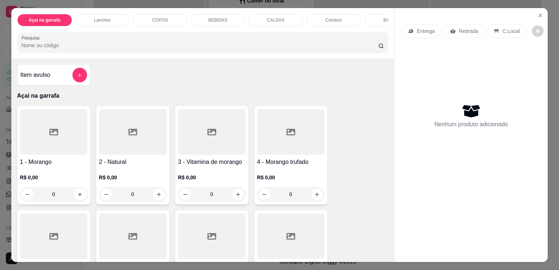
click at [144, 18] on div "COPOS" at bounding box center [160, 20] width 55 height 12
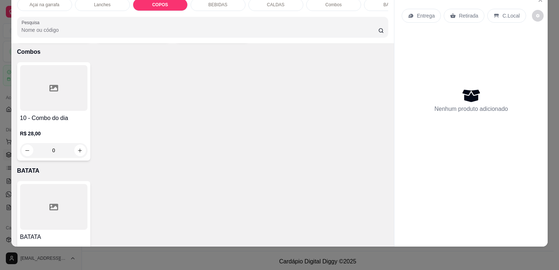
scroll to position [1726, 0]
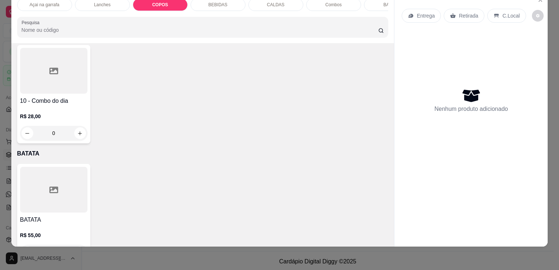
click at [41, 167] on div at bounding box center [53, 190] width 67 height 46
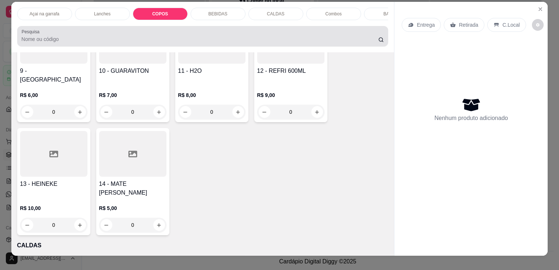
scroll to position [0, 0]
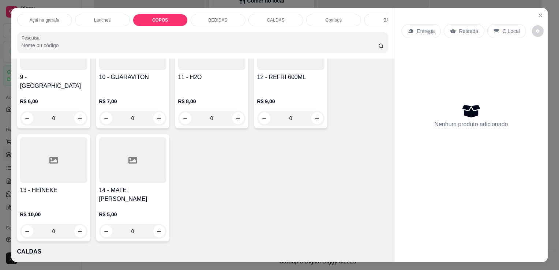
click at [160, 17] on p "COPOS" at bounding box center [160, 20] width 16 height 6
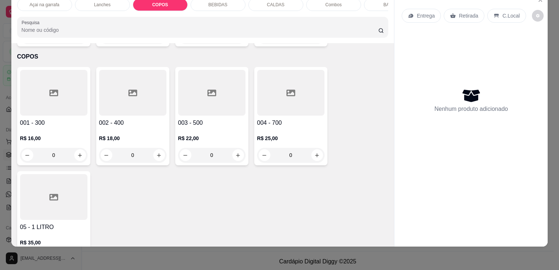
click at [204, 88] on div at bounding box center [211, 93] width 67 height 46
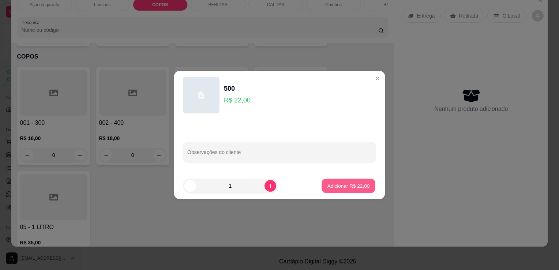
click at [354, 186] on p "Adicionar R$ 22,00" at bounding box center [348, 185] width 42 height 7
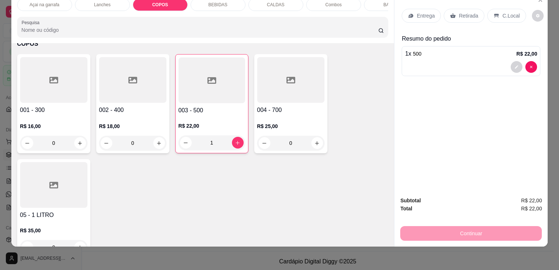
scroll to position [905, 0]
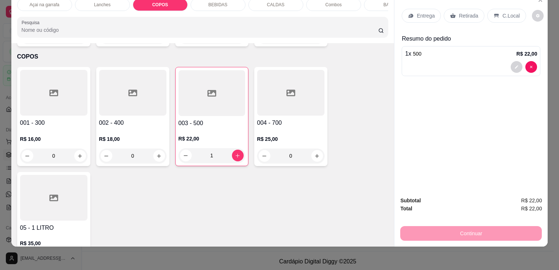
click at [268, 93] on div at bounding box center [290, 93] width 67 height 46
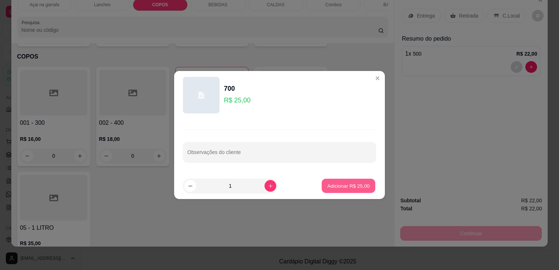
click at [350, 183] on p "Adicionar R$ 25,00" at bounding box center [348, 185] width 42 height 7
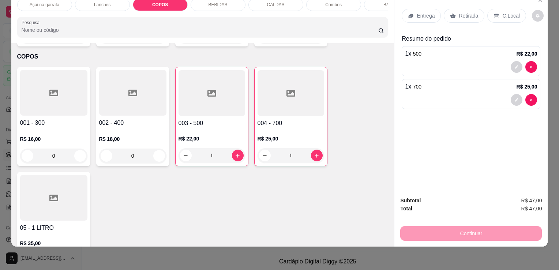
click at [505, 12] on p "C.Local" at bounding box center [510, 15] width 17 height 7
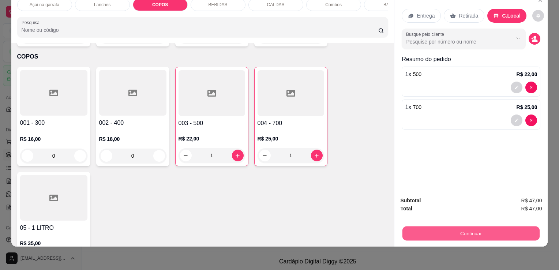
click at [456, 226] on button "Continuar" at bounding box center [470, 233] width 137 height 14
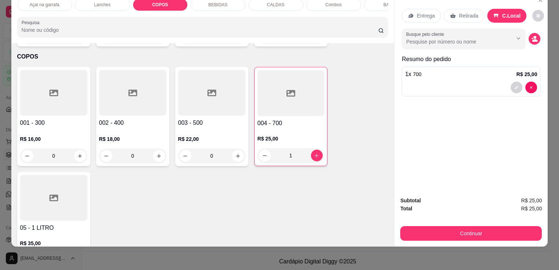
click at [450, 72] on div "1 x 700 R$ 25,00" at bounding box center [471, 74] width 132 height 9
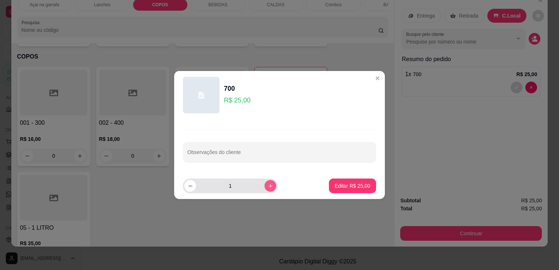
click at [267, 184] on button "increase-product-quantity" at bounding box center [270, 186] width 12 height 12
click at [358, 189] on p "Editar R$ 50,00" at bounding box center [352, 185] width 35 height 7
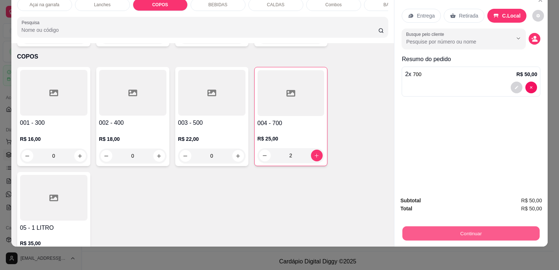
click at [479, 226] on button "Continuar" at bounding box center [470, 233] width 137 height 14
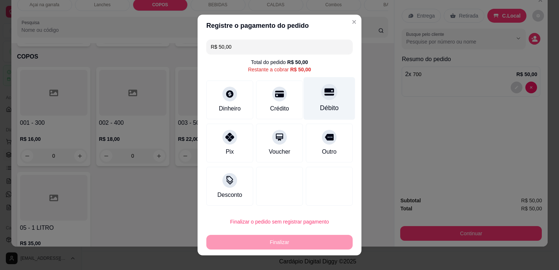
click at [324, 93] on icon at bounding box center [329, 92] width 10 height 10
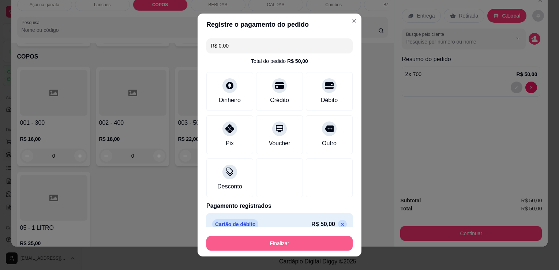
click at [281, 242] on button "Finalizar" at bounding box center [279, 243] width 146 height 15
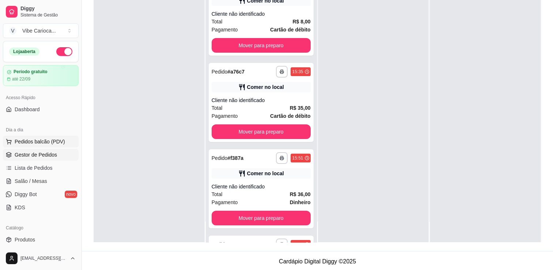
click at [31, 141] on span "Pedidos balcão (PDV)" at bounding box center [40, 141] width 50 height 7
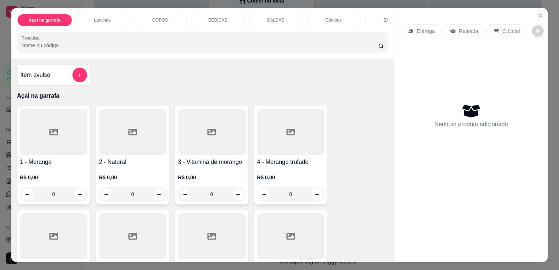
click at [39, 141] on div at bounding box center [53, 132] width 67 height 46
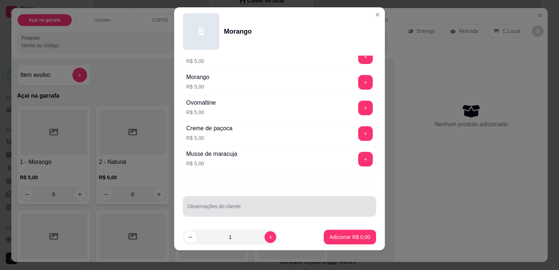
scroll to position [10, 0]
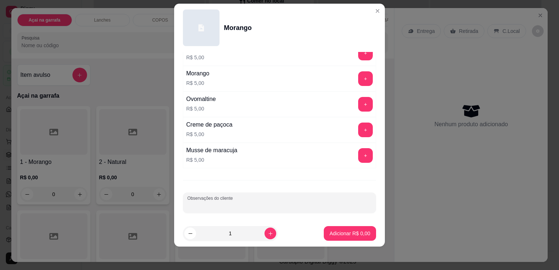
drag, startPoint x: 252, startPoint y: 204, endPoint x: 268, endPoint y: 195, distance: 18.8
click at [252, 204] on input "Observações do cliente" at bounding box center [279, 205] width 184 height 7
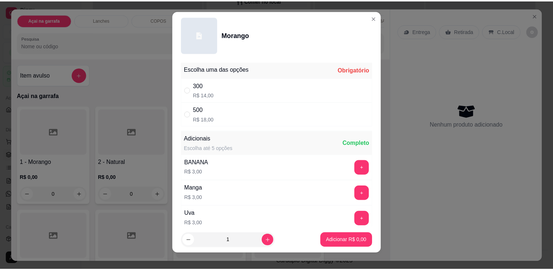
scroll to position [0, 0]
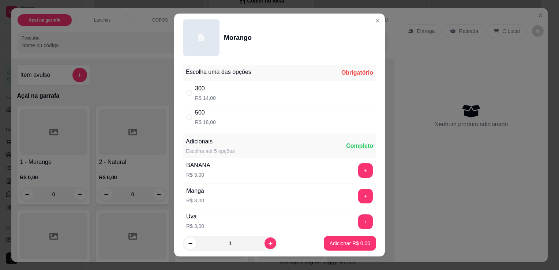
click at [183, 116] on div "500 R$ 18,00" at bounding box center [279, 117] width 193 height 24
click at [342, 243] on p "Adicionar R$ 18,00" at bounding box center [349, 243] width 44 height 7
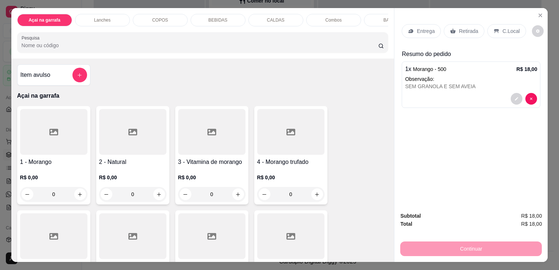
click at [513, 29] on p "C.Local" at bounding box center [510, 30] width 17 height 7
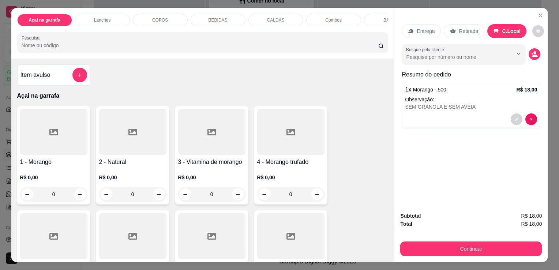
click at [443, 254] on div "Subtotal R$ 18,00 Total R$ 18,00 Continuar" at bounding box center [470, 234] width 153 height 56
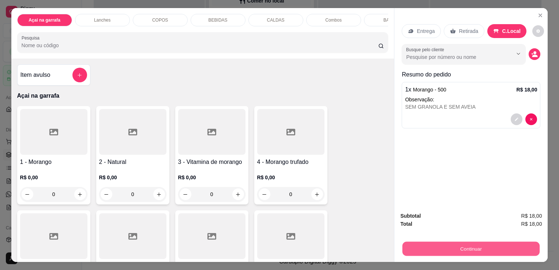
click at [442, 248] on button "Continuar" at bounding box center [470, 248] width 137 height 14
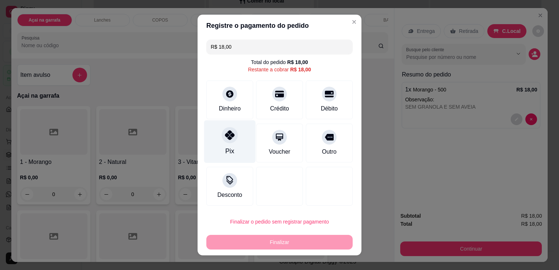
click at [226, 147] on div "Pix" at bounding box center [229, 151] width 9 height 10
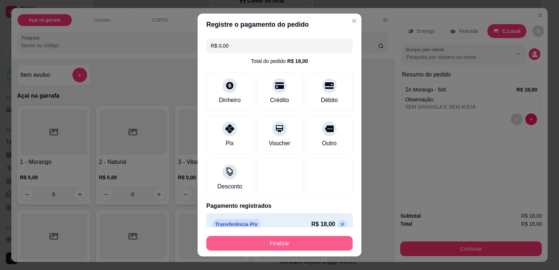
click at [272, 241] on button "Finalizar" at bounding box center [279, 243] width 146 height 15
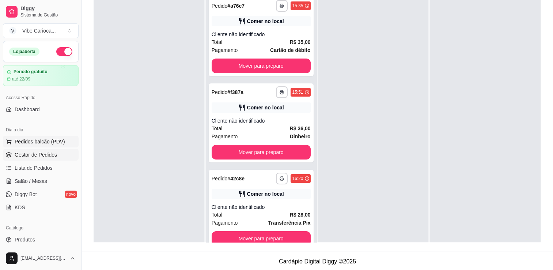
click at [34, 138] on span "Pedidos balcão (PDV)" at bounding box center [40, 141] width 50 height 7
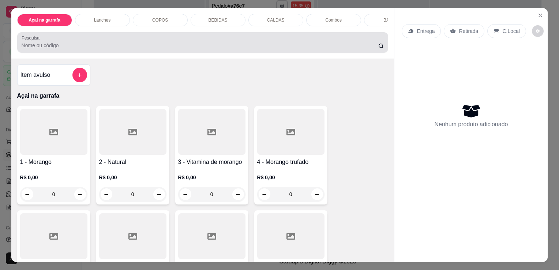
click at [101, 50] on div at bounding box center [203, 42] width 362 height 15
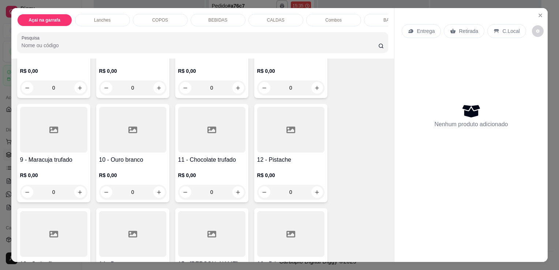
scroll to position [146, 0]
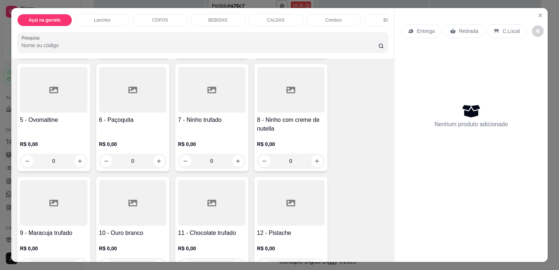
click at [49, 112] on div at bounding box center [53, 90] width 67 height 46
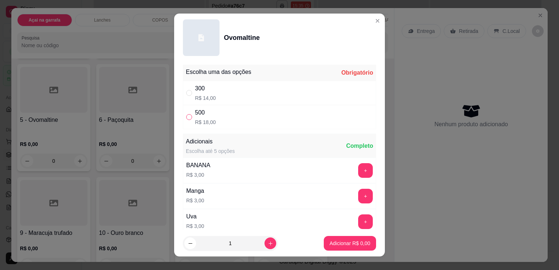
click at [187, 118] on input "" at bounding box center [189, 117] width 6 height 6
click at [340, 250] on button "Adicionar R$ 18,00" at bounding box center [348, 243] width 55 height 15
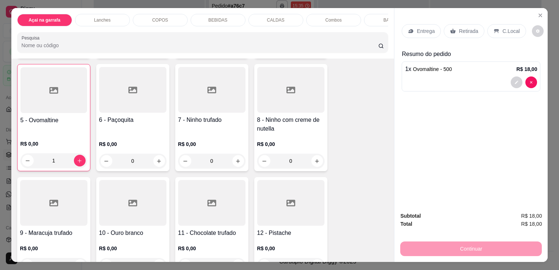
click at [507, 27] on p "C.Local" at bounding box center [510, 30] width 17 height 7
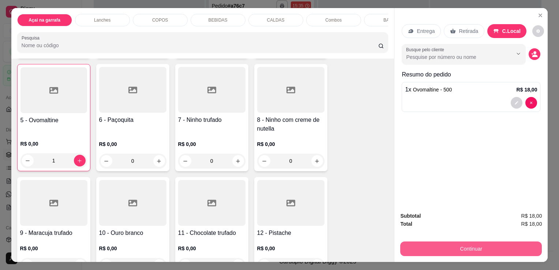
click at [470, 251] on button "Continuar" at bounding box center [471, 248] width 142 height 15
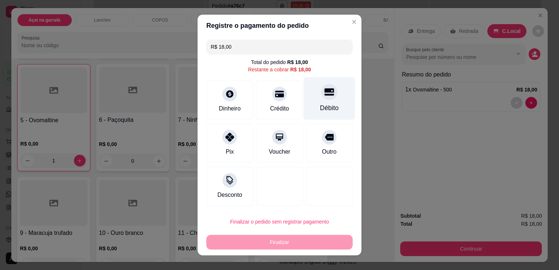
click at [319, 100] on div "Débito" at bounding box center [330, 98] width 52 height 43
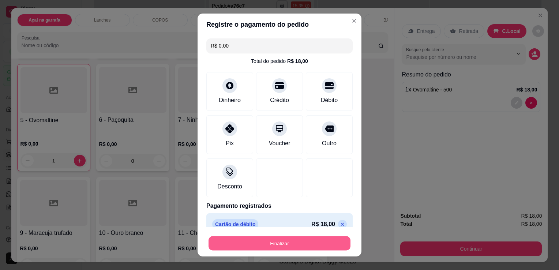
click at [294, 242] on button "Finalizar" at bounding box center [279, 243] width 142 height 14
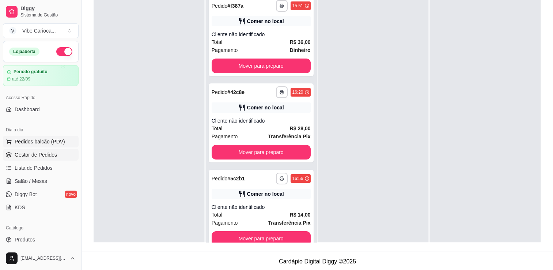
click at [16, 136] on button "Pedidos balcão (PDV)" at bounding box center [41, 142] width 76 height 12
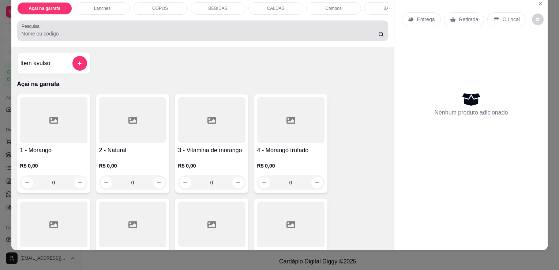
scroll to position [18, 0]
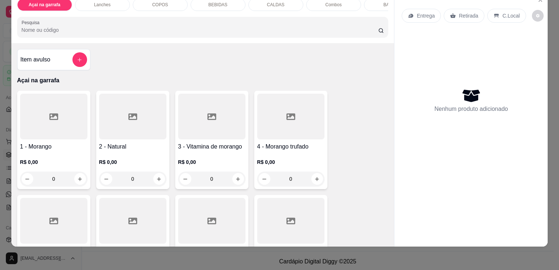
click at [49, 116] on icon at bounding box center [53, 116] width 9 height 7
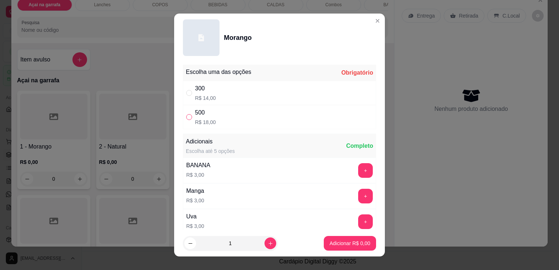
click at [188, 120] on label "" at bounding box center [189, 117] width 6 height 8
click at [188, 120] on input "" at bounding box center [189, 117] width 6 height 6
click at [186, 116] on input "" at bounding box center [189, 117] width 6 height 6
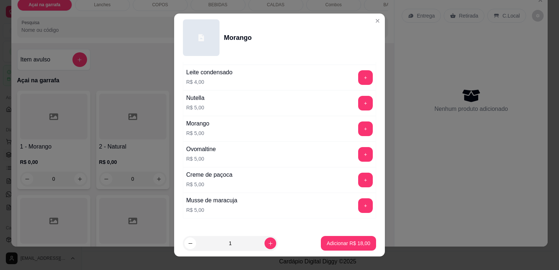
scroll to position [312, 0]
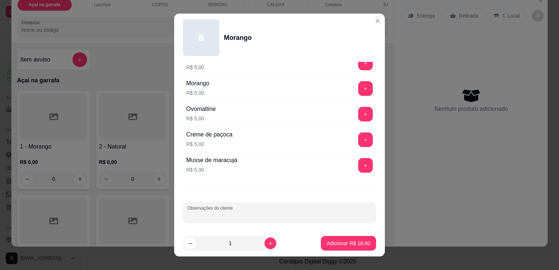
click at [222, 212] on input "Observações do cliente" at bounding box center [279, 215] width 184 height 7
click at [327, 246] on p "Adicionar R$ 18,00" at bounding box center [349, 243] width 44 height 7
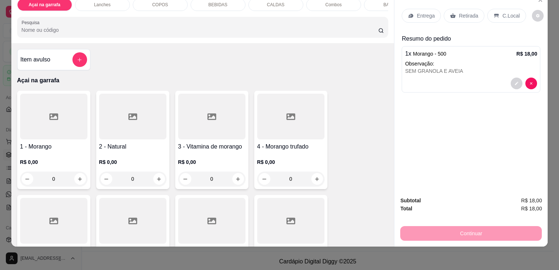
click at [510, 12] on p "C.Local" at bounding box center [510, 15] width 17 height 7
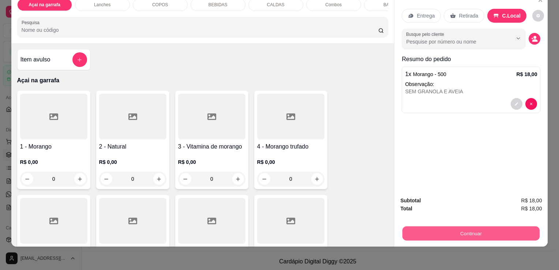
click at [478, 228] on button "Continuar" at bounding box center [470, 233] width 137 height 14
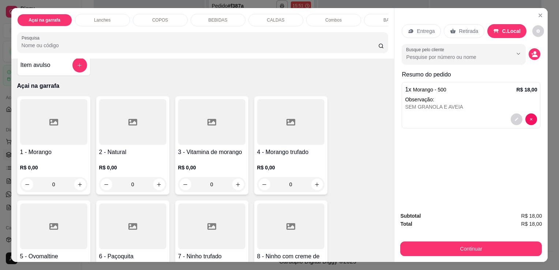
scroll to position [37, 0]
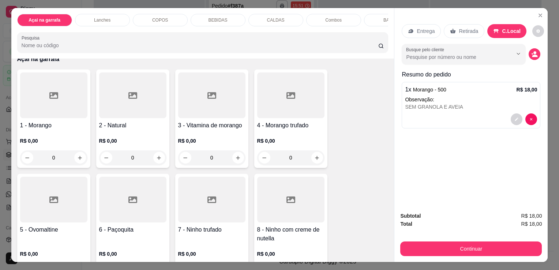
click at [54, 106] on div at bounding box center [53, 95] width 67 height 46
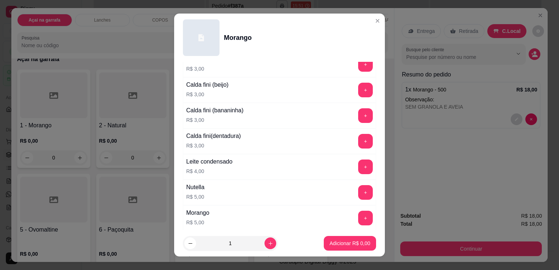
scroll to position [312, 0]
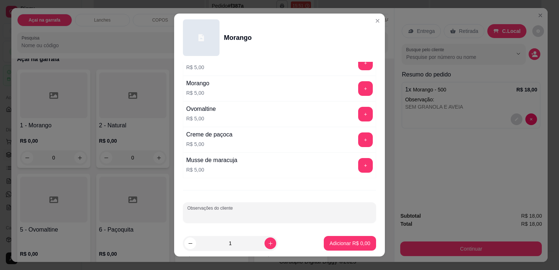
click at [218, 212] on input "Observações do cliente" at bounding box center [279, 215] width 184 height 7
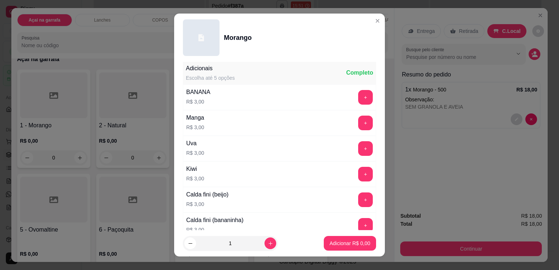
scroll to position [20, 0]
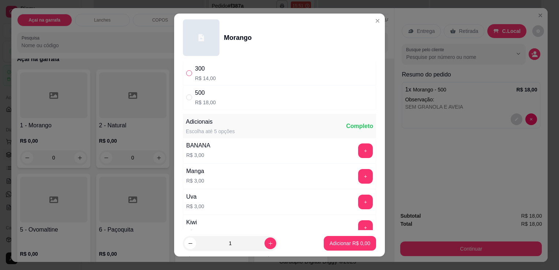
click at [187, 70] on input "" at bounding box center [189, 73] width 6 height 6
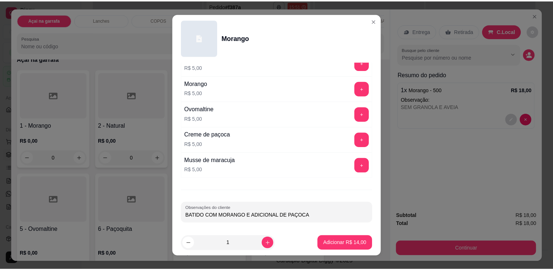
scroll to position [276, 0]
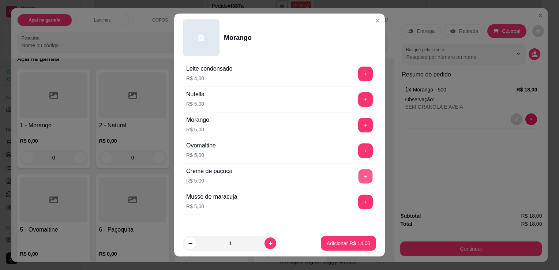
click at [358, 172] on button "+" at bounding box center [365, 176] width 14 height 14
click at [352, 245] on p "Adicionar R$ 19,00" at bounding box center [349, 243] width 44 height 7
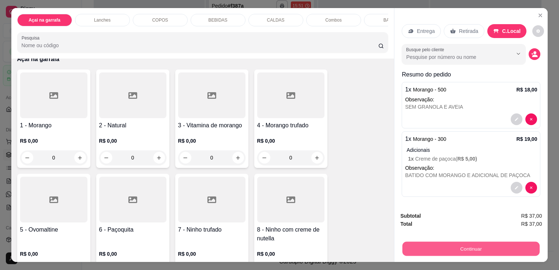
click at [465, 241] on button "Continuar" at bounding box center [470, 248] width 137 height 14
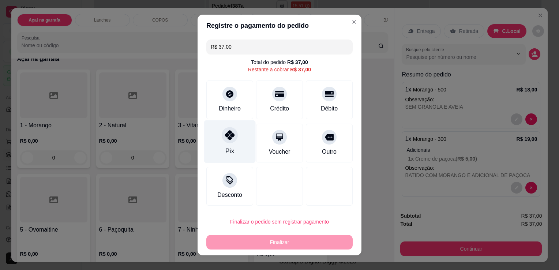
click at [233, 146] on div "Pix" at bounding box center [230, 141] width 52 height 43
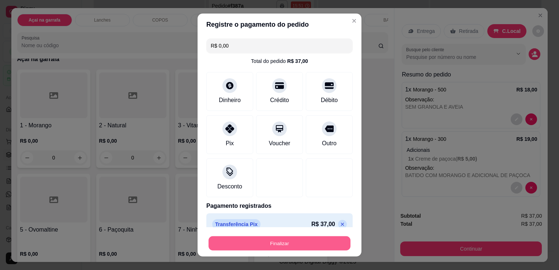
click at [257, 238] on button "Finalizar" at bounding box center [279, 243] width 142 height 14
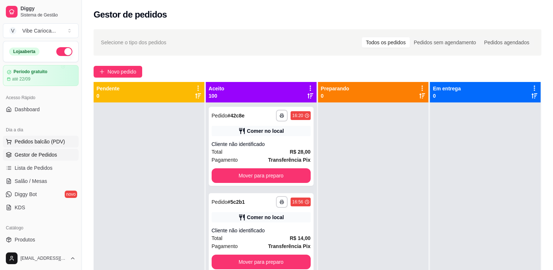
click at [37, 142] on span "Pedidos balcão (PDV)" at bounding box center [40, 141] width 50 height 7
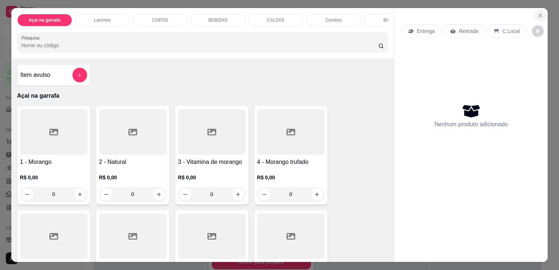
click at [537, 13] on icon "Close" at bounding box center [540, 15] width 6 height 6
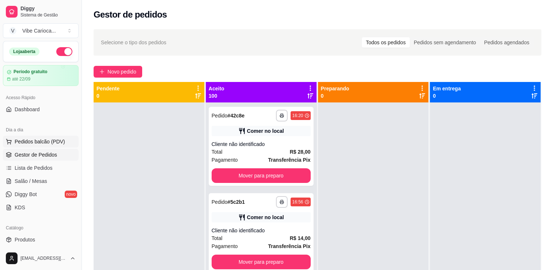
click at [28, 142] on span "Pedidos balcão (PDV)" at bounding box center [40, 141] width 50 height 7
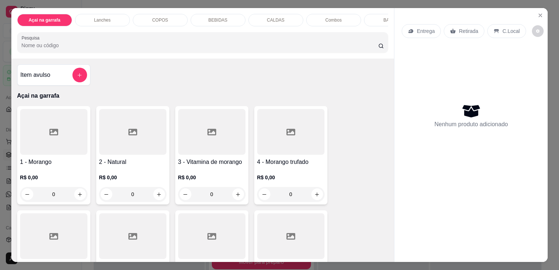
click at [47, 143] on div at bounding box center [53, 132] width 67 height 46
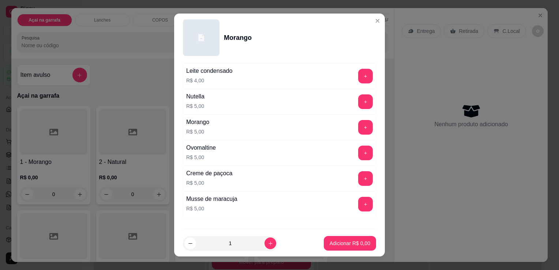
scroll to position [312, 0]
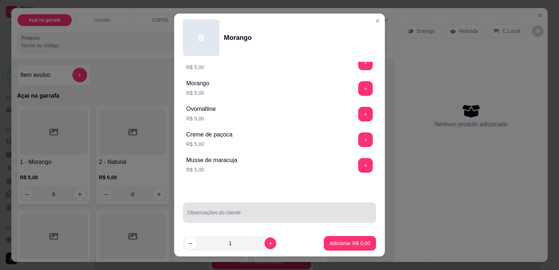
click at [233, 208] on div at bounding box center [279, 212] width 184 height 15
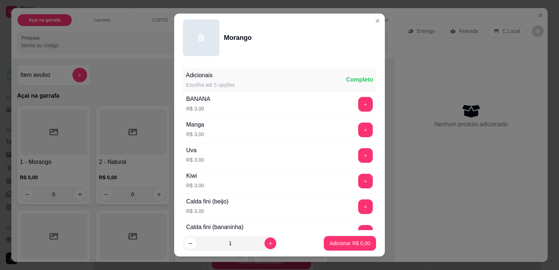
scroll to position [20, 0]
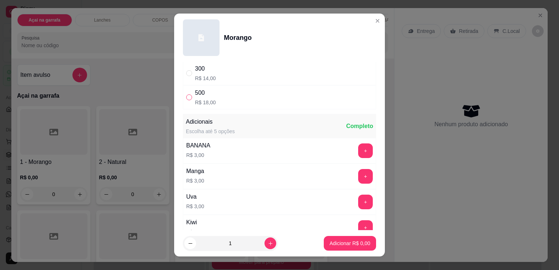
click at [186, 100] on label "" at bounding box center [189, 97] width 6 height 8
click at [186, 100] on input "" at bounding box center [189, 97] width 6 height 6
click at [186, 95] on input "" at bounding box center [189, 97] width 6 height 6
click at [351, 238] on button "Adicionar R$ 18,00" at bounding box center [348, 243] width 55 height 15
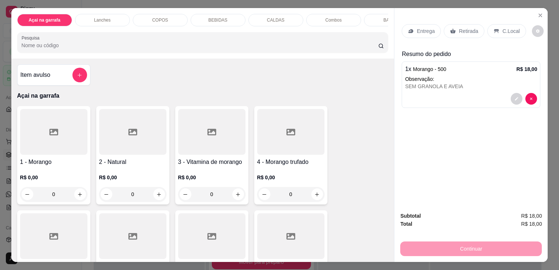
click at [44, 128] on div at bounding box center [53, 132] width 67 height 46
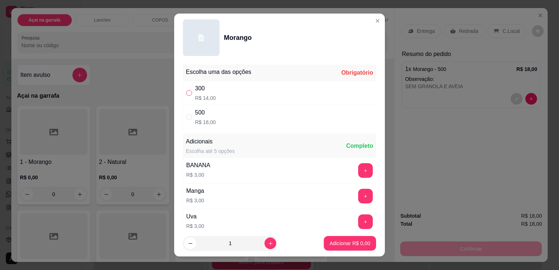
click at [187, 91] on input "" at bounding box center [189, 93] width 6 height 6
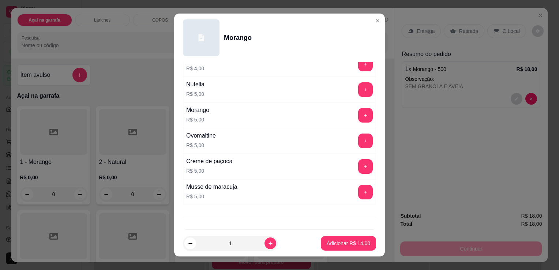
scroll to position [312, 0]
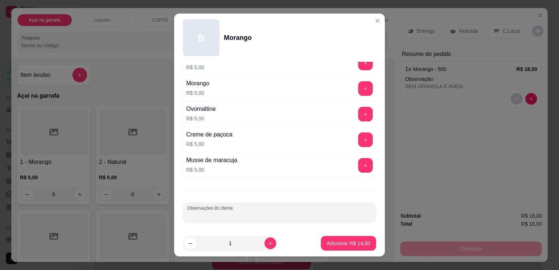
click at [225, 212] on input "Observações do cliente" at bounding box center [279, 215] width 184 height 7
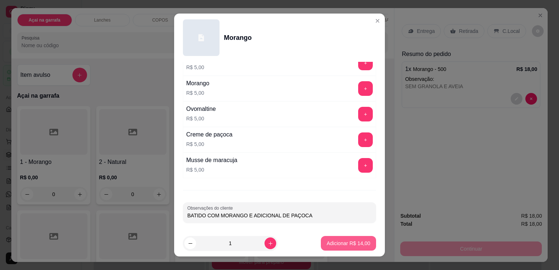
click at [356, 241] on p "Adicionar R$ 14,00" at bounding box center [349, 243] width 44 height 7
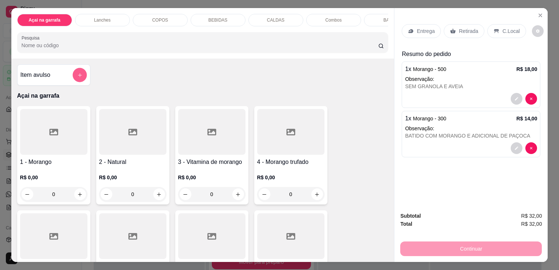
click at [77, 78] on icon "add-separate-item" at bounding box center [79, 74] width 5 height 5
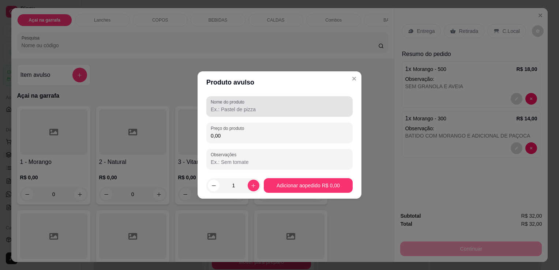
click at [250, 112] on input "Nome do produto" at bounding box center [280, 109] width 138 height 7
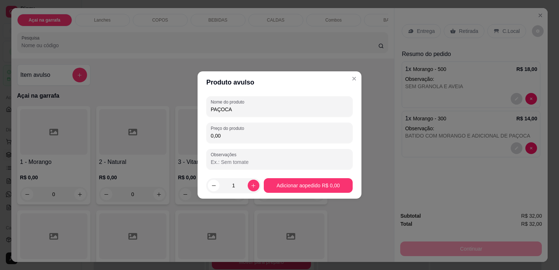
click at [244, 134] on input "0,00" at bounding box center [280, 135] width 138 height 7
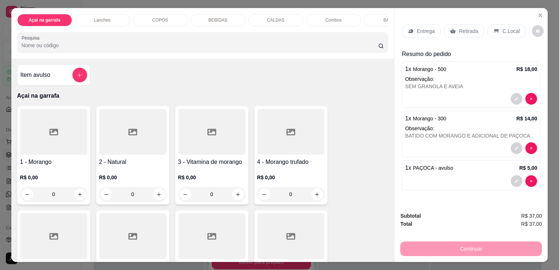
click at [510, 31] on p "C.Local" at bounding box center [510, 30] width 17 height 7
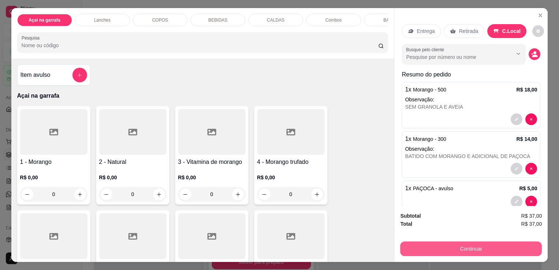
click at [461, 246] on button "Continuar" at bounding box center [471, 248] width 142 height 15
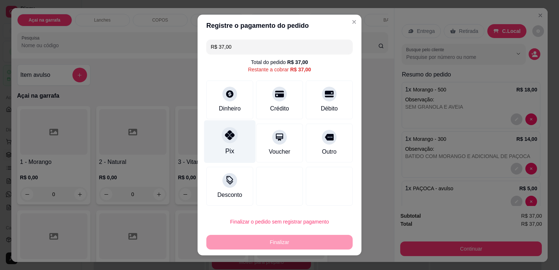
click at [233, 149] on div "Pix" at bounding box center [230, 141] width 52 height 43
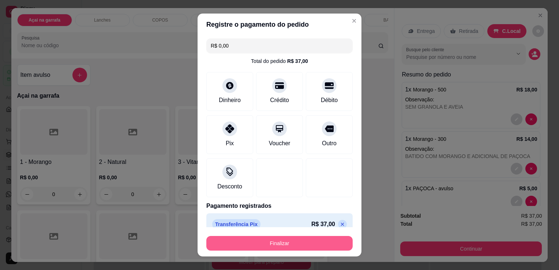
click at [229, 247] on button "Finalizar" at bounding box center [279, 243] width 146 height 15
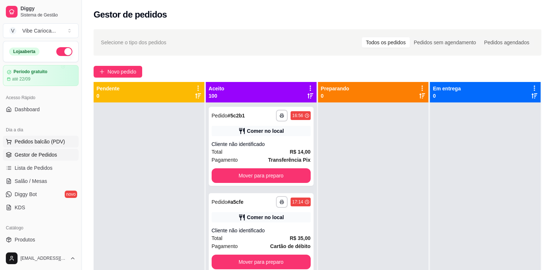
click at [13, 140] on button "Pedidos balcão (PDV)" at bounding box center [41, 142] width 76 height 12
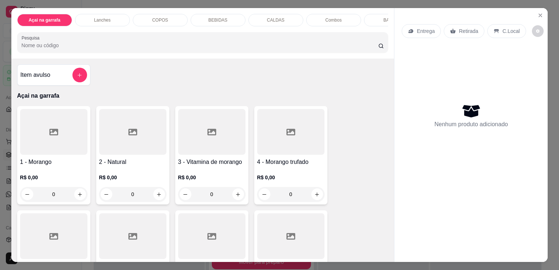
click at [88, 15] on div "Lanches" at bounding box center [102, 20] width 55 height 12
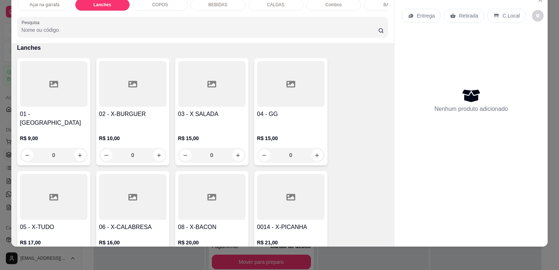
scroll to position [510, 0]
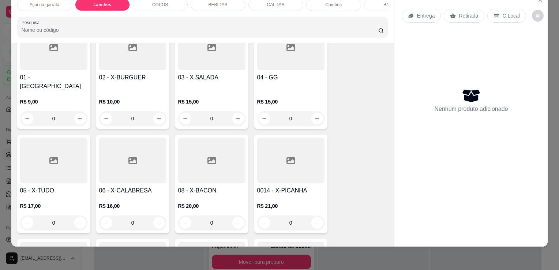
click at [77, 215] on div "0" at bounding box center [53, 222] width 67 height 15
click at [38, 143] on div at bounding box center [53, 161] width 67 height 46
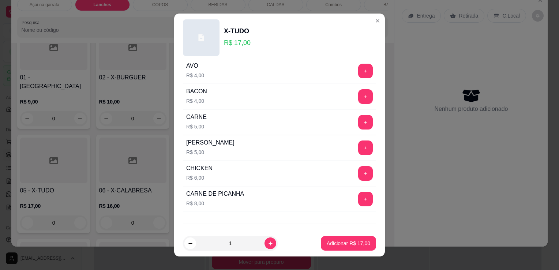
scroll to position [110, 0]
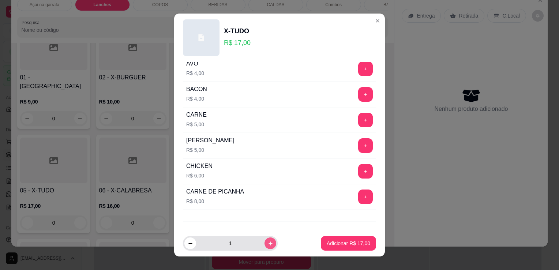
click at [268, 245] on icon "increase-product-quantity" at bounding box center [270, 243] width 5 height 5
click at [188, 245] on icon "decrease-product-quantity" at bounding box center [190, 243] width 5 height 5
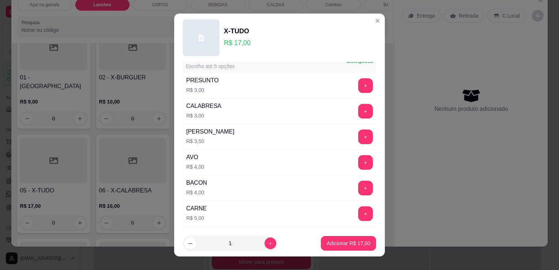
scroll to position [0, 0]
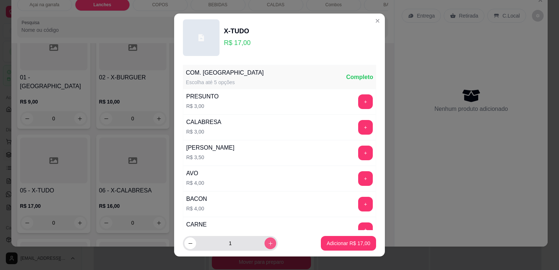
click at [268, 241] on icon "increase-product-quantity" at bounding box center [270, 243] width 5 height 5
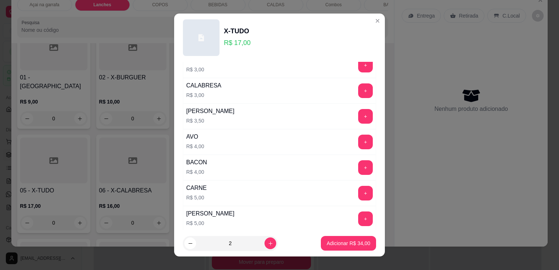
scroll to position [73, 0]
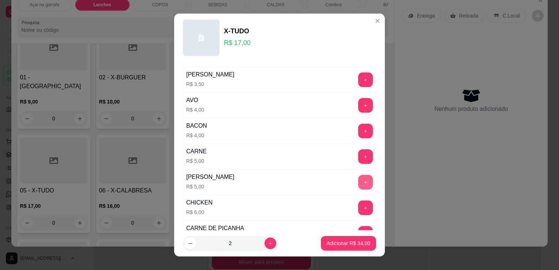
click at [358, 181] on button "+" at bounding box center [365, 182] width 15 height 15
click at [326, 182] on button "-" at bounding box center [333, 182] width 14 height 14
click at [358, 179] on button "+" at bounding box center [365, 182] width 15 height 15
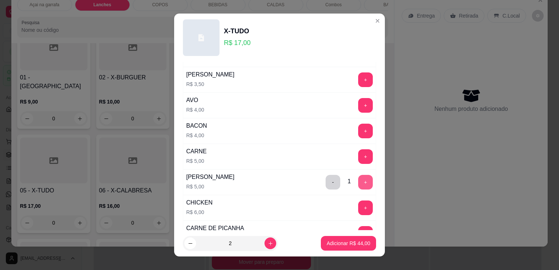
click at [358, 179] on button "+" at bounding box center [365, 182] width 15 height 15
click at [327, 245] on p "Adicionar R$ 54,00" at bounding box center [348, 243] width 42 height 7
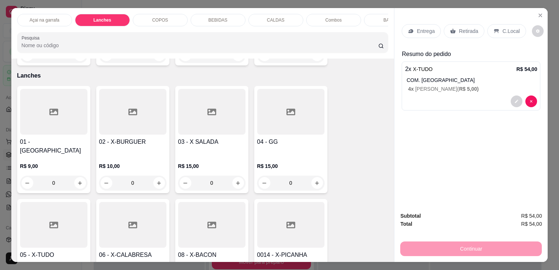
scroll to position [473, 0]
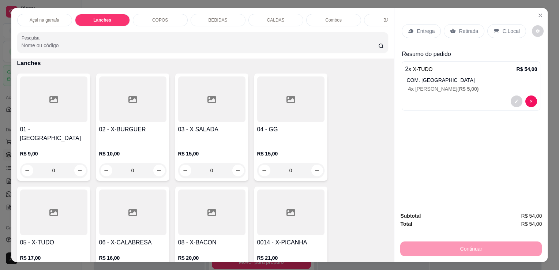
click at [494, 29] on icon at bounding box center [496, 31] width 5 height 4
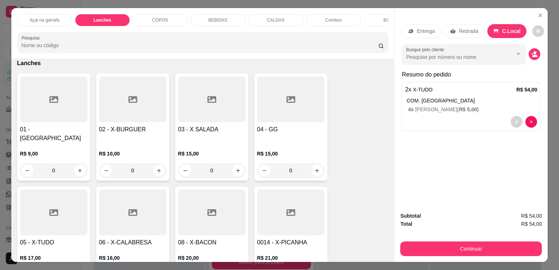
click at [224, 15] on div "BEBIDAS" at bounding box center [218, 20] width 55 height 12
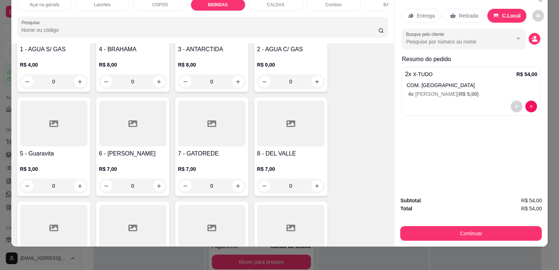
scroll to position [1274, 0]
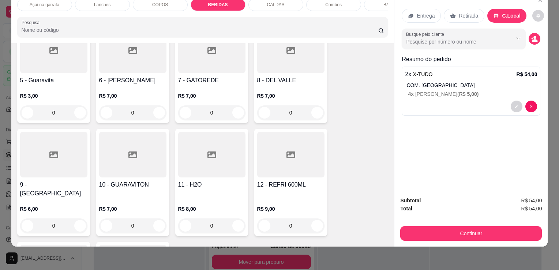
click at [137, 159] on div at bounding box center [132, 155] width 67 height 46
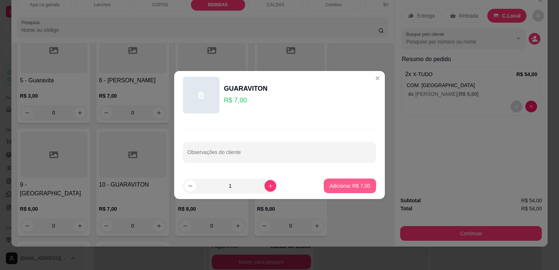
click at [360, 189] on button "Adicionar R$ 7,00" at bounding box center [350, 185] width 52 height 15
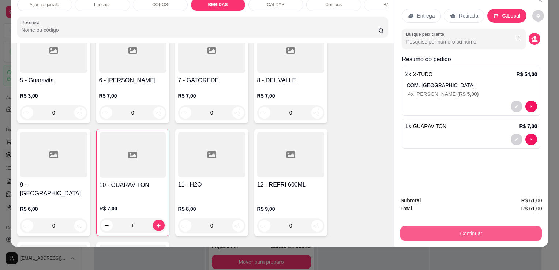
click at [475, 231] on button "Continuar" at bounding box center [471, 233] width 142 height 15
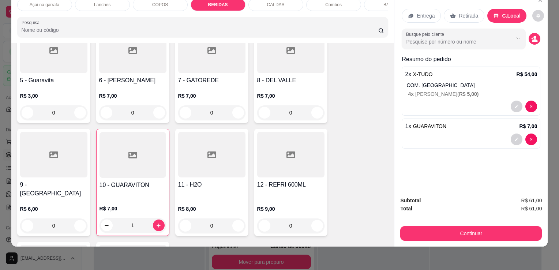
click at [441, 82] on p "COM. [GEOGRAPHIC_DATA]" at bounding box center [471, 85] width 131 height 7
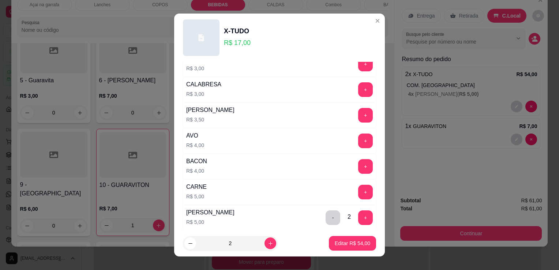
scroll to position [0, 0]
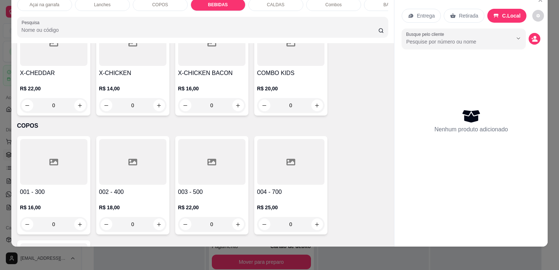
drag, startPoint x: 135, startPoint y: 61, endPoint x: 138, endPoint y: 49, distance: 12.3
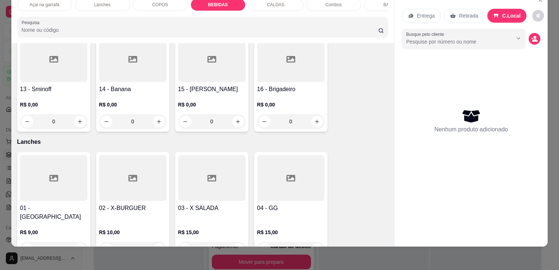
click at [107, 2] on p "Lanches" at bounding box center [102, 5] width 16 height 6
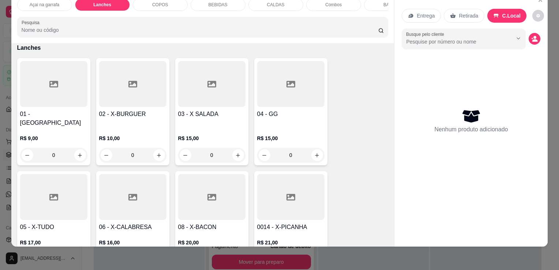
click at [41, 190] on div at bounding box center [53, 197] width 67 height 46
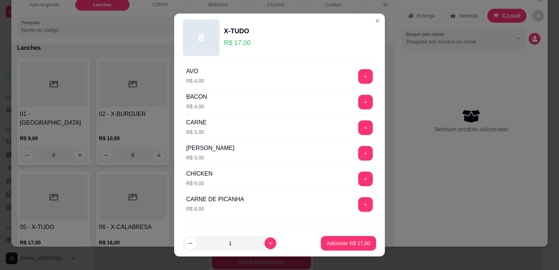
scroll to position [110, 0]
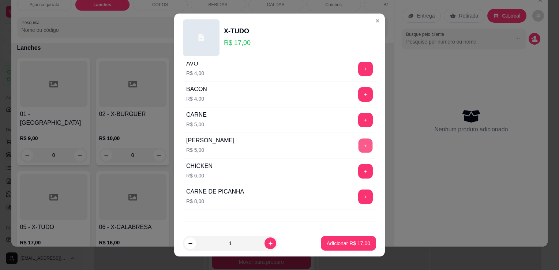
click at [358, 141] on button "+" at bounding box center [365, 146] width 14 height 14
click at [350, 243] on p "Adicionar R$ 22,00" at bounding box center [349, 243] width 44 height 7
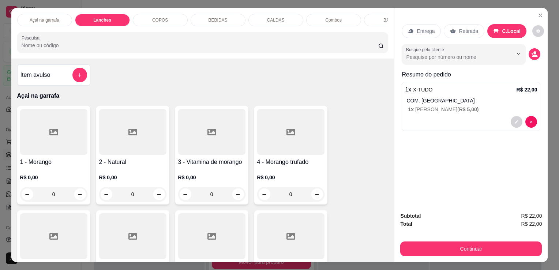
scroll to position [0, 0]
click at [84, 14] on div "Lanches" at bounding box center [102, 20] width 55 height 12
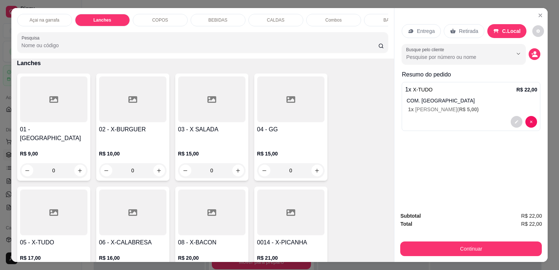
scroll to position [18, 0]
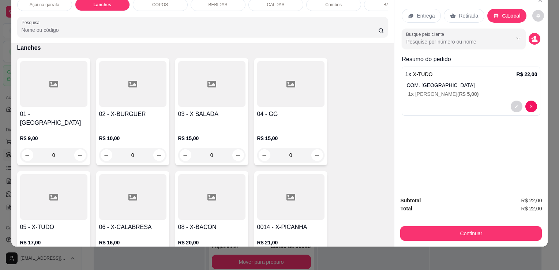
click at [61, 176] on div at bounding box center [53, 197] width 67 height 46
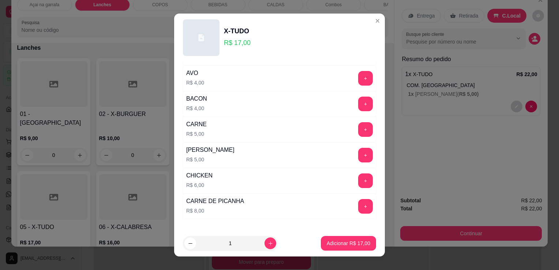
scroll to position [110, 0]
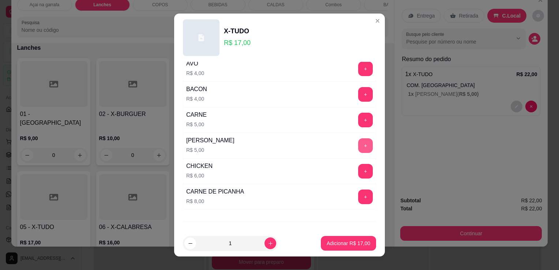
click at [358, 143] on button "+" at bounding box center [365, 145] width 15 height 15
click at [339, 243] on p "Adicionar R$ 22,00" at bounding box center [349, 243] width 44 height 7
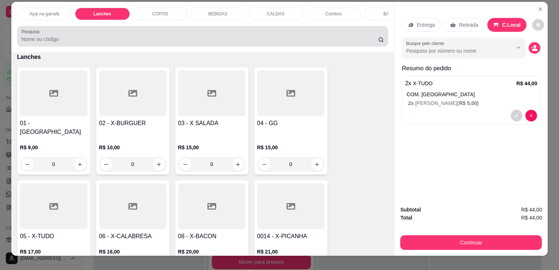
scroll to position [0, 0]
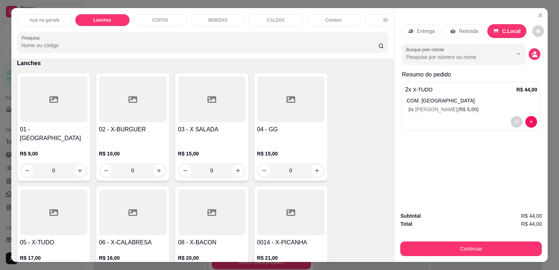
click at [212, 18] on p "BEBIDAS" at bounding box center [217, 20] width 19 height 6
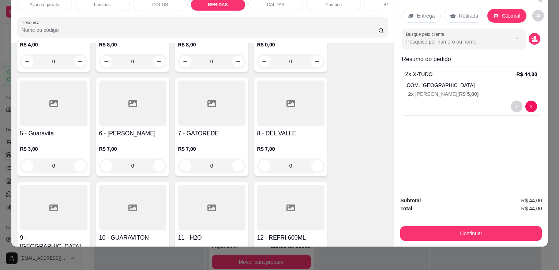
scroll to position [1238, 0]
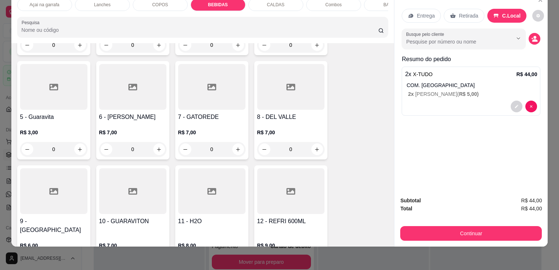
click at [141, 182] on div at bounding box center [132, 191] width 67 height 46
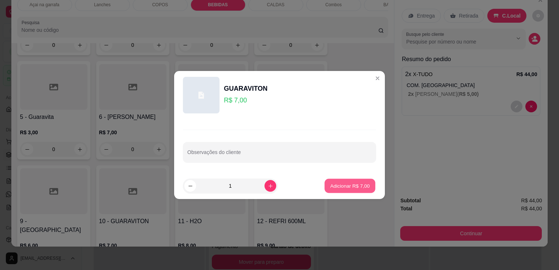
click at [334, 179] on button "Adicionar R$ 7,00" at bounding box center [349, 186] width 51 height 14
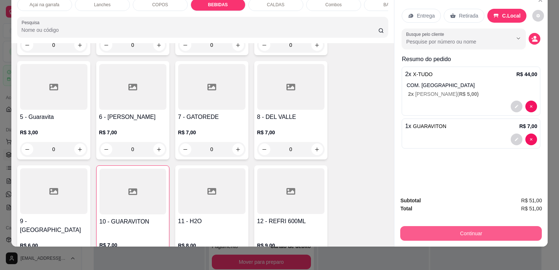
click at [454, 236] on div "Subtotal R$ 51,00 Total R$ 51,00 Continuar" at bounding box center [470, 219] width 153 height 56
click at [462, 228] on button "Continuar" at bounding box center [470, 233] width 137 height 14
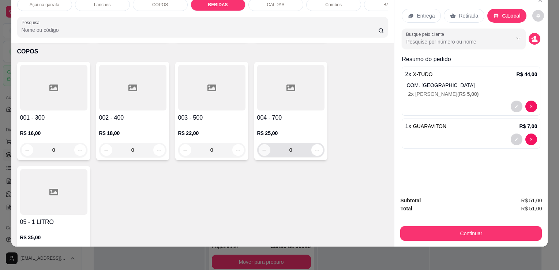
scroll to position [909, 0]
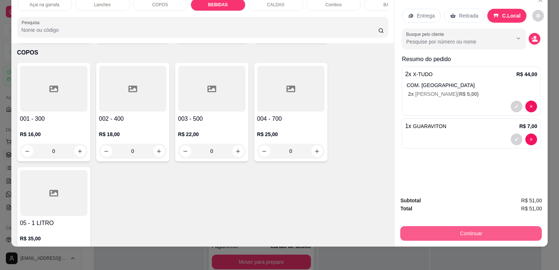
click at [507, 228] on button "Continuar" at bounding box center [471, 233] width 142 height 15
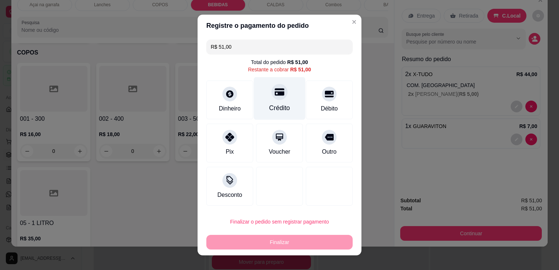
click at [275, 105] on div "Crédito" at bounding box center [279, 108] width 21 height 10
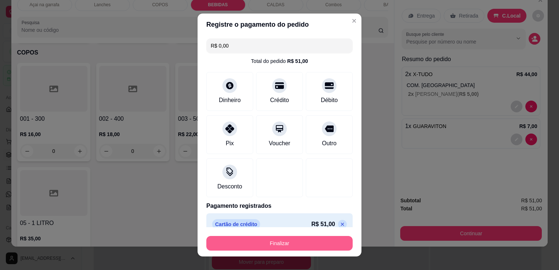
click at [302, 240] on button "Finalizar" at bounding box center [279, 243] width 146 height 15
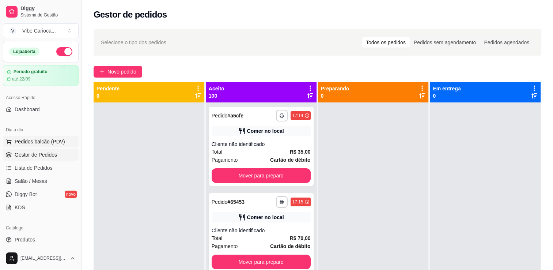
click at [46, 139] on span "Pedidos balcão (PDV)" at bounding box center [40, 141] width 50 height 7
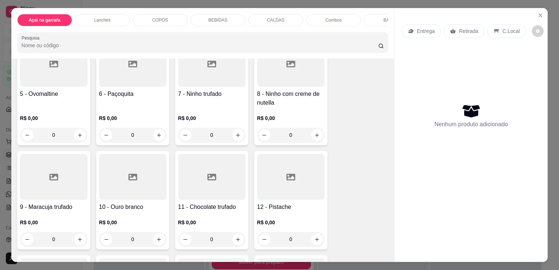
scroll to position [183, 0]
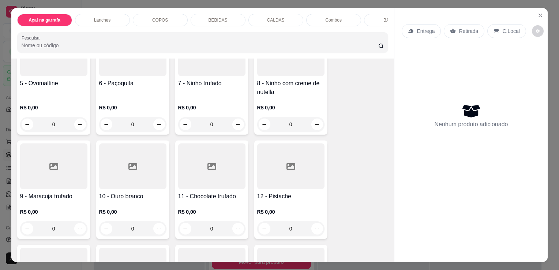
click at [49, 167] on icon at bounding box center [53, 166] width 9 height 9
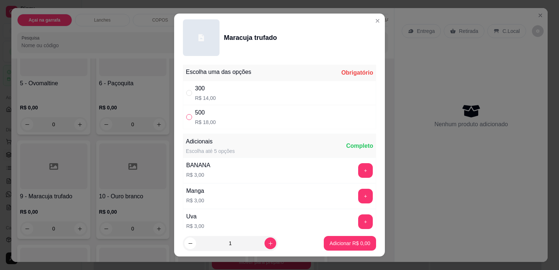
click at [186, 118] on input "" at bounding box center [189, 117] width 6 height 6
click at [264, 248] on button "increase-product-quantity" at bounding box center [270, 243] width 12 height 12
click at [350, 244] on p "Adicionar R$ 36,00" at bounding box center [349, 243] width 44 height 7
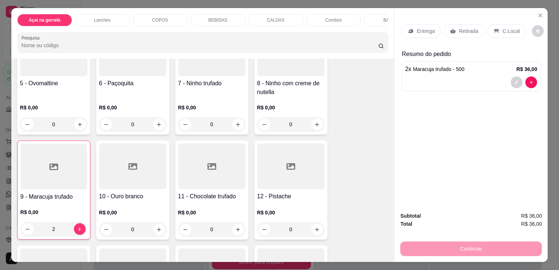
click at [497, 33] on div "C.Local" at bounding box center [506, 31] width 38 height 14
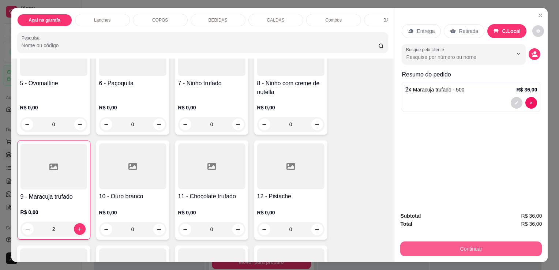
click at [458, 247] on button "Continuar" at bounding box center [471, 248] width 142 height 15
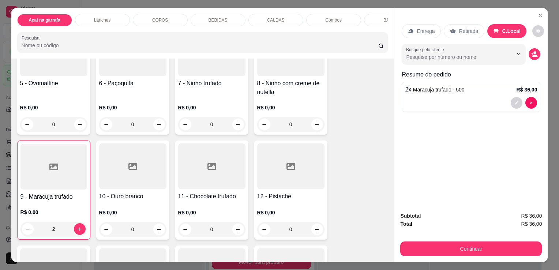
click at [405, 85] on p "2 x Maracuja trufado - 500" at bounding box center [434, 89] width 59 height 9
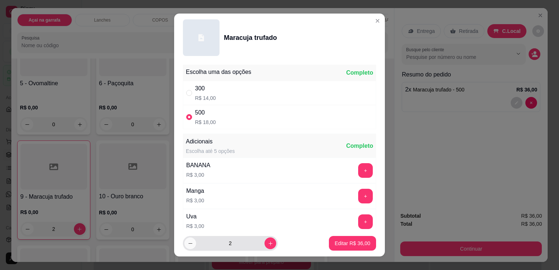
click at [188, 244] on icon "decrease-product-quantity" at bounding box center [190, 243] width 5 height 5
click at [341, 244] on p "Editar R$ 18,00" at bounding box center [352, 243] width 34 height 7
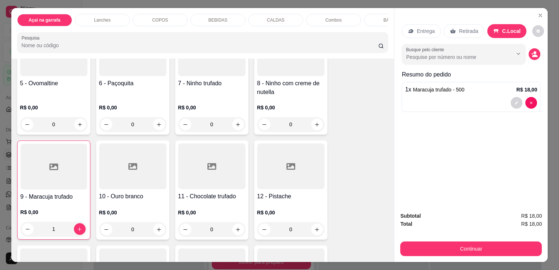
click at [34, 172] on div at bounding box center [53, 167] width 67 height 46
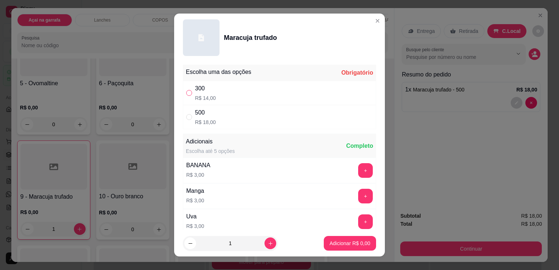
click at [186, 92] on input "" at bounding box center [189, 93] width 6 height 6
click at [327, 245] on p "Adicionar R$ 14,00" at bounding box center [349, 243] width 44 height 7
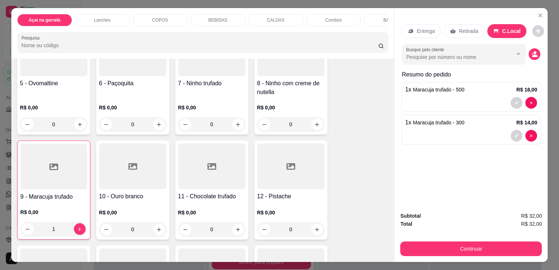
click at [516, 30] on div "C.Local" at bounding box center [506, 31] width 39 height 14
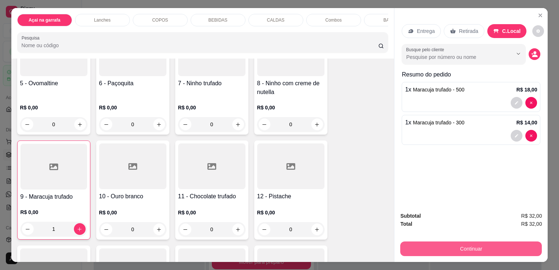
click at [455, 249] on button "Continuar" at bounding box center [471, 248] width 142 height 15
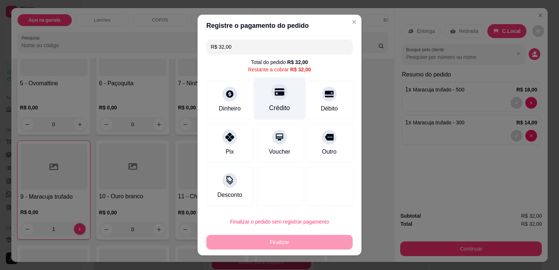
click at [276, 101] on div "Crédito" at bounding box center [280, 98] width 52 height 43
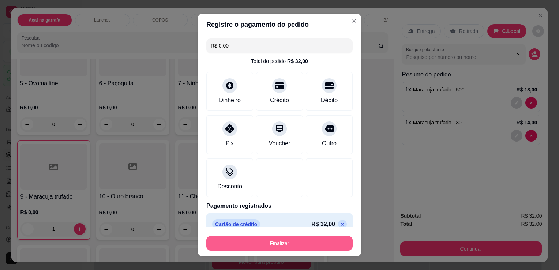
click at [281, 242] on button "Finalizar" at bounding box center [279, 243] width 146 height 15
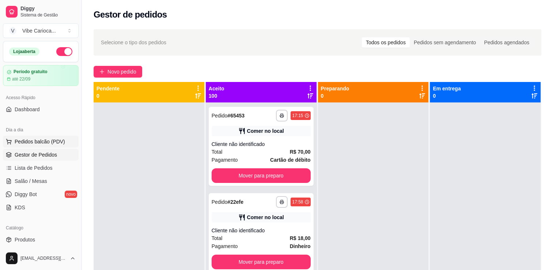
click at [25, 143] on span "Pedidos balcão (PDV)" at bounding box center [40, 141] width 50 height 7
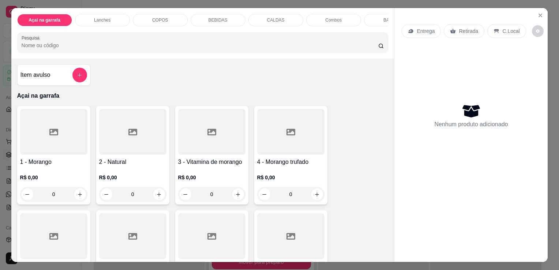
click at [133, 18] on div "COPOS" at bounding box center [160, 20] width 55 height 12
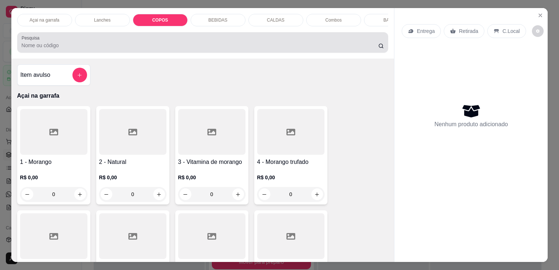
scroll to position [18, 0]
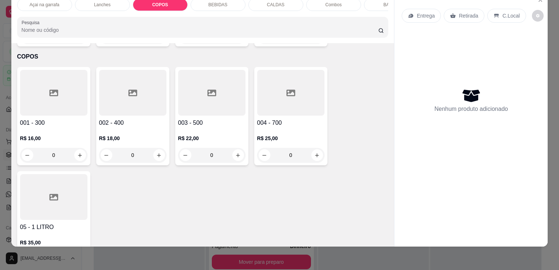
click at [137, 79] on div at bounding box center [132, 93] width 67 height 46
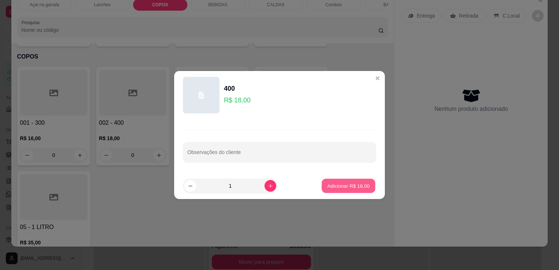
click at [339, 180] on button "Adicionar R$ 18,00" at bounding box center [349, 186] width 54 height 14
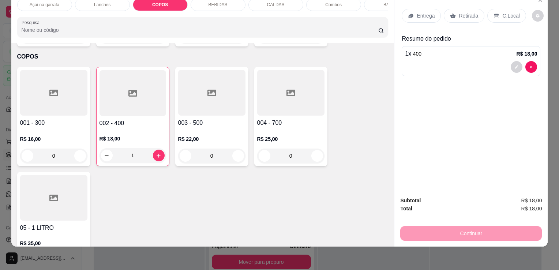
click at [488, 11] on div "C.Local" at bounding box center [506, 16] width 38 height 14
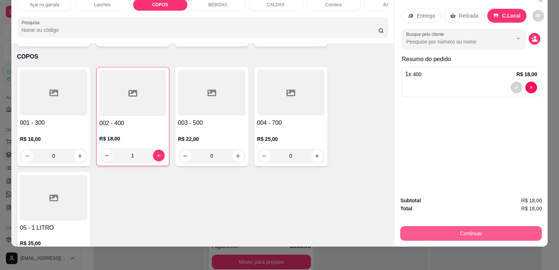
click at [461, 228] on button "Continuar" at bounding box center [471, 233] width 142 height 15
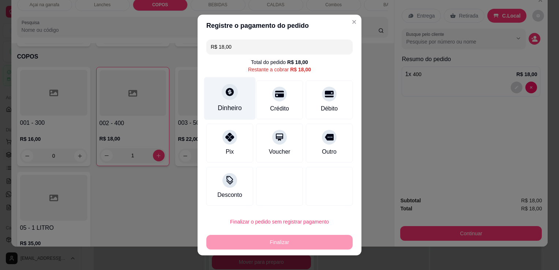
click at [229, 94] on icon at bounding box center [230, 92] width 8 height 8
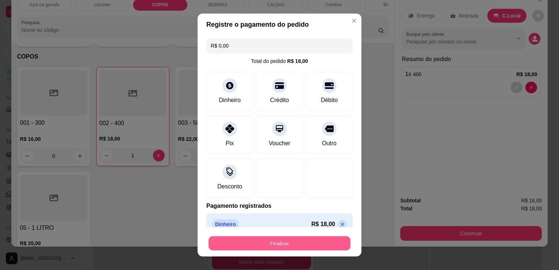
click at [299, 241] on button "Finalizar" at bounding box center [279, 243] width 142 height 14
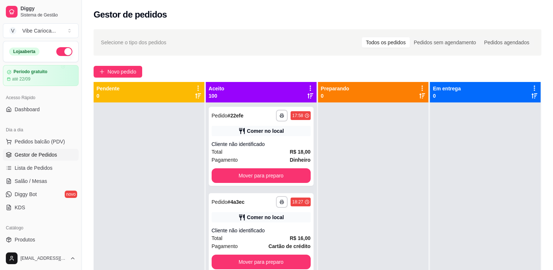
click at [307, 241] on div "**********" at bounding box center [261, 237] width 111 height 270
click at [34, 139] on span "Pedidos balcão (PDV)" at bounding box center [40, 141] width 50 height 7
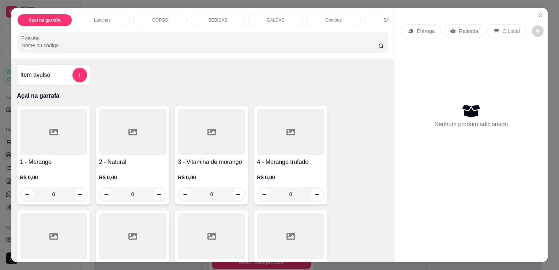
click at [163, 18] on p "COPOS" at bounding box center [160, 20] width 16 height 6
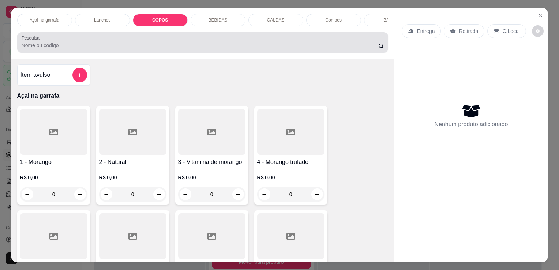
scroll to position [18, 0]
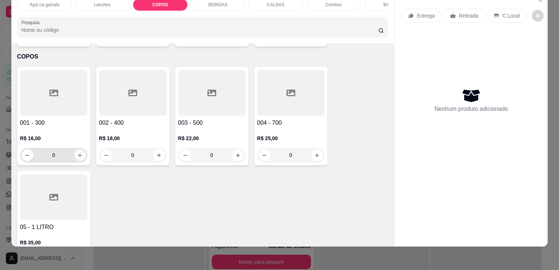
click at [74, 149] on button "increase-product-quantity" at bounding box center [80, 155] width 12 height 12
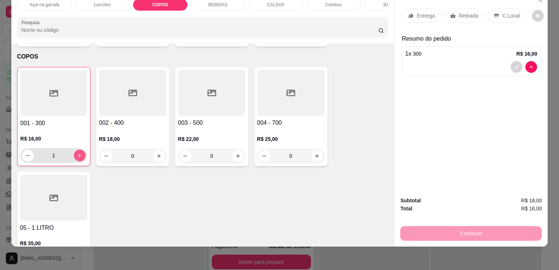
click at [74, 150] on button "increase-product-quantity" at bounding box center [80, 156] width 12 height 12
click at [56, 193] on div at bounding box center [53, 198] width 67 height 46
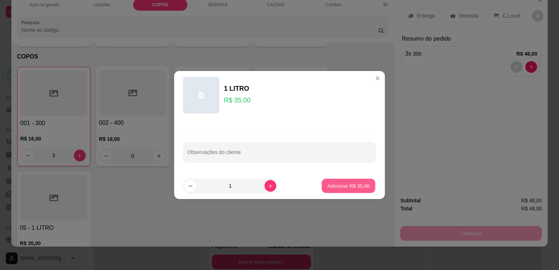
click at [326, 191] on button "Adicionar R$ 35,00" at bounding box center [349, 186] width 54 height 14
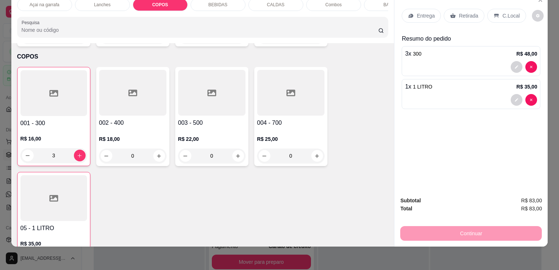
click at [494, 14] on div "C.Local" at bounding box center [506, 16] width 38 height 14
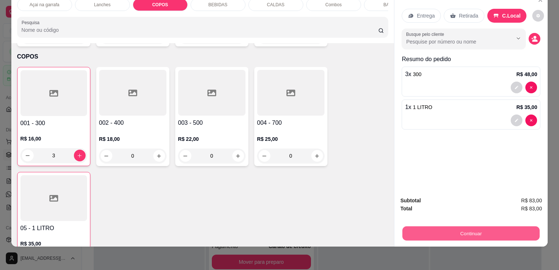
click at [455, 226] on button "Continuar" at bounding box center [470, 233] width 137 height 14
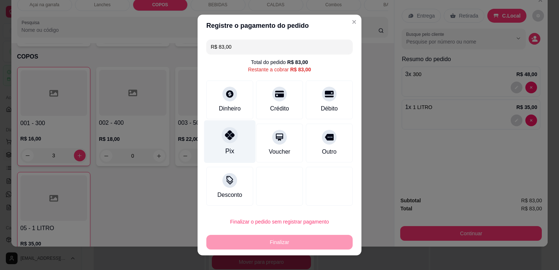
click at [236, 145] on div "Pix" at bounding box center [230, 141] width 52 height 43
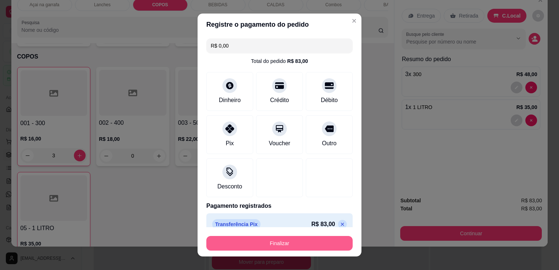
click at [326, 240] on button "Finalizar" at bounding box center [279, 243] width 146 height 15
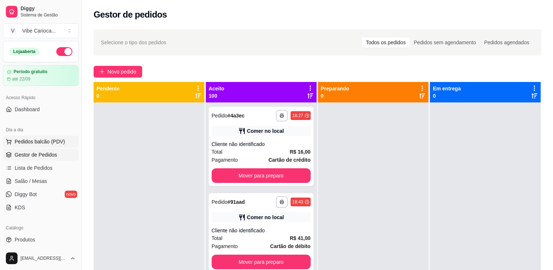
click at [40, 143] on span "Pedidos balcão (PDV)" at bounding box center [40, 141] width 50 height 7
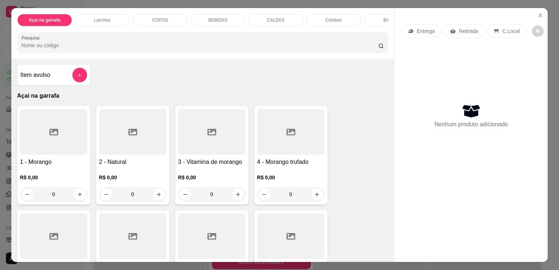
click at [143, 15] on div "COPOS" at bounding box center [160, 20] width 55 height 12
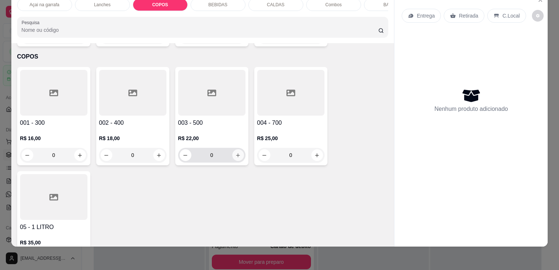
click at [235, 153] on icon "increase-product-quantity" at bounding box center [237, 155] width 5 height 5
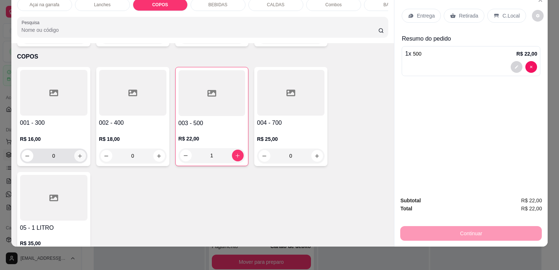
click at [77, 153] on icon "increase-product-quantity" at bounding box center [79, 155] width 5 height 5
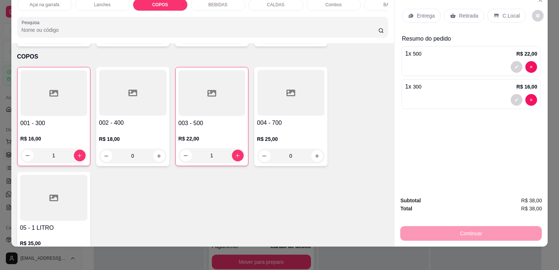
click at [509, 12] on p "C.Local" at bounding box center [510, 15] width 17 height 7
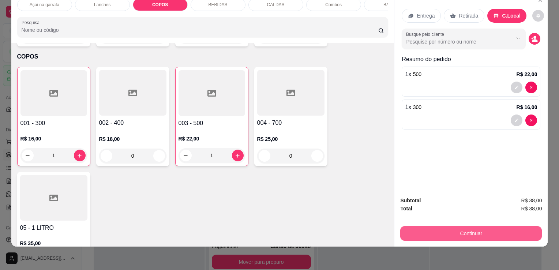
click at [486, 226] on button "Continuar" at bounding box center [471, 233] width 142 height 15
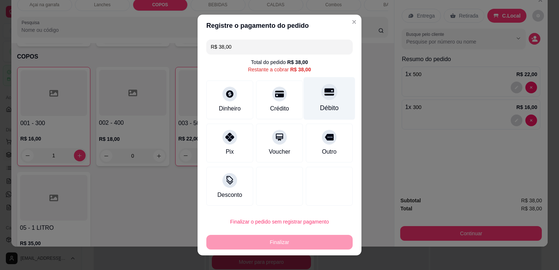
click at [326, 96] on icon at bounding box center [329, 92] width 10 height 10
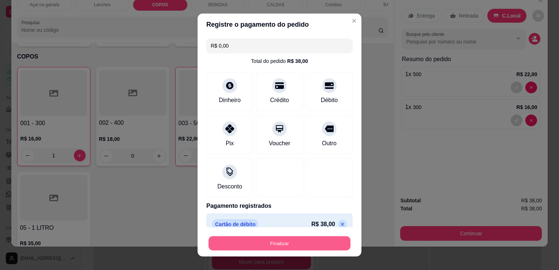
click at [294, 242] on button "Finalizar" at bounding box center [279, 243] width 142 height 14
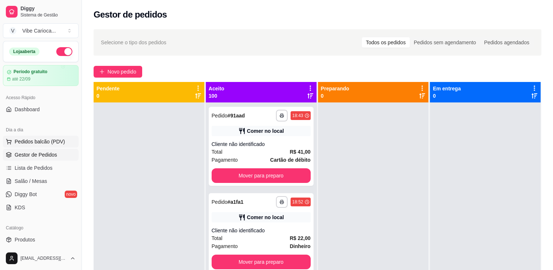
click at [38, 140] on span "Pedidos balcão (PDV)" at bounding box center [40, 141] width 50 height 7
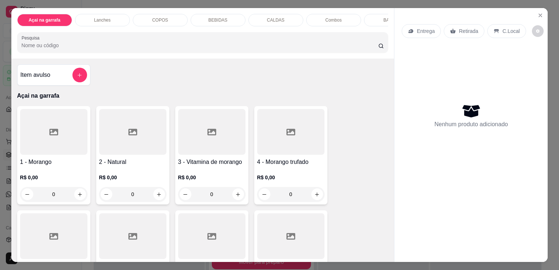
click at [82, 16] on div "Lanches" at bounding box center [102, 20] width 55 height 12
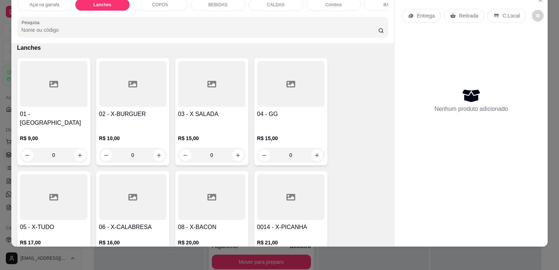
click at [52, 178] on div at bounding box center [53, 197] width 67 height 46
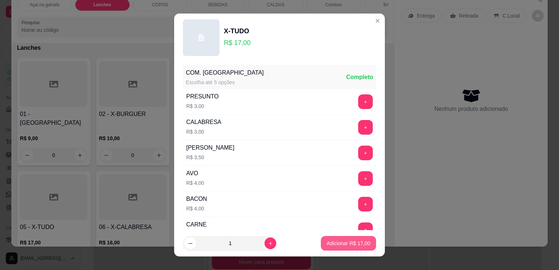
click at [340, 241] on p "Adicionar R$ 17,00" at bounding box center [349, 243] width 44 height 7
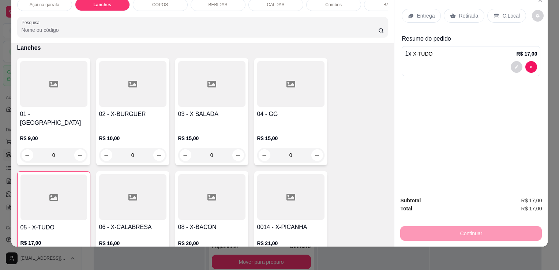
click at [502, 12] on p "C.Local" at bounding box center [510, 15] width 17 height 7
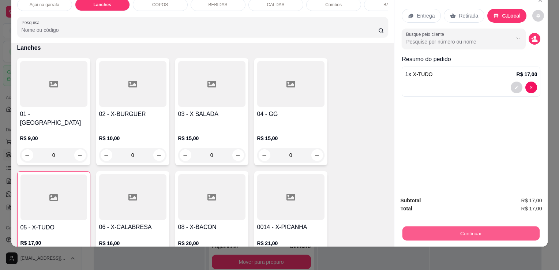
click at [502, 233] on button "Continuar" at bounding box center [470, 233] width 137 height 14
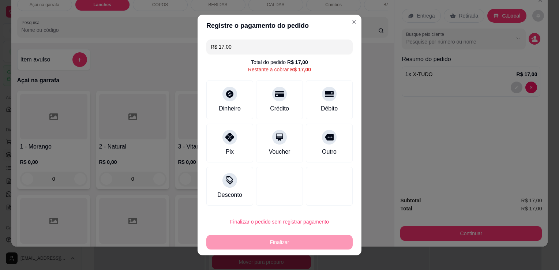
scroll to position [473, 0]
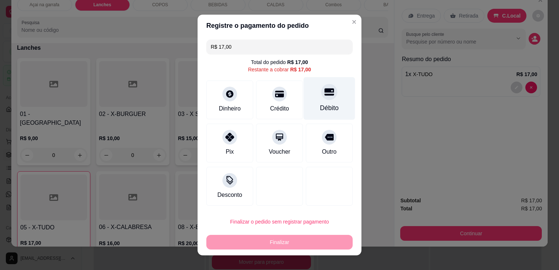
click at [318, 102] on div "Débito" at bounding box center [330, 98] width 52 height 43
type input "R$ 0,00"
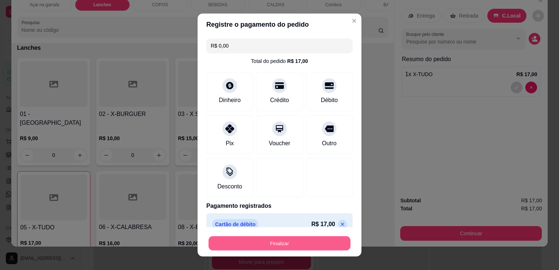
click at [263, 247] on button "Finalizar" at bounding box center [279, 243] width 142 height 14
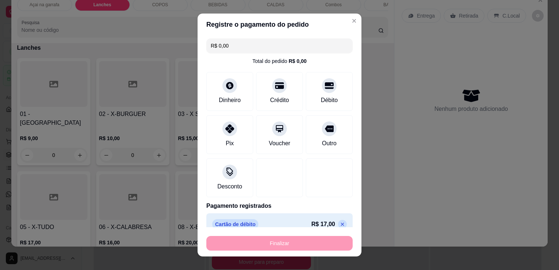
type input "0"
type input "-R$ 17,00"
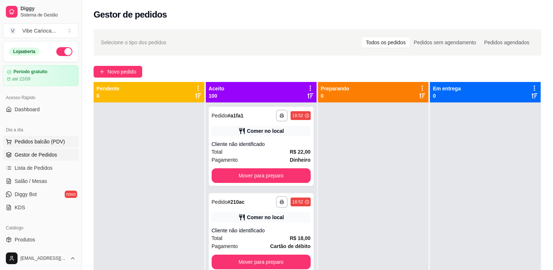
click at [37, 144] on span "Pedidos balcão (PDV)" at bounding box center [40, 141] width 50 height 7
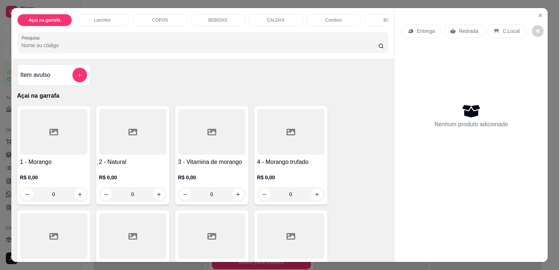
click at [100, 18] on p "Lanches" at bounding box center [102, 20] width 16 height 6
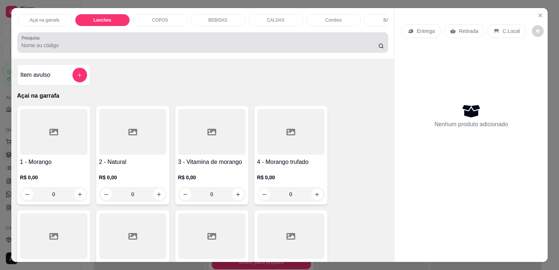
scroll to position [18, 0]
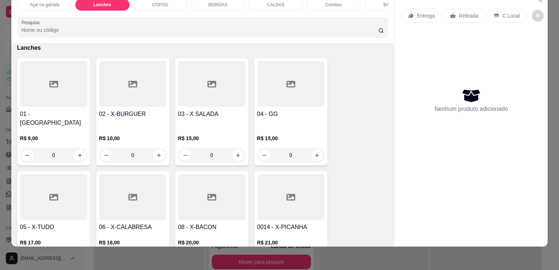
click at [48, 174] on div at bounding box center [53, 197] width 67 height 46
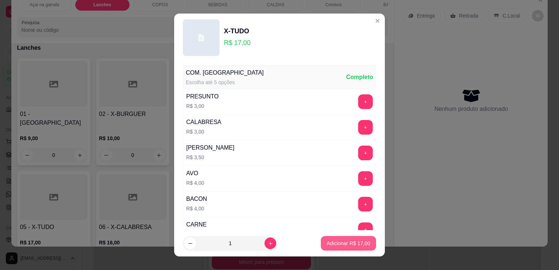
click at [328, 244] on p "Adicionar R$ 17,00" at bounding box center [349, 243] width 44 height 7
type input "1"
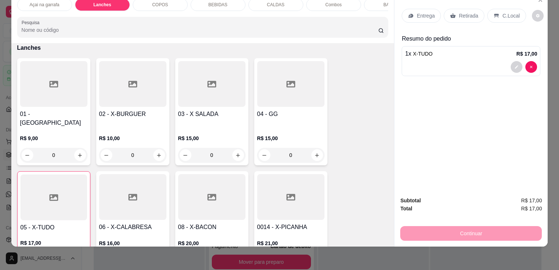
click at [502, 12] on p "C.Local" at bounding box center [510, 15] width 17 height 7
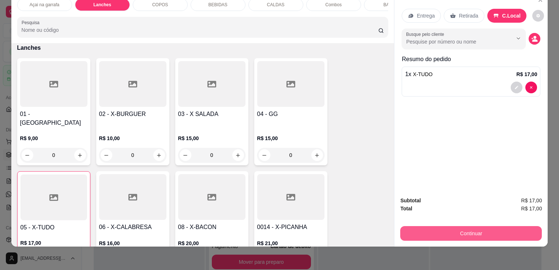
click at [443, 227] on button "Continuar" at bounding box center [471, 233] width 142 height 15
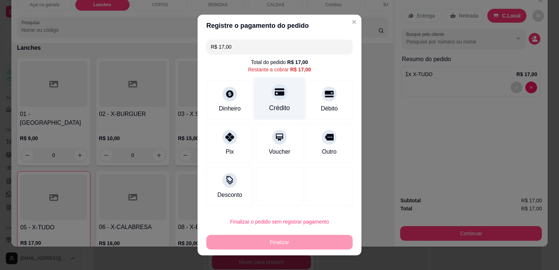
click at [274, 101] on div "Crédito" at bounding box center [280, 98] width 52 height 43
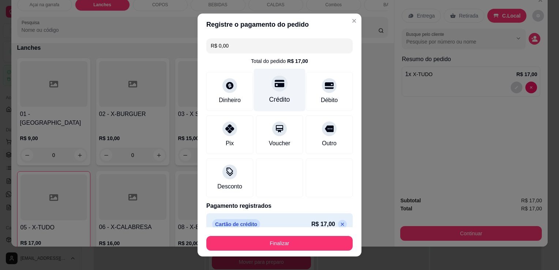
type input "R$ 0,00"
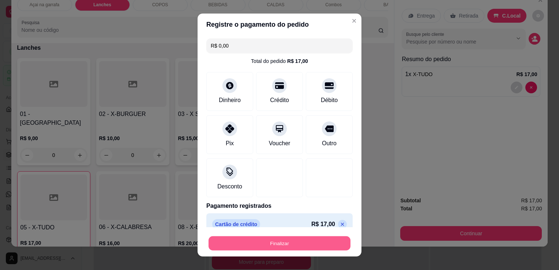
click at [276, 243] on button "Finalizar" at bounding box center [279, 243] width 142 height 14
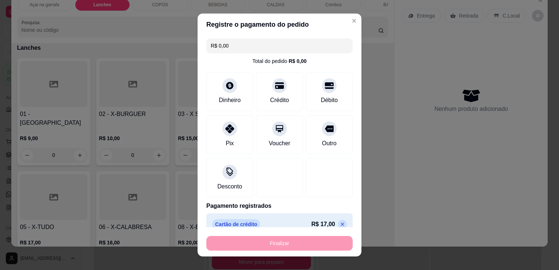
type input "0"
type input "-R$ 17,00"
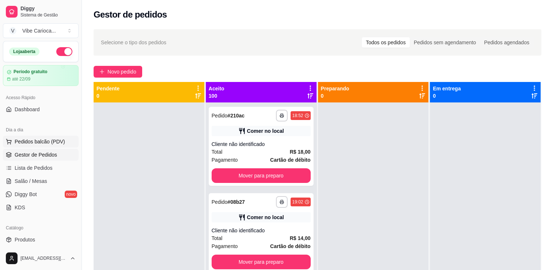
click at [41, 141] on span "Pedidos balcão (PDV)" at bounding box center [40, 141] width 50 height 7
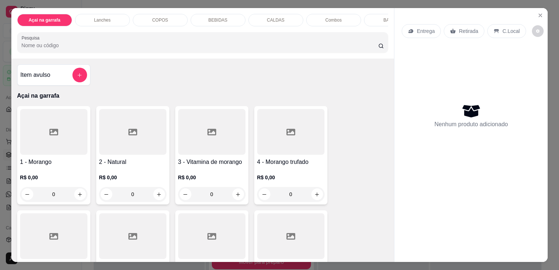
click at [173, 18] on div "COPOS" at bounding box center [160, 20] width 55 height 12
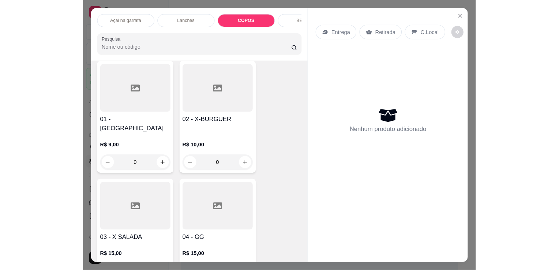
scroll to position [1738, 0]
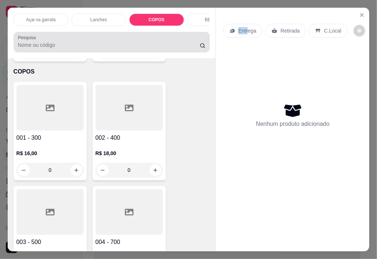
drag, startPoint x: 195, startPoint y: 46, endPoint x: 187, endPoint y: 59, distance: 14.4
click at [187, 59] on div "Açai na garrafa Lanches COPOS BEBIDAS CALDAS Combos BATATA Pesquisa Item avulso…" at bounding box center [189, 130] width 362 height 244
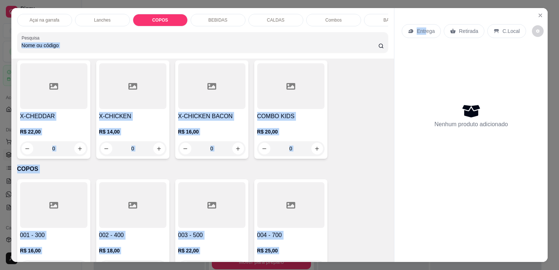
scroll to position [795, 0]
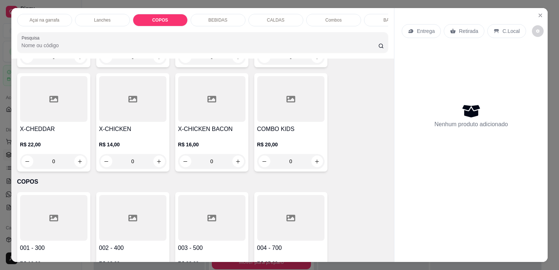
click at [448, 83] on div "Nenhum produto adicionado" at bounding box center [471, 115] width 139 height 143
click at [159, 17] on p "COPOS" at bounding box center [160, 20] width 16 height 6
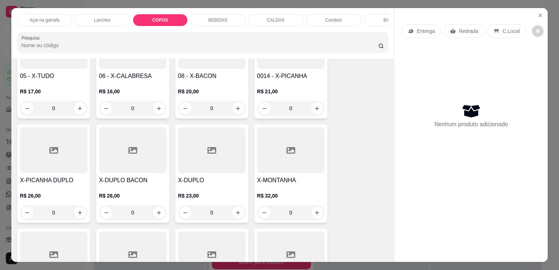
scroll to position [612, 0]
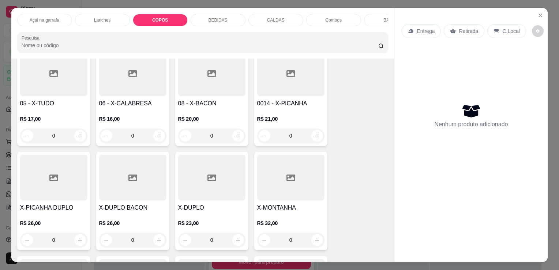
click at [50, 17] on p "Açai na garrafa" at bounding box center [45, 20] width 30 height 6
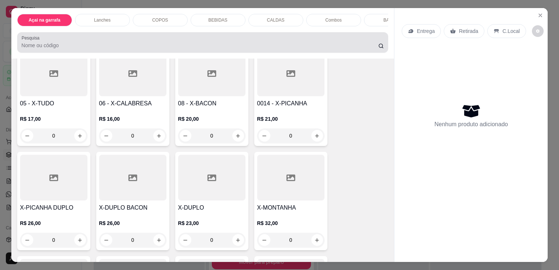
scroll to position [18, 0]
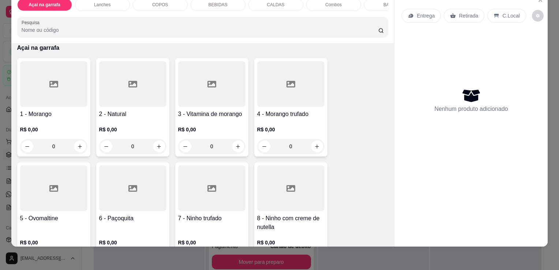
click at [58, 100] on div at bounding box center [53, 84] width 67 height 46
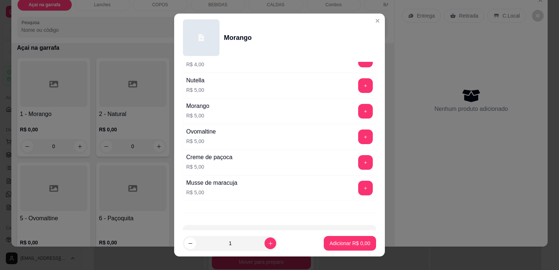
scroll to position [312, 0]
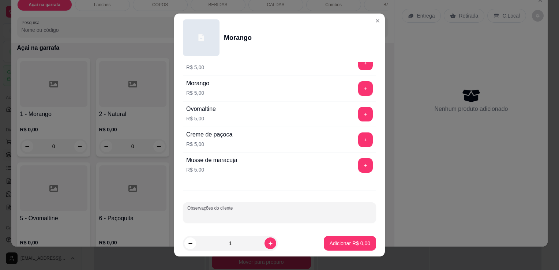
click at [226, 213] on input "Observações do cliente" at bounding box center [279, 215] width 184 height 7
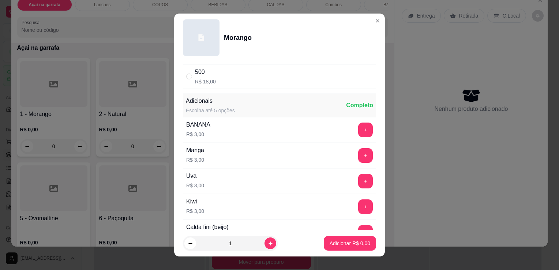
scroll to position [0, 0]
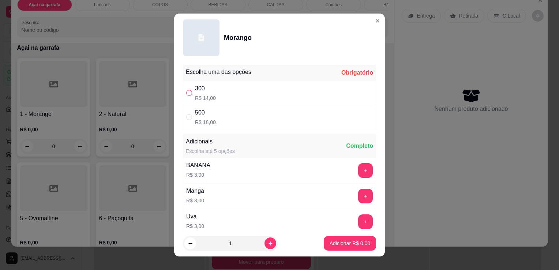
type input "SEM GRANOLA E SEM AVEIA"
click at [189, 93] on input "" at bounding box center [189, 93] width 6 height 6
radio input "true"
click at [340, 245] on p "Adicionar R$ 14,00" at bounding box center [349, 243] width 44 height 7
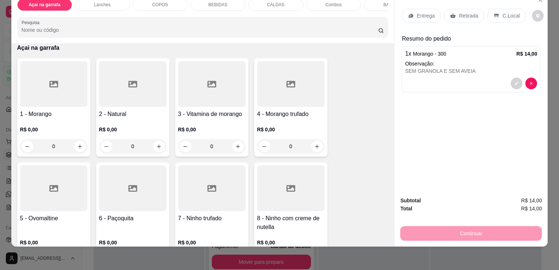
click at [128, 83] on icon at bounding box center [132, 84] width 9 height 9
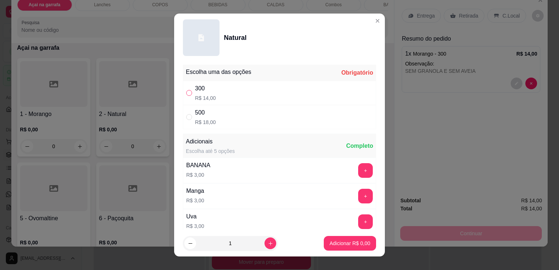
click at [188, 93] on input "" at bounding box center [189, 93] width 6 height 6
radio input "true"
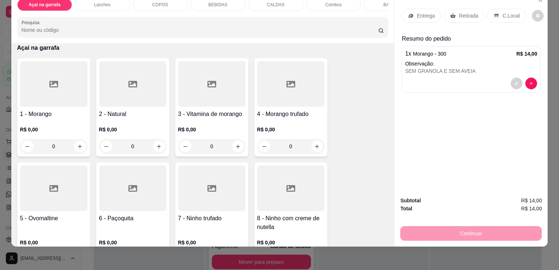
click at [73, 86] on div at bounding box center [53, 84] width 67 height 46
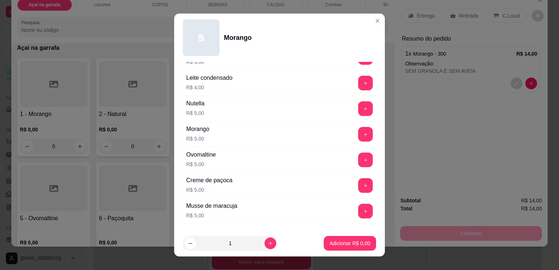
scroll to position [312, 0]
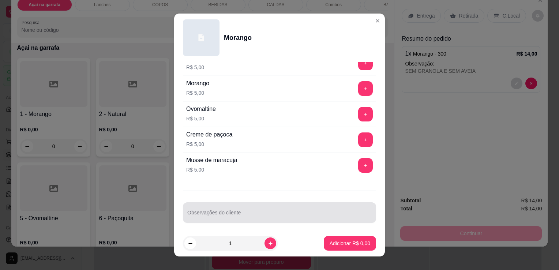
click at [221, 206] on div at bounding box center [279, 212] width 184 height 15
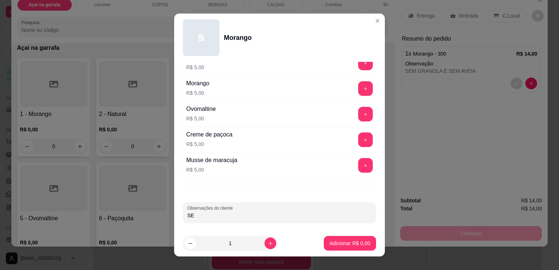
type input "S"
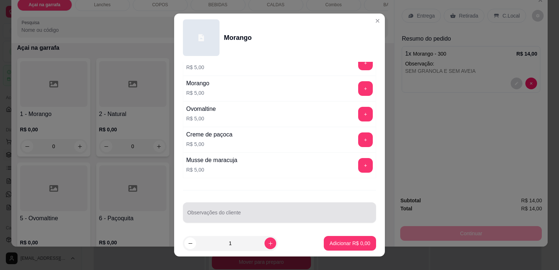
click at [209, 212] on input "Observações do cliente" at bounding box center [279, 215] width 184 height 7
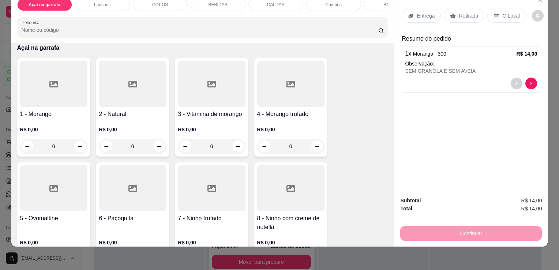
click at [60, 76] on div at bounding box center [53, 84] width 67 height 46
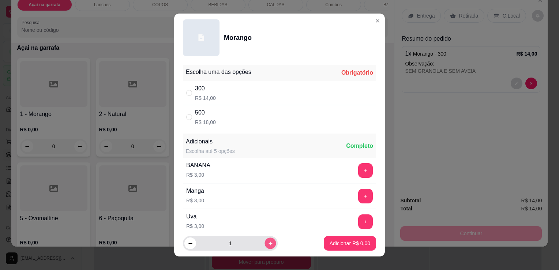
click at [264, 240] on button "increase-product-quantity" at bounding box center [269, 243] width 11 height 11
click at [193, 242] on button "decrease-product-quantity" at bounding box center [190, 243] width 12 height 12
type input "1"
click at [195, 89] on div "300" at bounding box center [205, 88] width 21 height 9
radio input "true"
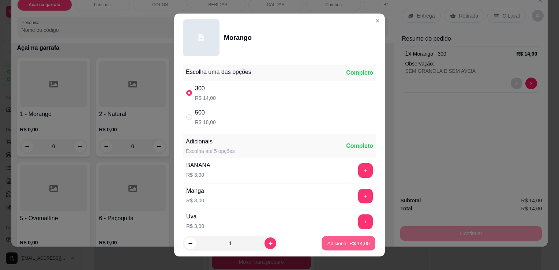
click at [335, 241] on p "Adicionar R$ 14,00" at bounding box center [348, 243] width 42 height 7
type input "1"
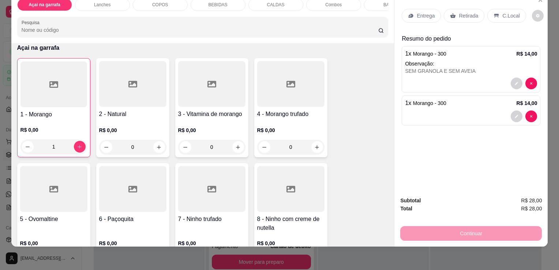
click at [502, 12] on p "C.Local" at bounding box center [510, 15] width 17 height 7
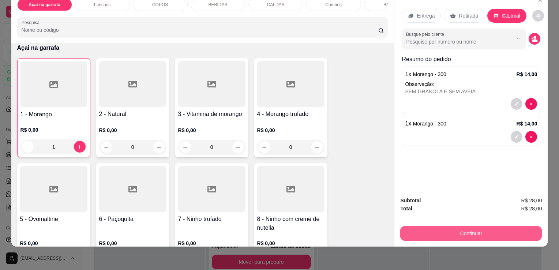
click at [433, 226] on button "Continuar" at bounding box center [471, 233] width 142 height 15
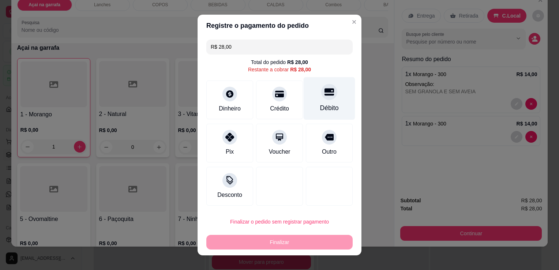
click at [317, 101] on div "Débito" at bounding box center [330, 98] width 52 height 43
type input "R$ 0,00"
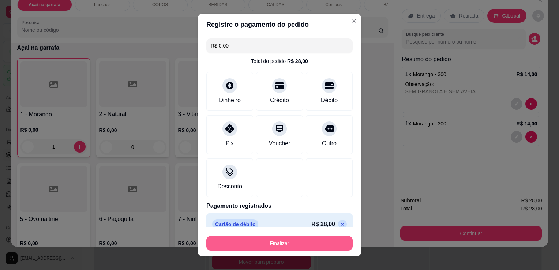
click at [279, 241] on button "Finalizar" at bounding box center [279, 243] width 146 height 15
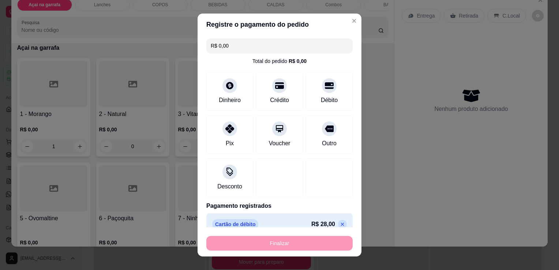
type input "0"
type input "-R$ 28,00"
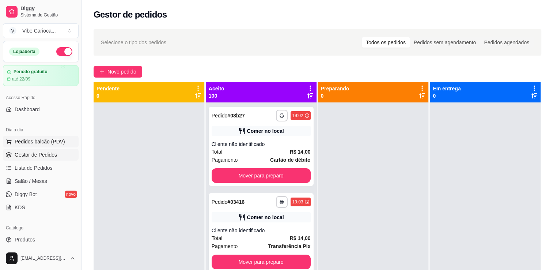
click at [34, 145] on button "Pedidos balcão (PDV)" at bounding box center [41, 142] width 76 height 12
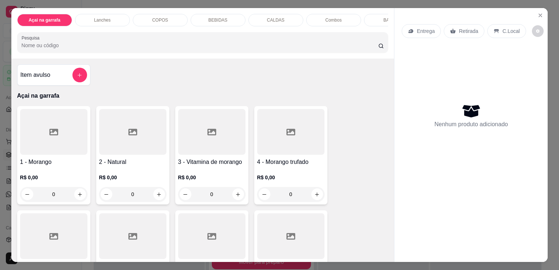
click at [138, 18] on div "COPOS" at bounding box center [160, 20] width 55 height 12
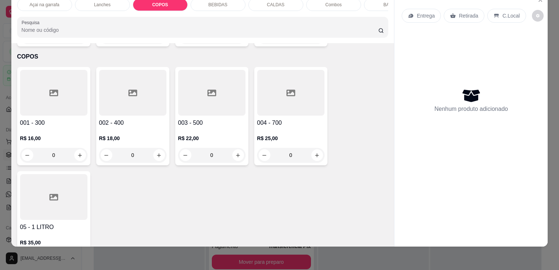
click at [123, 77] on div at bounding box center [132, 93] width 67 height 46
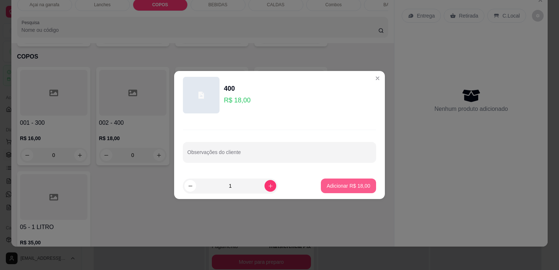
click at [327, 184] on p "Adicionar R$ 18,00" at bounding box center [349, 185] width 44 height 7
type input "1"
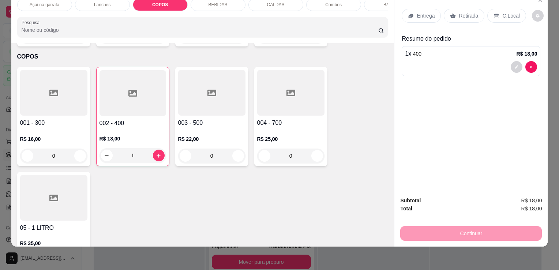
click at [508, 14] on div "C.Local" at bounding box center [506, 16] width 38 height 14
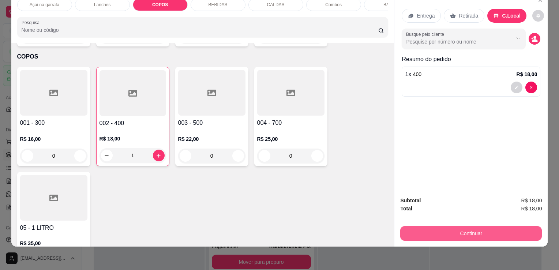
click at [448, 226] on button "Continuar" at bounding box center [471, 233] width 142 height 15
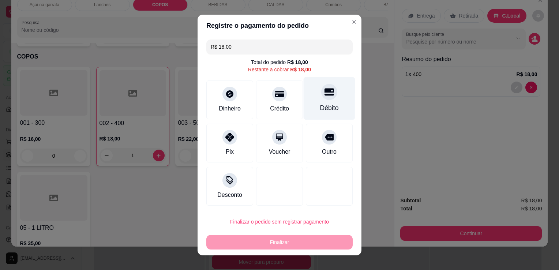
click at [322, 100] on div "Débito" at bounding box center [330, 98] width 52 height 43
type input "R$ 0,00"
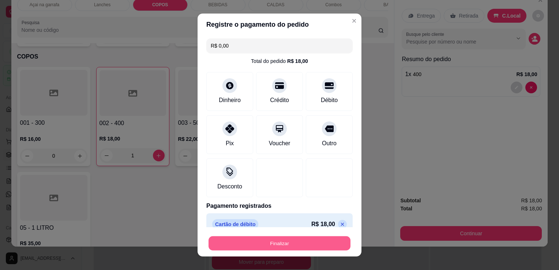
click at [287, 244] on button "Finalizar" at bounding box center [279, 243] width 142 height 14
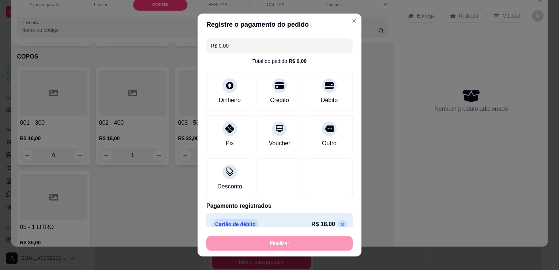
type input "0"
type input "-R$ 18,00"
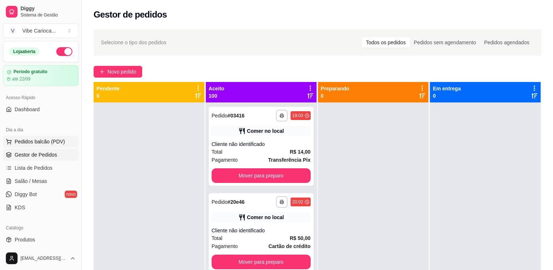
click at [18, 144] on span "Pedidos balcão (PDV)" at bounding box center [40, 141] width 50 height 7
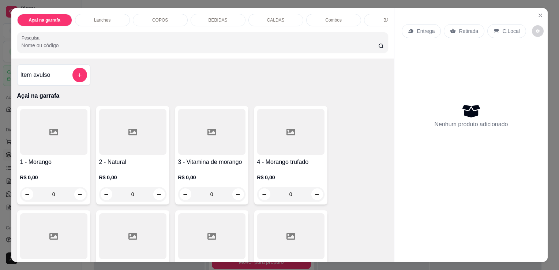
click at [151, 14] on div "COPOS" at bounding box center [160, 20] width 55 height 12
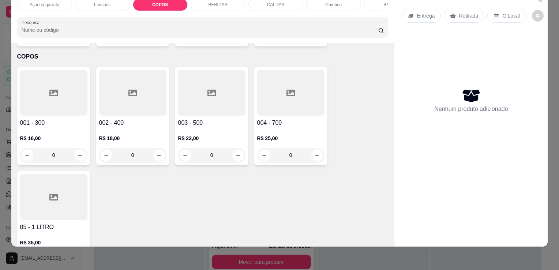
click at [122, 95] on div at bounding box center [132, 93] width 67 height 46
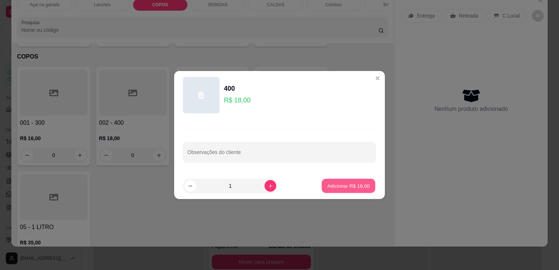
click at [339, 185] on p "Adicionar R$ 18,00" at bounding box center [348, 185] width 42 height 7
type input "1"
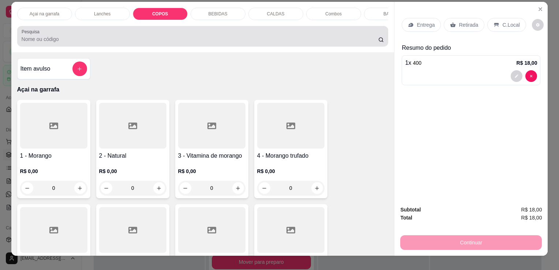
scroll to position [0, 0]
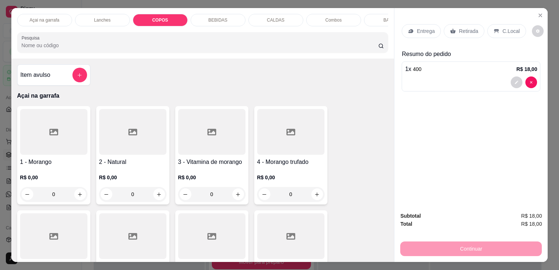
click at [45, 18] on p "Açai na garrafa" at bounding box center [45, 20] width 30 height 6
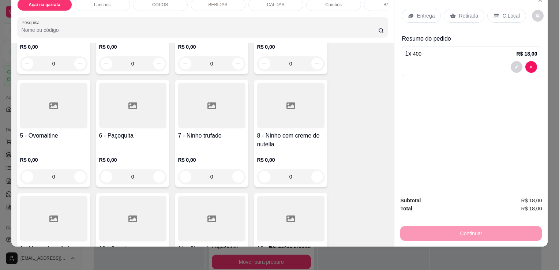
scroll to position [179, 0]
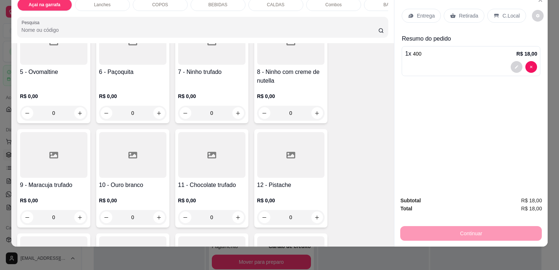
click at [53, 75] on h4 "5 - Ovomaltine" at bounding box center [53, 72] width 67 height 9
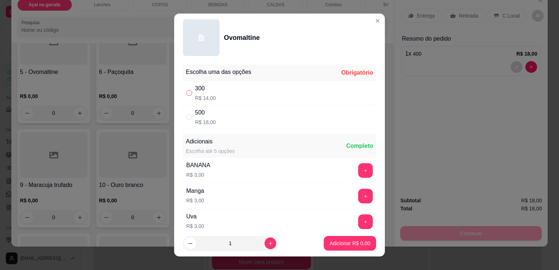
click at [186, 94] on input "" at bounding box center [189, 93] width 6 height 6
radio input "true"
click at [341, 245] on p "Adicionar R$ 14,00" at bounding box center [348, 243] width 42 height 7
type input "1"
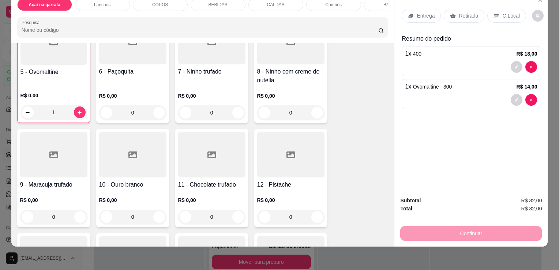
click at [492, 9] on div "C.Local" at bounding box center [506, 16] width 38 height 14
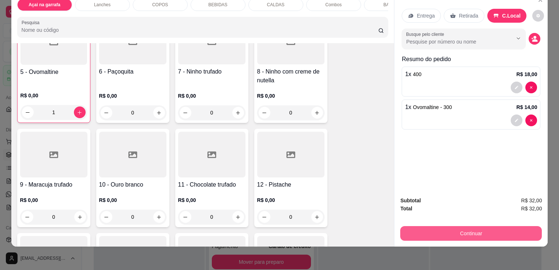
click at [471, 228] on button "Continuar" at bounding box center [471, 233] width 142 height 15
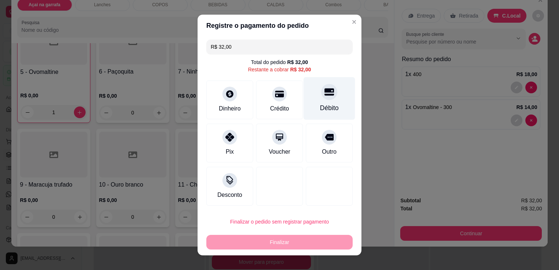
click at [316, 102] on div "Débito" at bounding box center [330, 98] width 52 height 43
type input "R$ 0,00"
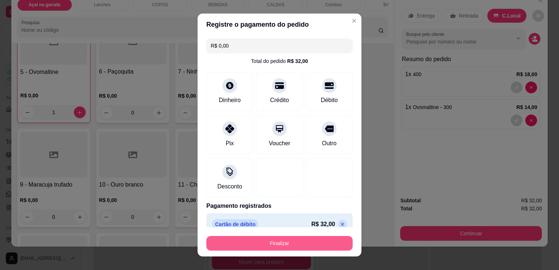
click at [294, 239] on button "Finalizar" at bounding box center [279, 243] width 146 height 15
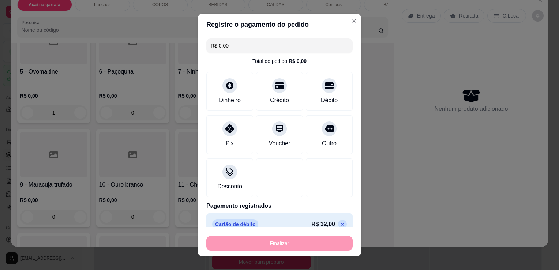
type input "0"
type input "-R$ 32,00"
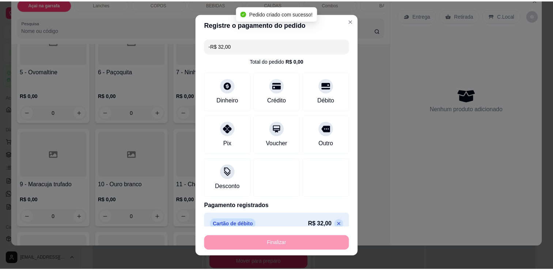
scroll to position [179, 0]
